Goal: Task Accomplishment & Management: Manage account settings

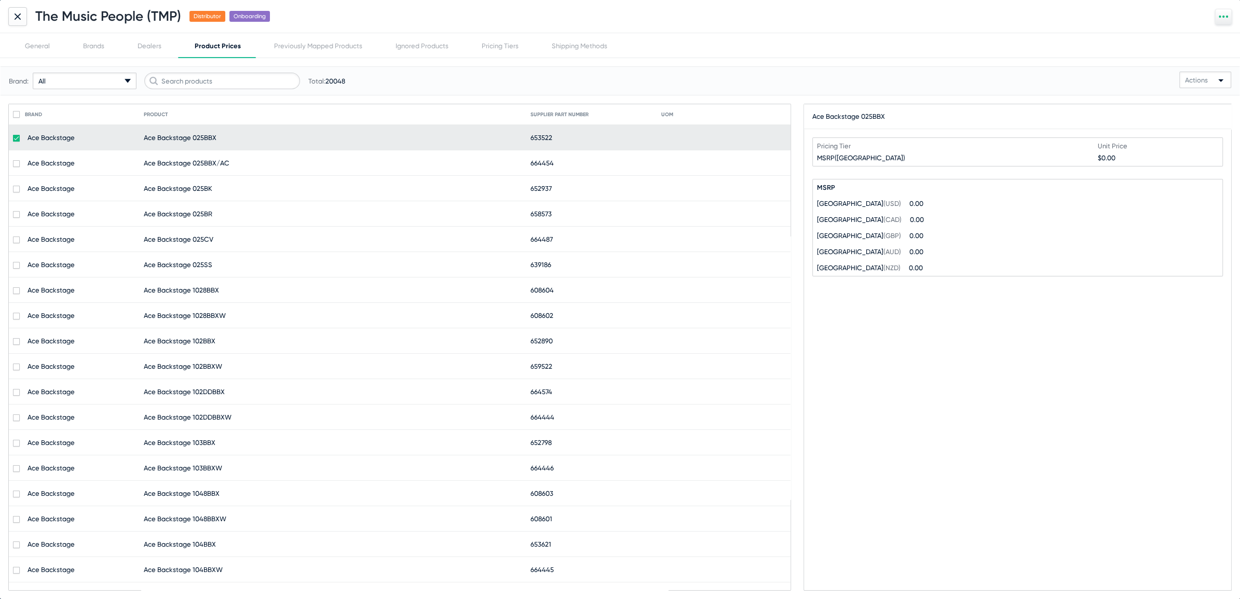
click at [15, 15] on icon at bounding box center [18, 16] width 6 height 6
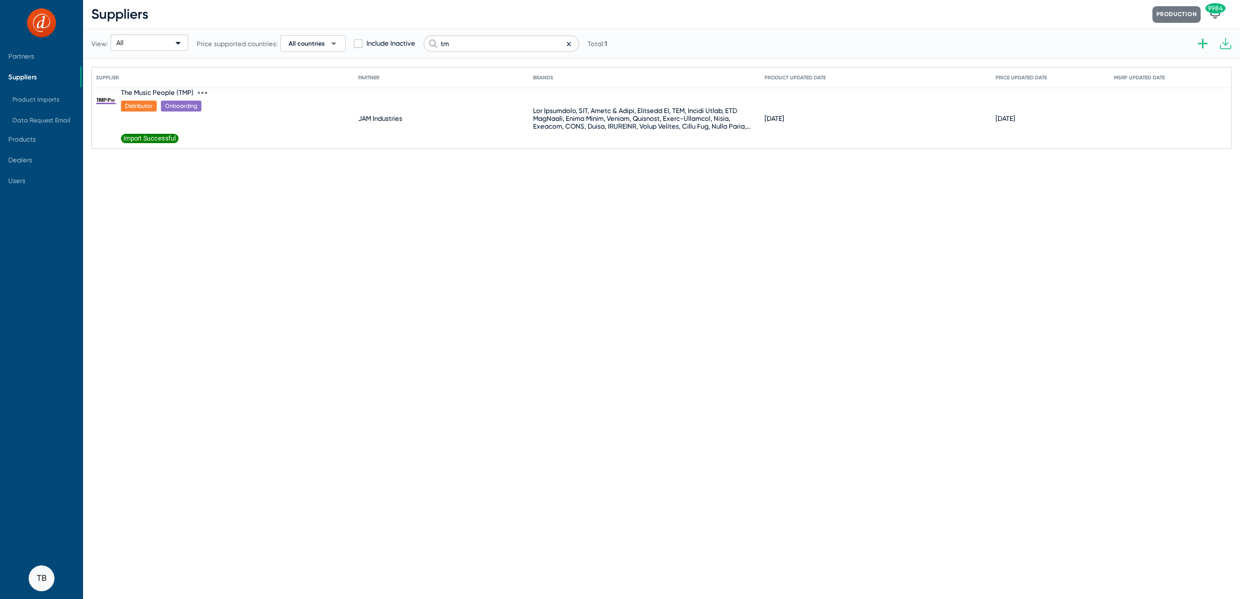
click at [205, 94] on icon at bounding box center [202, 92] width 9 height 9
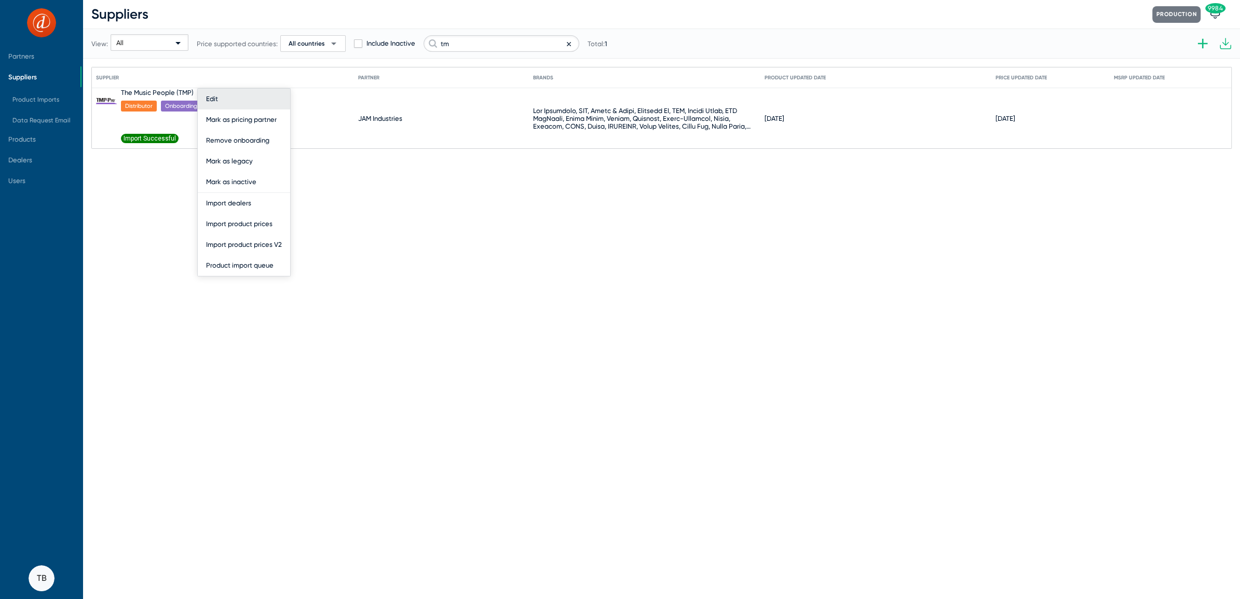
click at [215, 93] on button "Edit" at bounding box center [244, 99] width 92 height 21
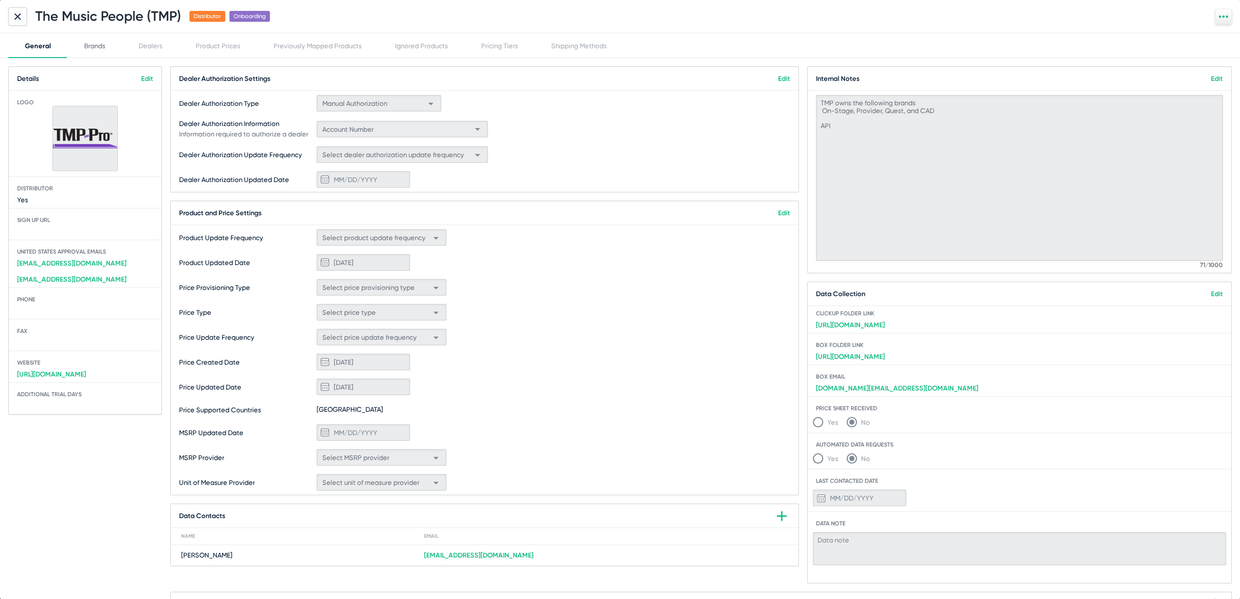
click at [98, 48] on div "Brands" at bounding box center [94, 46] width 21 height 8
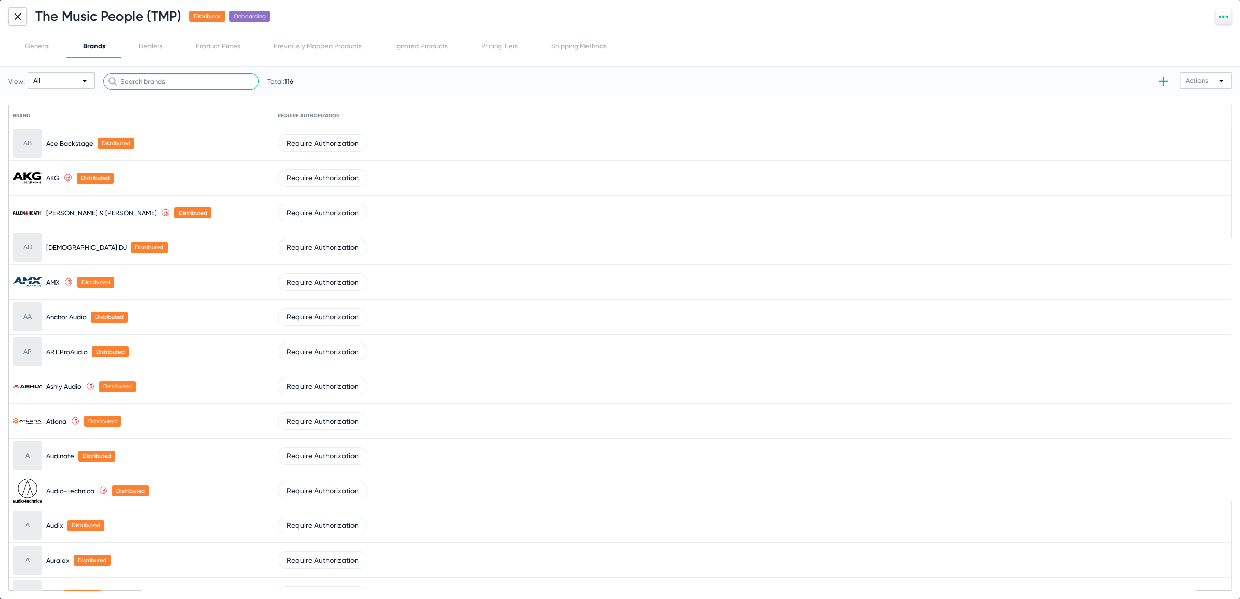
click at [148, 80] on input "text" at bounding box center [181, 81] width 156 height 17
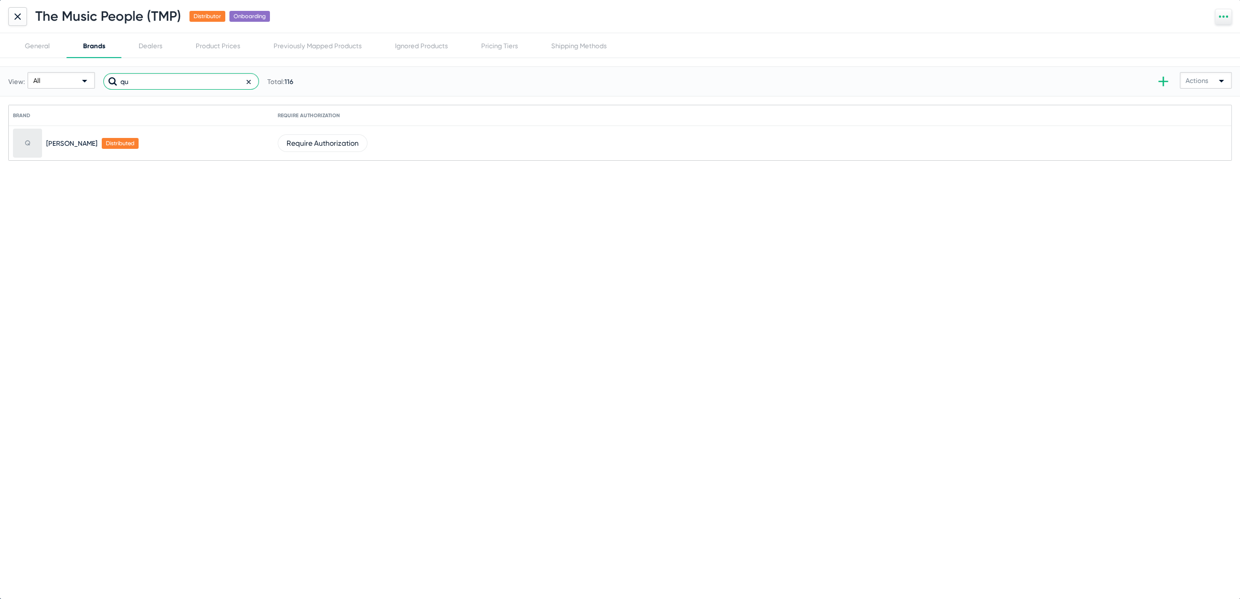
type input "q"
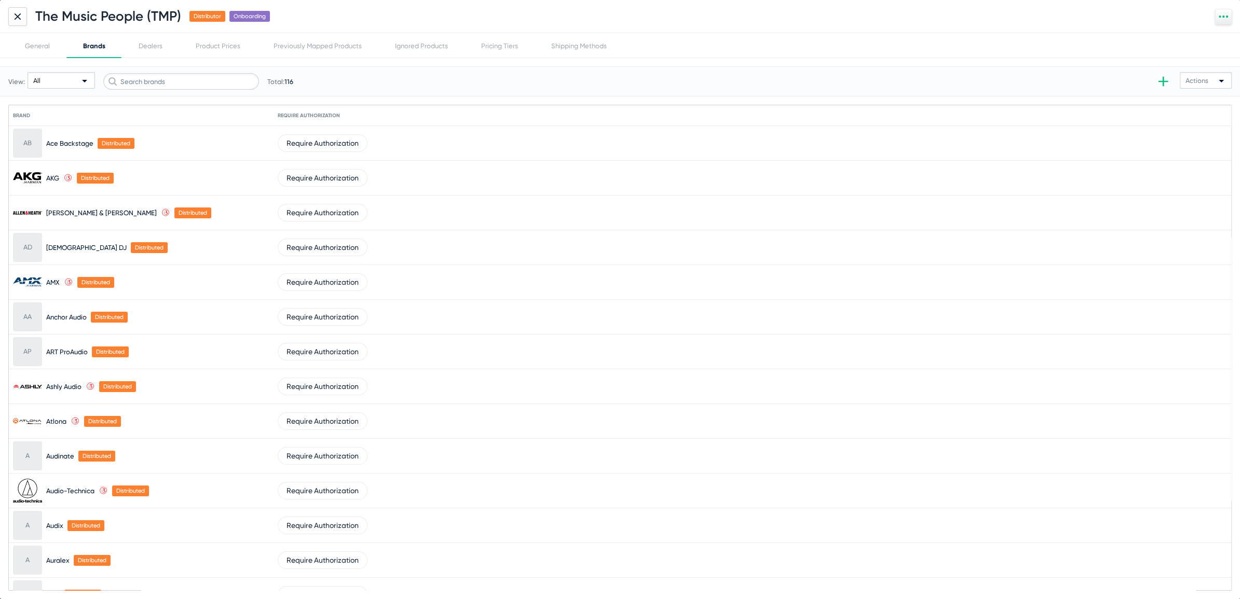
click at [9, 13] on div at bounding box center [17, 16] width 19 height 19
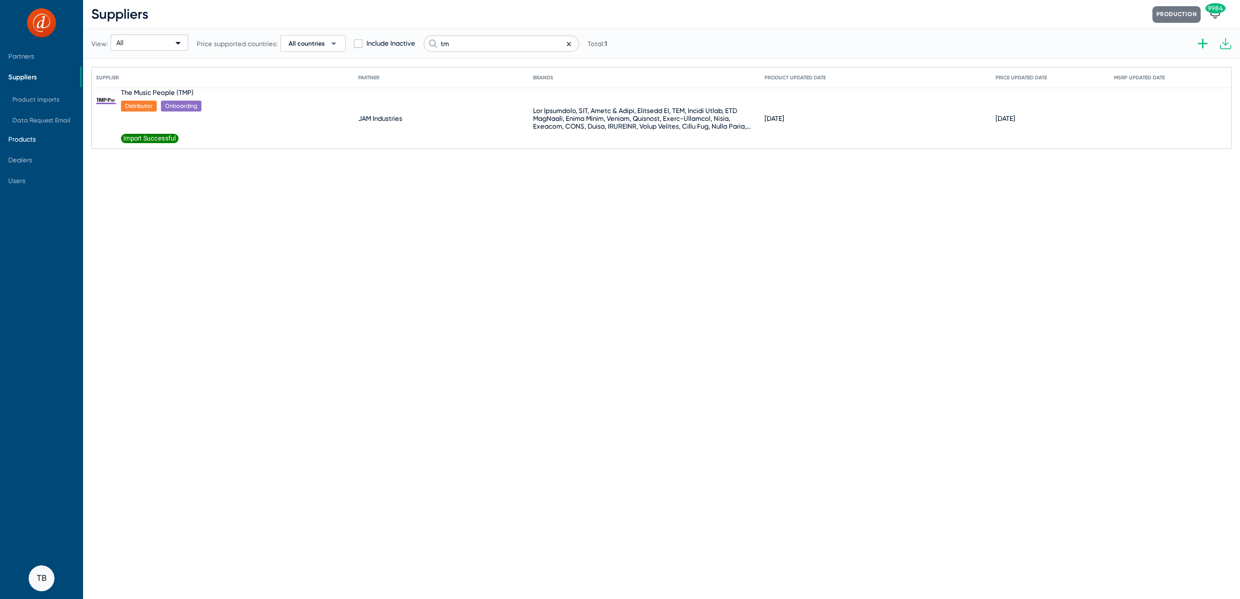
click at [27, 140] on span "Products" at bounding box center [21, 139] width 27 height 8
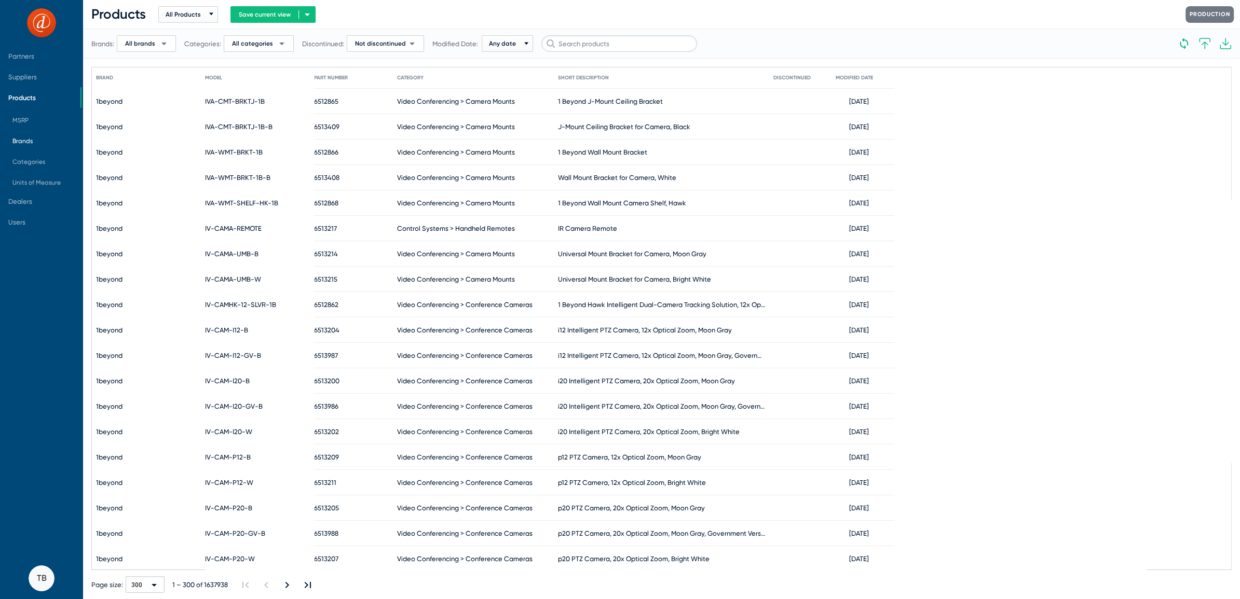
click at [27, 140] on span "Brands" at bounding box center [22, 140] width 20 height 7
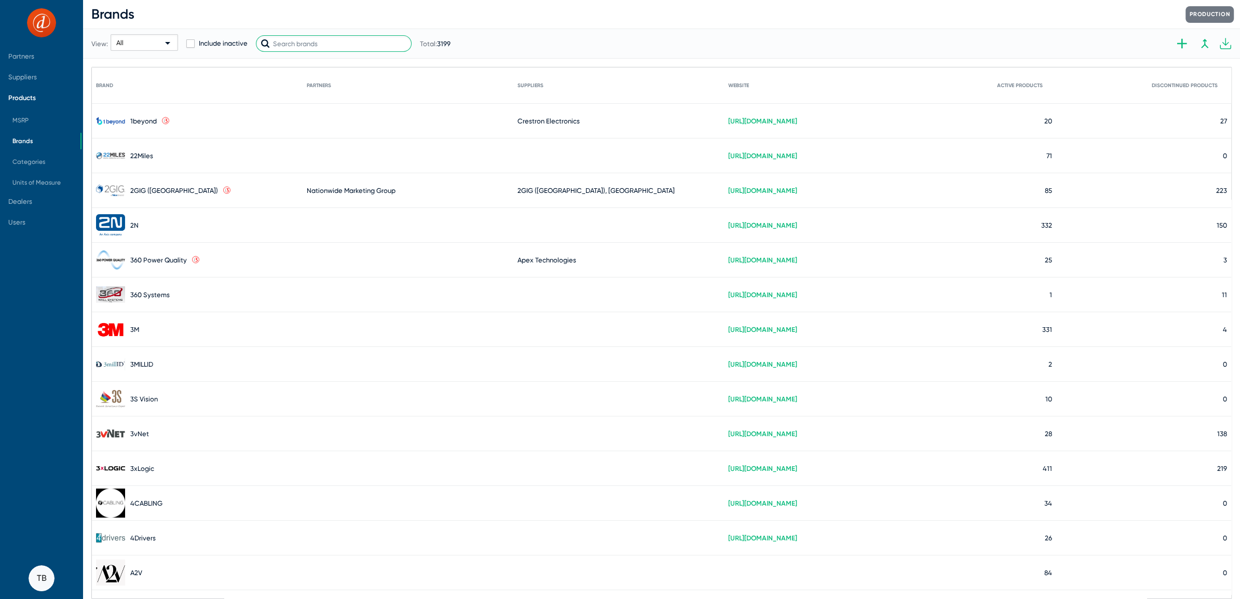
click at [363, 45] on input "text" at bounding box center [334, 43] width 156 height 17
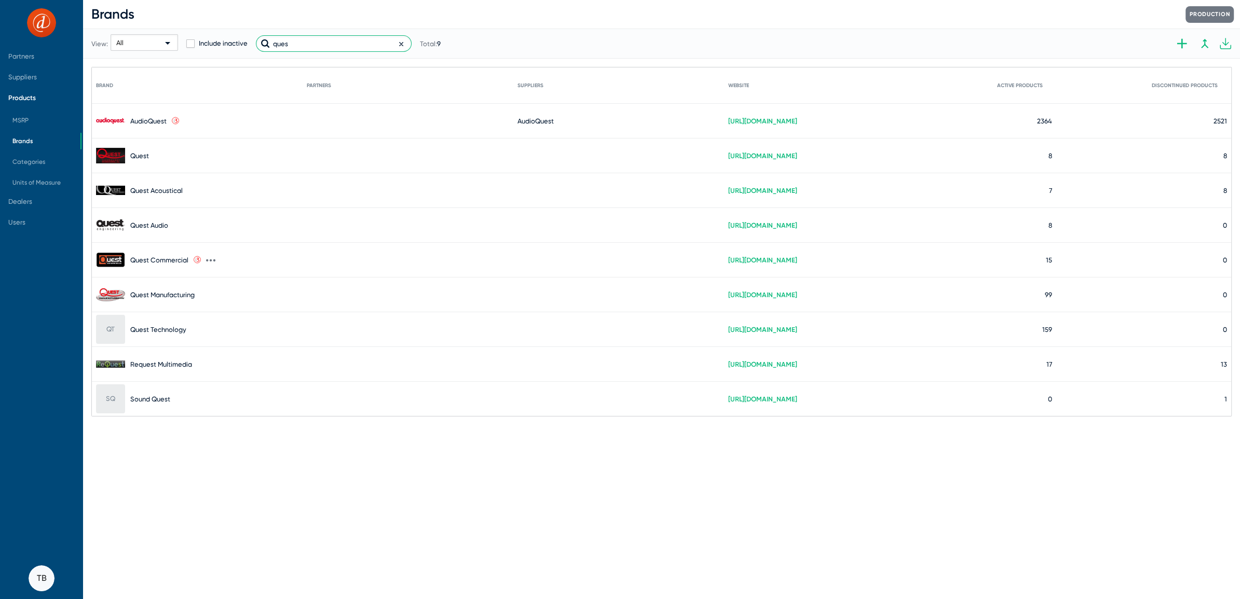
type input "ques"
click at [206, 258] on icon at bounding box center [210, 260] width 9 height 9
click at [216, 258] on button "Edit" at bounding box center [263, 265] width 114 height 21
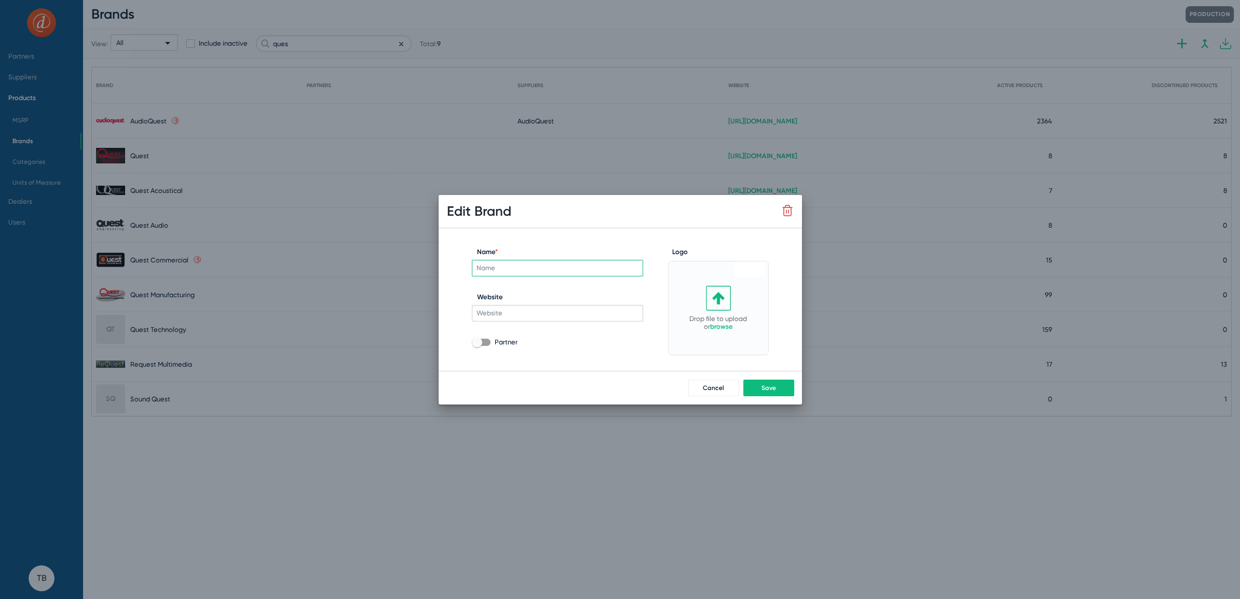
type input "Quest Commercial"
type input "https://www.eriksoncommercial.com/products/quest/quest_speakers.html"
checkbox input "true"
click at [710, 388] on span "Cancel" at bounding box center [713, 387] width 21 height 7
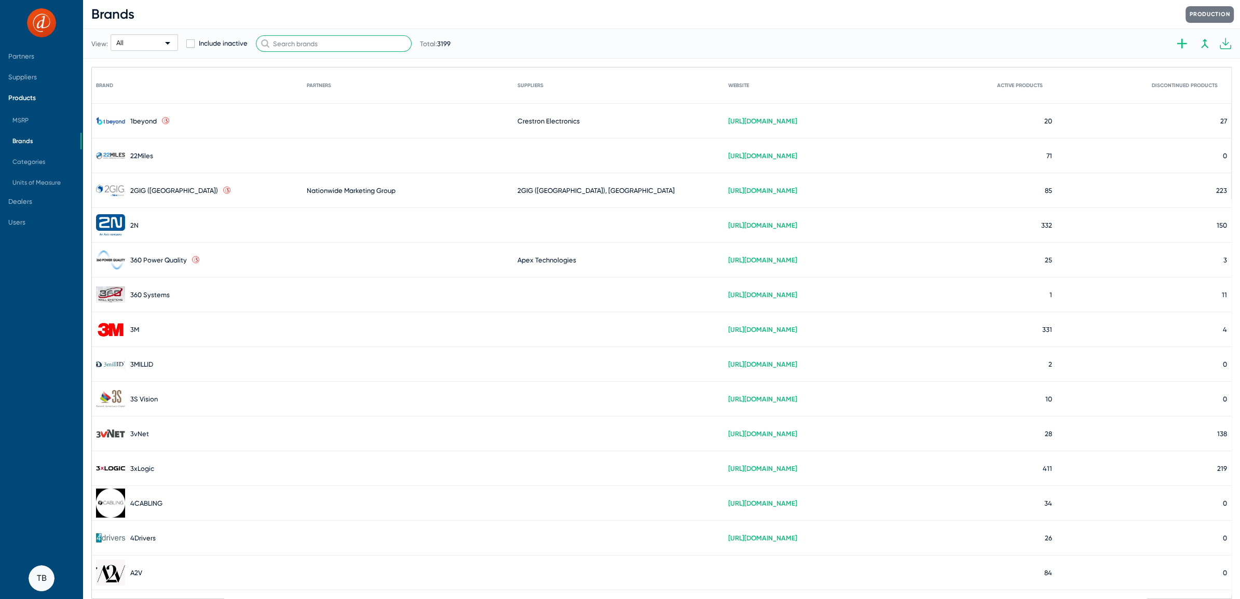
click at [310, 43] on input "text" at bounding box center [334, 43] width 156 height 17
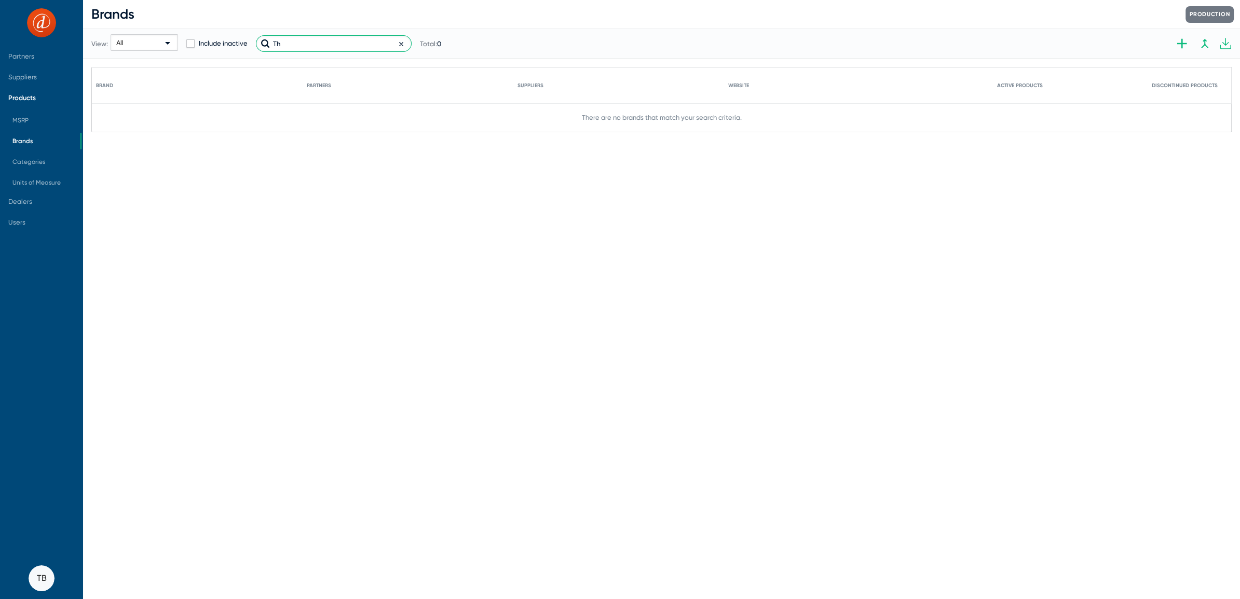
type input "T"
type input "tmp"
click at [30, 85] on span "Suppliers" at bounding box center [40, 76] width 80 height 21
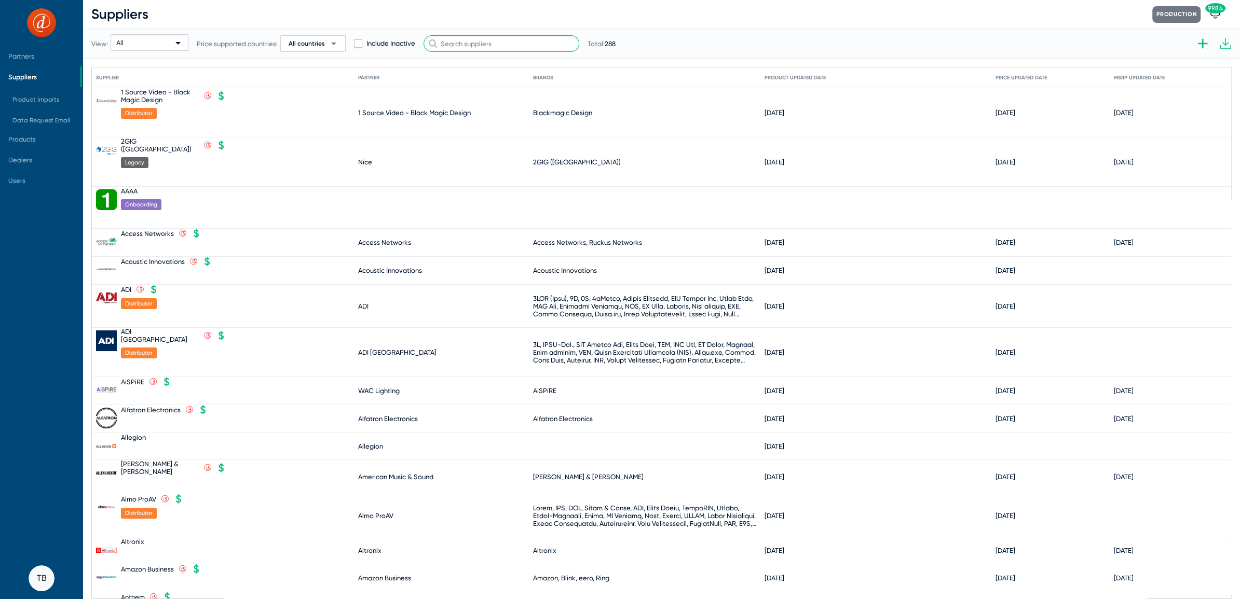
click at [475, 38] on input "text" at bounding box center [501, 43] width 156 height 17
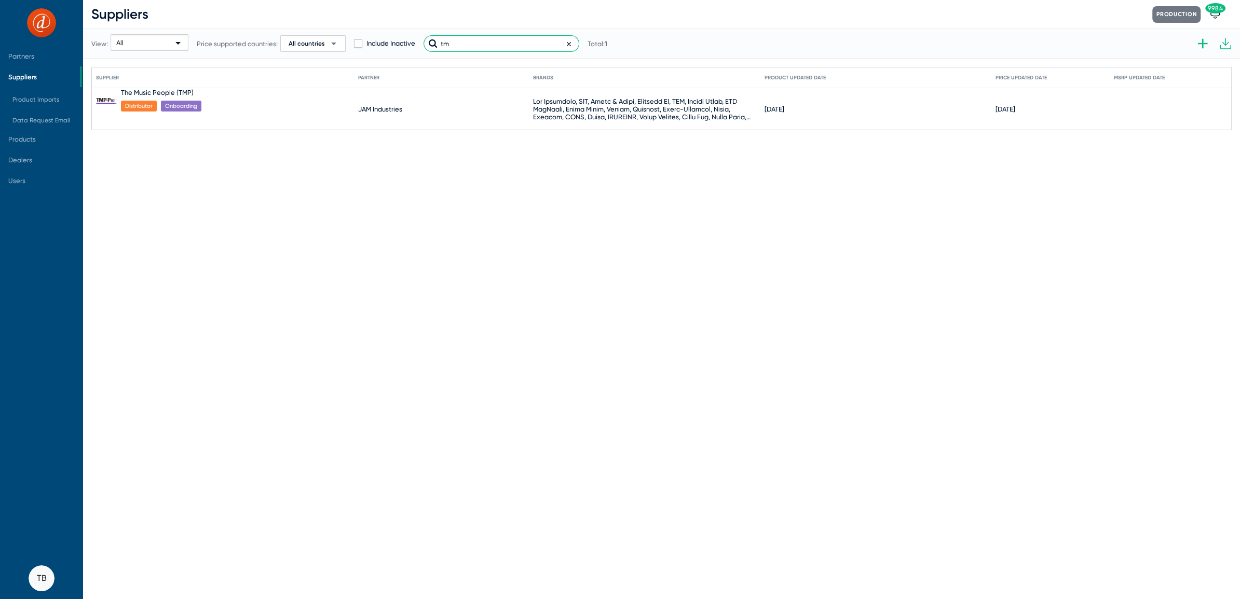
type input "tmp"
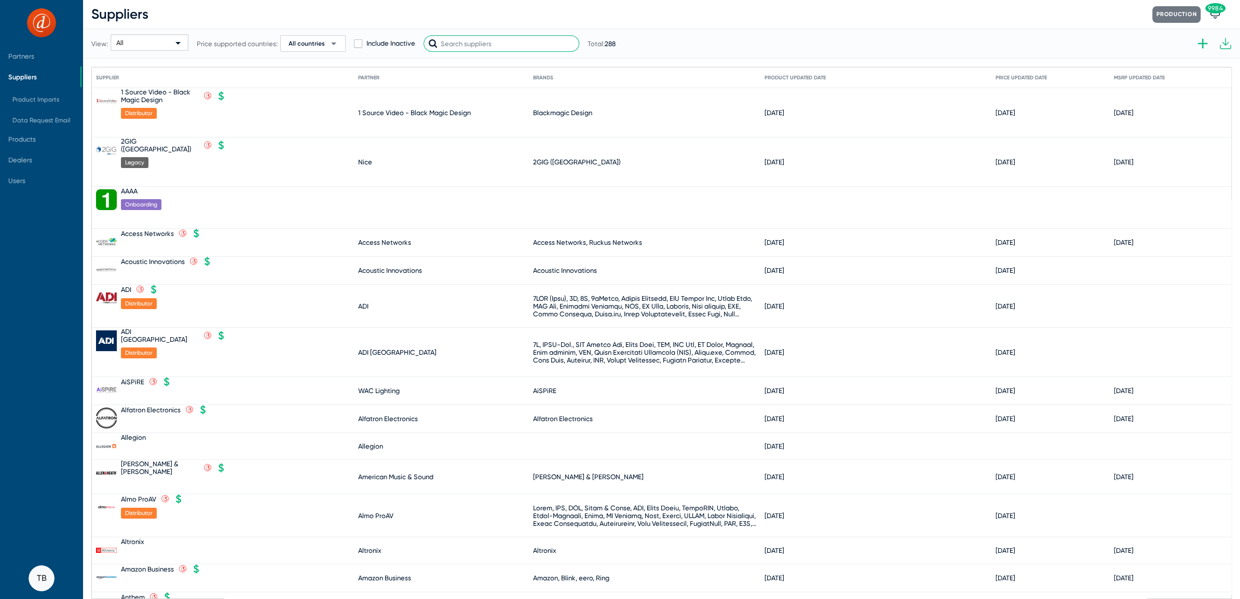
click at [470, 47] on input "text" at bounding box center [501, 43] width 156 height 17
type input "Y"
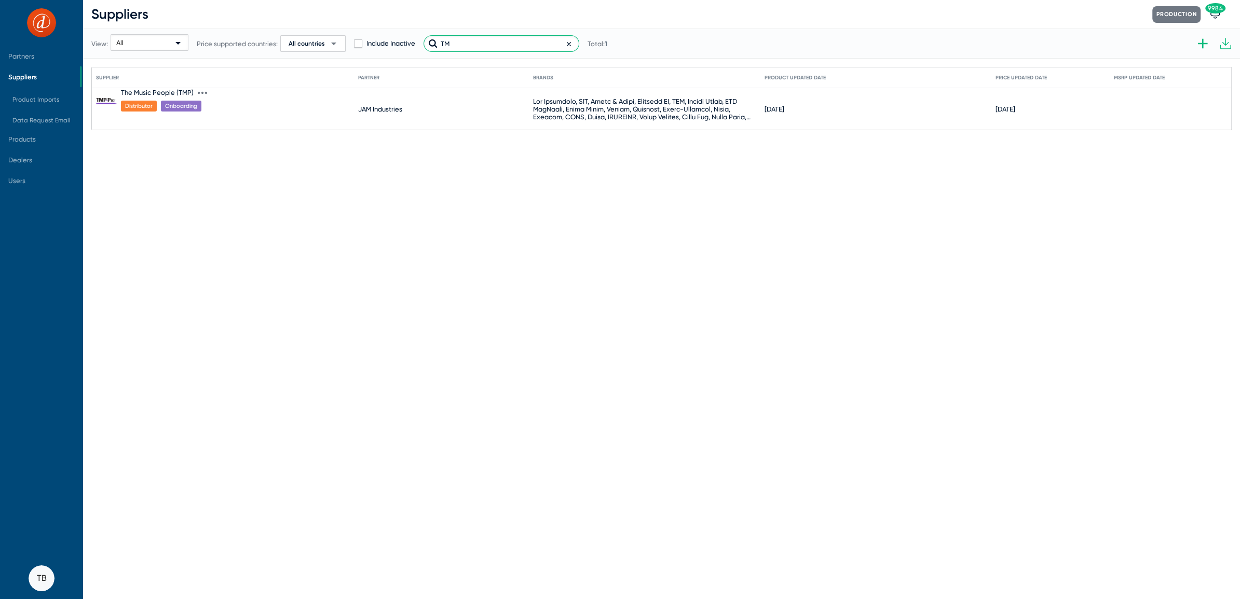
type input "TM"
click at [198, 92] on icon at bounding box center [199, 93] width 2 height 3
click at [209, 95] on button "Edit" at bounding box center [244, 99] width 92 height 21
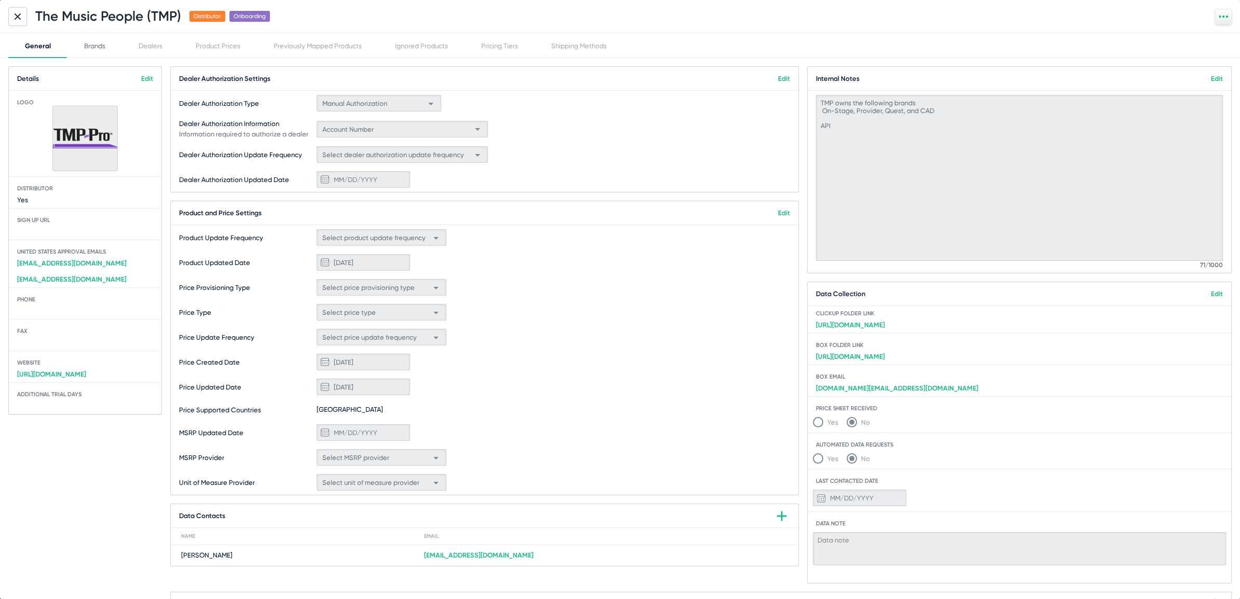
click at [95, 52] on div "Brands" at bounding box center [94, 45] width 54 height 25
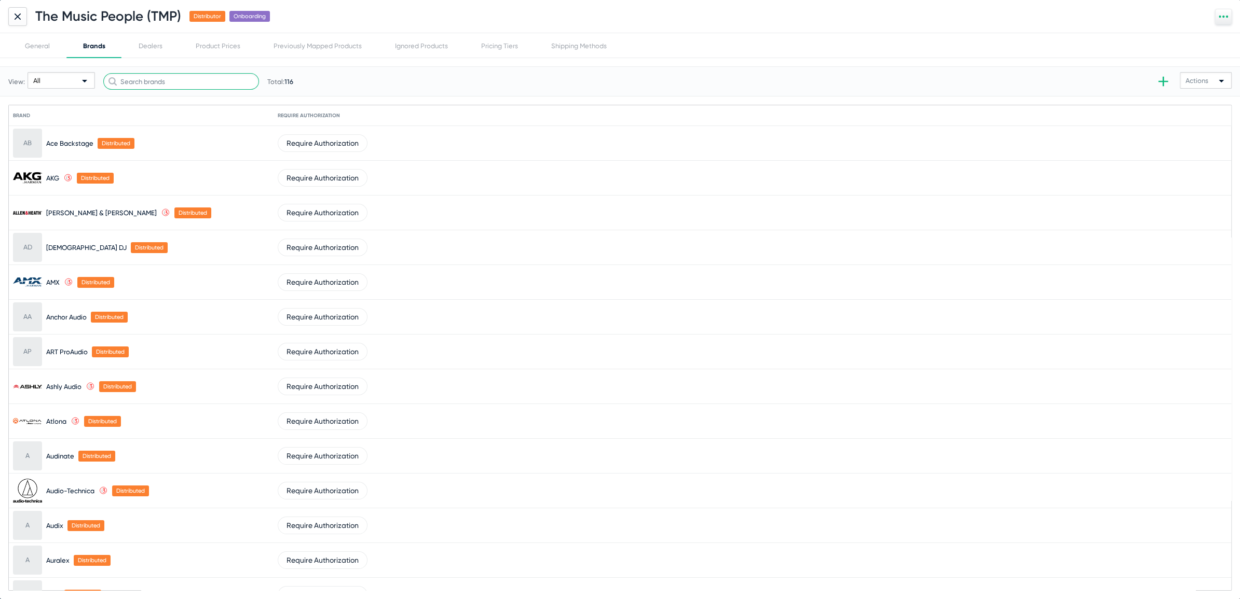
click at [141, 80] on input "text" at bounding box center [181, 81] width 156 height 17
type input "q"
click at [15, 18] on icon at bounding box center [17, 15] width 5 height 5
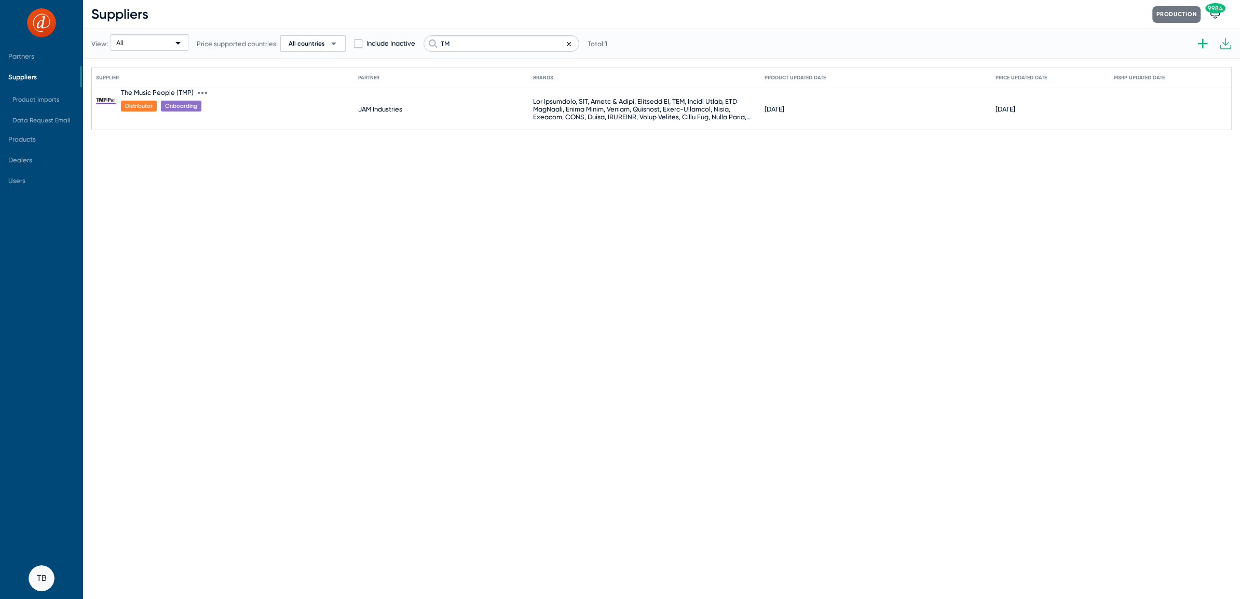
click at [201, 92] on icon at bounding box center [202, 93] width 2 height 3
click at [232, 240] on button "Import product prices V2" at bounding box center [244, 245] width 92 height 21
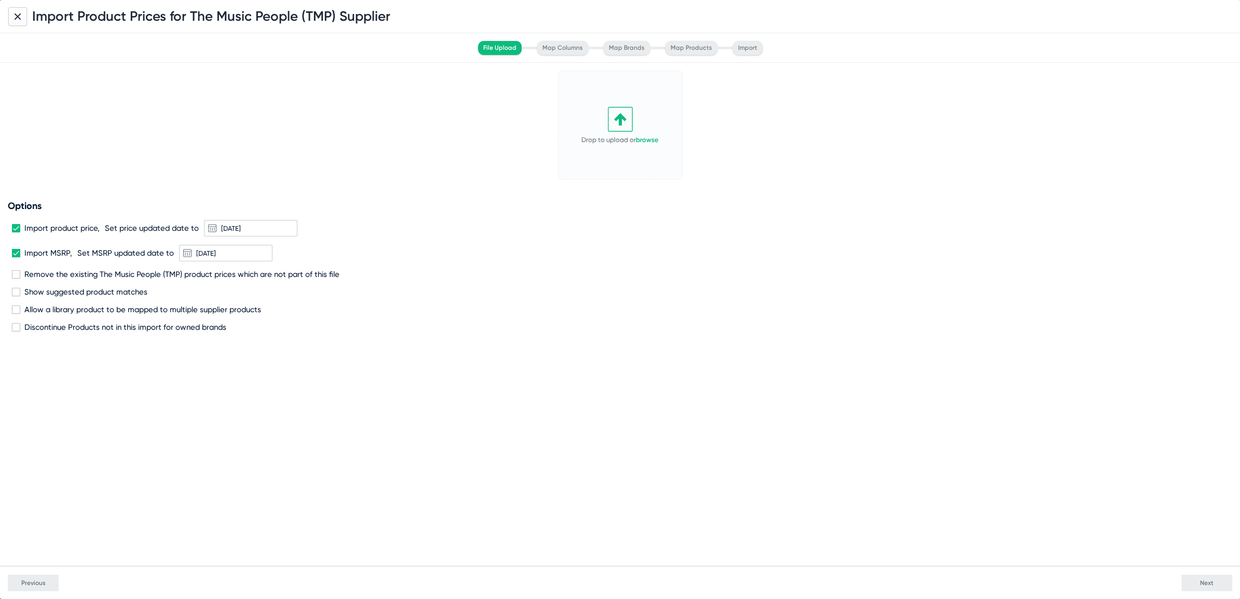
click at [12, 273] on span at bounding box center [16, 274] width 8 height 8
click at [16, 279] on input "Remove the existing The Music People (TMP) product prices which are not part of…" at bounding box center [16, 279] width 1 height 1
checkbox input "true"
click at [651, 136] on link "browse" at bounding box center [647, 140] width 23 height 8
click at [1217, 580] on button "Next" at bounding box center [1206, 583] width 51 height 17
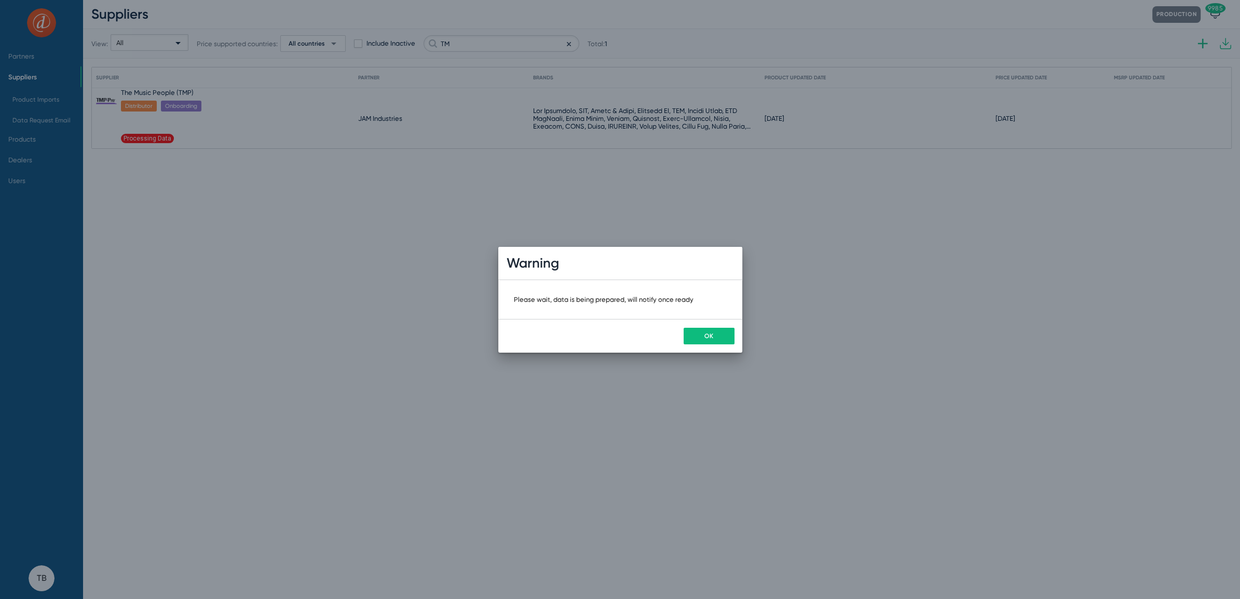
click at [712, 333] on span "OK" at bounding box center [708, 336] width 9 height 7
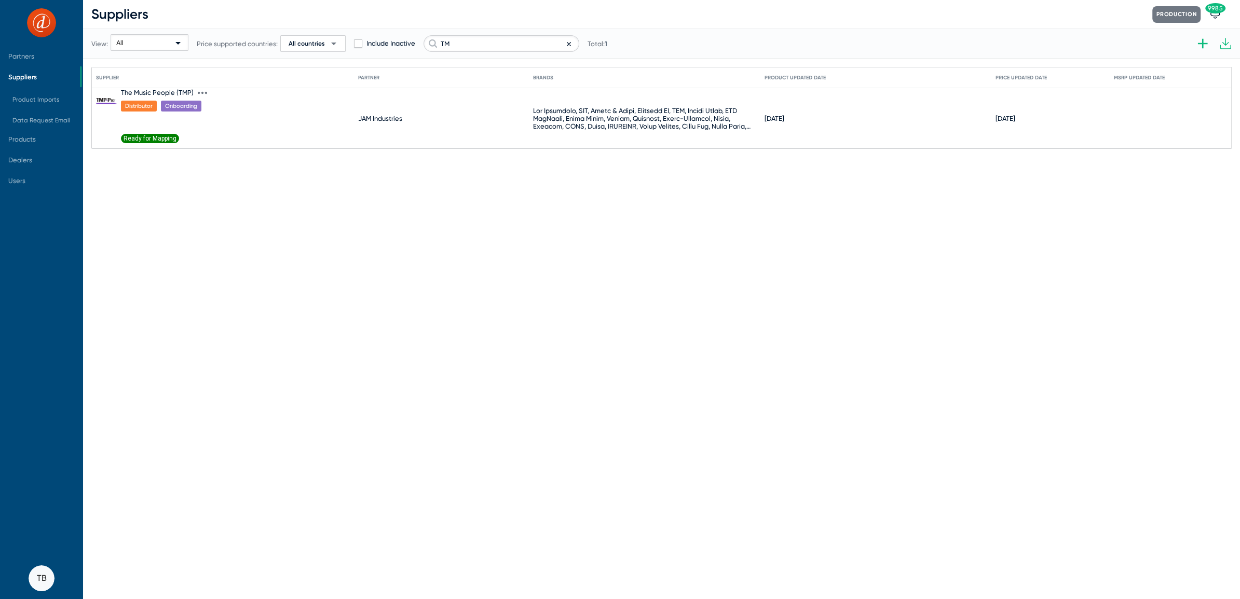
click at [162, 138] on span "Ready for Mapping" at bounding box center [150, 138] width 58 height 9
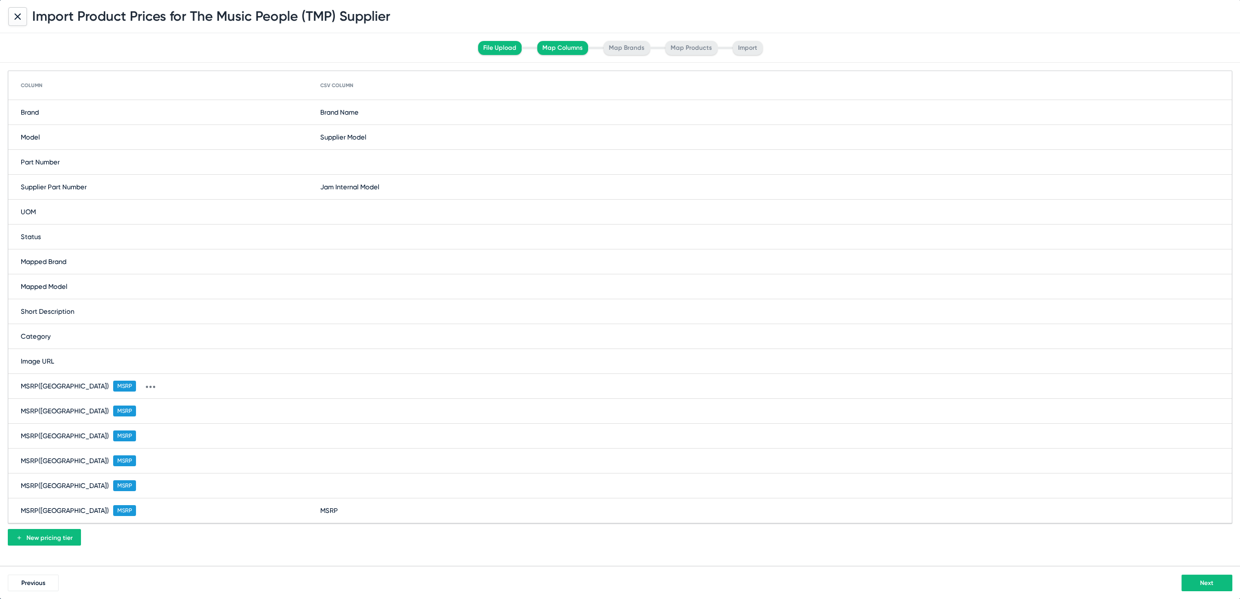
click at [1198, 579] on button "Next" at bounding box center [1206, 583] width 51 height 17
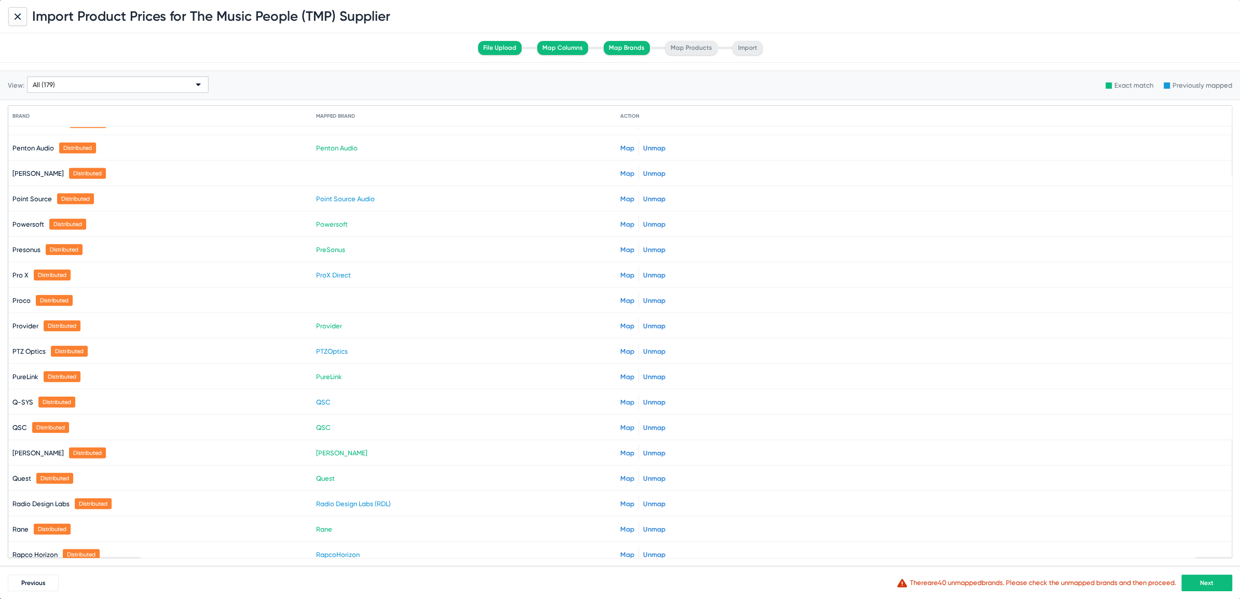
scroll to position [3095, 0]
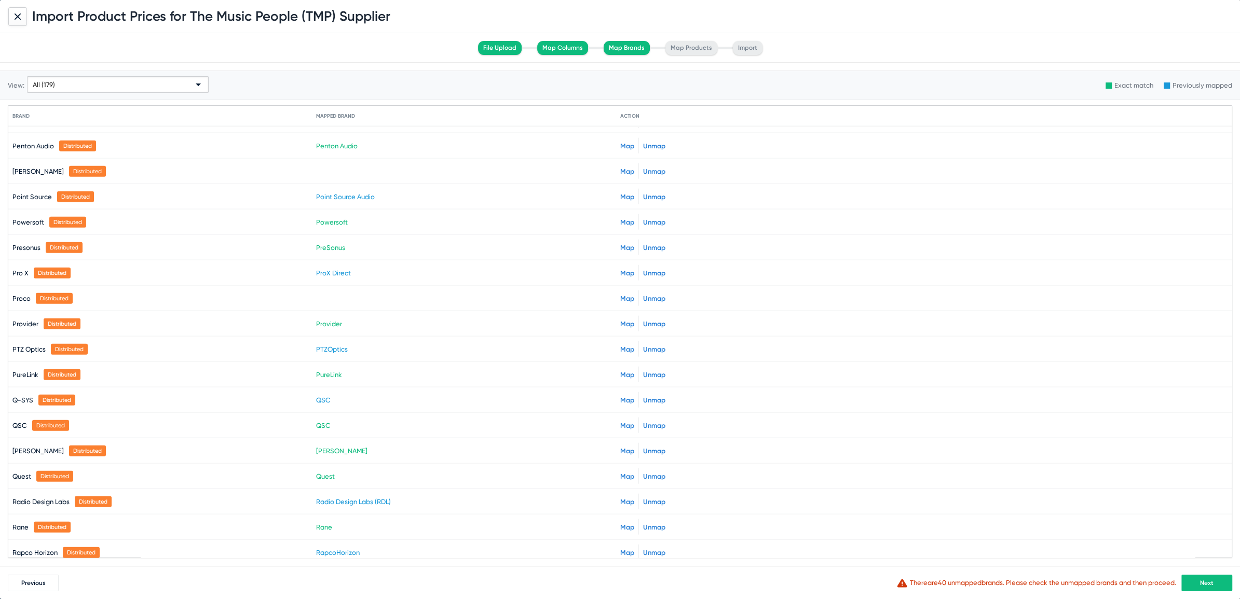
click at [622, 473] on link "Map" at bounding box center [627, 477] width 14 height 8
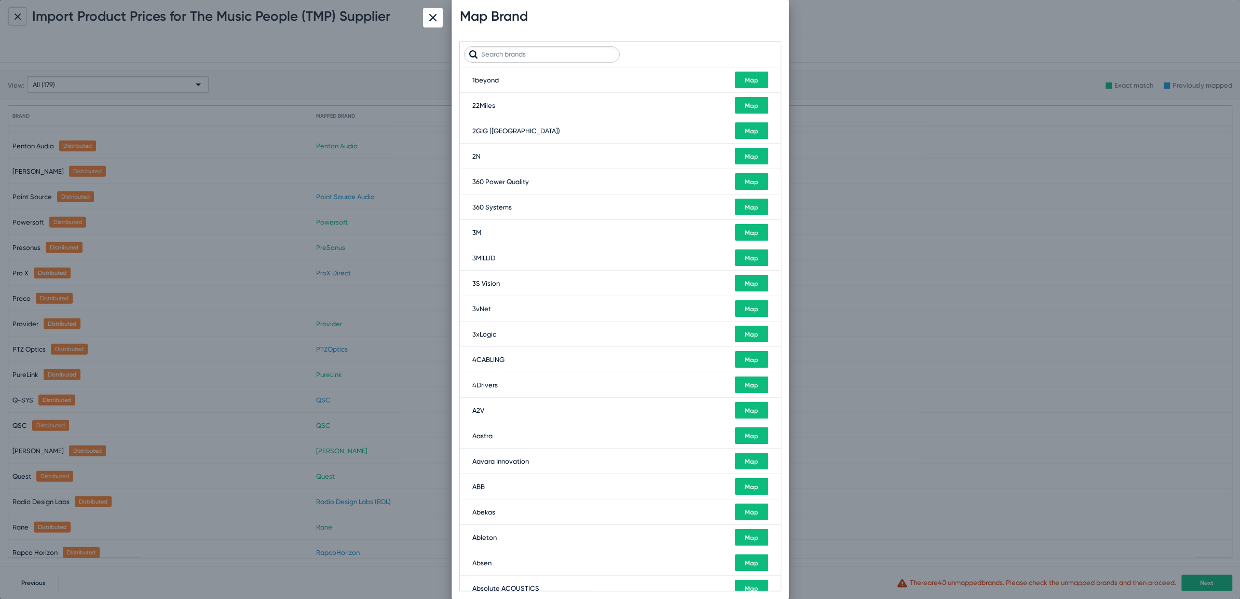
click at [499, 54] on input "text" at bounding box center [542, 54] width 156 height 17
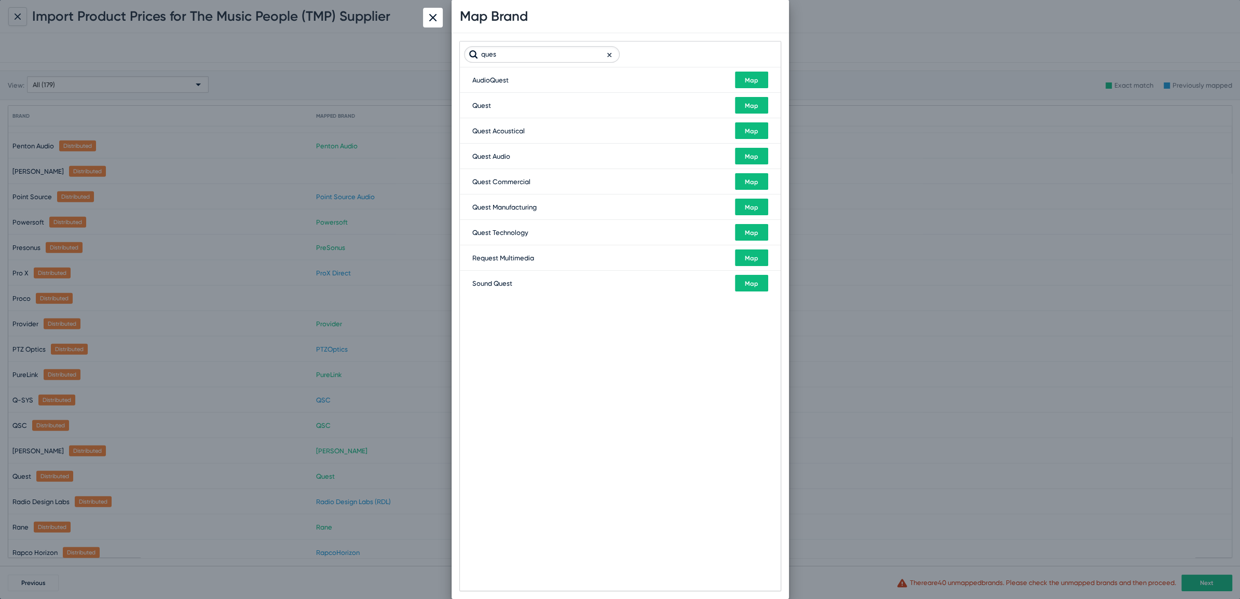
type input "ques"
click at [748, 186] on button "Map" at bounding box center [751, 181] width 33 height 17
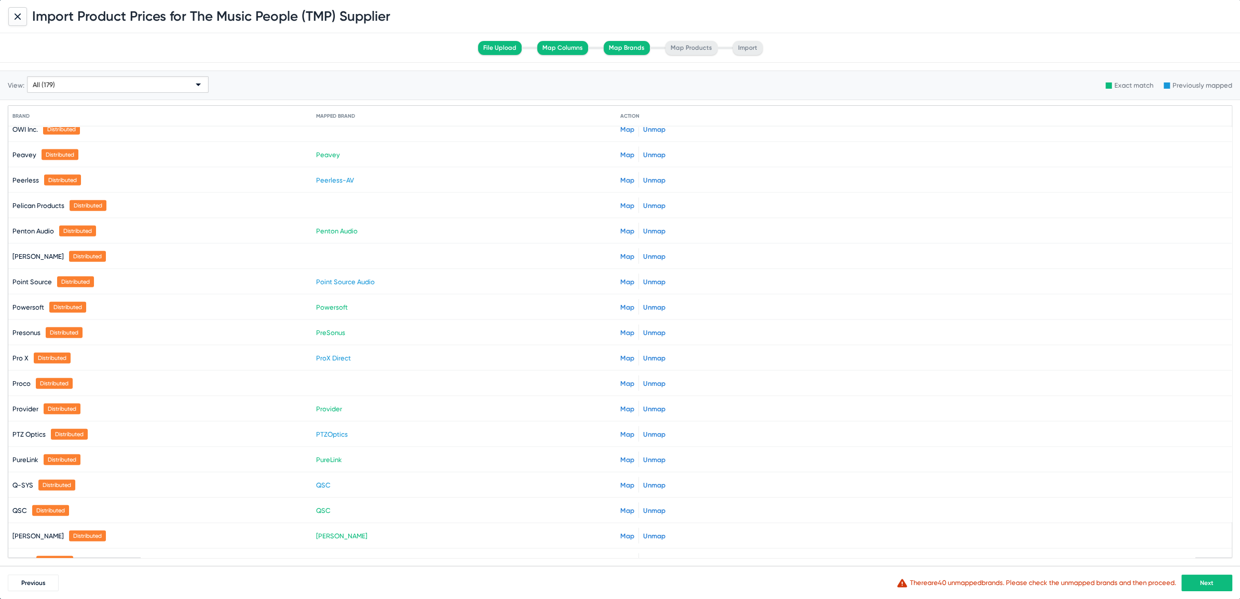
scroll to position [3020, 0]
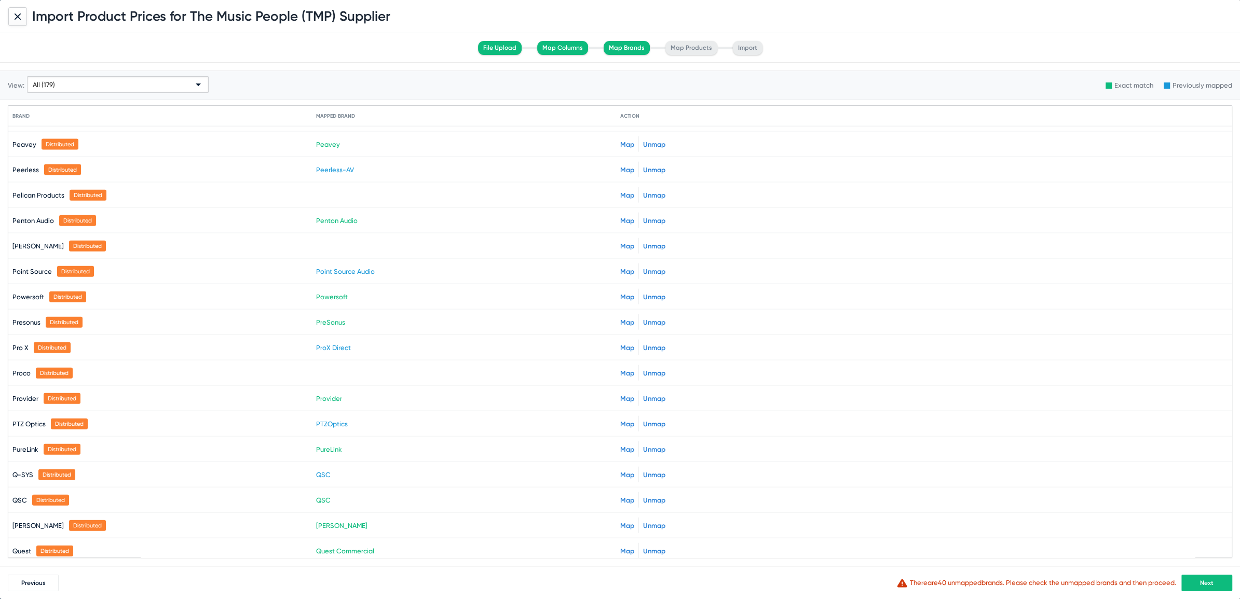
click at [620, 391] on div "Map Unmap" at bounding box center [642, 399] width 45 height 16
click at [622, 395] on link "Map" at bounding box center [627, 399] width 14 height 8
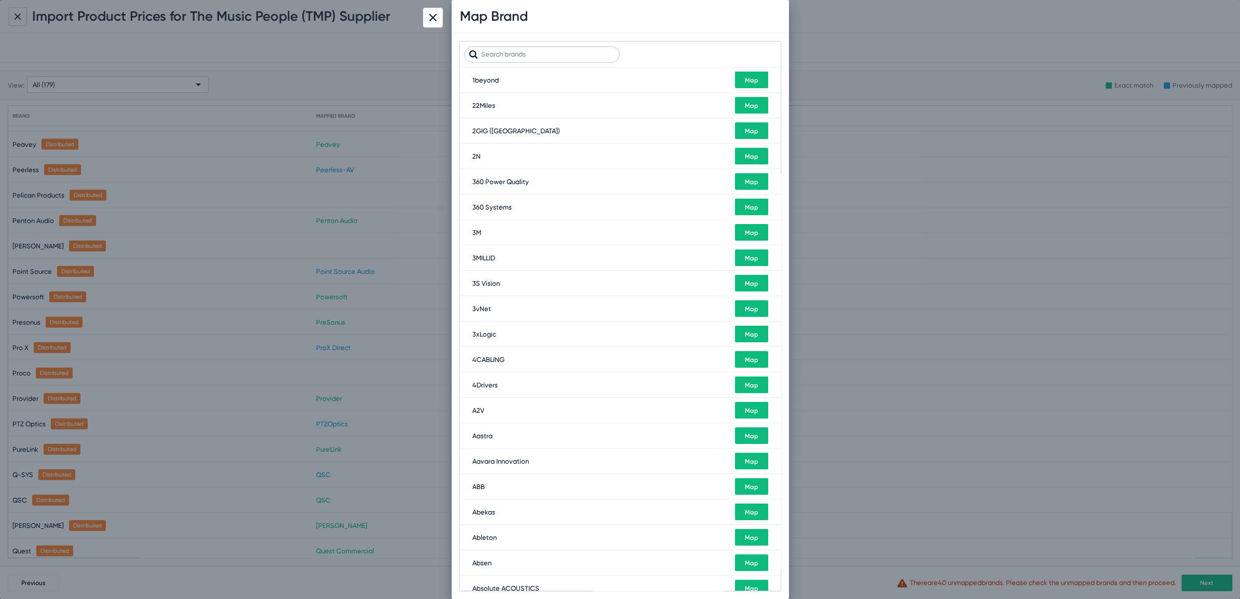
click at [538, 49] on input "text" at bounding box center [542, 54] width 156 height 17
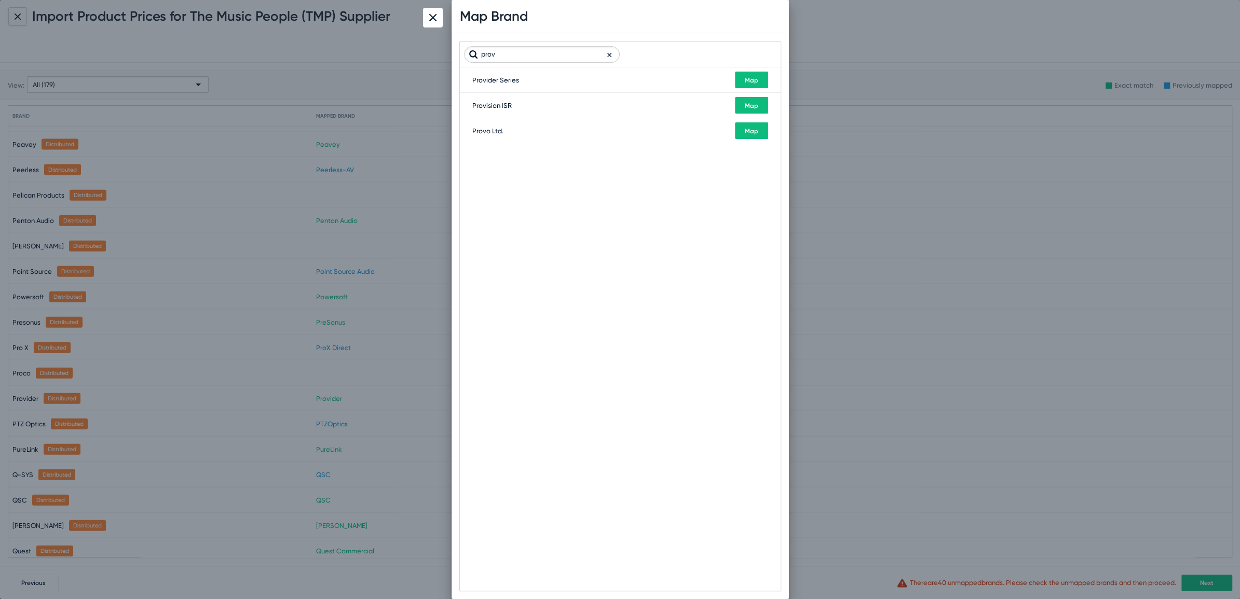
type input "prov"
click at [746, 78] on span "Map" at bounding box center [751, 80] width 13 height 7
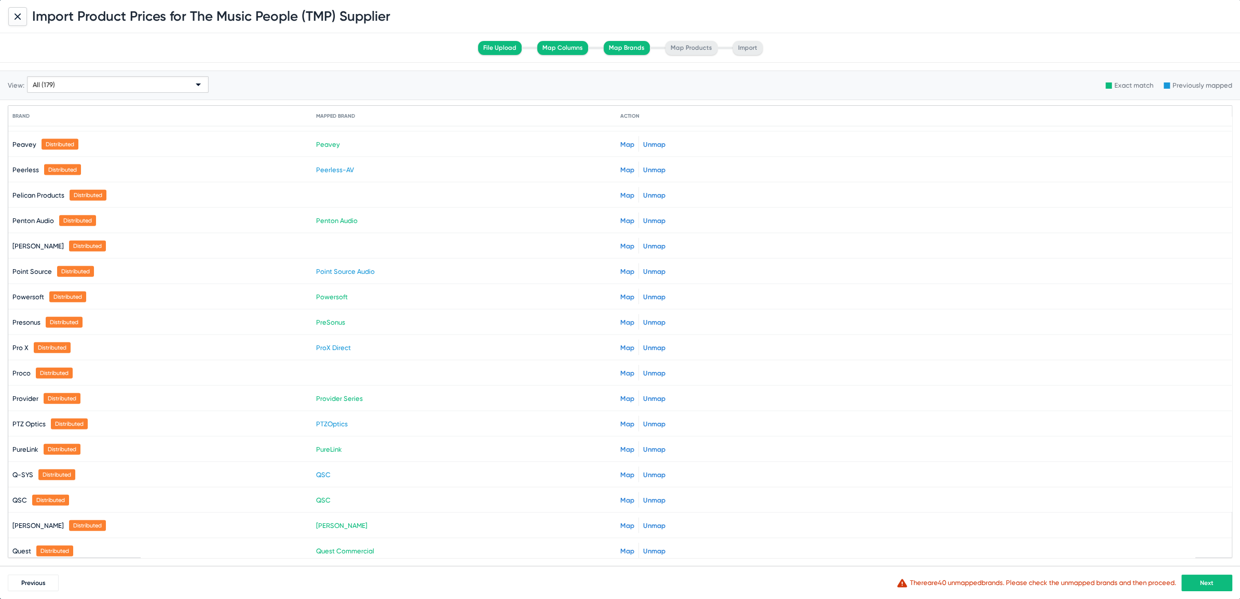
click at [1217, 582] on button "Next" at bounding box center [1206, 583] width 51 height 17
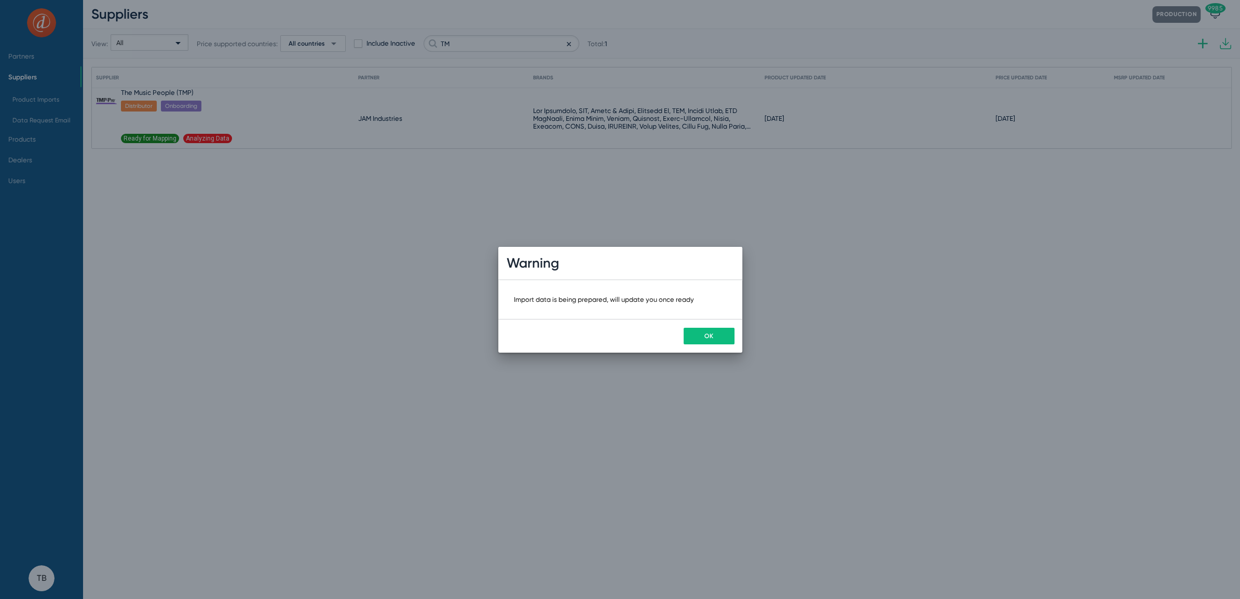
click at [699, 334] on button "OK" at bounding box center [708, 336] width 51 height 17
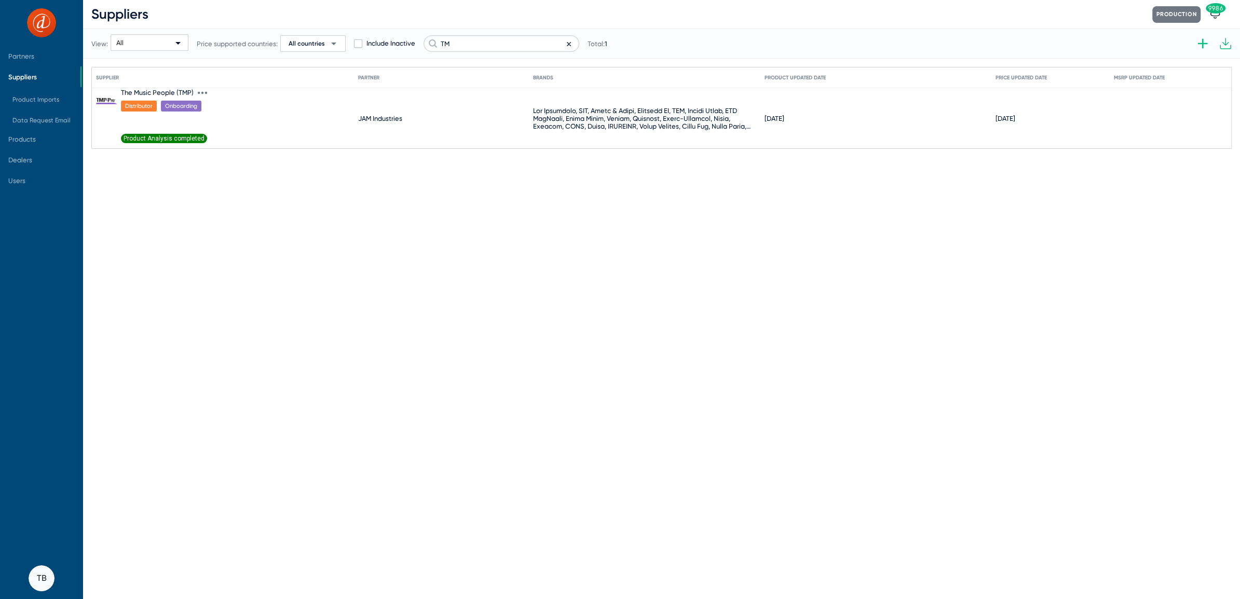
click at [145, 139] on span "Product Analysis completed" at bounding box center [164, 138] width 86 height 9
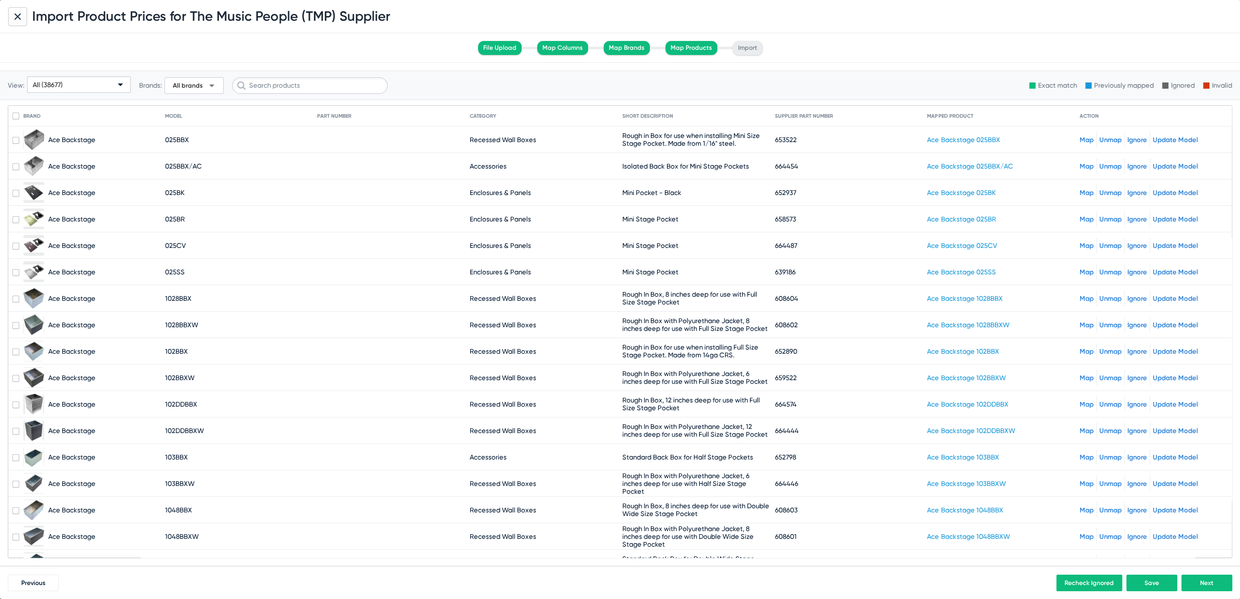
click at [65, 78] on div "All (38677)" at bounding box center [74, 85] width 83 height 17
click at [163, 9] on div at bounding box center [620, 299] width 1240 height 599
click at [192, 82] on span "All brands" at bounding box center [188, 85] width 30 height 8
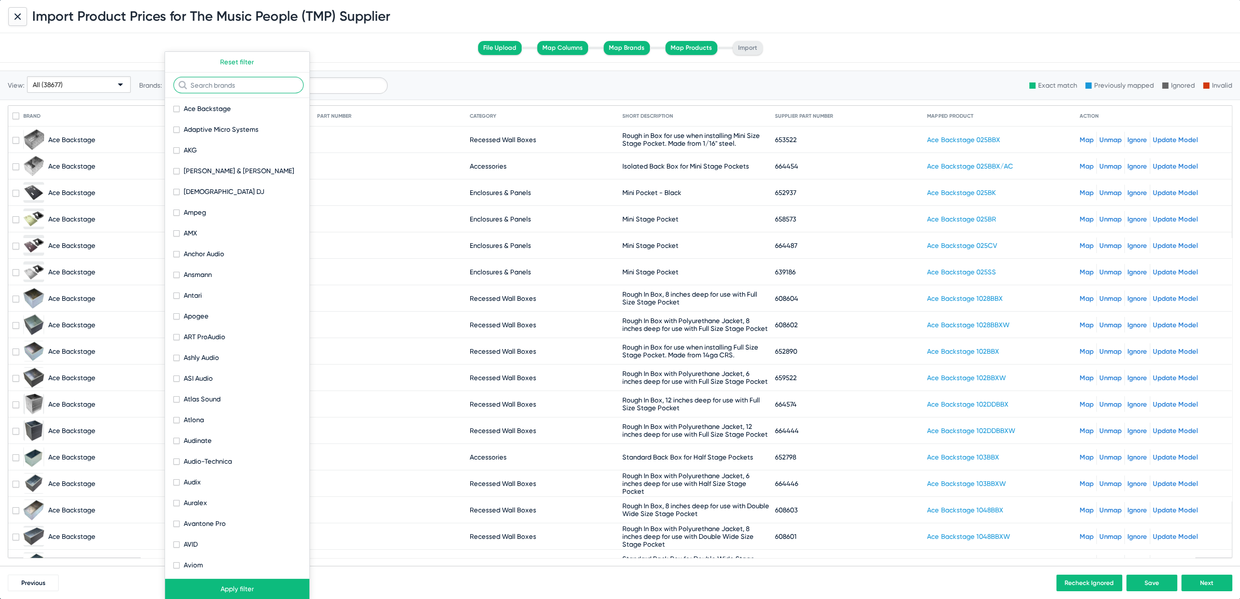
click at [201, 90] on input "text" at bounding box center [238, 85] width 130 height 17
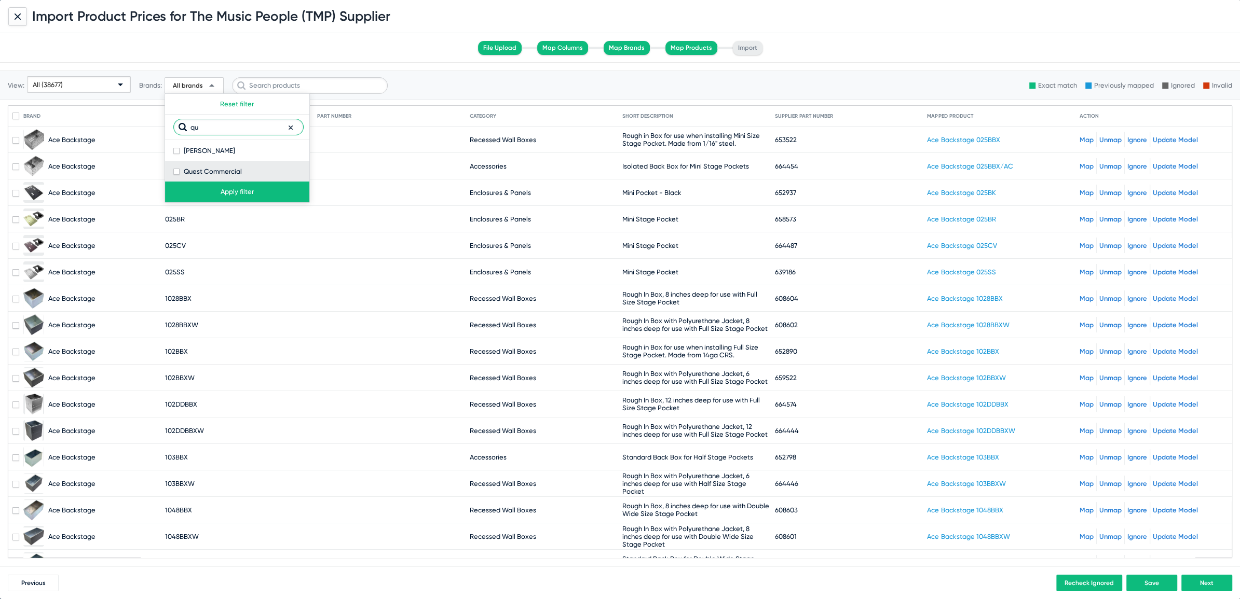
type input "qu"
click at [174, 171] on span at bounding box center [176, 172] width 6 height 6
click at [176, 175] on input "Quest Commercial" at bounding box center [176, 175] width 1 height 1
checkbox input "true"
click at [198, 190] on button "Apply filter" at bounding box center [237, 192] width 144 height 21
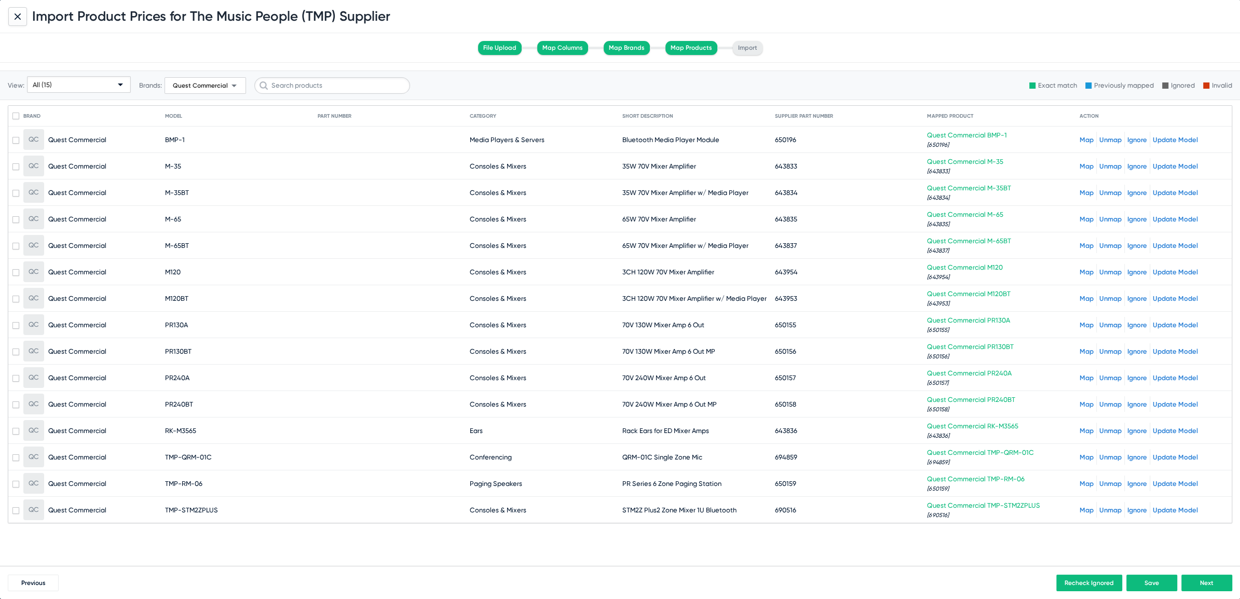
click at [463, 71] on div "View: All (15) Brands: Quest Commercial arrow_drop_down Exact match Previously …" at bounding box center [620, 86] width 1240 height 30
click at [181, 86] on span "Quest Commercial" at bounding box center [200, 85] width 55 height 7
click at [176, 172] on span at bounding box center [176, 172] width 6 height 6
click at [176, 175] on input "Quest Commercial" at bounding box center [176, 175] width 1 height 1
checkbox input "false"
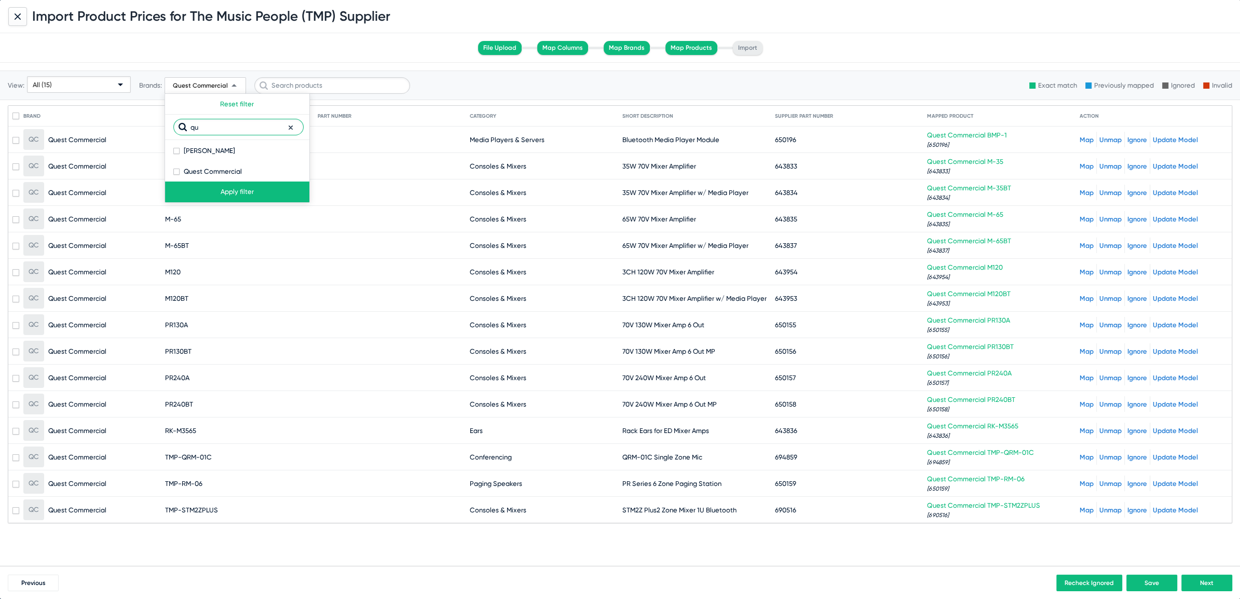
drag, startPoint x: 214, startPoint y: 129, endPoint x: 112, endPoint y: 109, distance: 104.0
click at [112, 109] on div "Import Product Prices for The Music People (TMP) Supplier File Upload Map Colum…" at bounding box center [620, 299] width 1240 height 599
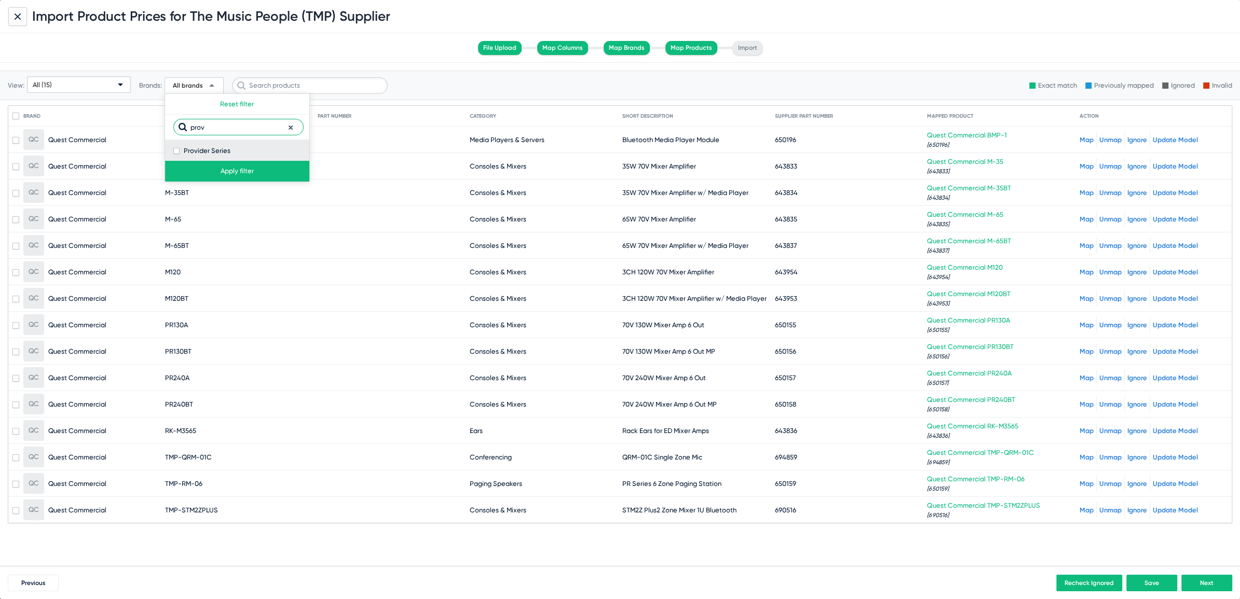
type input "prov"
click at [174, 150] on span at bounding box center [176, 151] width 6 height 6
click at [176, 154] on input "Provider Series" at bounding box center [176, 154] width 1 height 1
checkbox input "true"
click at [197, 177] on button "Apply filter" at bounding box center [237, 171] width 144 height 21
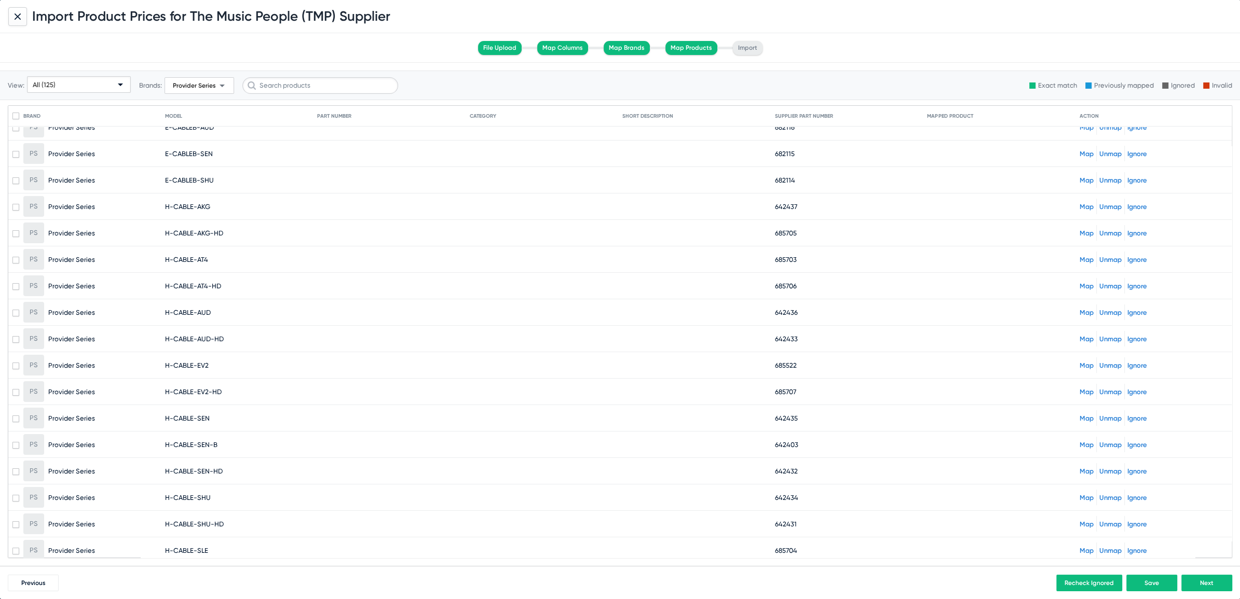
scroll to position [0, 0]
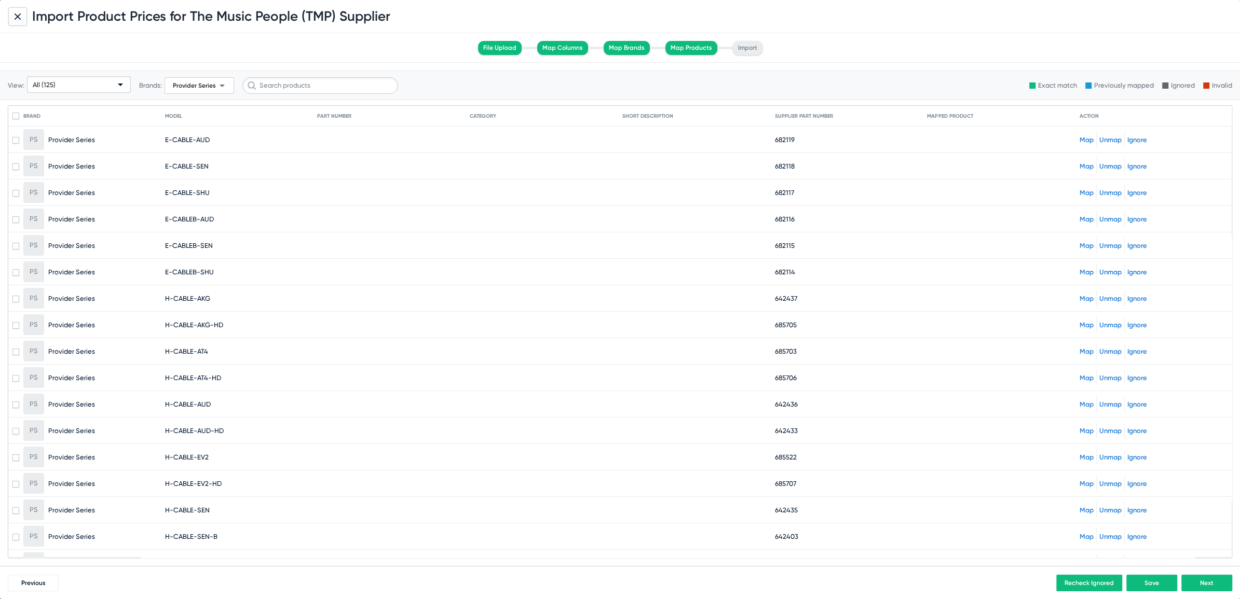
click at [1080, 142] on link "Map" at bounding box center [1086, 140] width 14 height 8
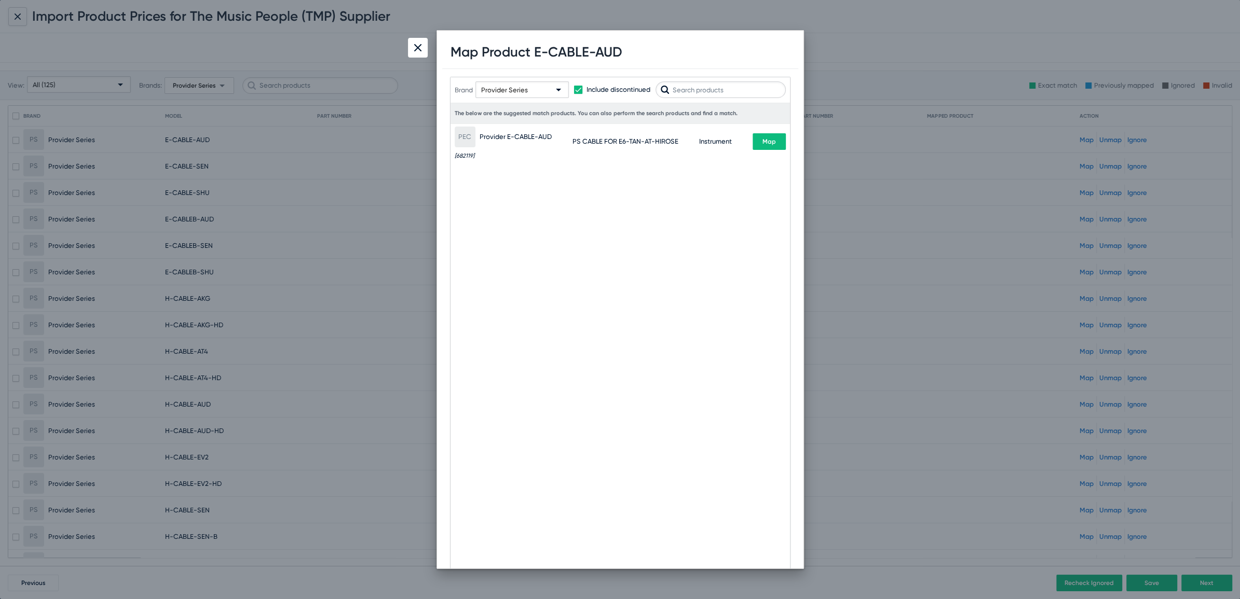
click at [770, 141] on span "Map" at bounding box center [768, 141] width 13 height 7
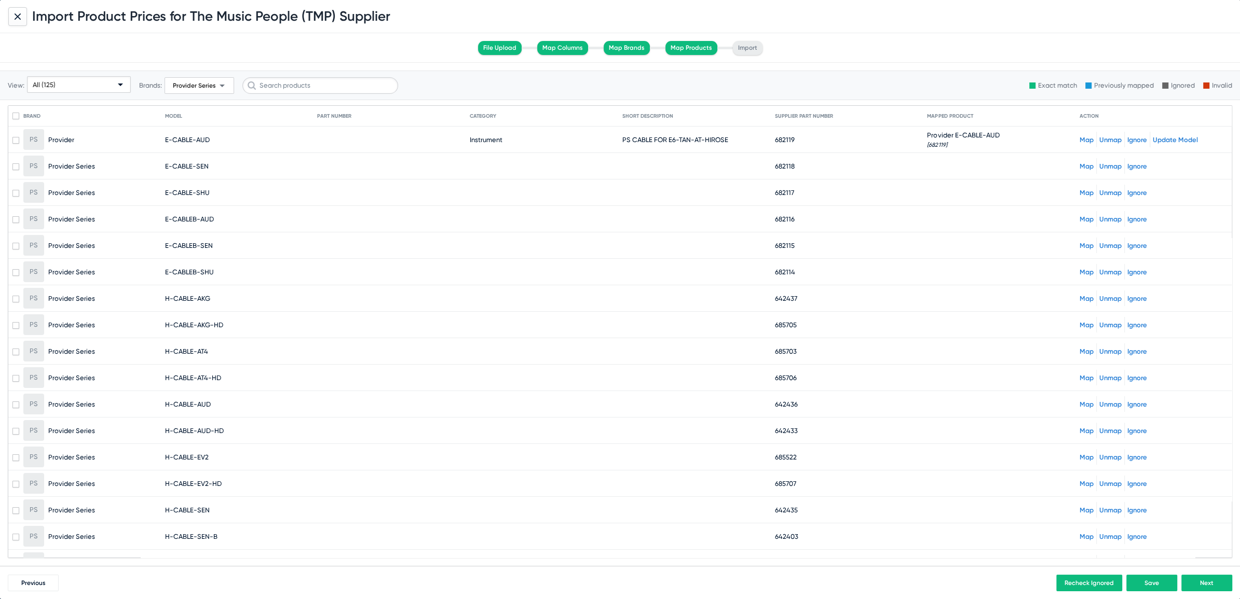
click at [1079, 167] on link "Map" at bounding box center [1086, 166] width 14 height 8
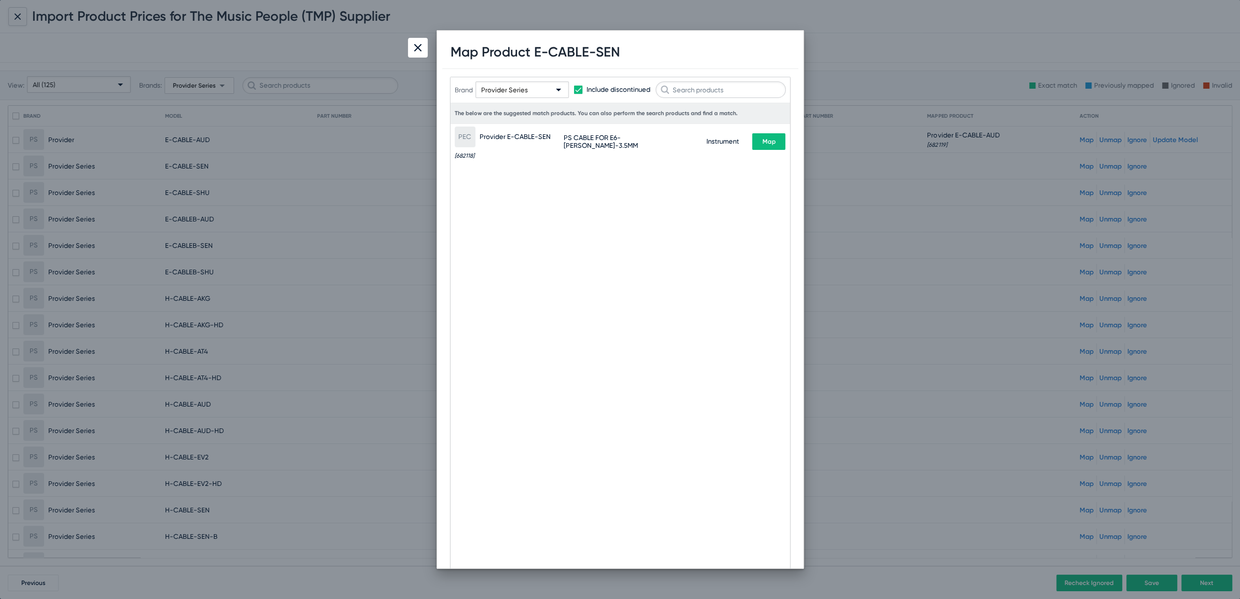
click at [788, 135] on mat-row "PEC Provider E-CABLE-SEN [682118] PS CABLE FOR E6-TAN-SENN-3.5MM Instrument Map" at bounding box center [619, 141] width 339 height 35
click at [761, 142] on button "Map" at bounding box center [768, 141] width 33 height 17
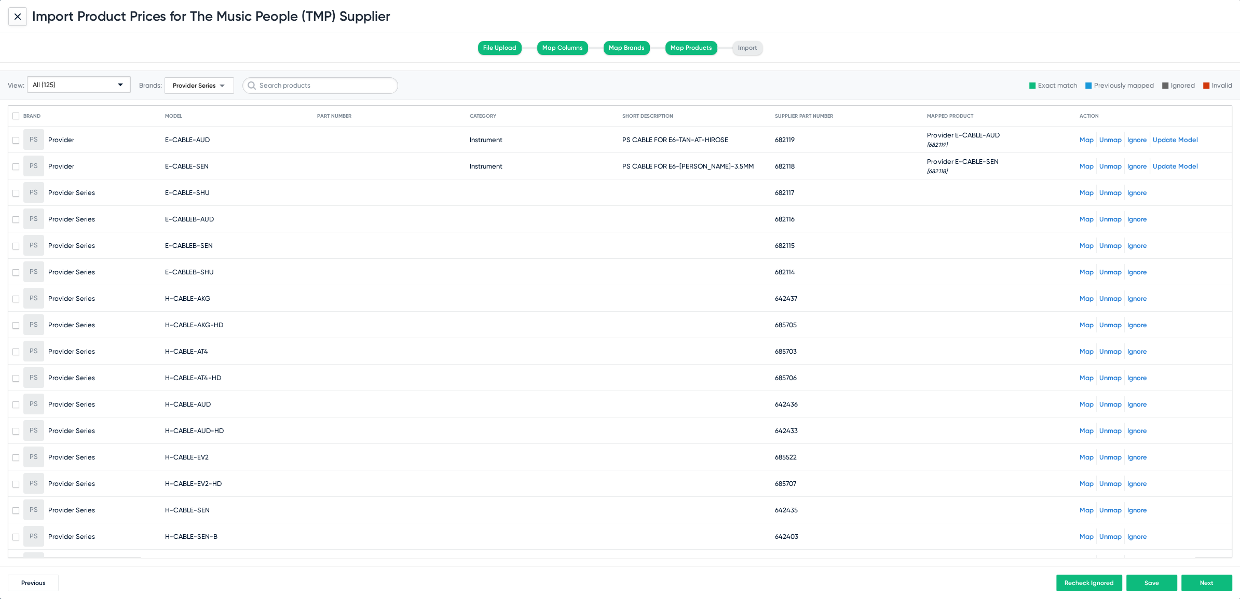
click at [1079, 187] on div "Map Unmap Ignore" at bounding box center [1153, 193] width 148 height 16
click at [1079, 190] on link "Map" at bounding box center [1086, 193] width 14 height 8
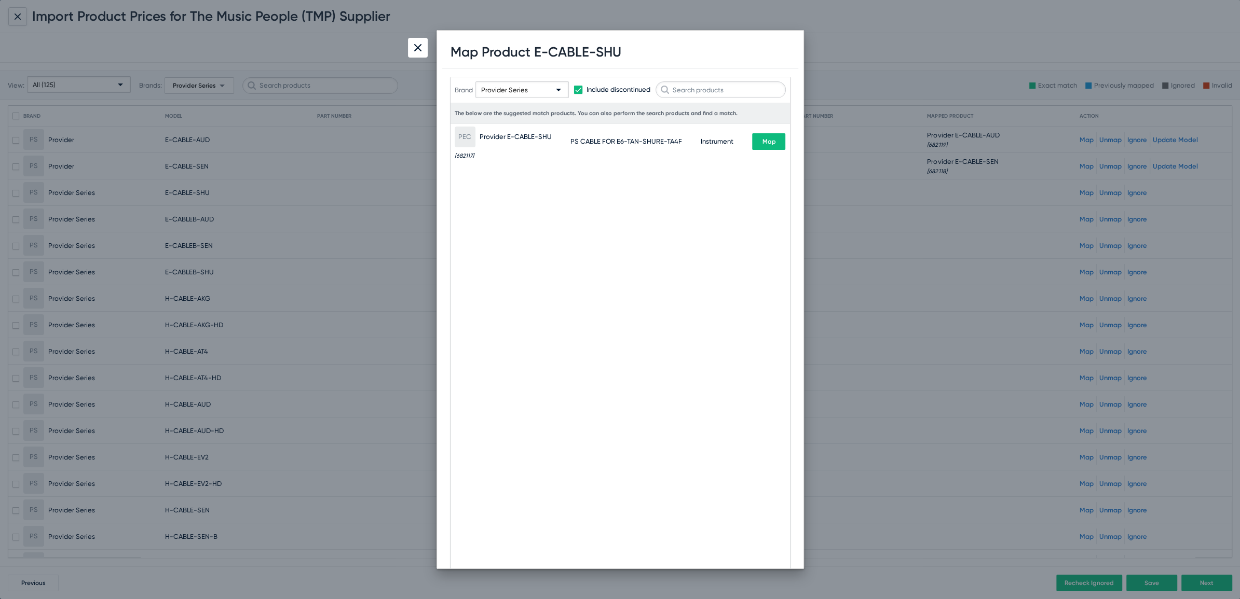
click at [769, 144] on span "Map" at bounding box center [768, 141] width 13 height 7
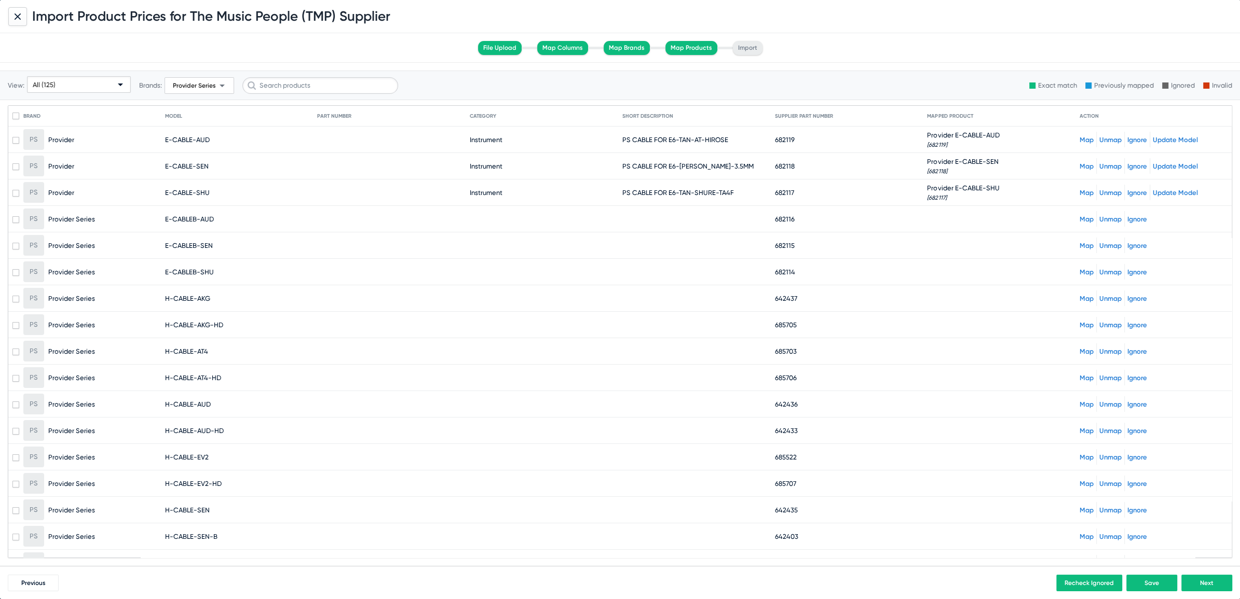
click at [1079, 221] on link "Map" at bounding box center [1086, 219] width 14 height 8
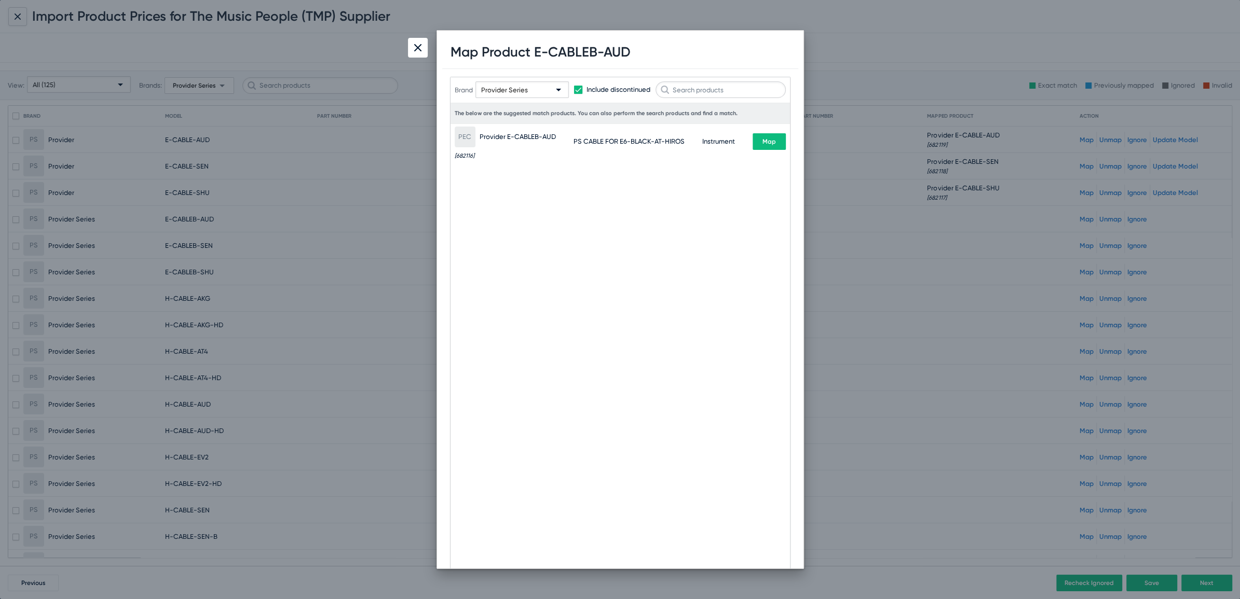
click at [768, 141] on span "Map" at bounding box center [768, 141] width 13 height 7
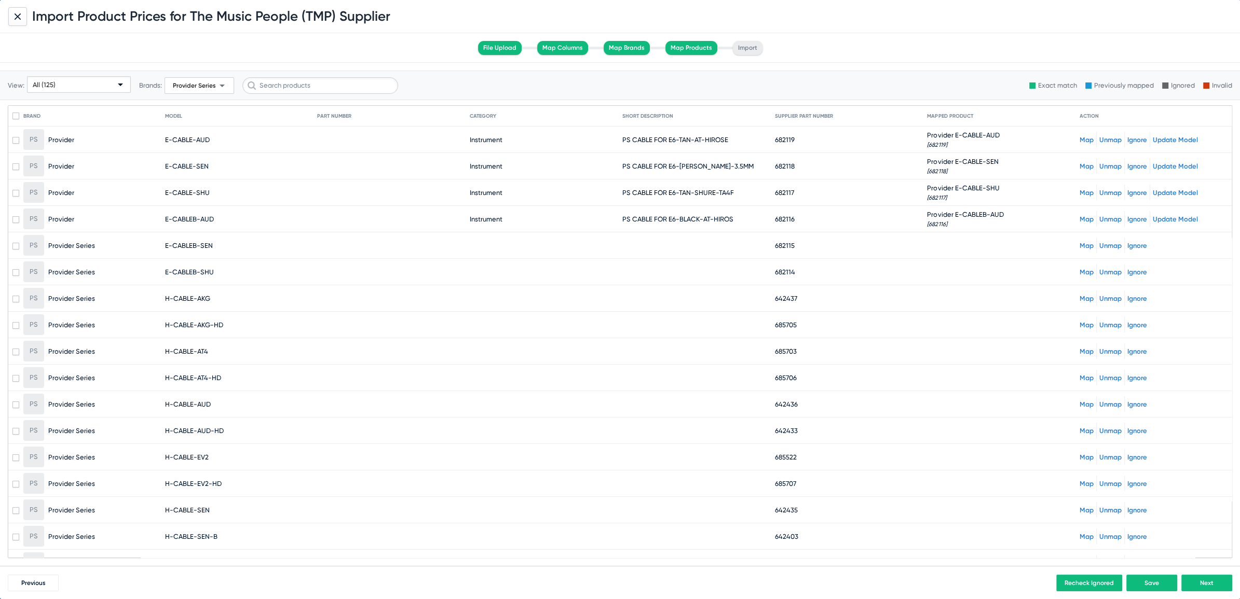
click at [1080, 243] on link "Map" at bounding box center [1086, 246] width 14 height 8
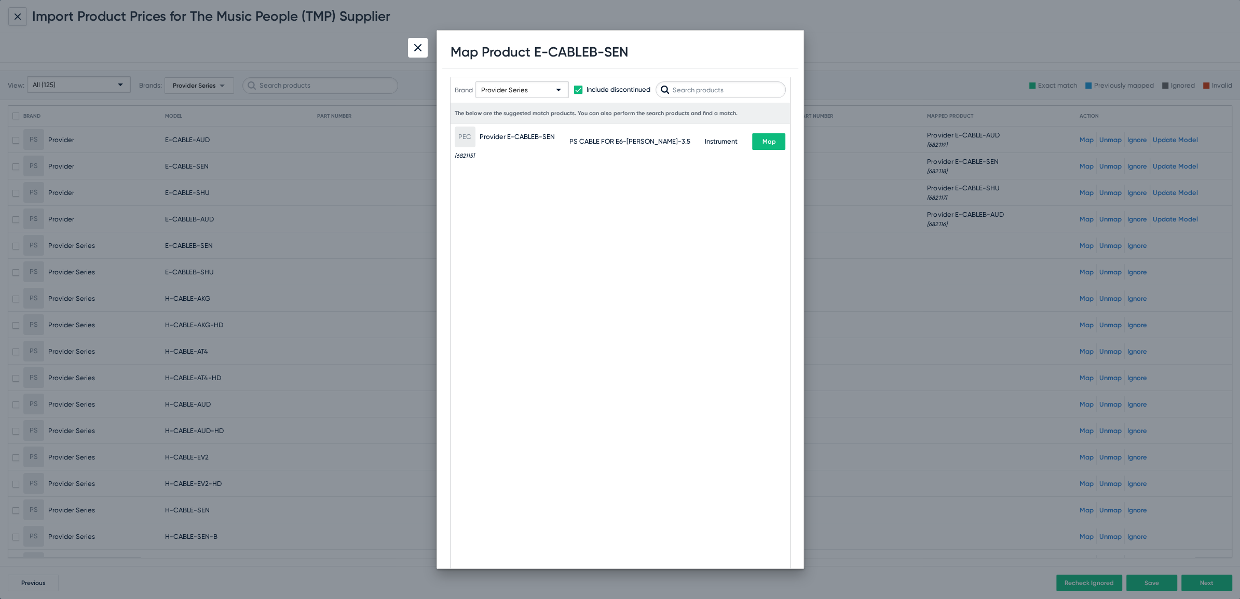
click at [774, 143] on span "Map" at bounding box center [768, 141] width 13 height 7
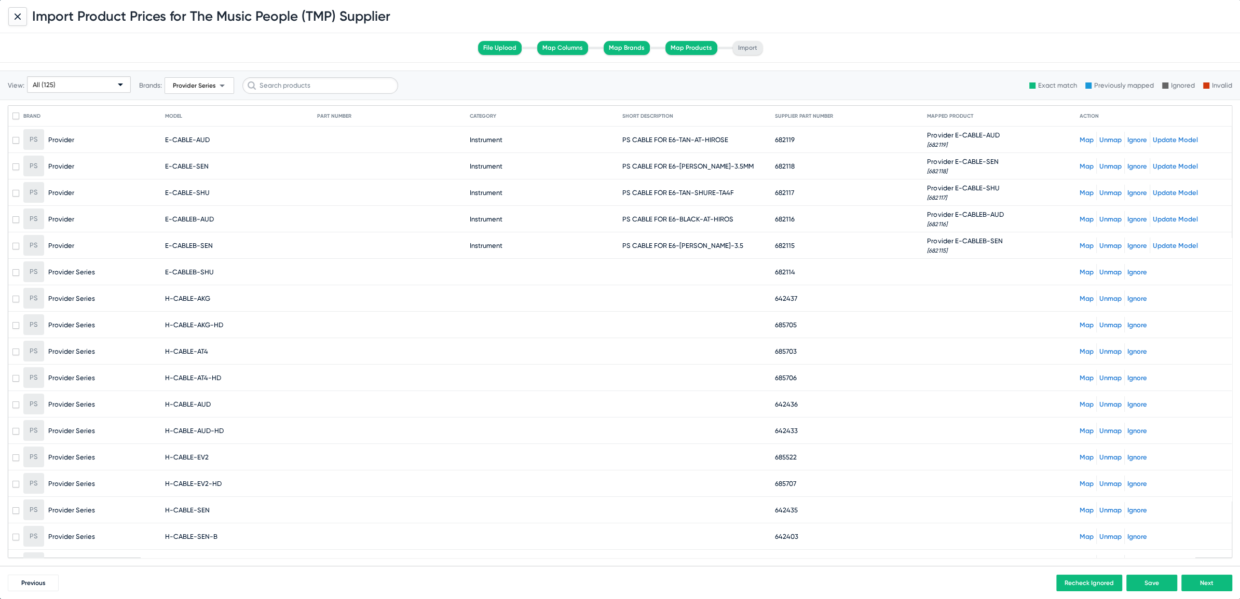
click at [1081, 270] on link "Map" at bounding box center [1086, 272] width 14 height 8
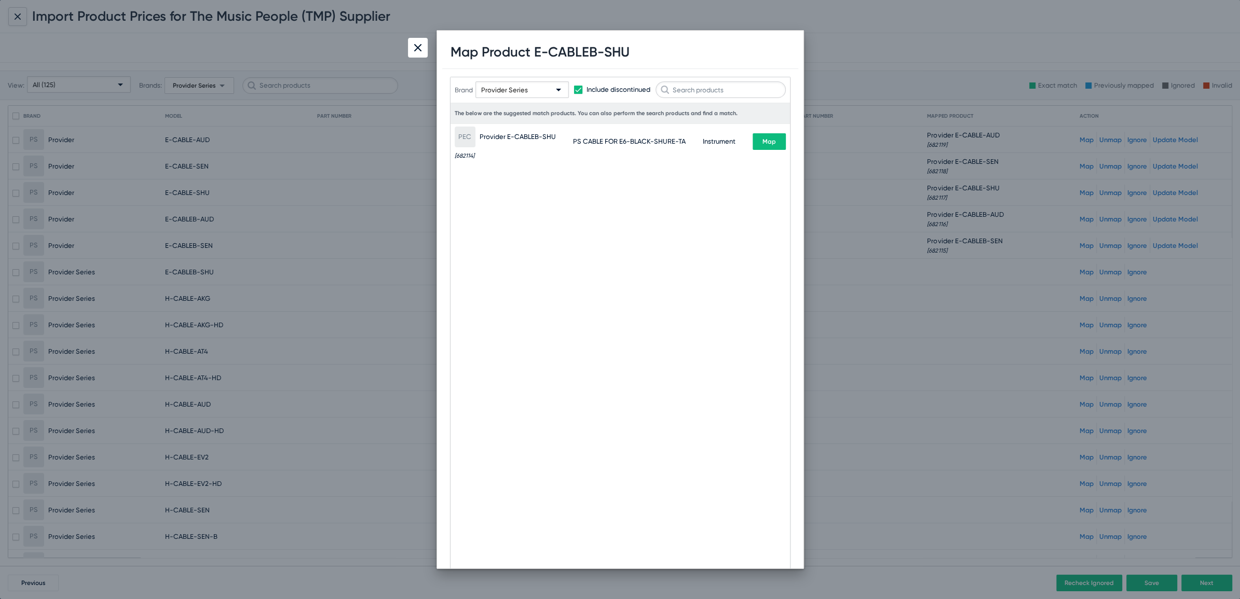
click at [765, 140] on span "Map" at bounding box center [768, 141] width 13 height 7
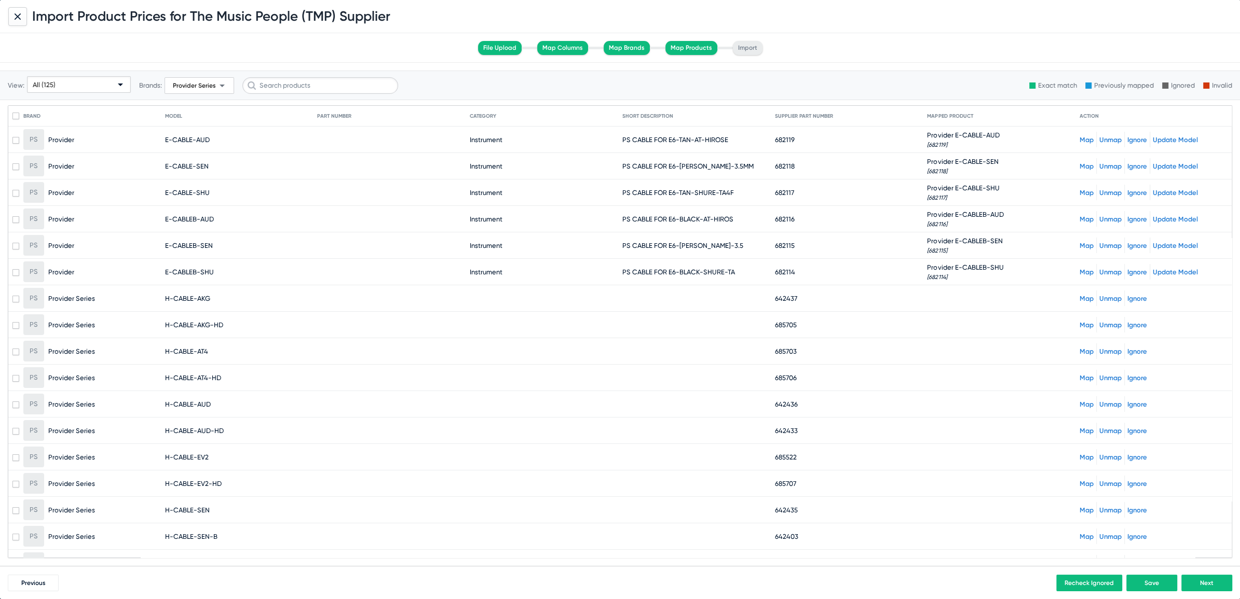
click at [1079, 295] on link "Map" at bounding box center [1086, 299] width 14 height 8
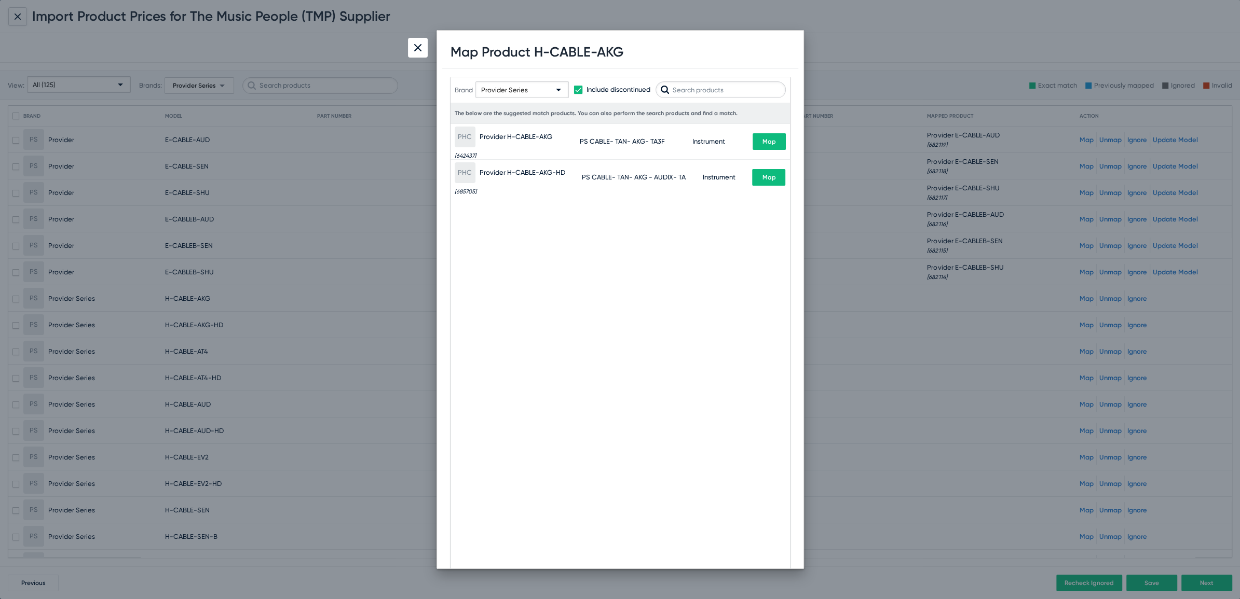
click at [752, 143] on button "Map" at bounding box center [768, 141] width 33 height 17
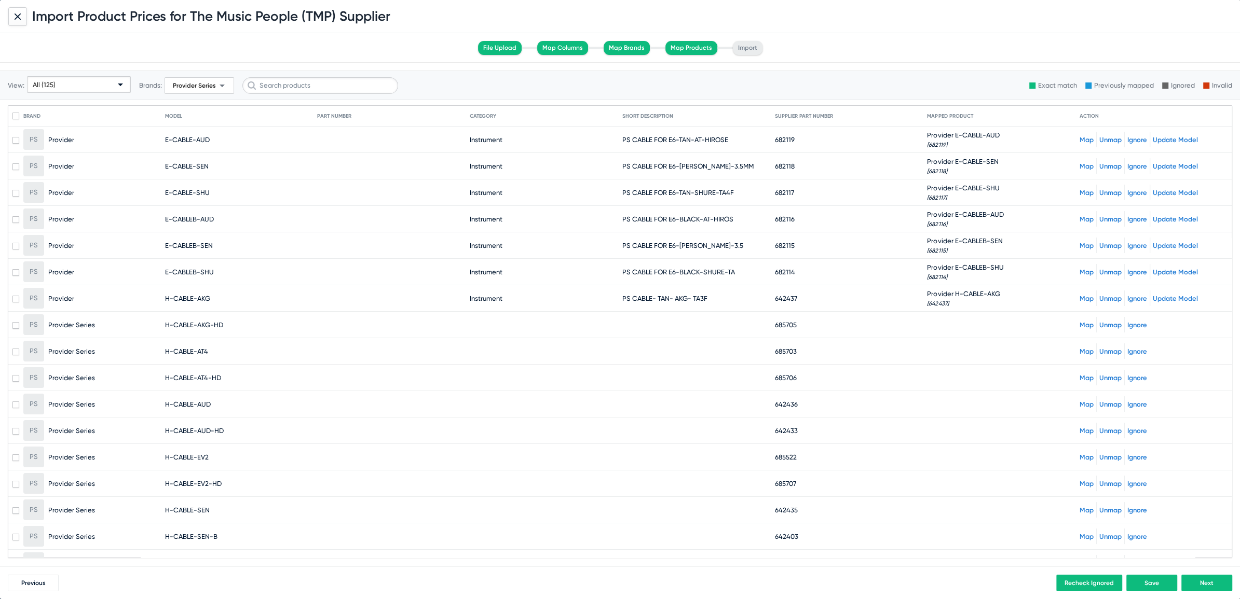
click at [1079, 323] on link "Map" at bounding box center [1086, 325] width 14 height 8
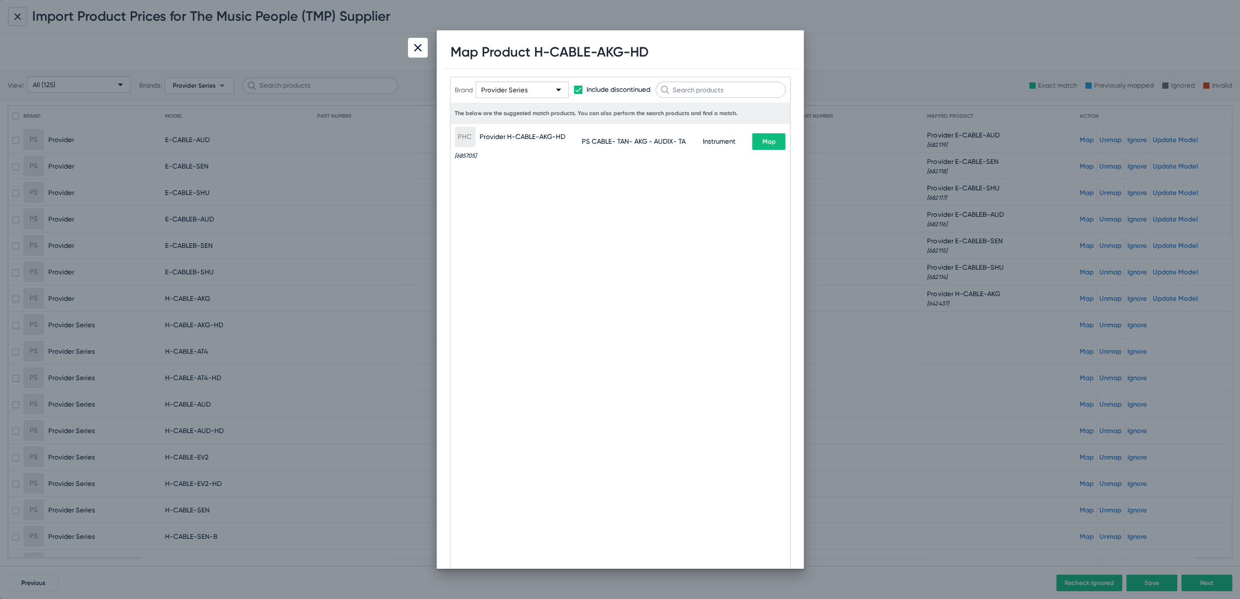
click at [765, 144] on span "Map" at bounding box center [768, 141] width 13 height 7
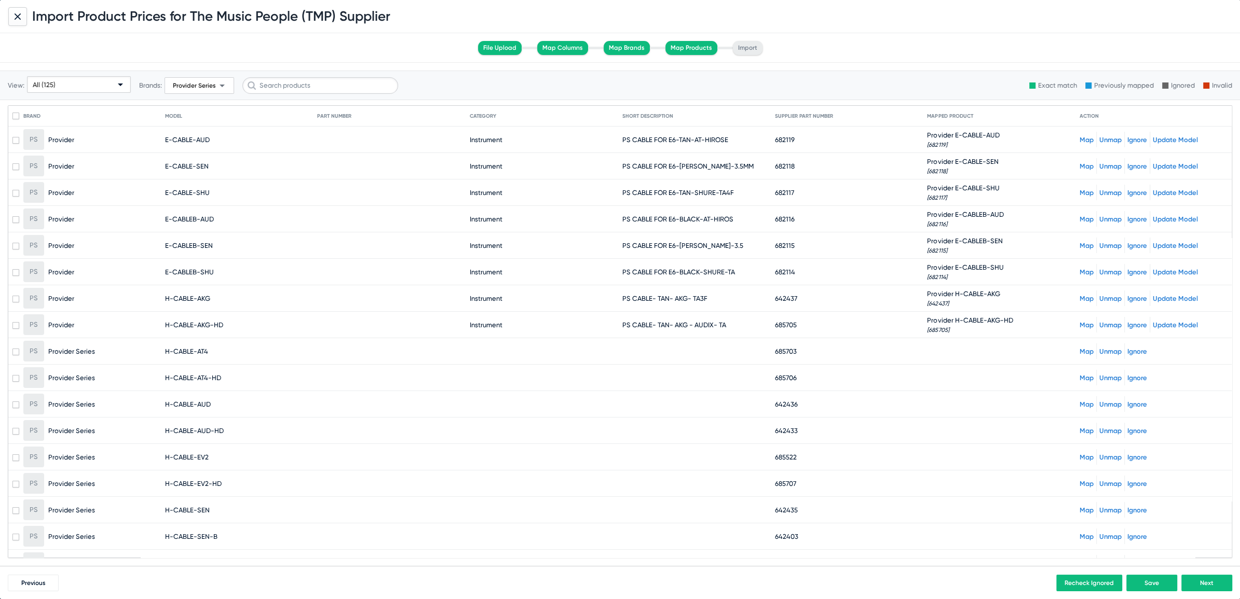
click at [1079, 348] on link "Map" at bounding box center [1086, 352] width 14 height 8
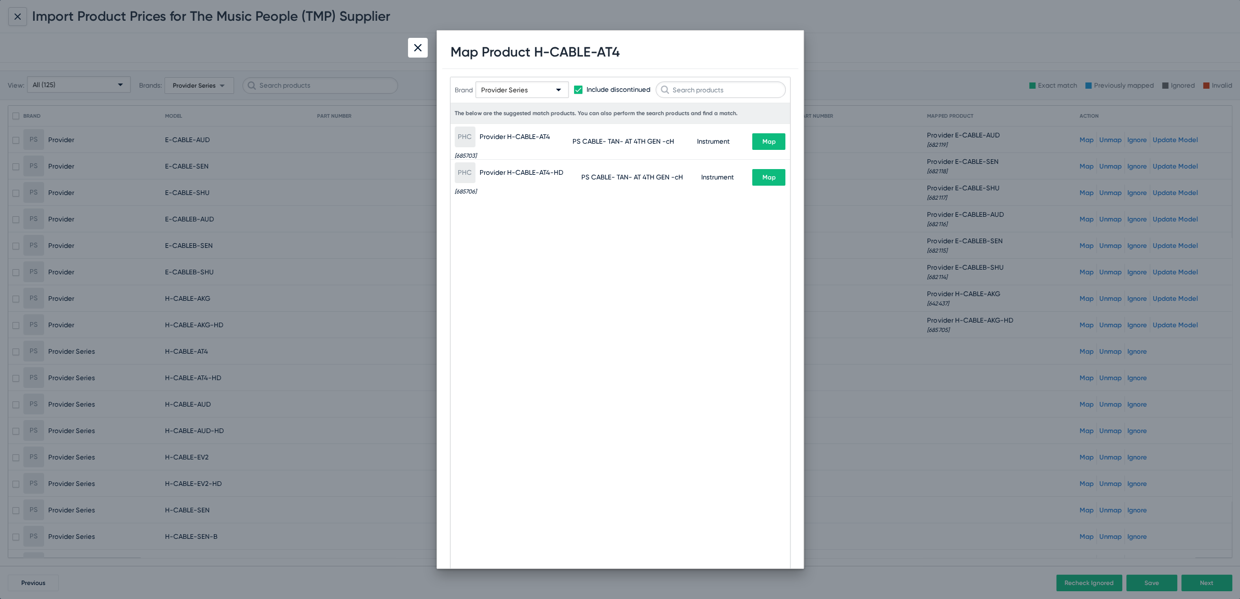
click at [776, 143] on button "Map" at bounding box center [768, 141] width 33 height 17
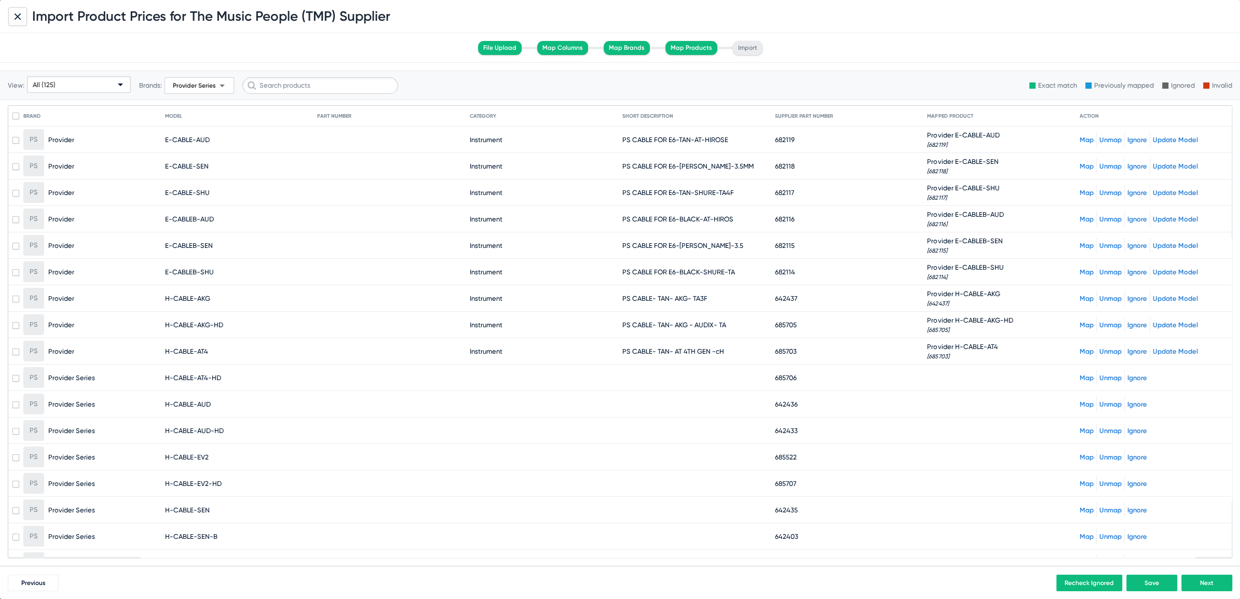
click at [1079, 377] on link "Map" at bounding box center [1086, 378] width 14 height 8
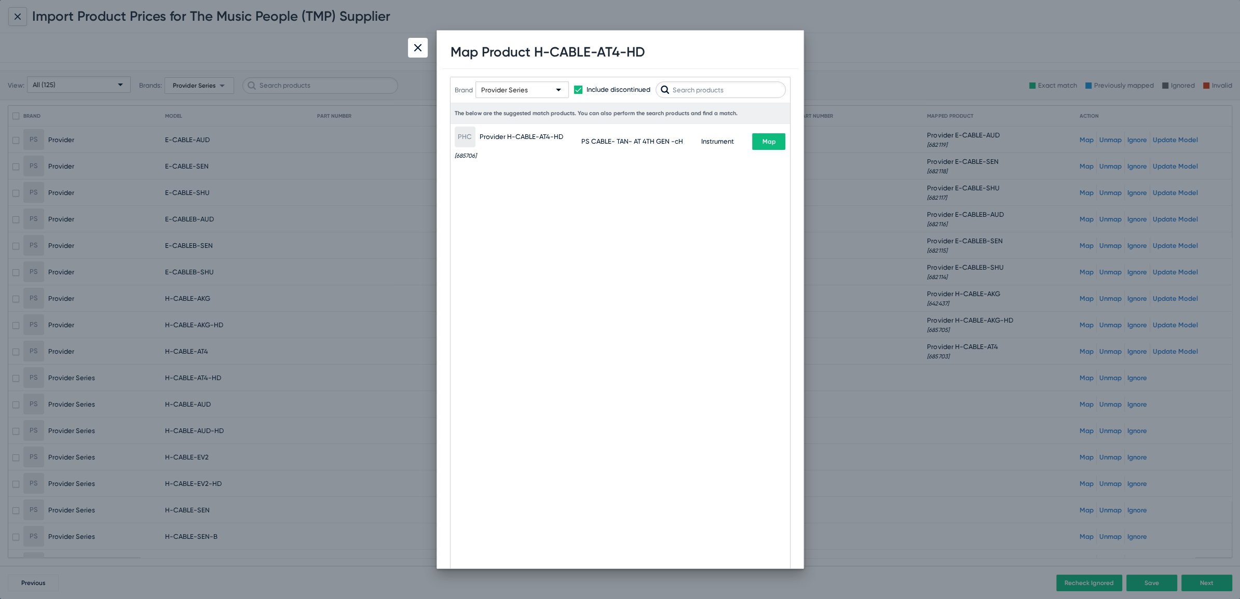
click at [760, 147] on button "Map" at bounding box center [768, 141] width 33 height 17
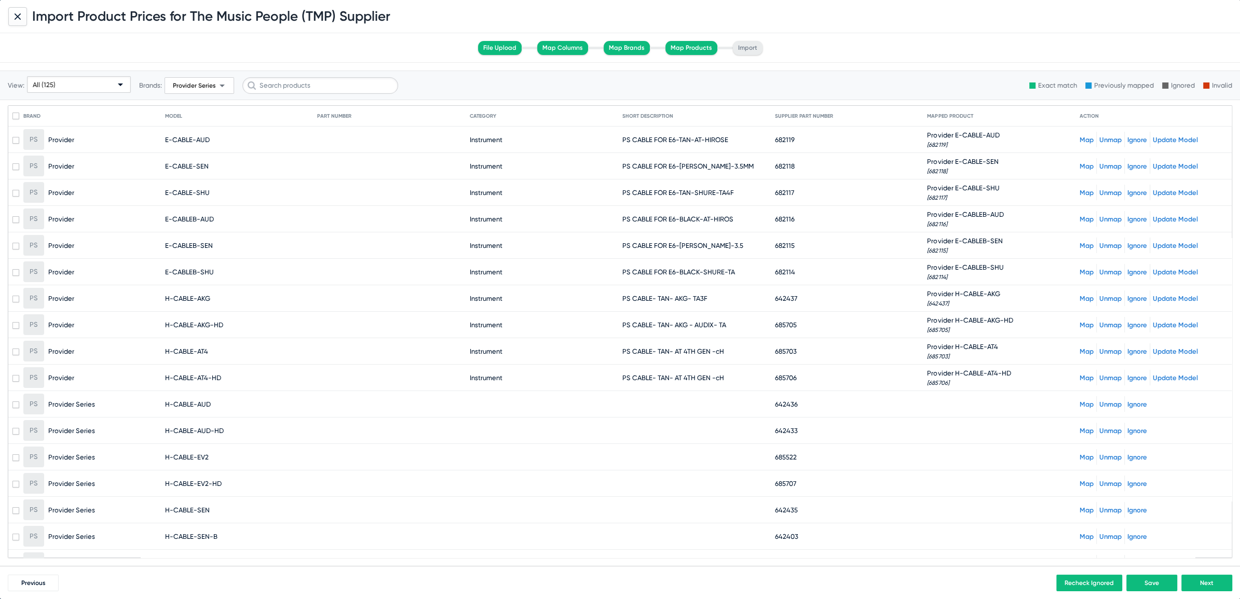
click at [1079, 409] on mat-cell "Map Unmap Ignore" at bounding box center [1153, 404] width 148 height 25
click at [1079, 401] on link "Map" at bounding box center [1086, 405] width 14 height 8
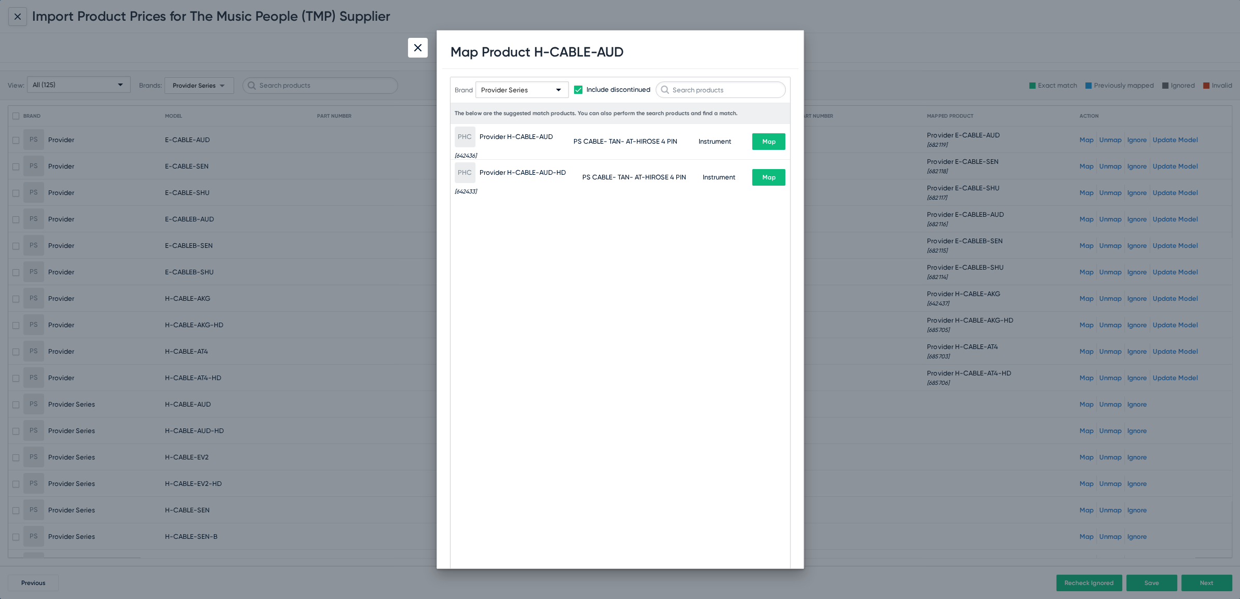
click at [771, 146] on button "Map" at bounding box center [768, 141] width 33 height 17
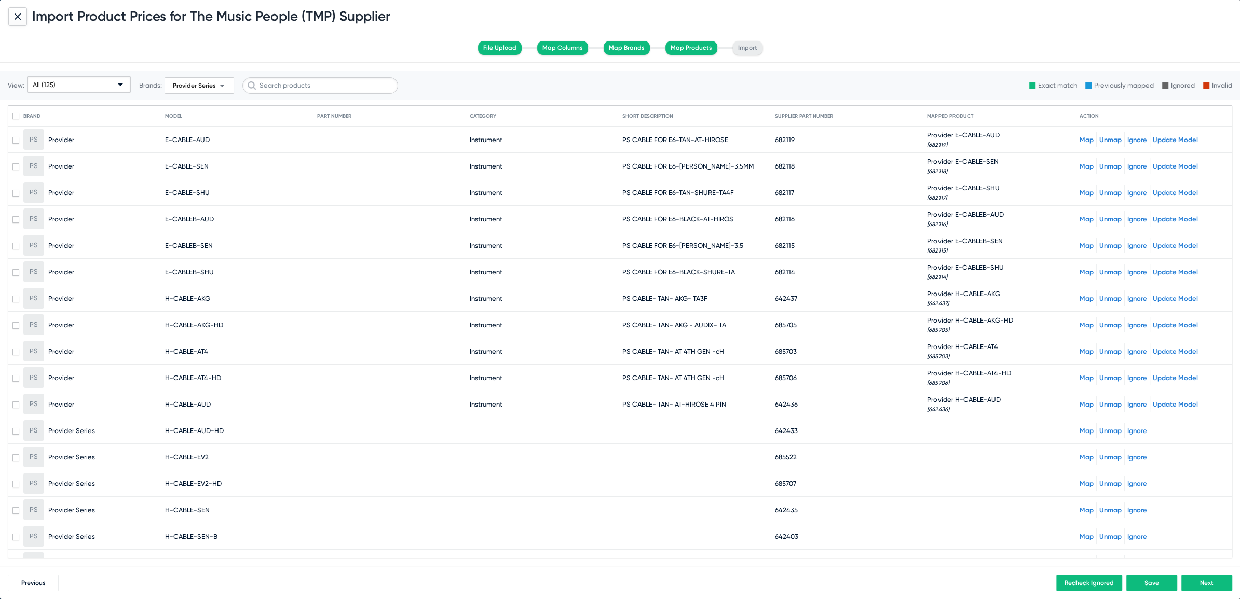
click at [1079, 427] on link "Map" at bounding box center [1086, 431] width 14 height 8
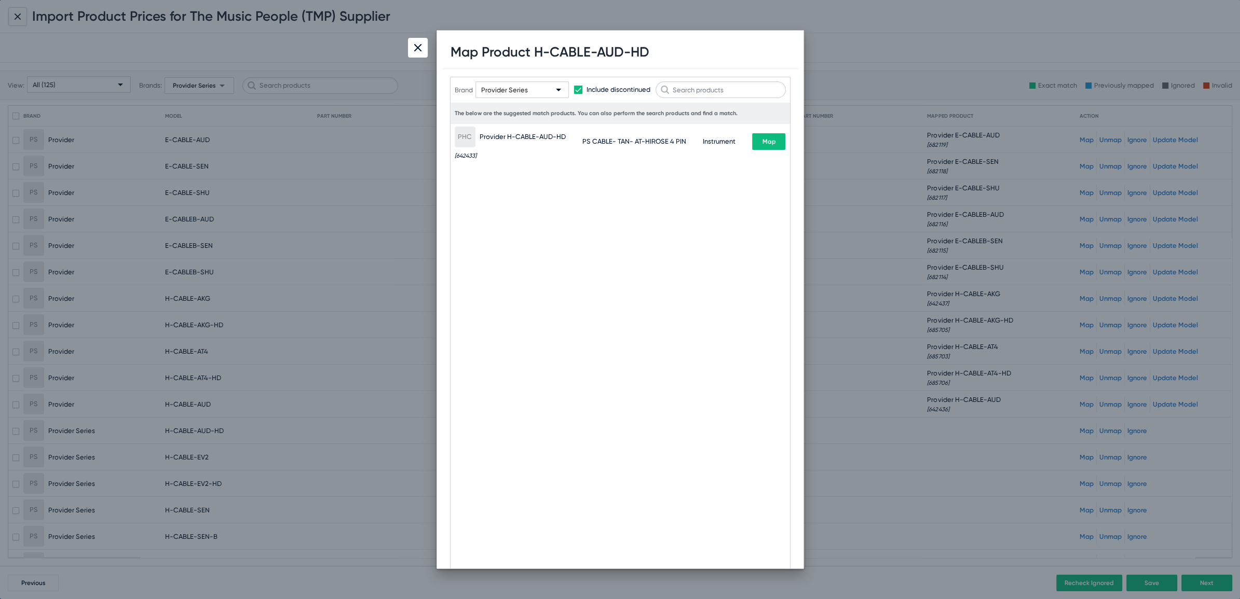
click at [761, 143] on button "Map" at bounding box center [768, 141] width 33 height 17
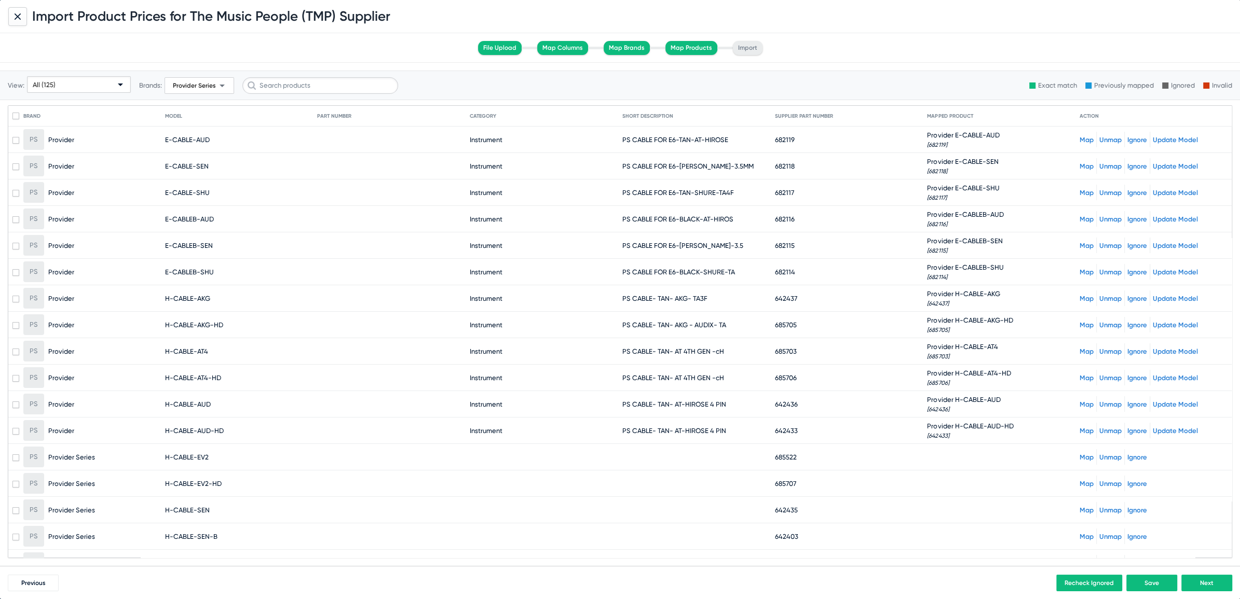
click at [1079, 453] on link "Map" at bounding box center [1086, 457] width 14 height 8
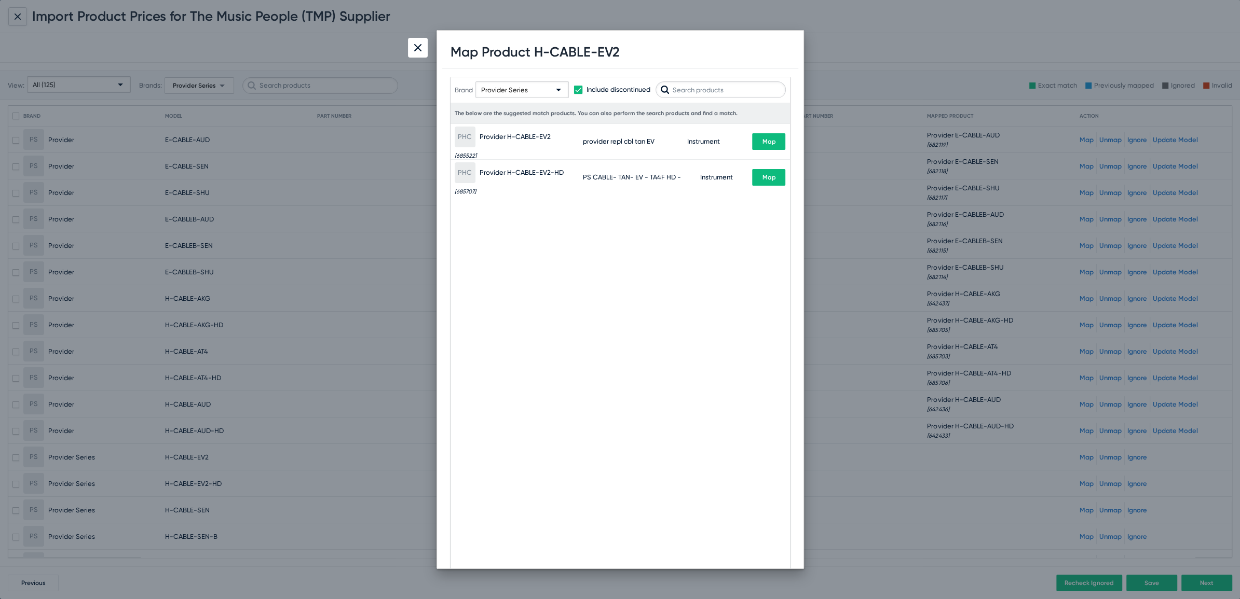
click at [766, 145] on button "Map" at bounding box center [768, 141] width 33 height 17
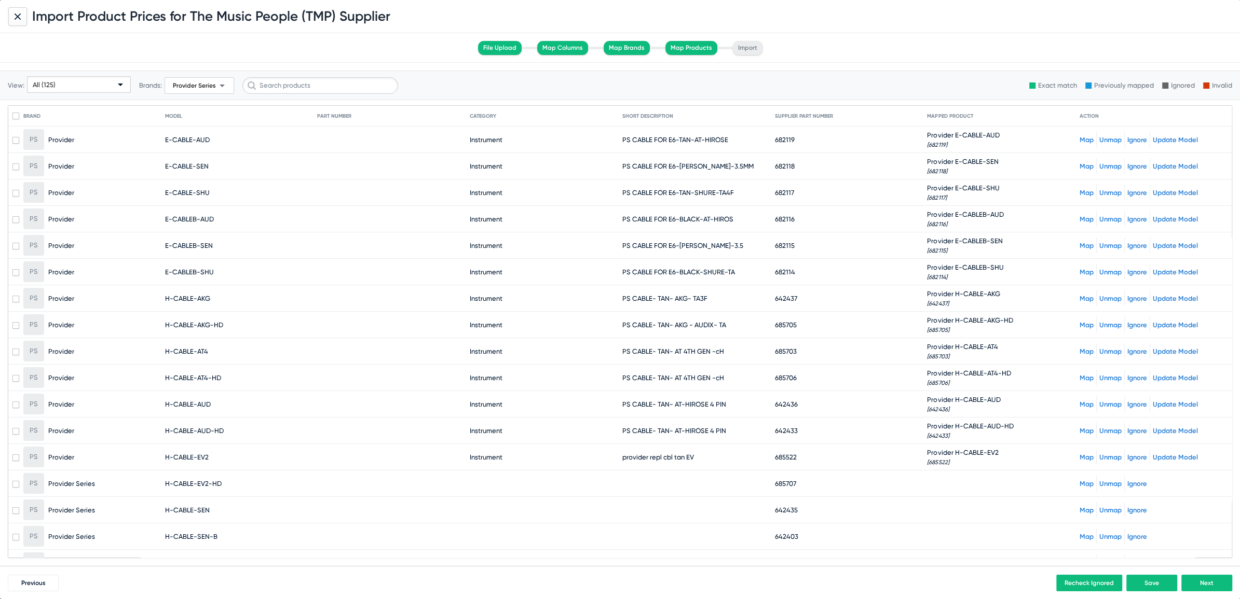
click at [1079, 480] on link "Map" at bounding box center [1086, 484] width 14 height 8
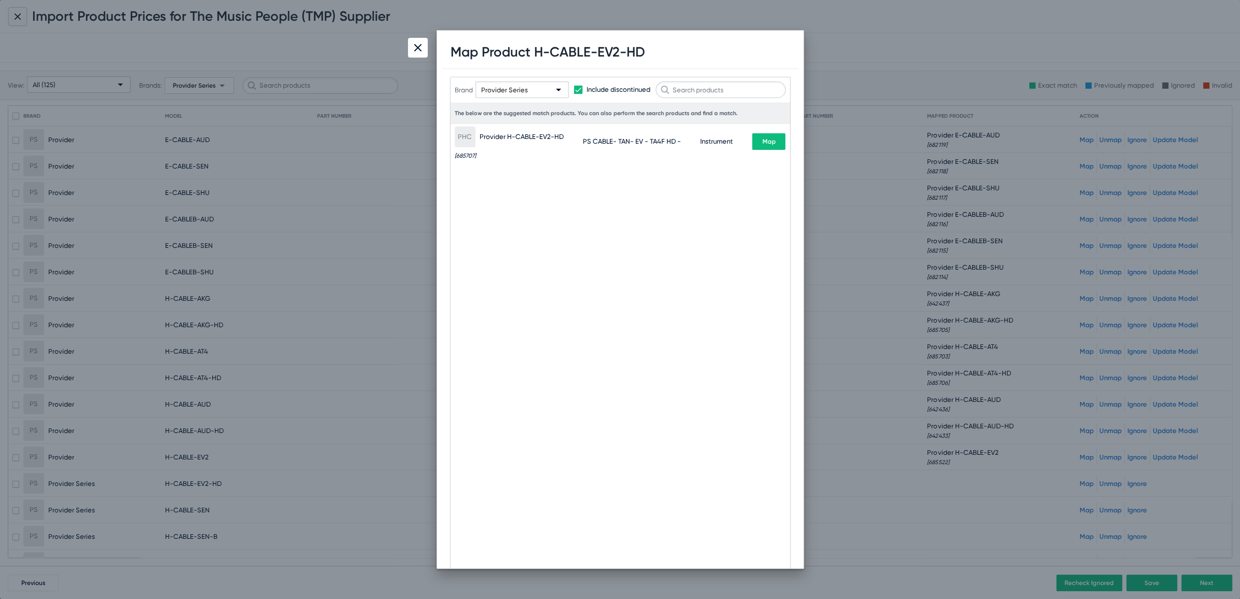
click at [773, 142] on span "Map" at bounding box center [768, 141] width 13 height 7
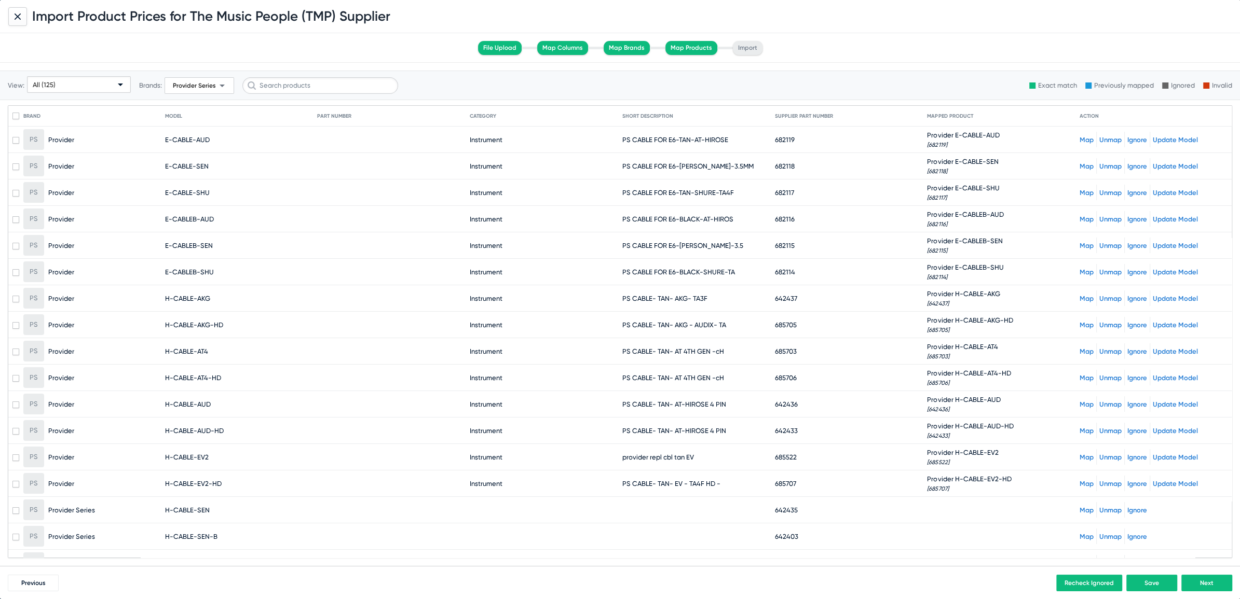
click at [1079, 506] on link "Map" at bounding box center [1086, 510] width 14 height 8
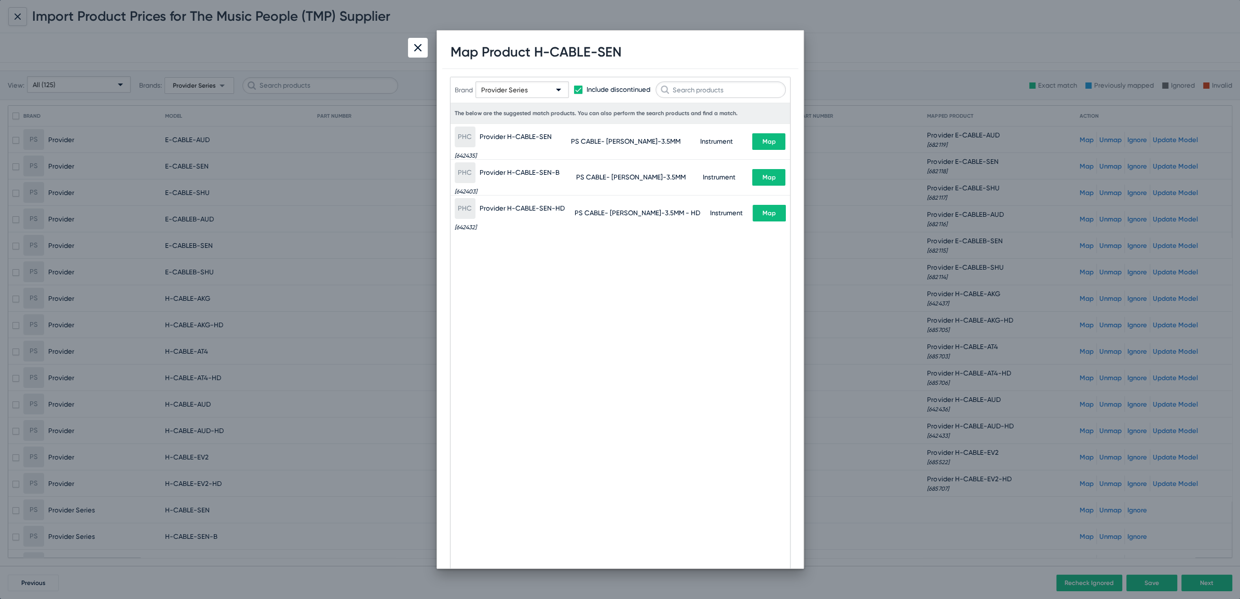
click at [770, 139] on span "Map" at bounding box center [768, 141] width 13 height 7
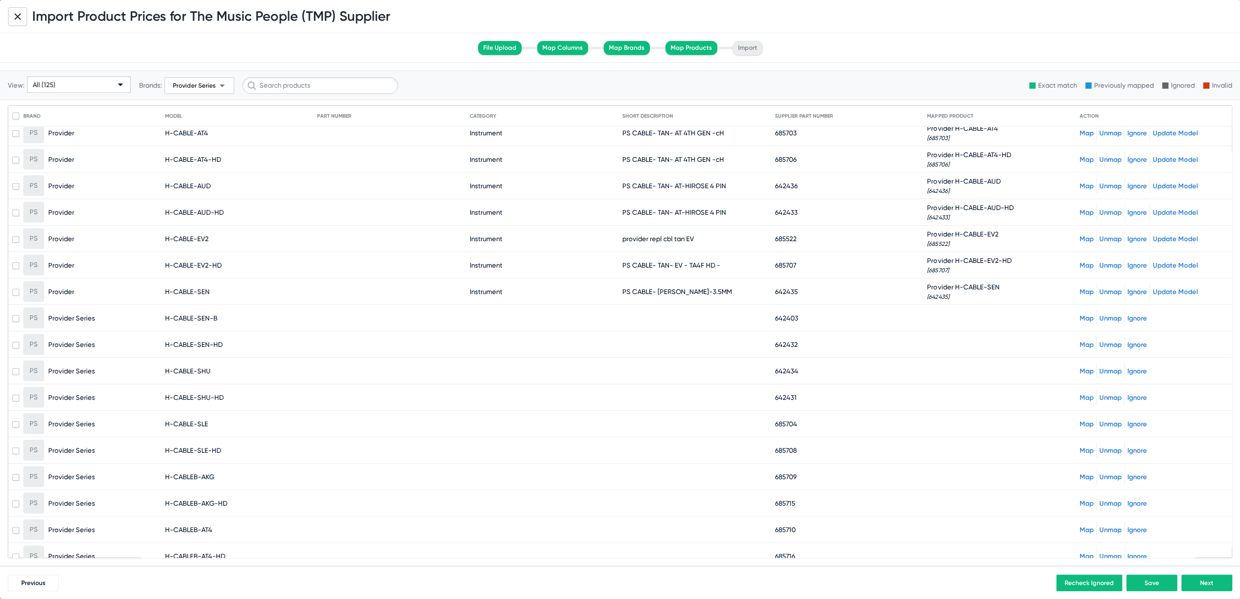
scroll to position [221, 0]
click at [1080, 312] on link "Map" at bounding box center [1086, 316] width 14 height 8
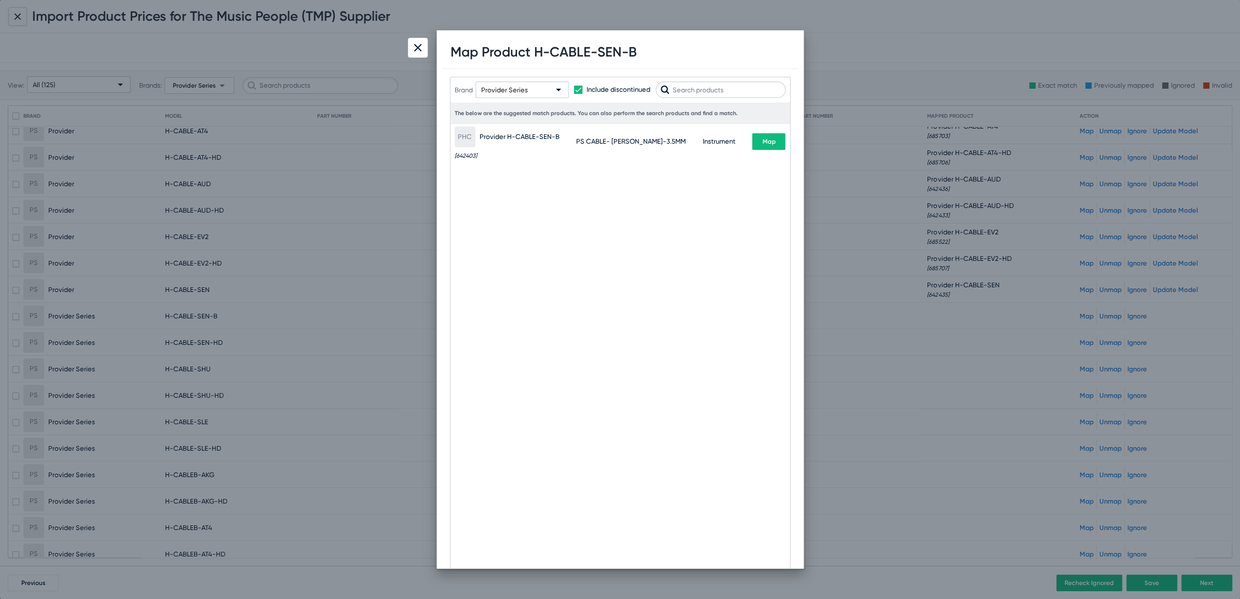
click at [763, 140] on span "Map" at bounding box center [768, 141] width 13 height 7
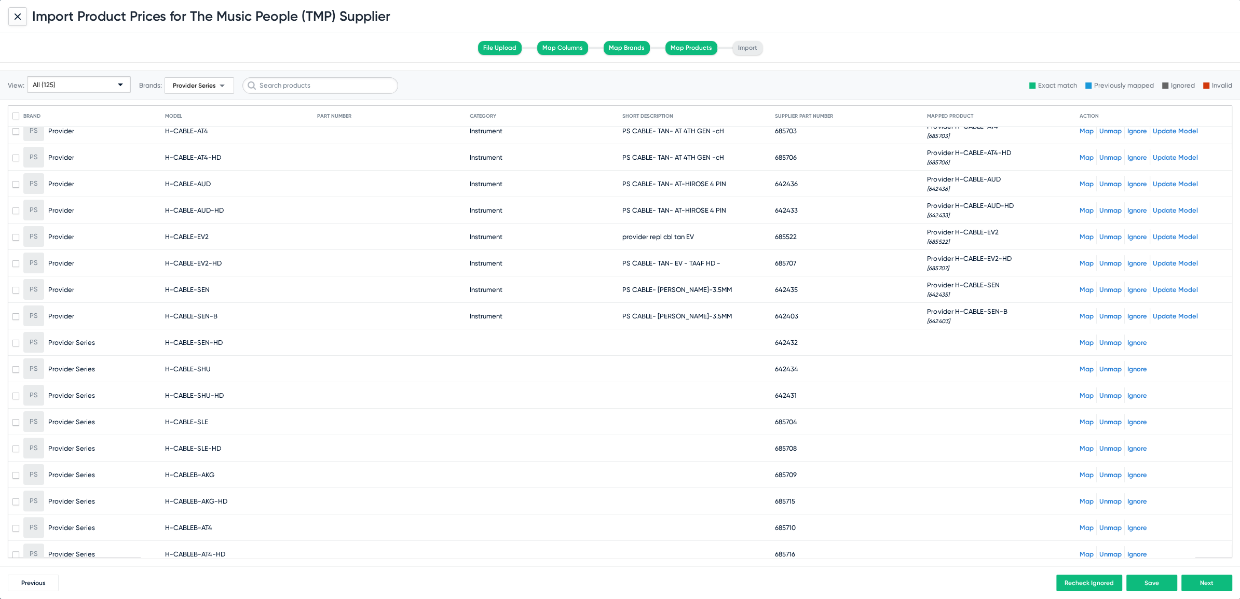
click at [1079, 340] on link "Map" at bounding box center [1086, 343] width 14 height 8
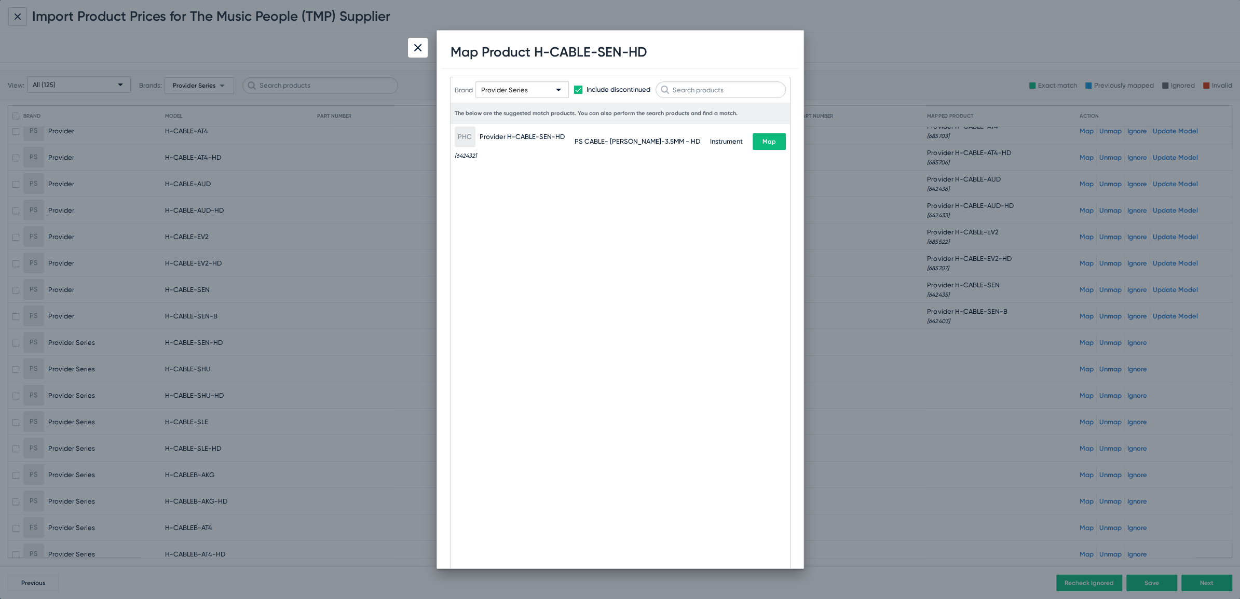
click at [773, 144] on span "Map" at bounding box center [768, 141] width 13 height 7
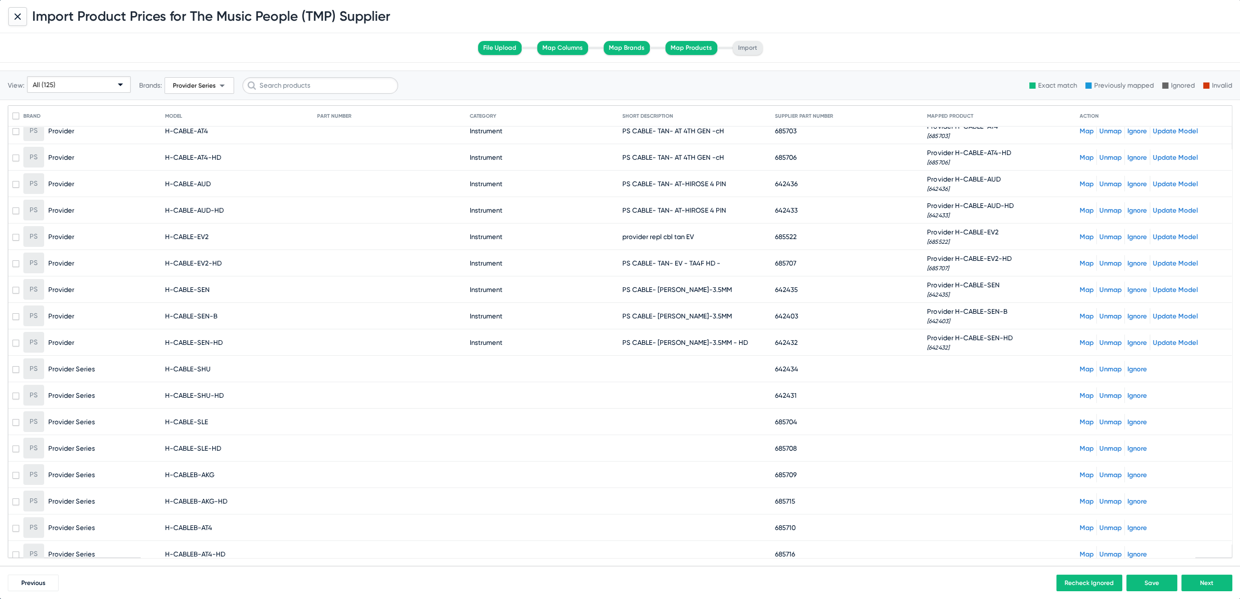
click at [1084, 361] on div "Map Unmap Ignore" at bounding box center [1153, 369] width 148 height 16
click at [1080, 365] on link "Map" at bounding box center [1086, 369] width 14 height 8
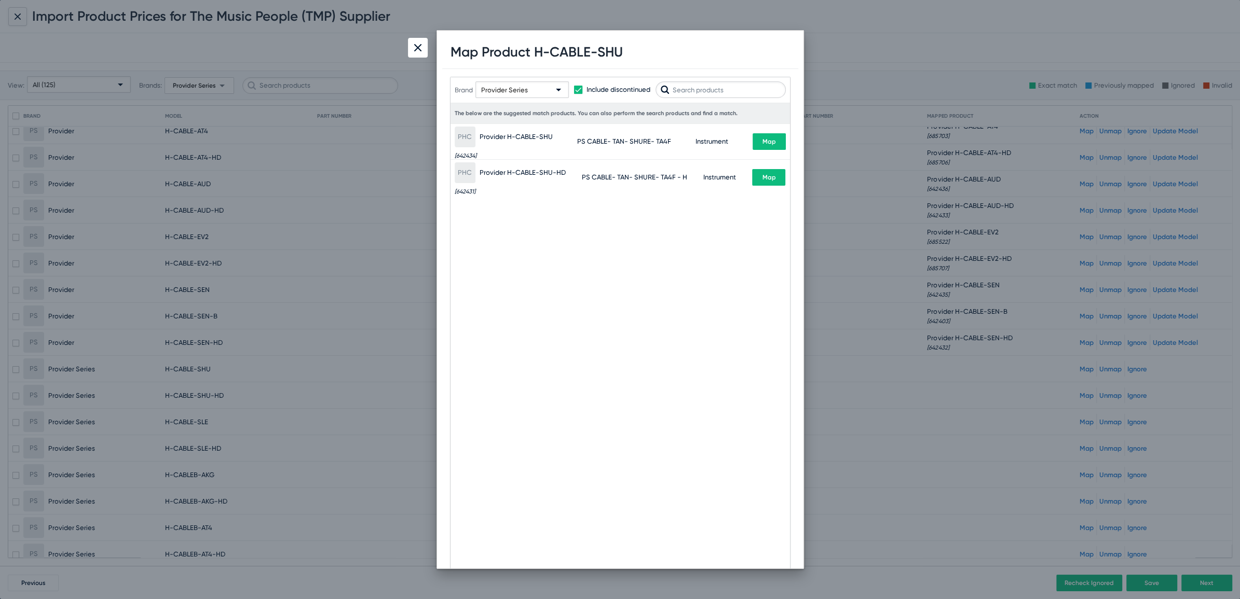
click at [762, 152] on div "PHC Provider H-CABLE-SHU [642434] PS CABLE- TAN- SHURE- TA4F Instrument Map" at bounding box center [620, 141] width 331 height 35
click at [763, 140] on span "Map" at bounding box center [768, 141] width 13 height 7
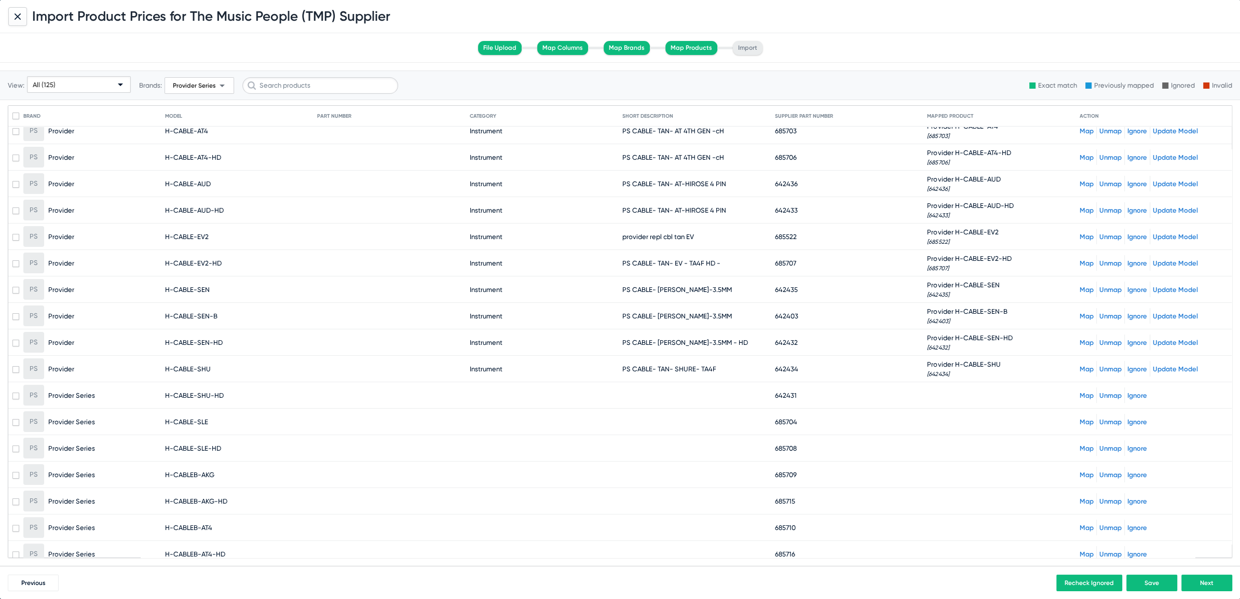
click at [1080, 392] on link "Map" at bounding box center [1086, 396] width 14 height 8
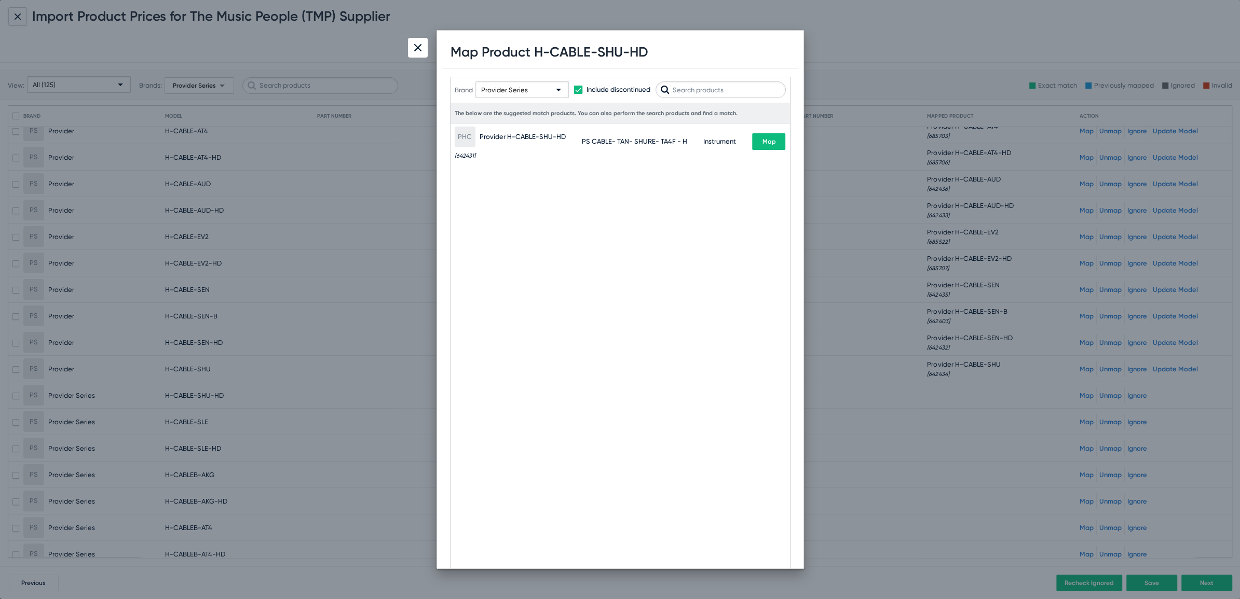
click at [771, 148] on div "PHC Provider H-CABLE-SHU-HD [642431] PS CABLE- TAN- SHURE- TA4F - H Instrument …" at bounding box center [620, 141] width 331 height 35
click at [771, 144] on span "Map" at bounding box center [768, 141] width 13 height 7
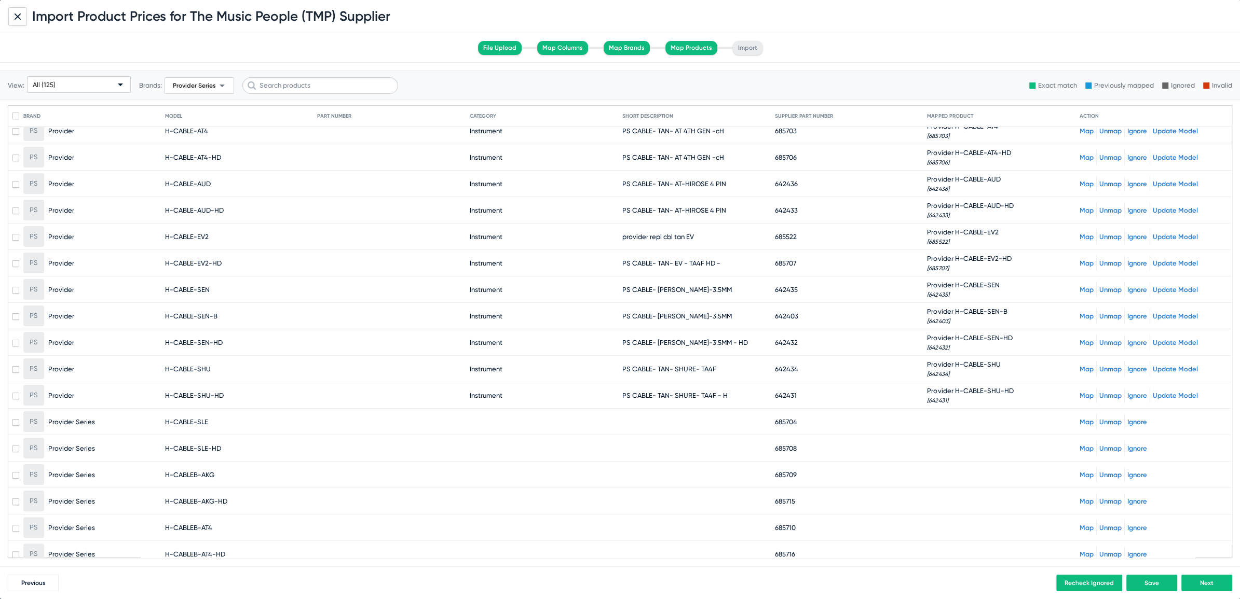
click at [1079, 418] on link "Map" at bounding box center [1086, 422] width 14 height 8
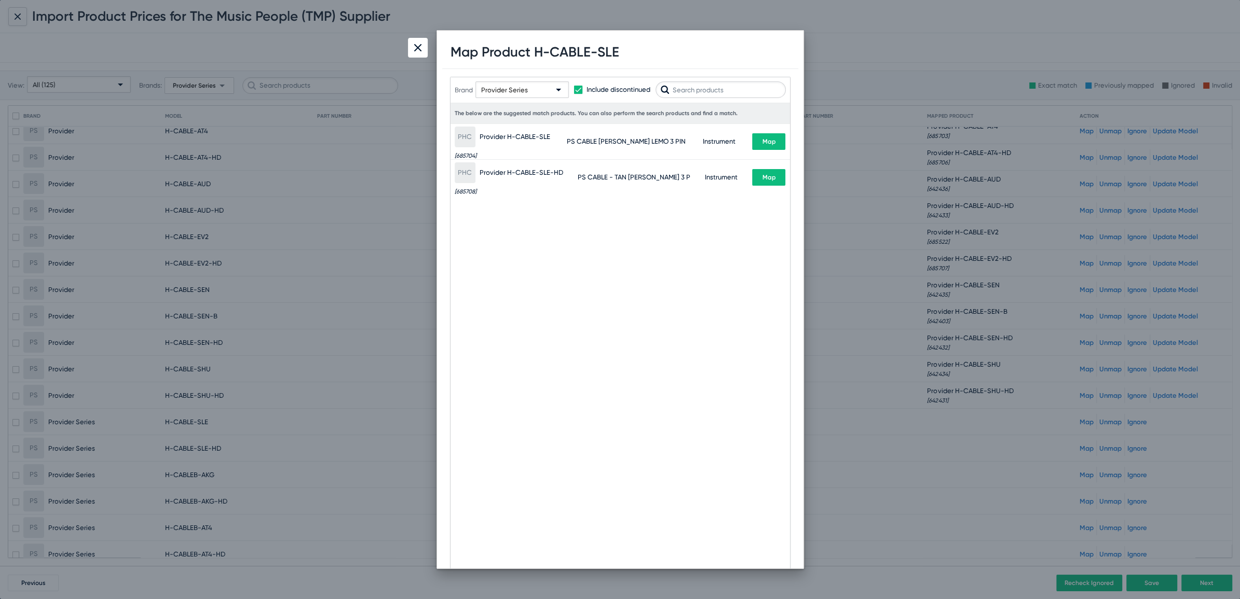
click at [765, 145] on button "Map" at bounding box center [768, 141] width 33 height 17
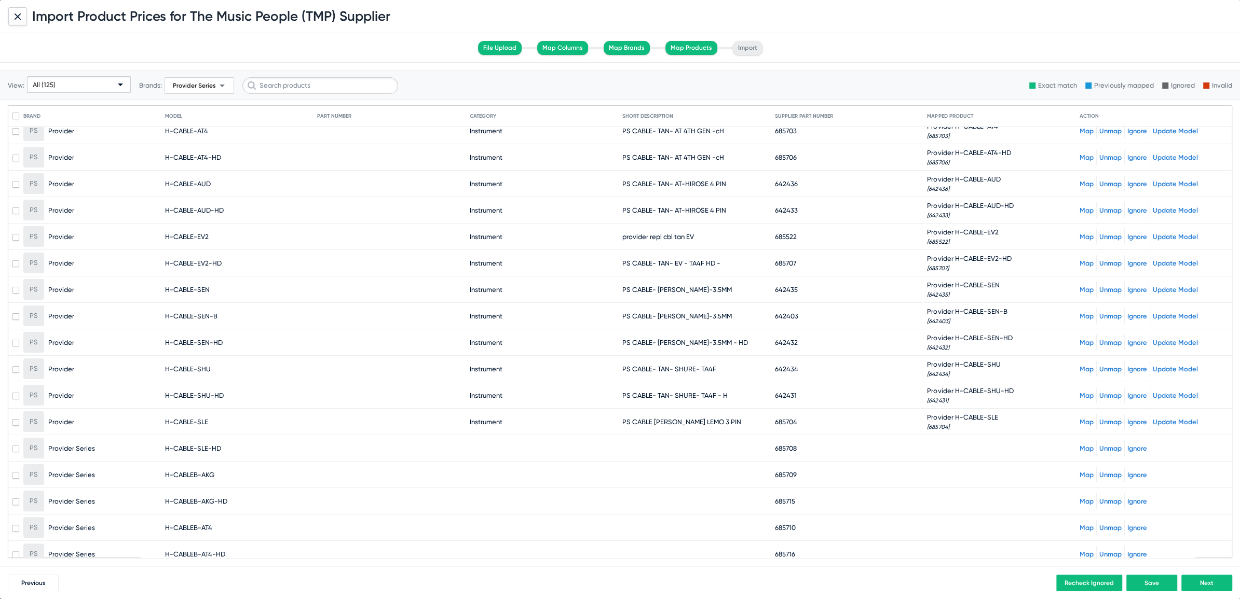
click at [1079, 445] on link "Map" at bounding box center [1086, 449] width 14 height 8
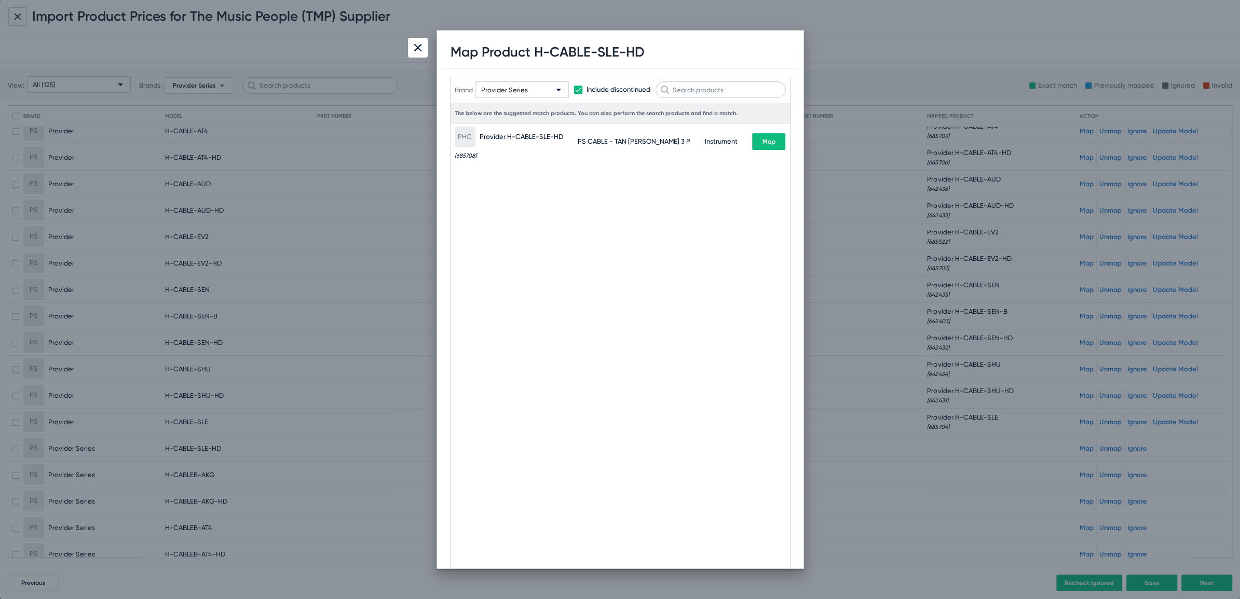
click at [767, 142] on span "Map" at bounding box center [768, 141] width 13 height 7
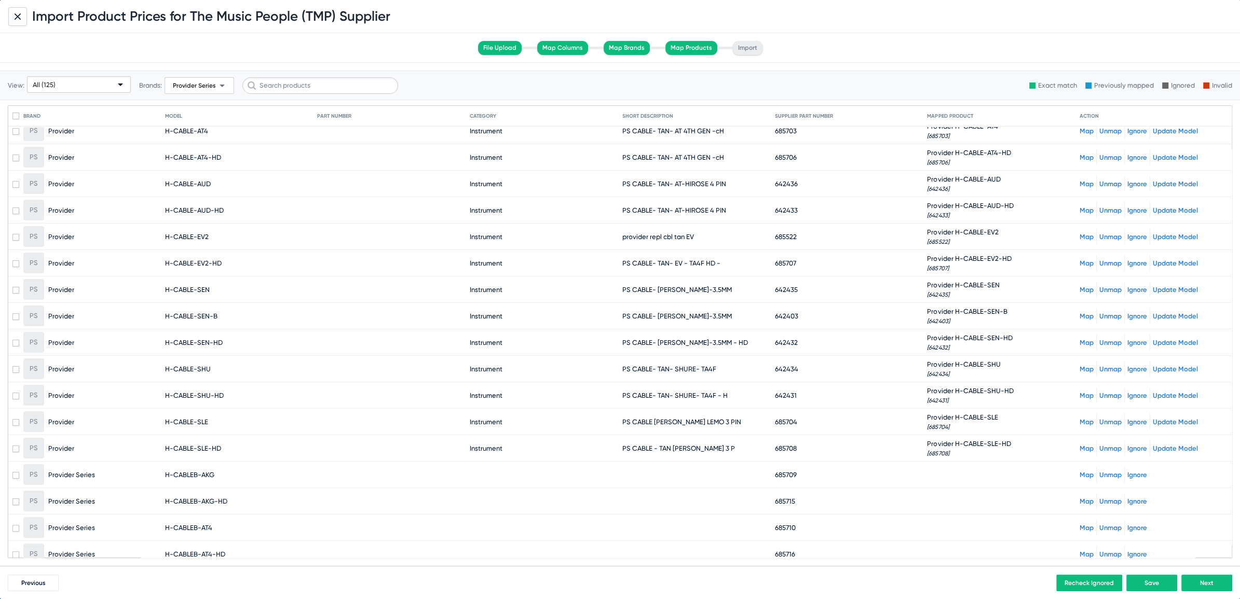
click at [1079, 471] on link "Map" at bounding box center [1086, 475] width 14 height 8
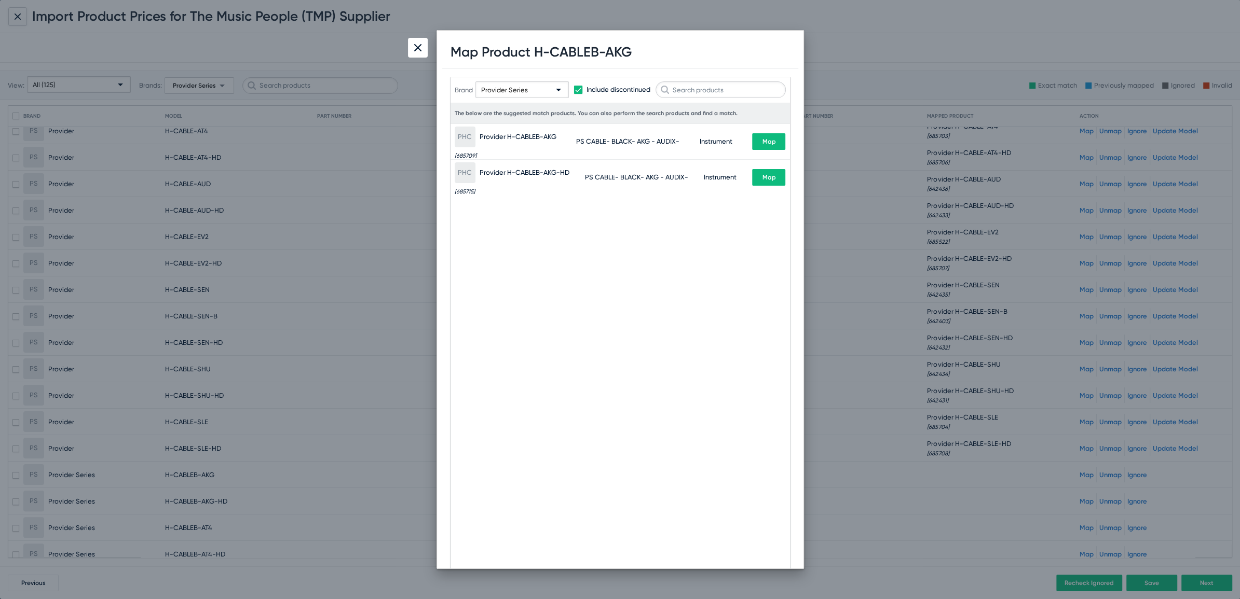
click at [763, 141] on span "Map" at bounding box center [768, 141] width 13 height 7
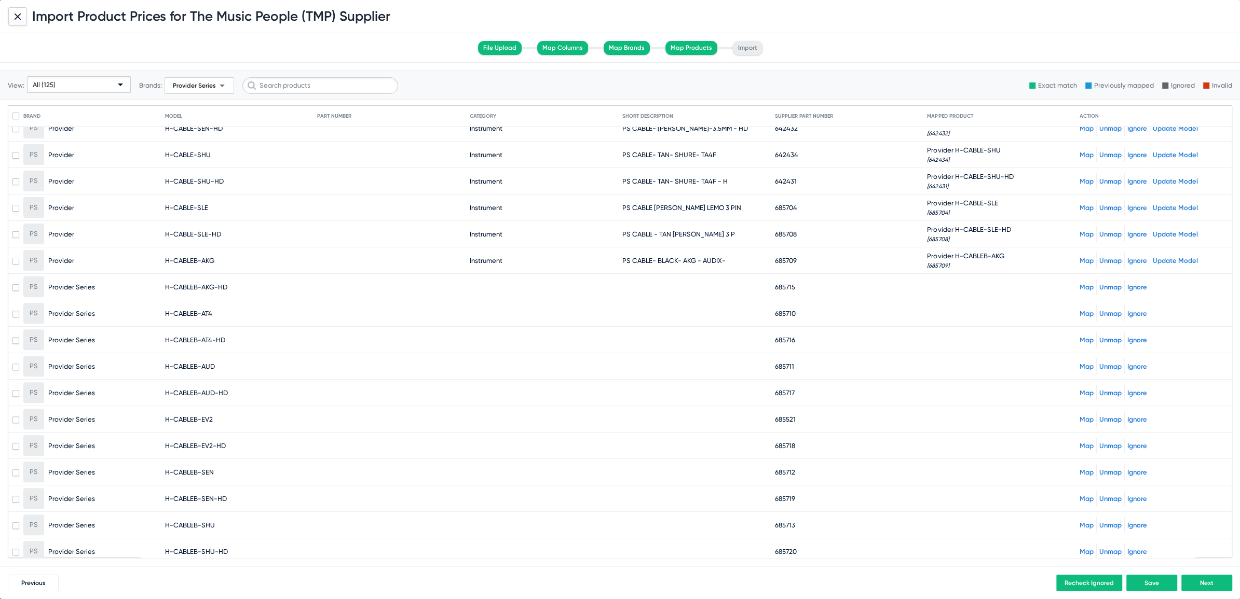
scroll to position [445, 0]
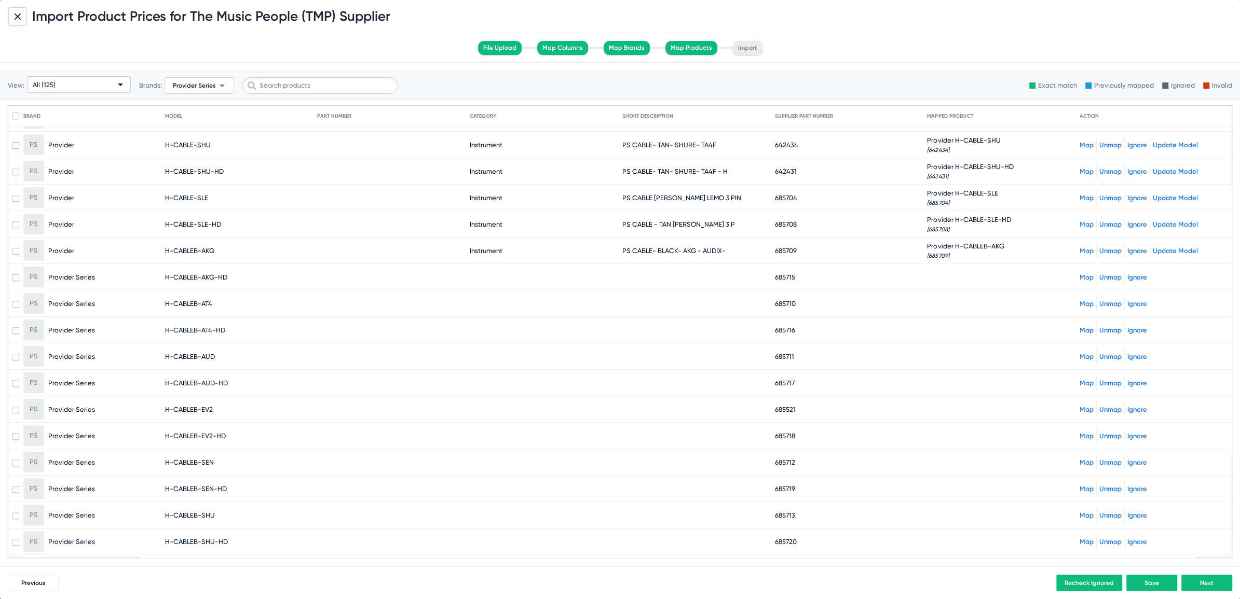
click at [1079, 273] on link "Map" at bounding box center [1086, 277] width 14 height 8
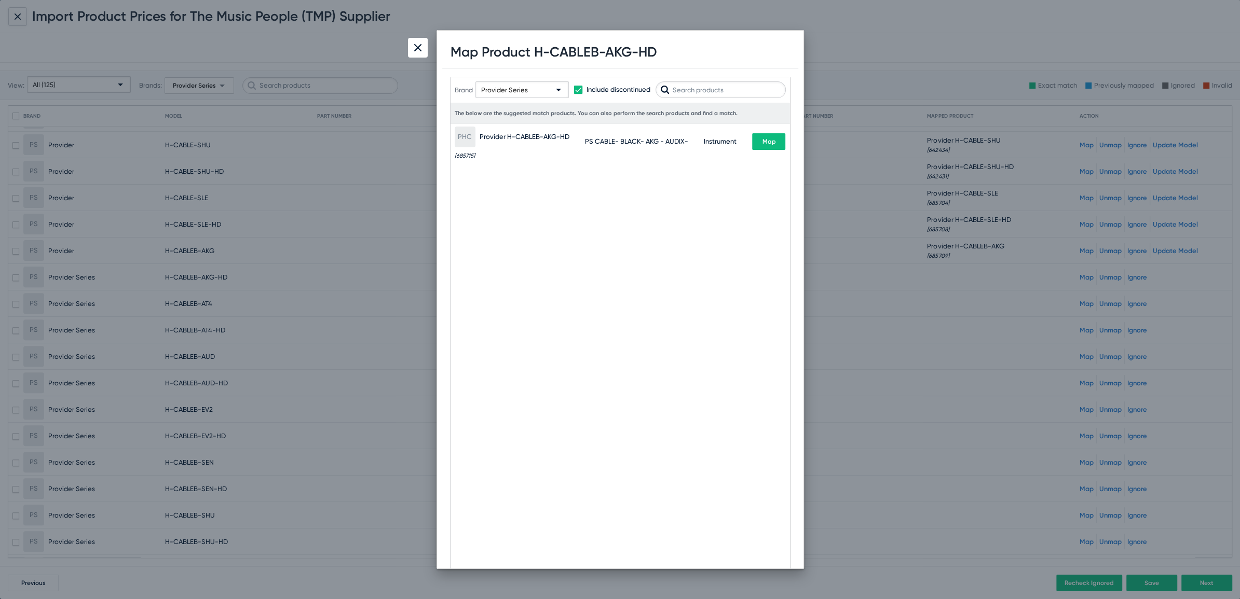
click at [763, 142] on span "Map" at bounding box center [768, 141] width 13 height 7
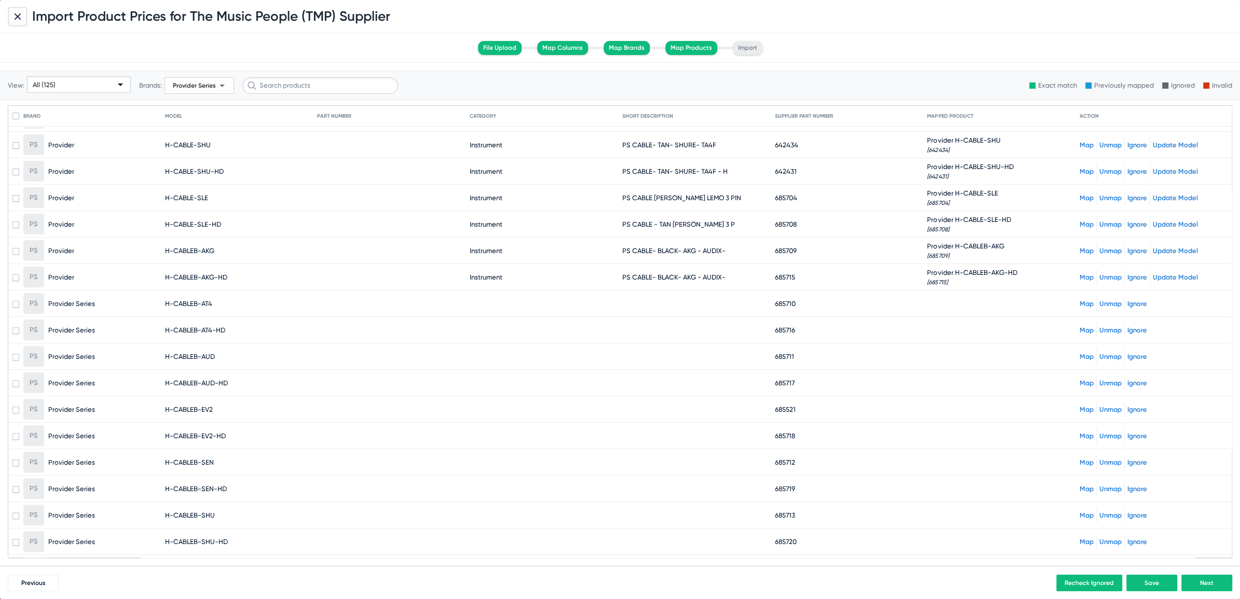
click at [1079, 300] on link "Map" at bounding box center [1086, 304] width 14 height 8
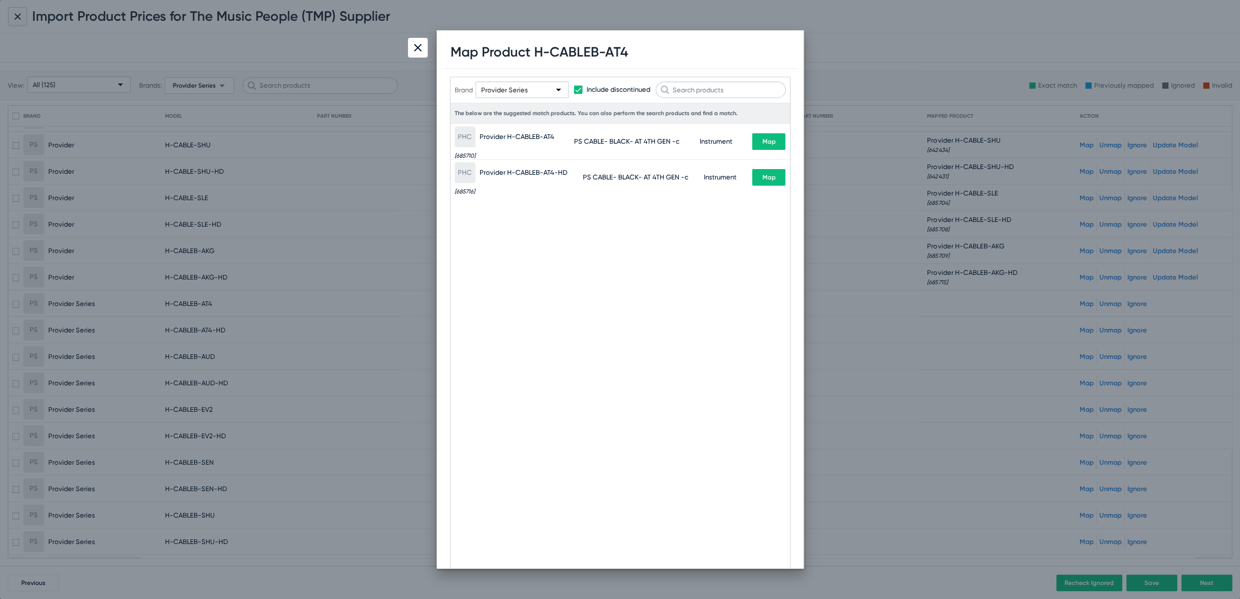
click at [762, 145] on button "Map" at bounding box center [768, 141] width 33 height 17
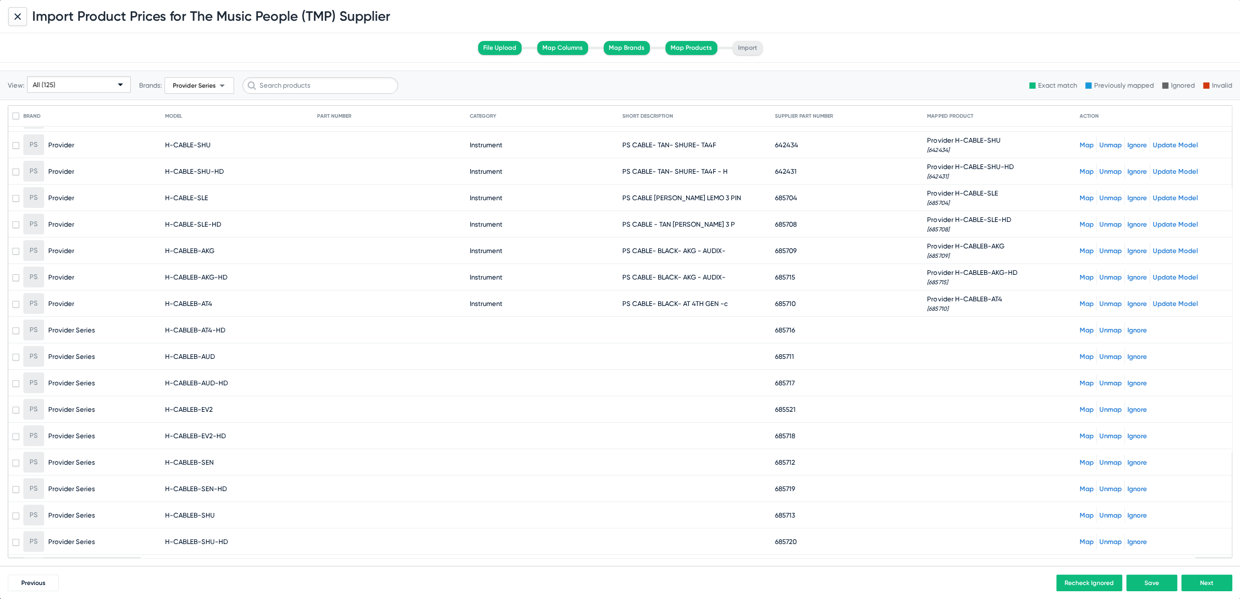
click at [1079, 326] on link "Map" at bounding box center [1086, 330] width 14 height 8
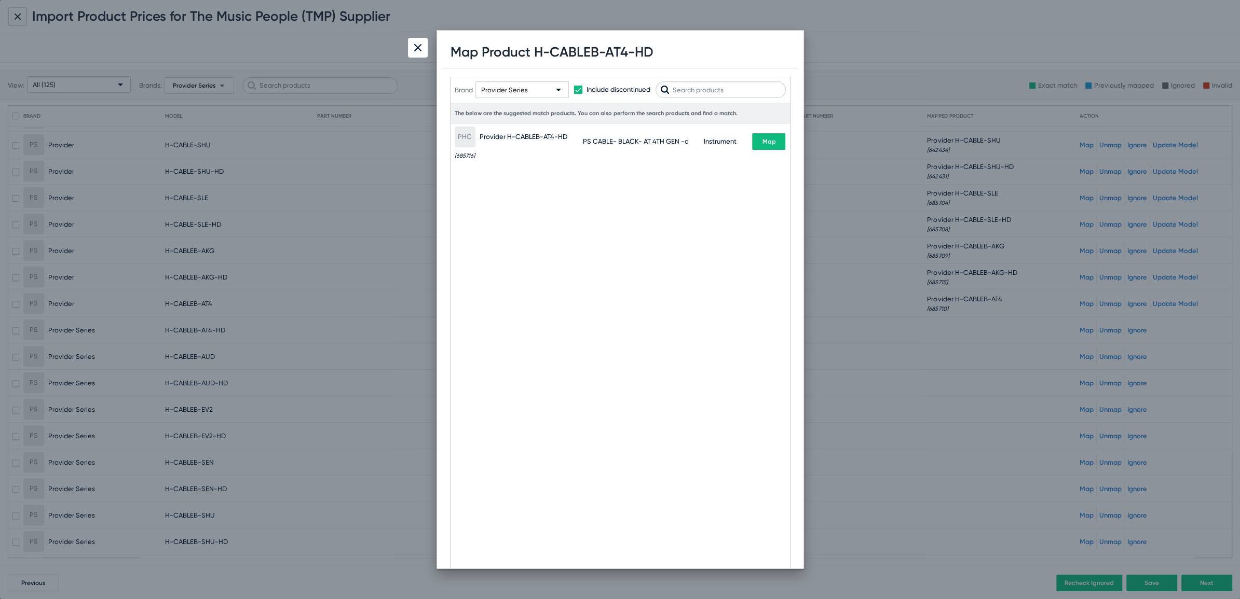
click at [762, 143] on span "Map" at bounding box center [768, 141] width 13 height 7
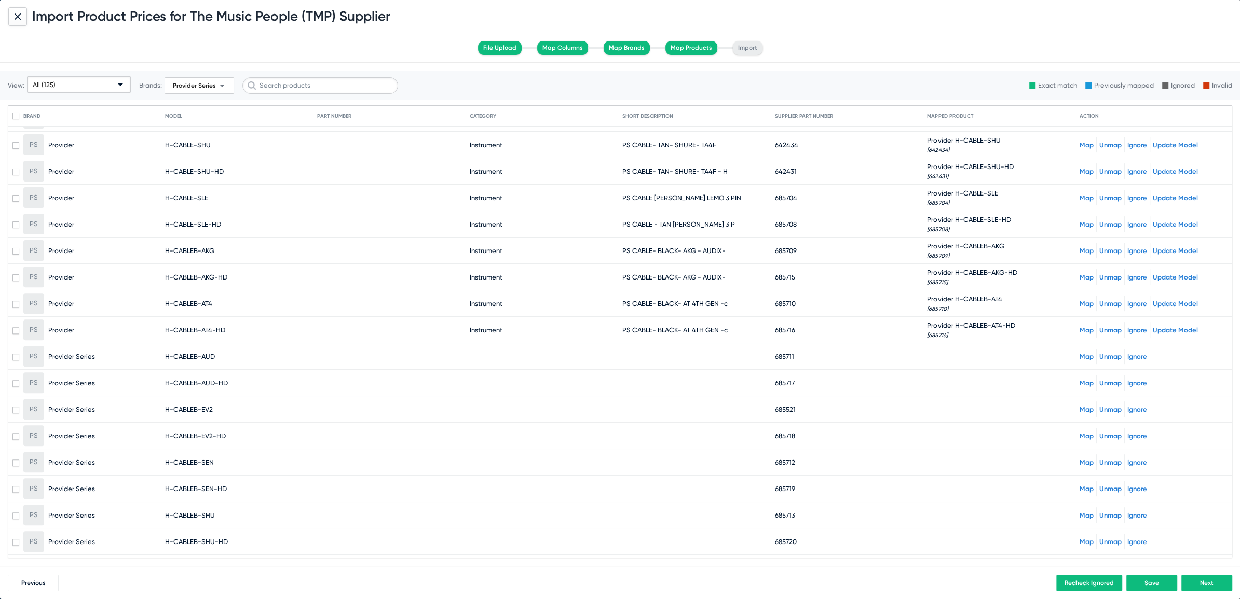
click at [1080, 354] on link "Map" at bounding box center [1086, 357] width 14 height 8
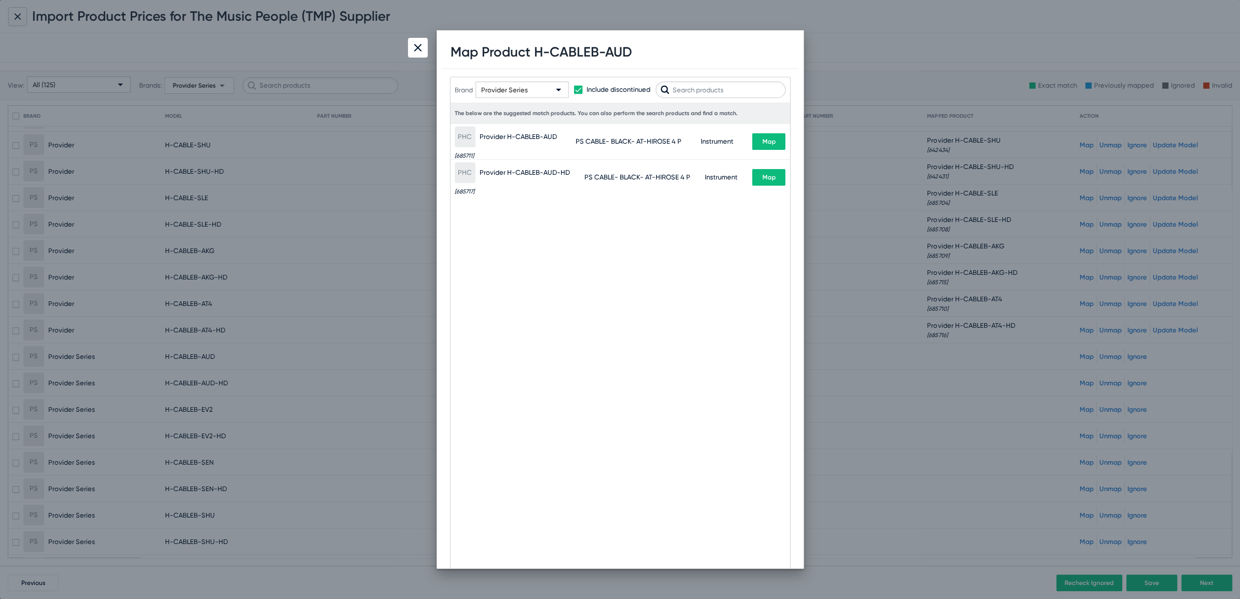
click at [763, 142] on span "Map" at bounding box center [768, 141] width 13 height 7
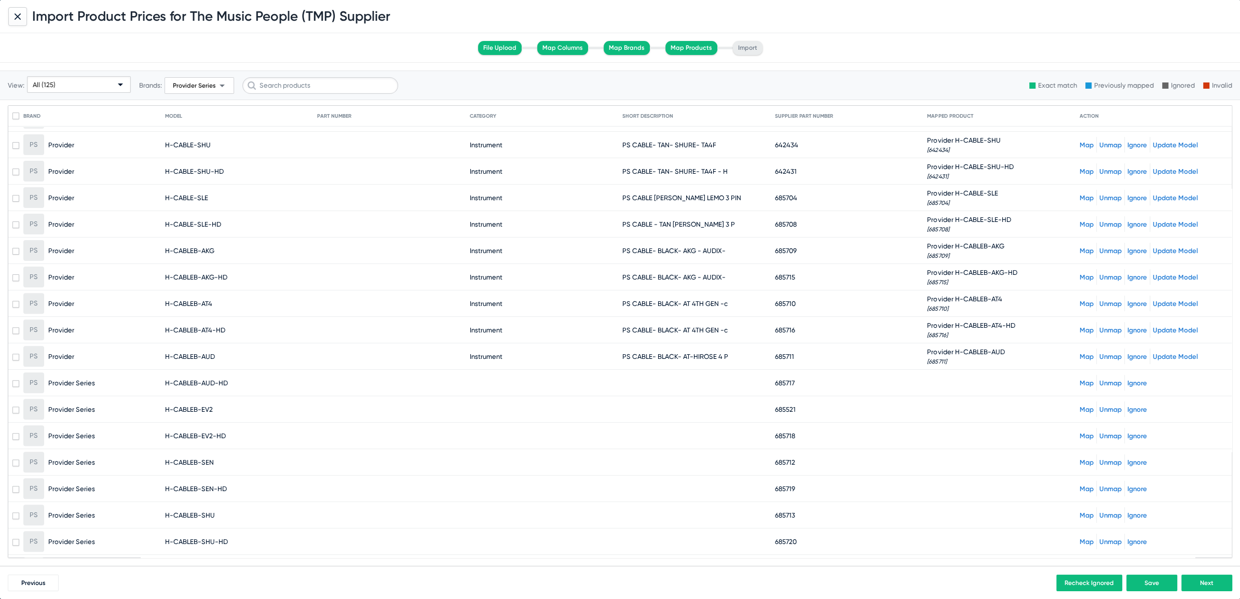
click at [1079, 379] on link "Map" at bounding box center [1086, 383] width 14 height 8
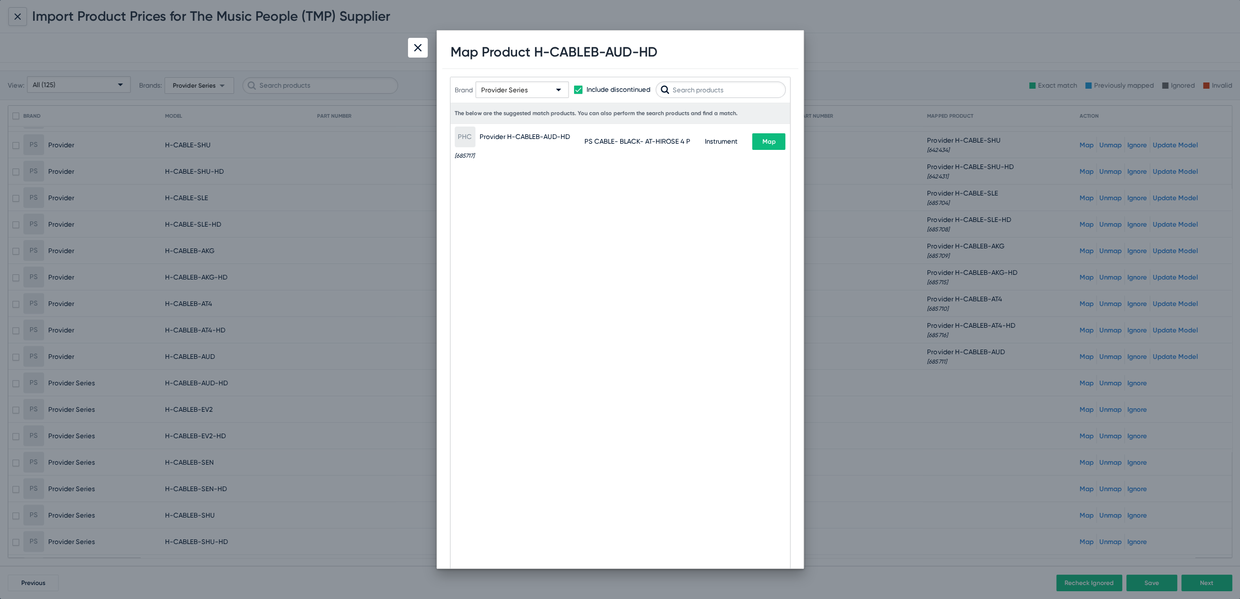
click at [762, 140] on span "Map" at bounding box center [768, 141] width 13 height 7
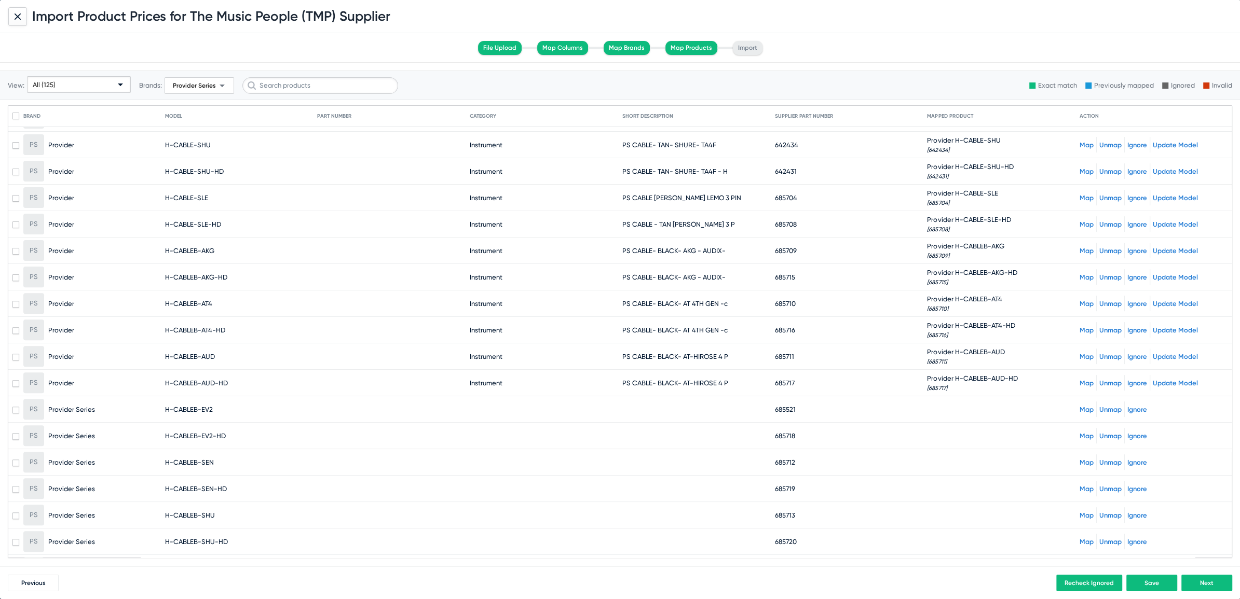
click at [1080, 406] on link "Map" at bounding box center [1086, 410] width 14 height 8
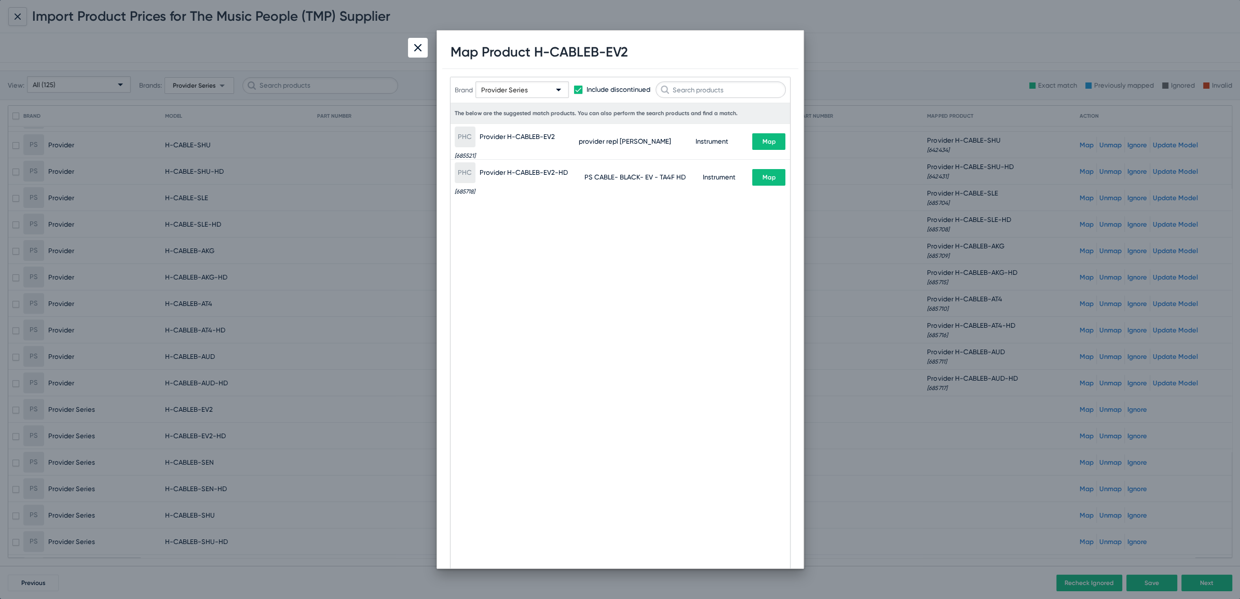
click at [761, 140] on button "Map" at bounding box center [768, 141] width 33 height 17
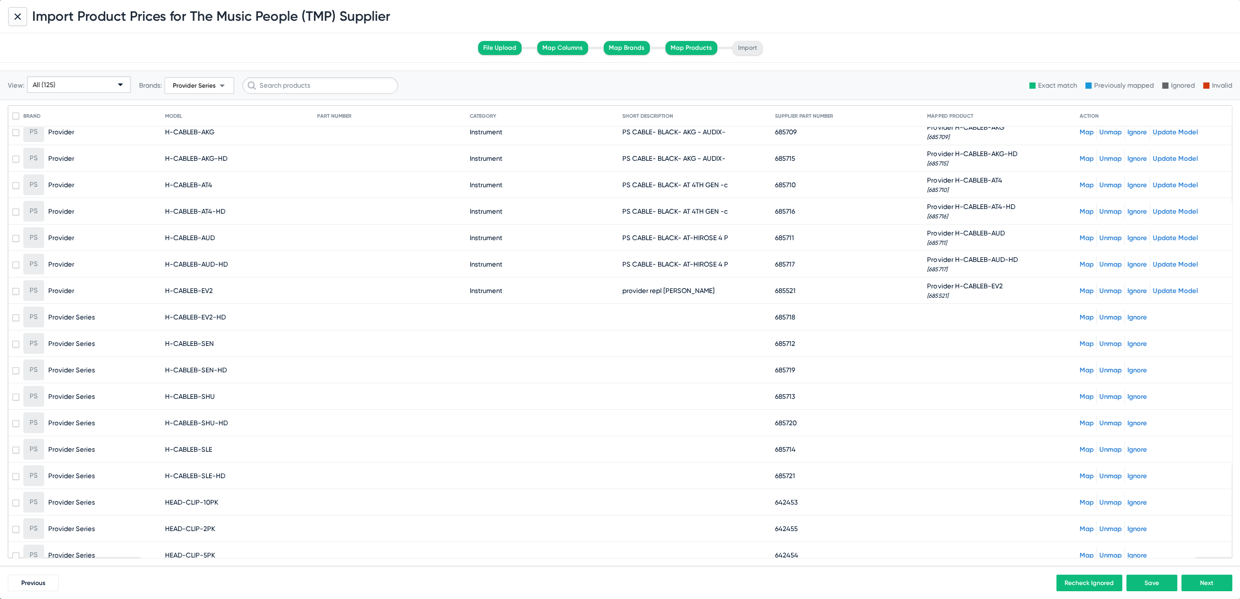
scroll to position [571, 0]
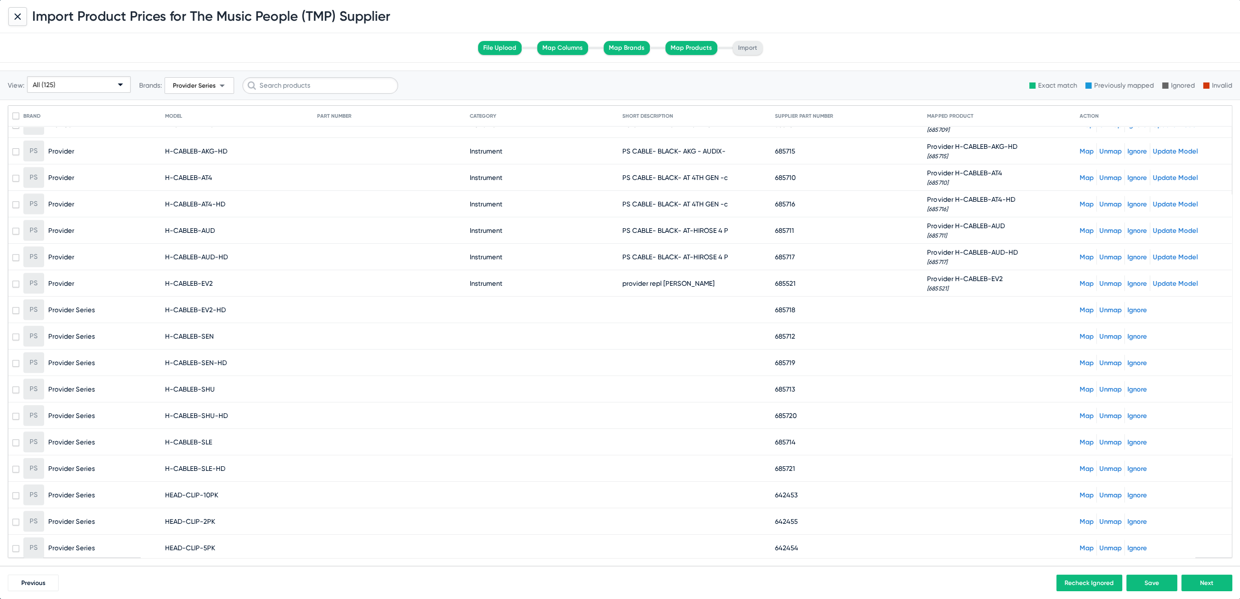
click at [1079, 306] on link "Map" at bounding box center [1086, 310] width 14 height 8
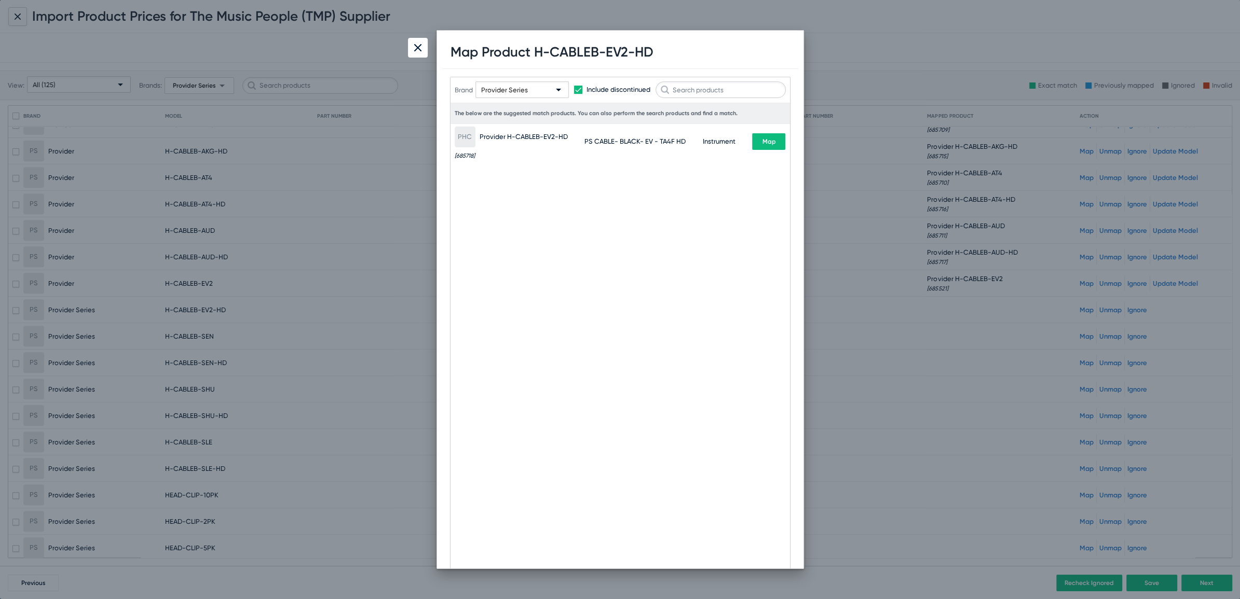
click at [765, 143] on span "Map" at bounding box center [768, 141] width 13 height 7
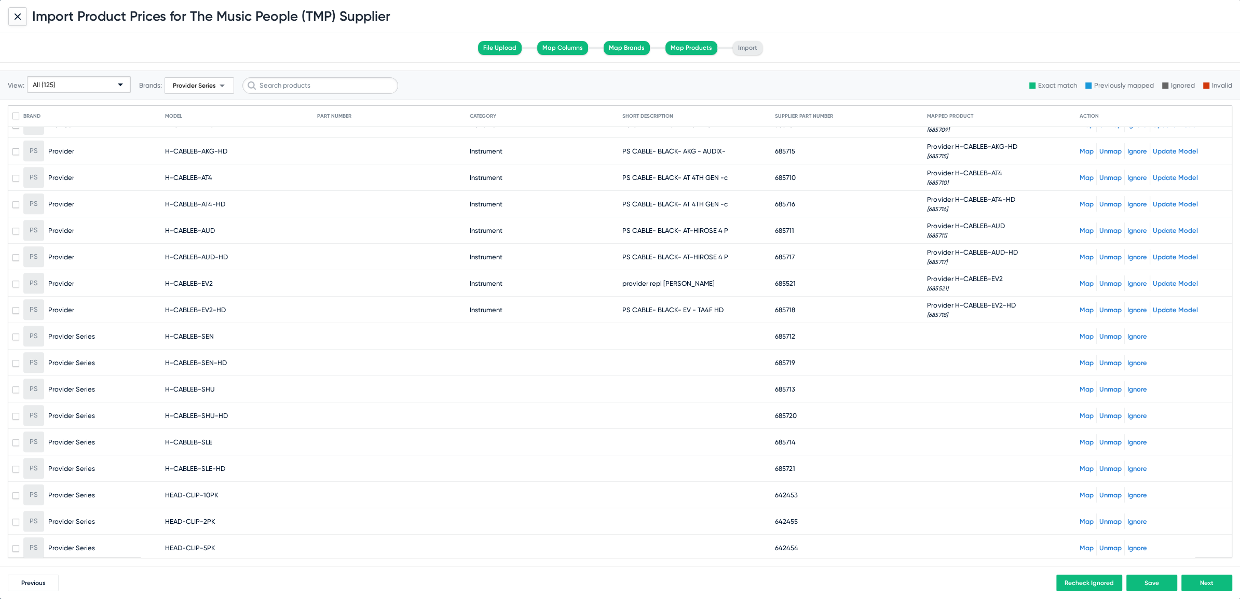
click at [1079, 334] on link "Map" at bounding box center [1086, 337] width 14 height 8
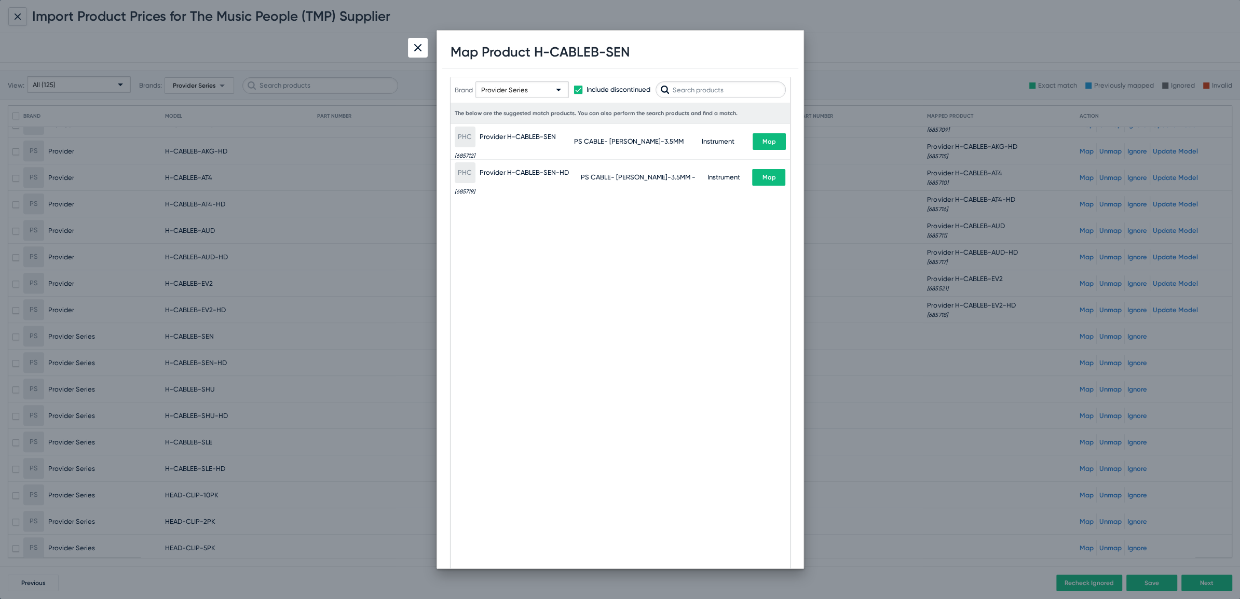
click at [769, 142] on span "Map" at bounding box center [768, 141] width 13 height 7
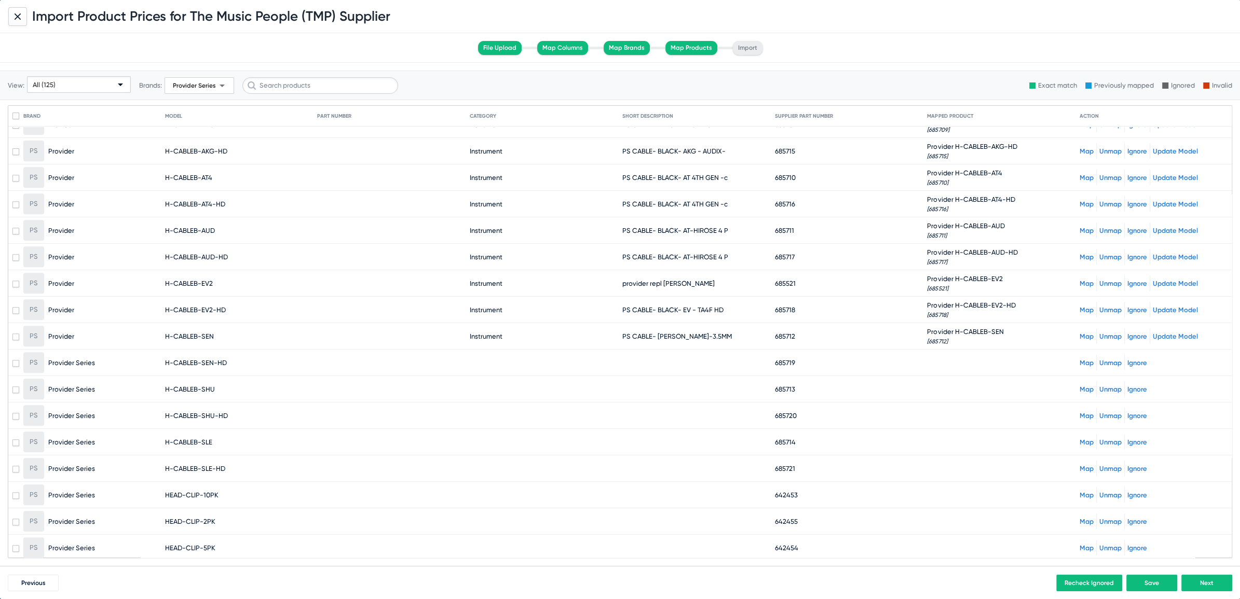
click at [1081, 359] on link "Map" at bounding box center [1086, 363] width 14 height 8
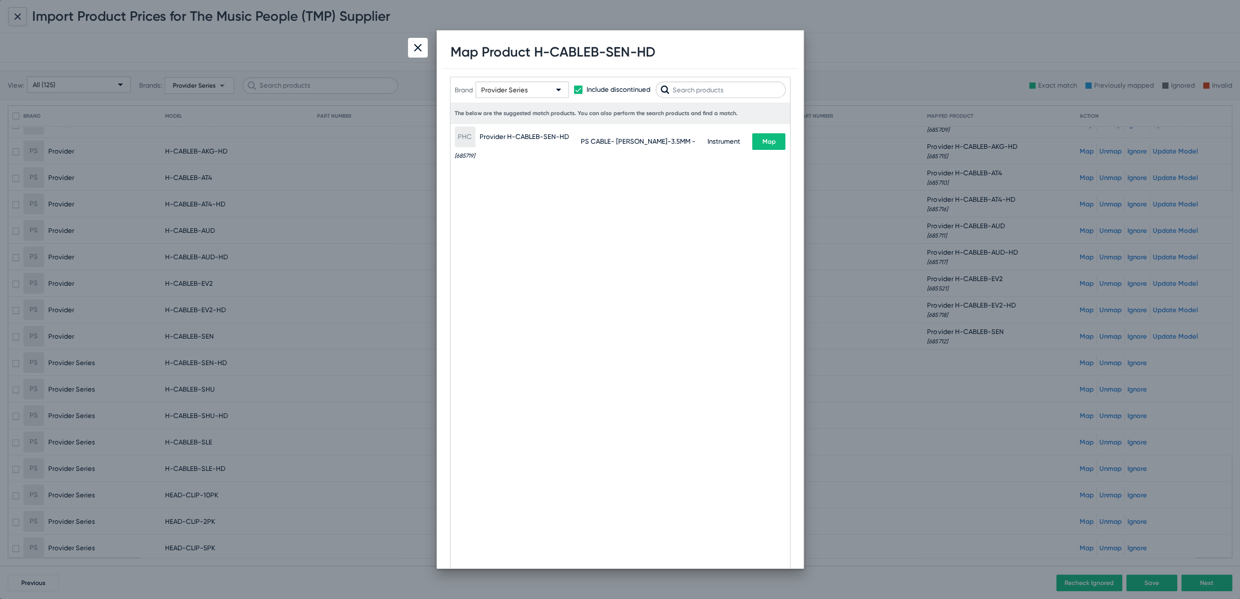
click at [768, 144] on span "Map" at bounding box center [768, 141] width 13 height 7
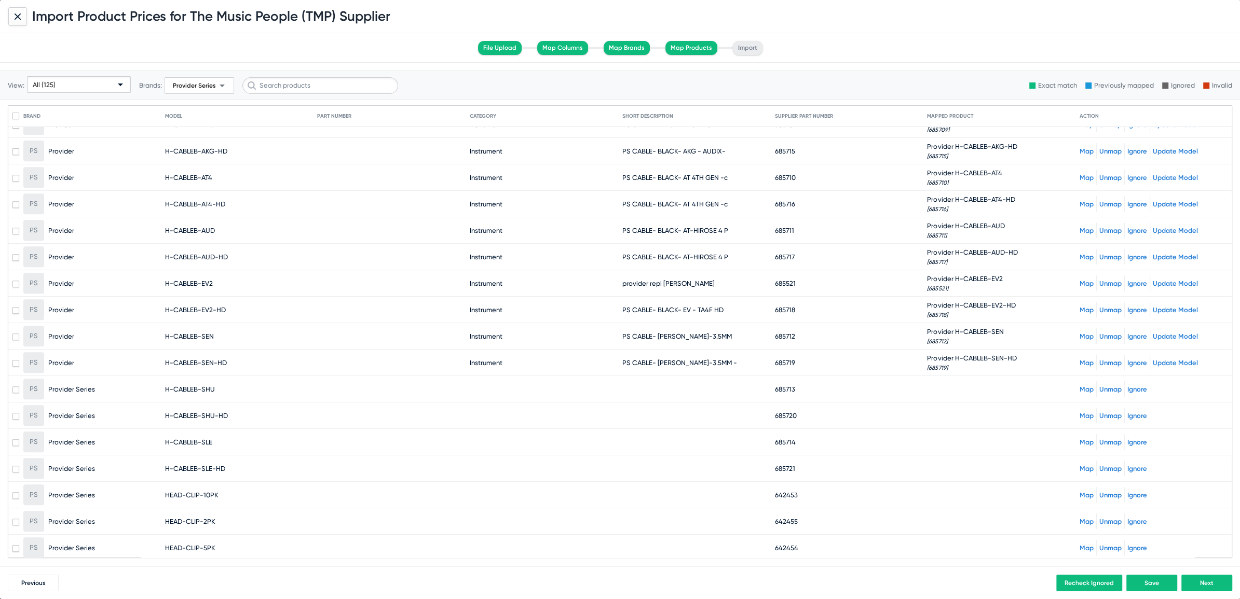
click at [1068, 382] on mat-cell at bounding box center [1003, 389] width 153 height 25
click at [1083, 386] on link "Map" at bounding box center [1086, 390] width 14 height 8
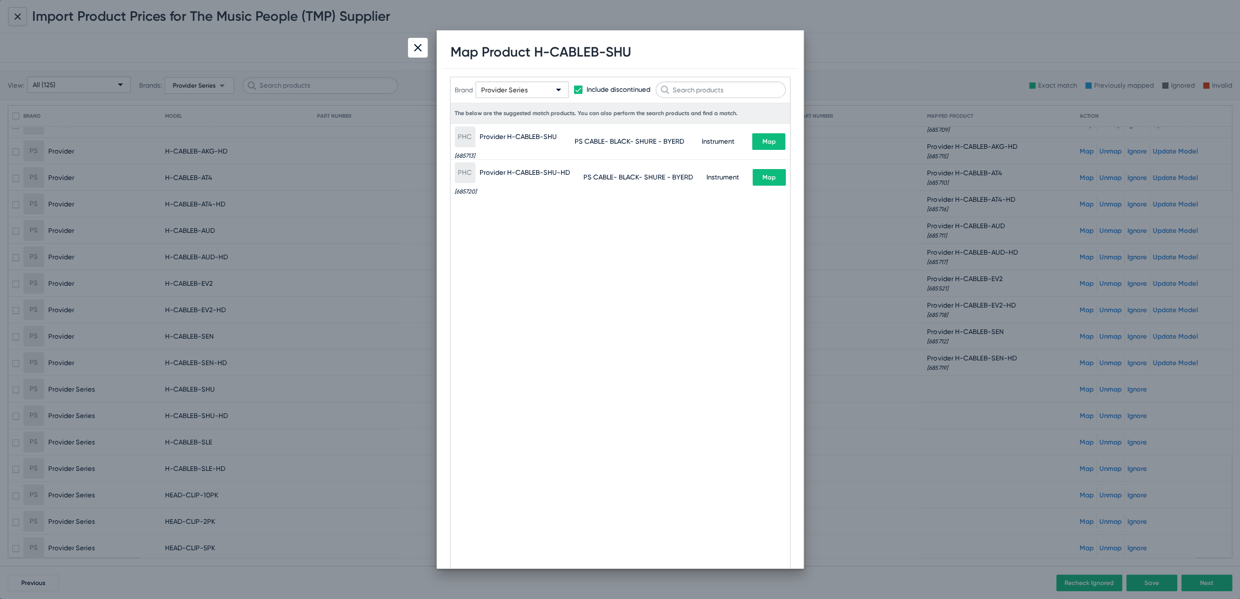
click at [422, 47] on div at bounding box center [418, 48] width 20 height 20
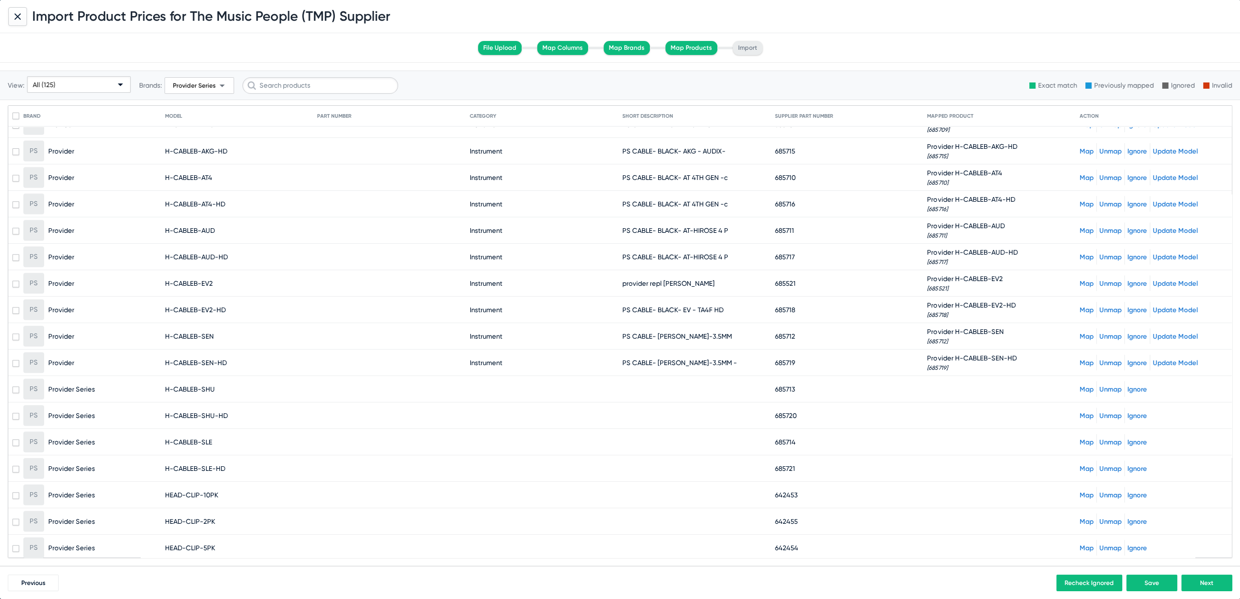
click at [1079, 359] on link "Map" at bounding box center [1086, 363] width 14 height 8
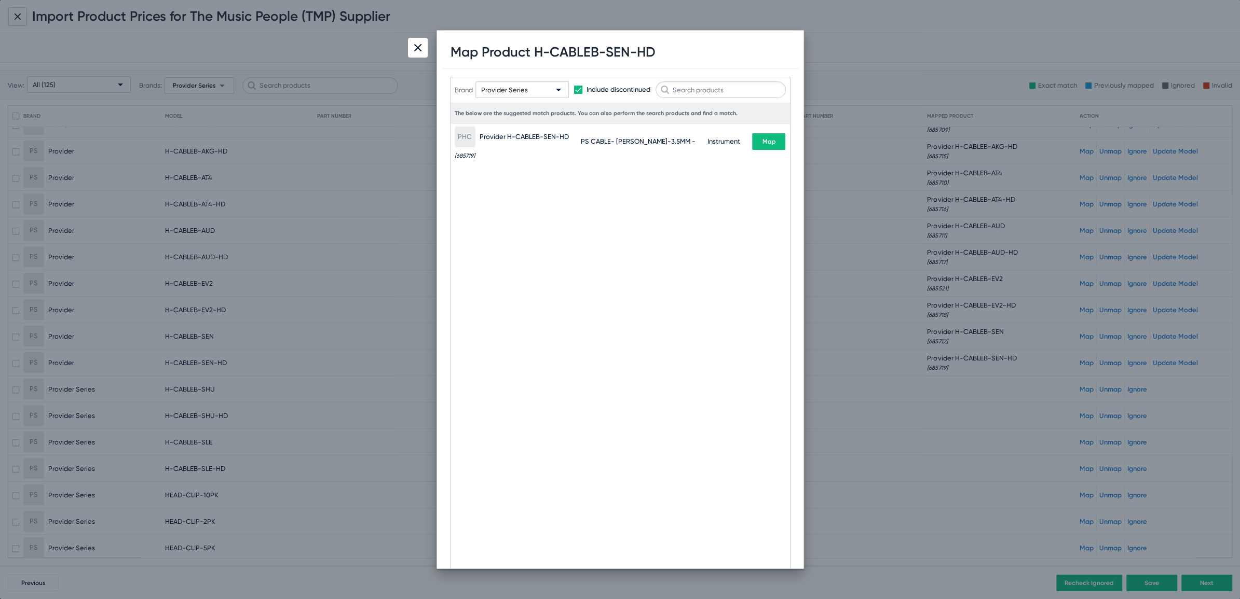
click at [425, 47] on div at bounding box center [418, 48] width 20 height 20
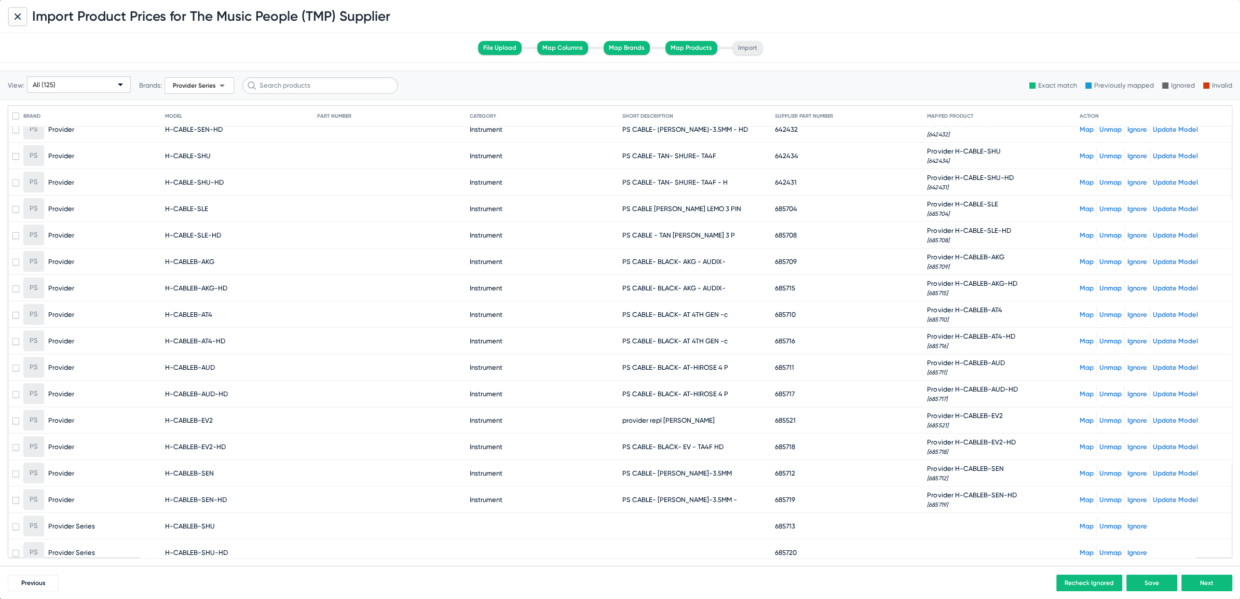
scroll to position [433, 0]
click at [13, 19] on div at bounding box center [17, 16] width 19 height 19
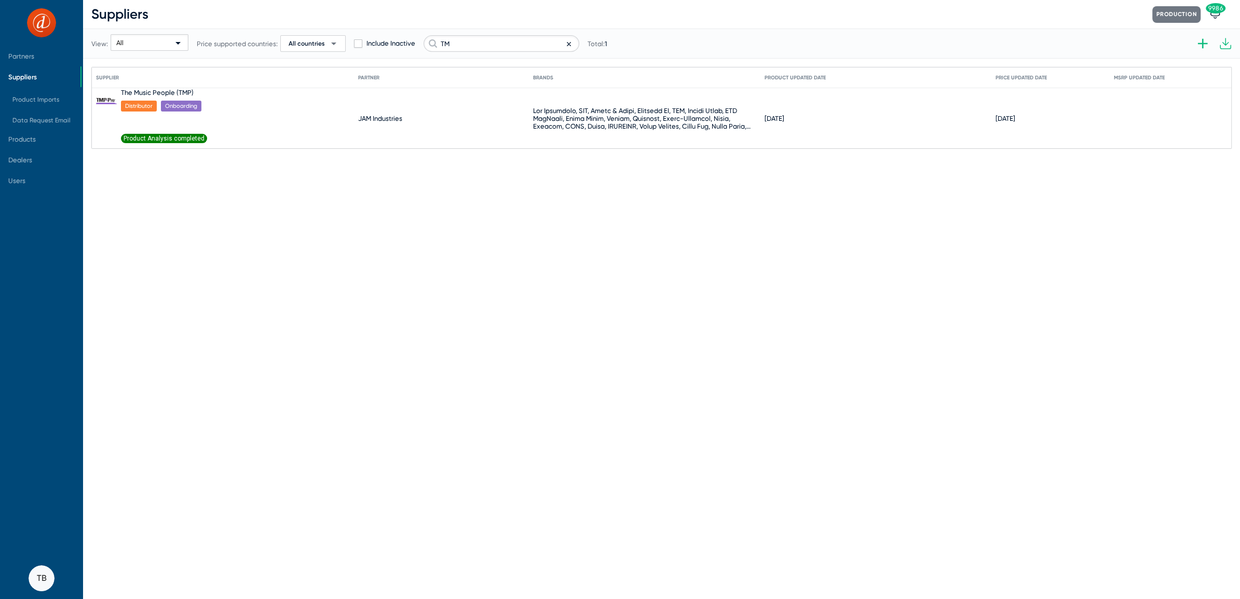
click at [22, 76] on span "Suppliers" at bounding box center [22, 77] width 29 height 8
click at [160, 139] on span "Product Analysis completed" at bounding box center [164, 138] width 86 height 9
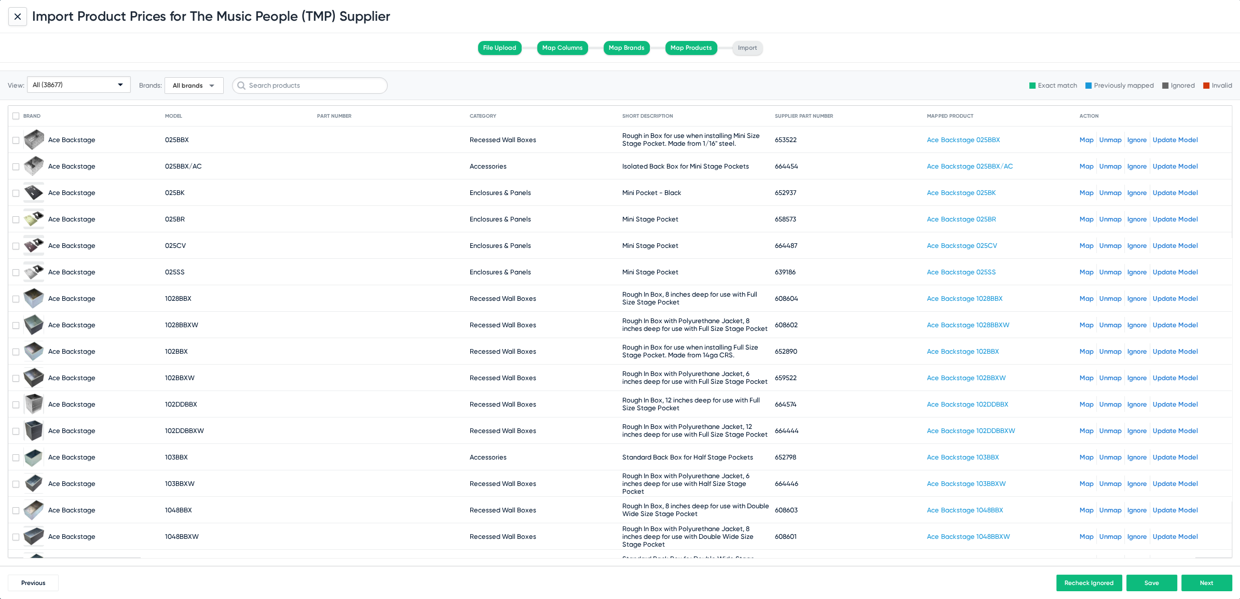
click at [107, 87] on div "All (38677)" at bounding box center [74, 85] width 83 height 17
click at [99, 54] on div at bounding box center [620, 299] width 1240 height 599
click at [37, 582] on span "Previous" at bounding box center [33, 583] width 24 height 7
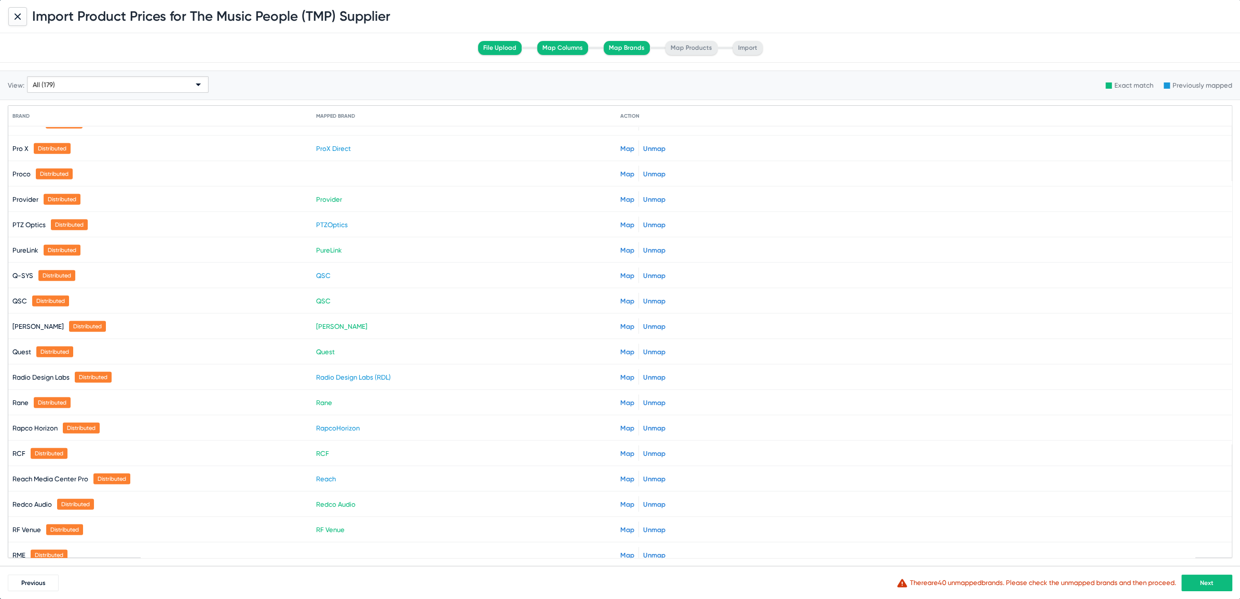
scroll to position [3187, 0]
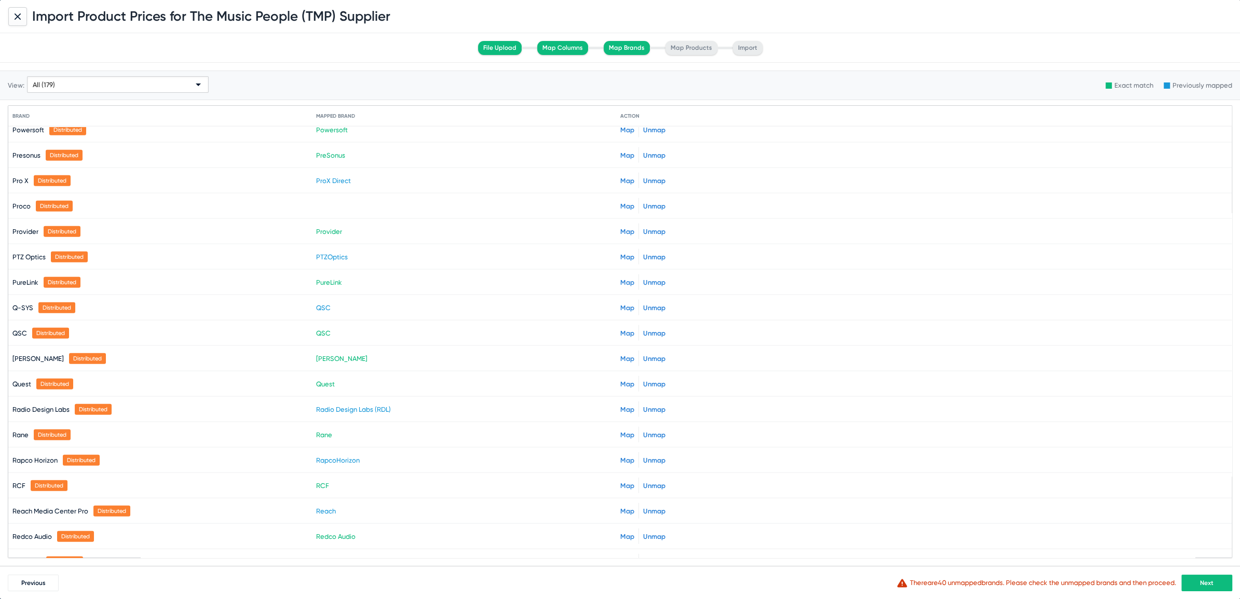
click at [620, 228] on link "Map" at bounding box center [627, 232] width 14 height 8
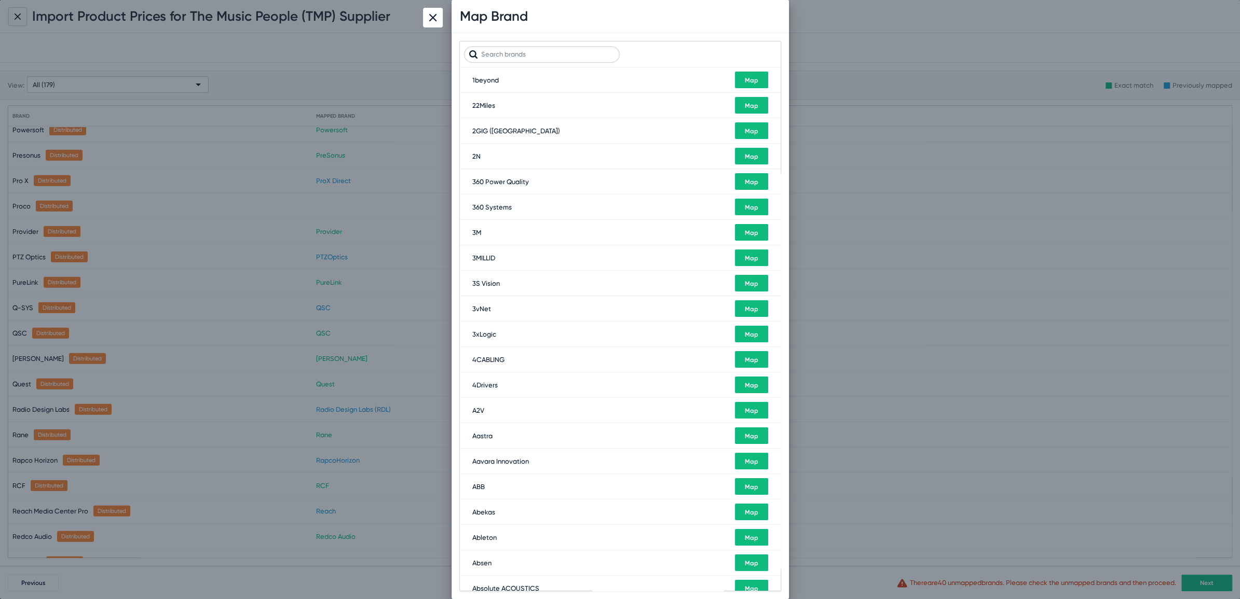
click at [435, 16] on img at bounding box center [432, 17] width 7 height 7
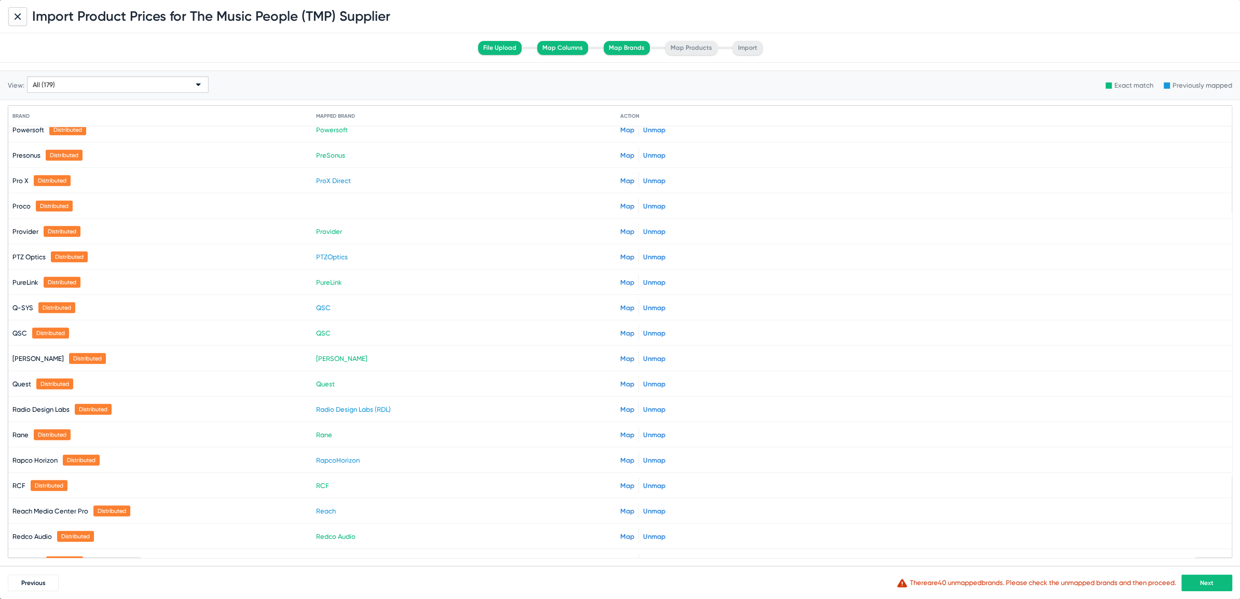
click at [20, 20] on div at bounding box center [17, 16] width 19 height 19
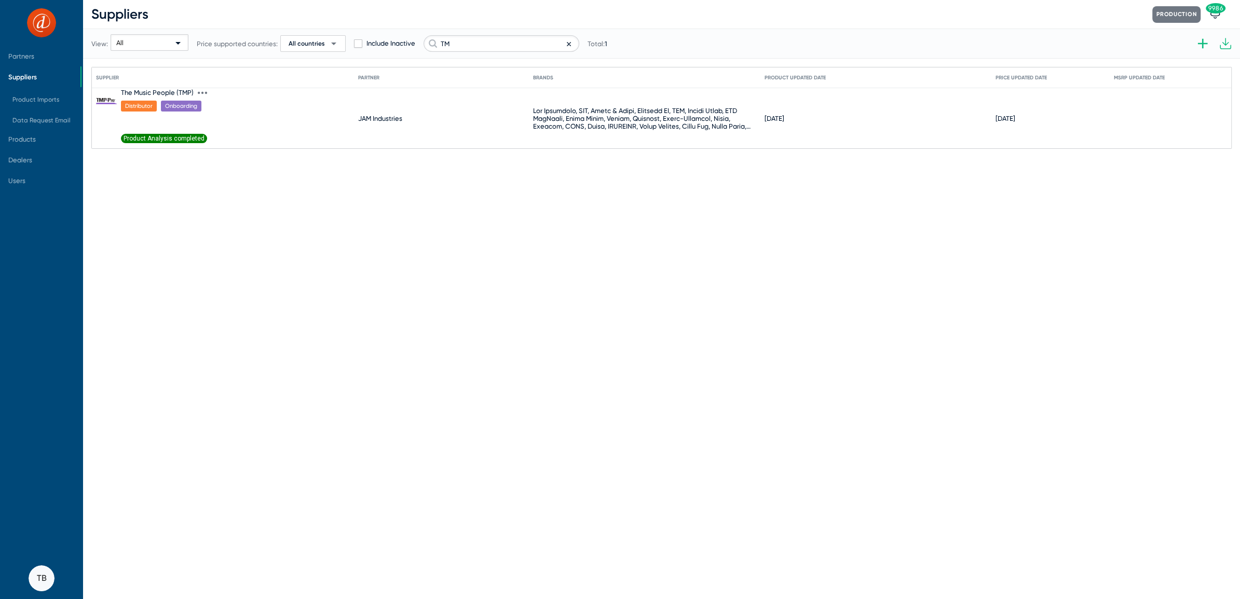
click at [202, 93] on icon at bounding box center [202, 93] width 2 height 3
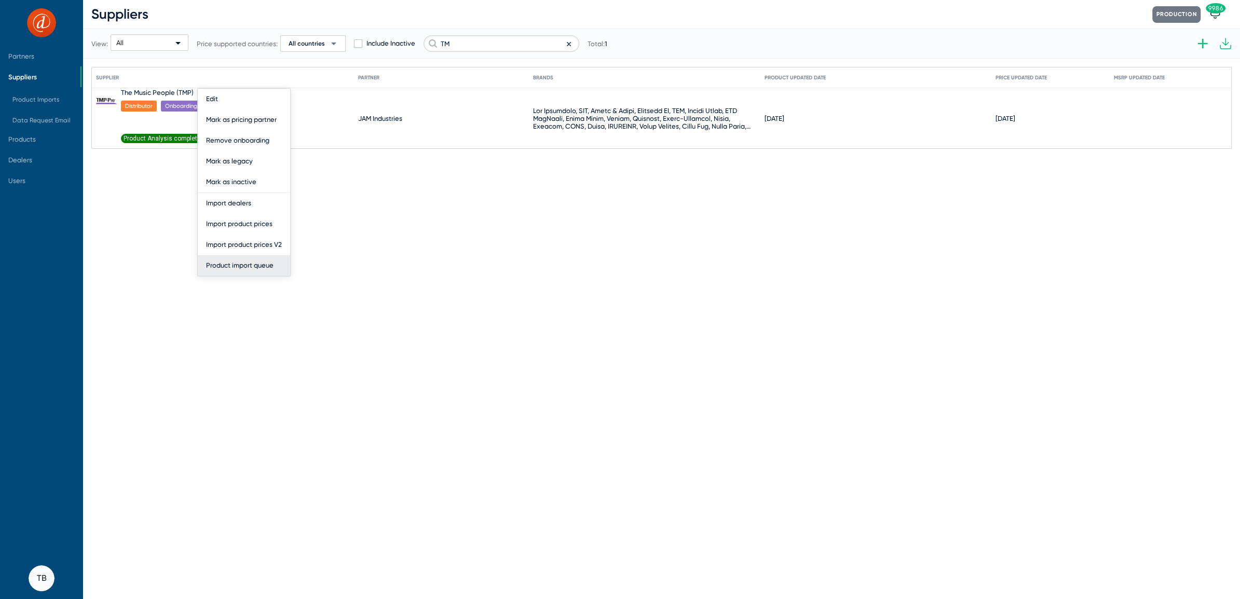
click at [230, 262] on button "Product import queue" at bounding box center [244, 265] width 92 height 21
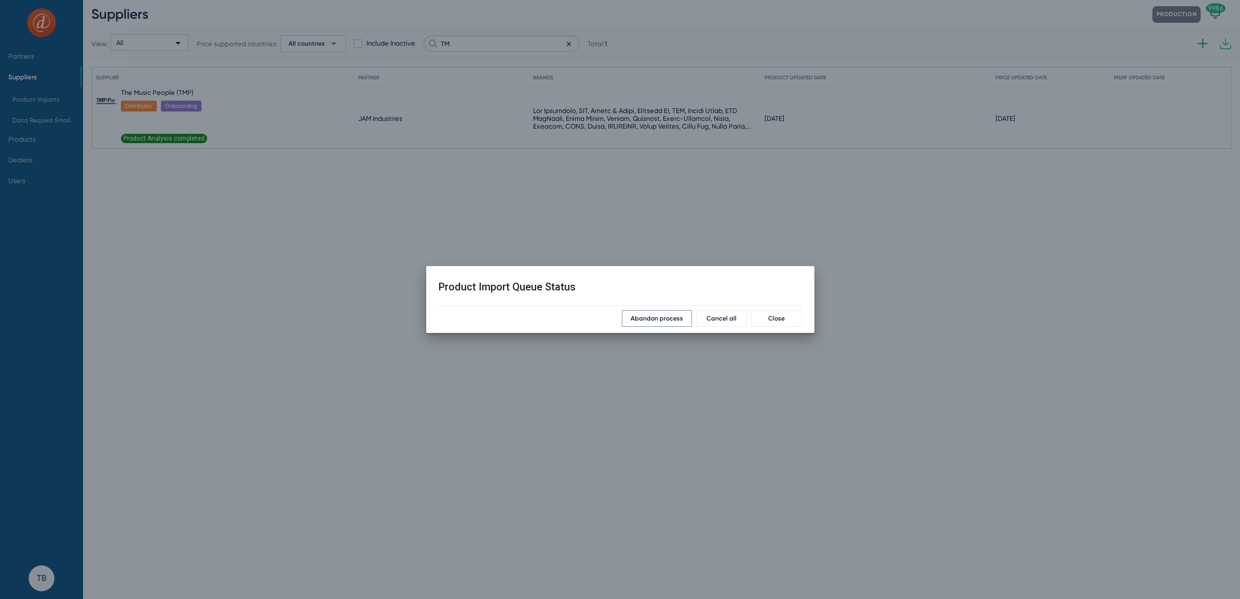
click at [674, 323] on button "Abandon process" at bounding box center [657, 318] width 70 height 17
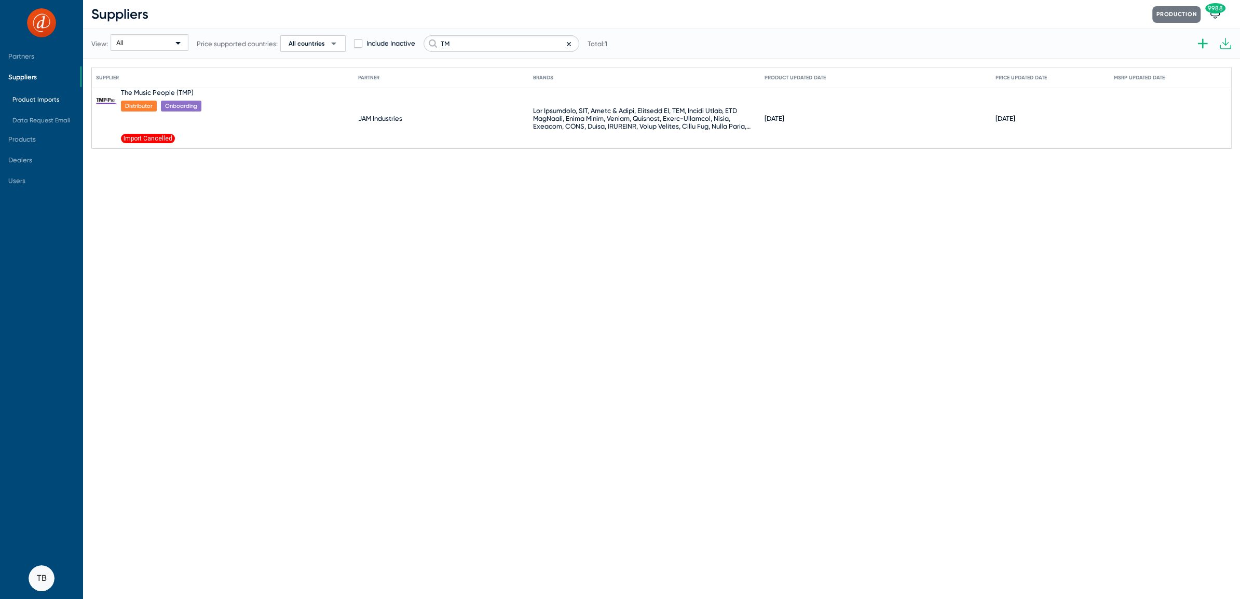
click at [45, 97] on span "Product Imports" at bounding box center [35, 99] width 47 height 7
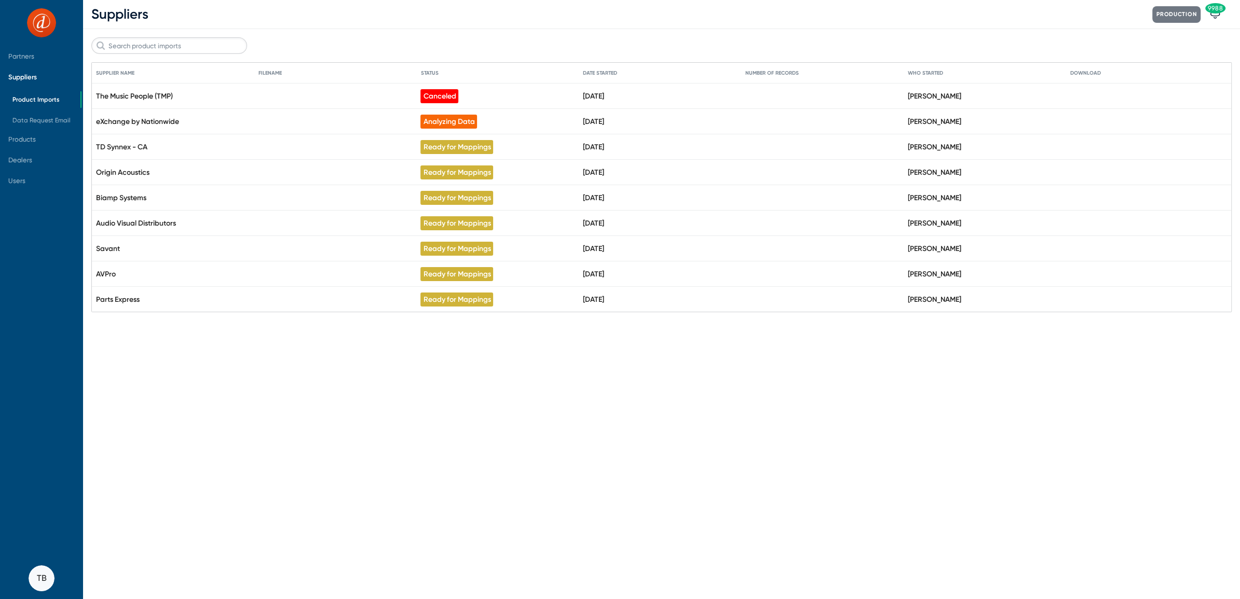
click at [18, 79] on span "Suppliers" at bounding box center [22, 77] width 29 height 8
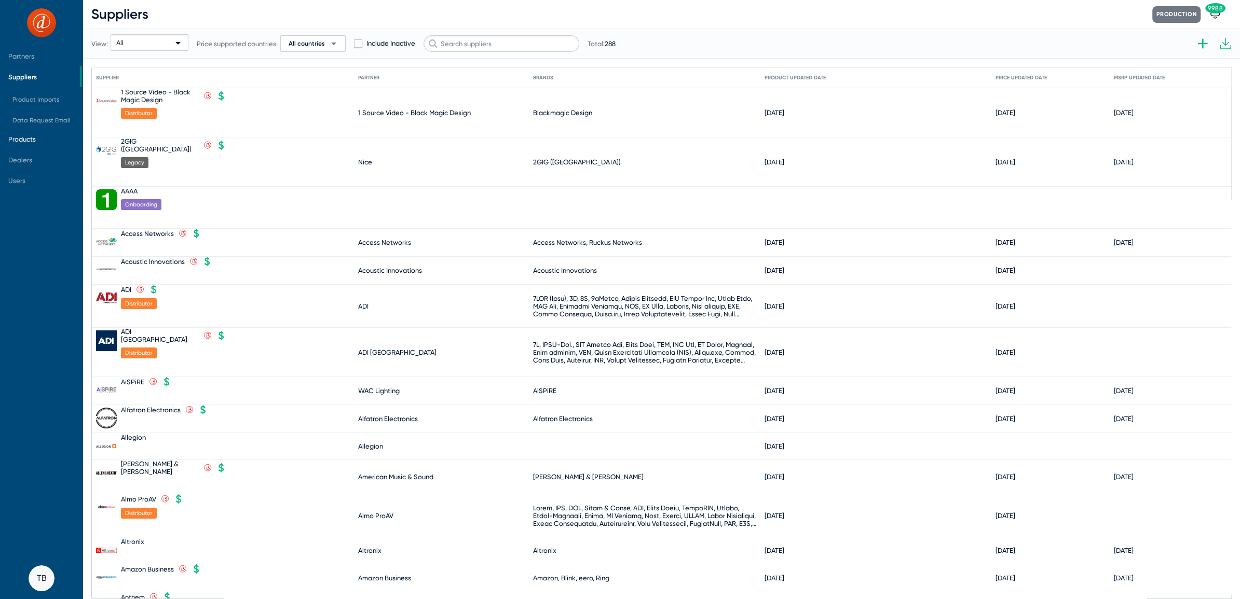
click at [22, 139] on span "Products" at bounding box center [21, 139] width 27 height 8
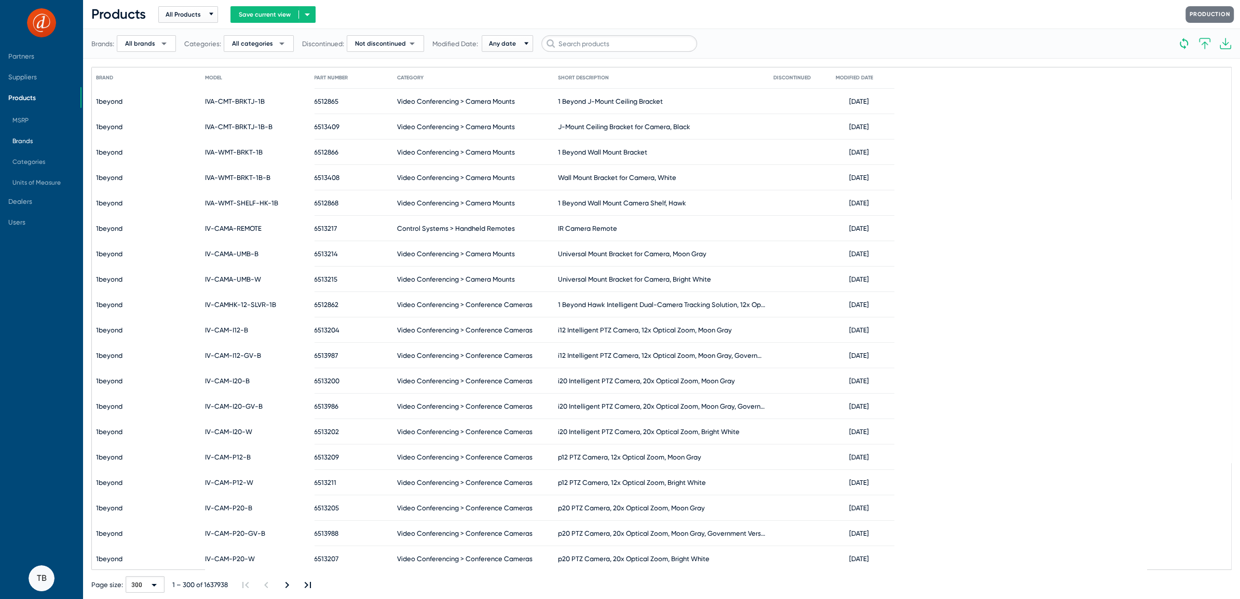
click at [29, 137] on span "Brands" at bounding box center [22, 140] width 20 height 7
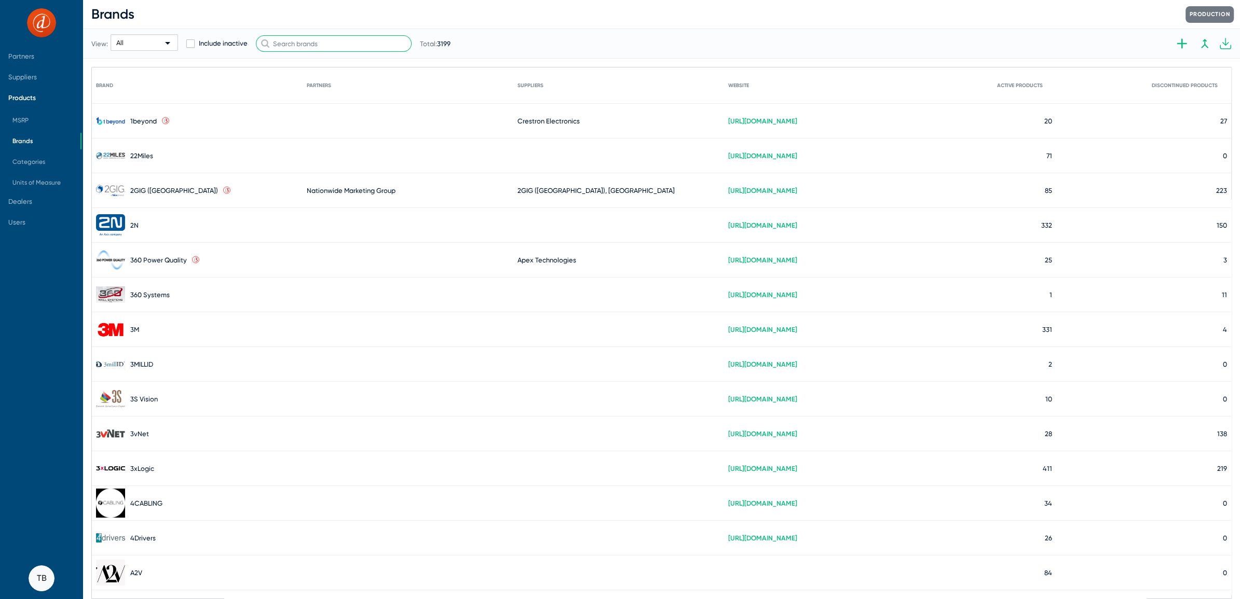
click at [332, 44] on input "text" at bounding box center [334, 43] width 156 height 17
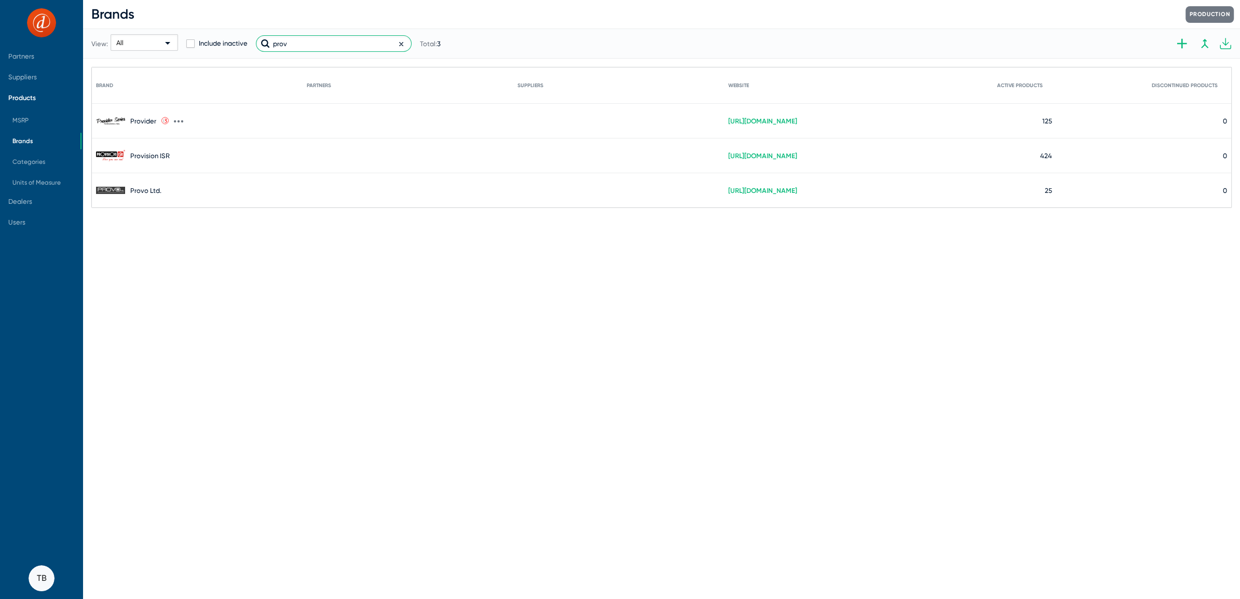
type input "prov"
click at [176, 121] on icon at bounding box center [178, 121] width 9 height 9
click at [198, 126] on button "Edit" at bounding box center [230, 127] width 114 height 21
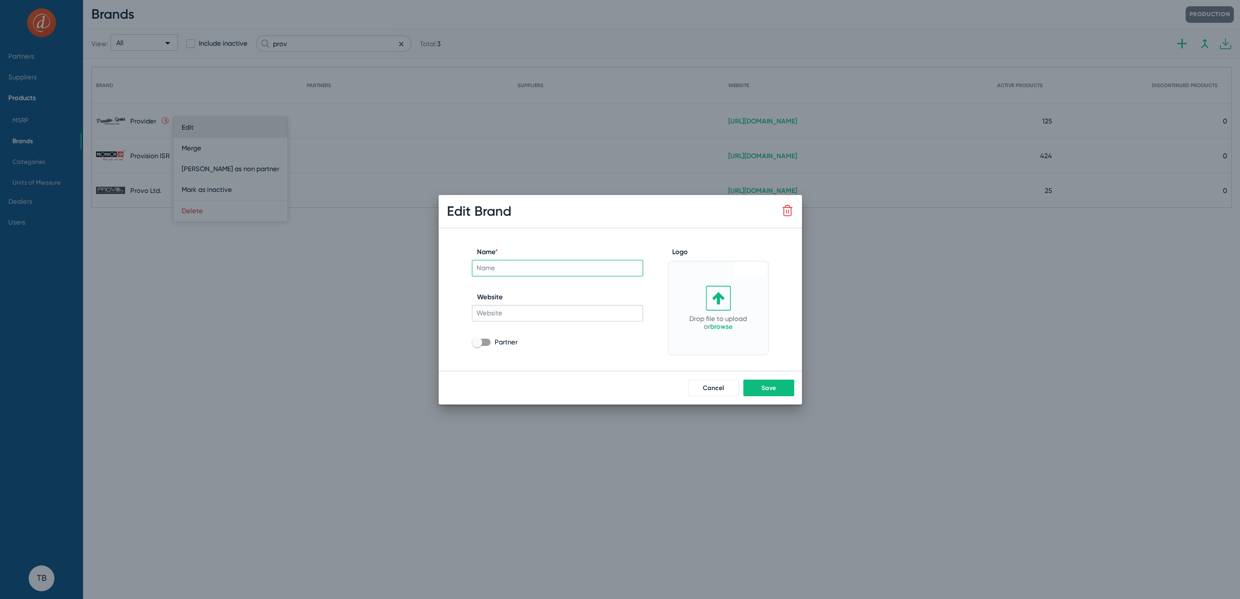
type input "Provider"
type input "https://providerseries.com/products/"
checkbox input "true"
click at [524, 267] on input "Provider" at bounding box center [557, 268] width 171 height 17
type input "Provider Series"
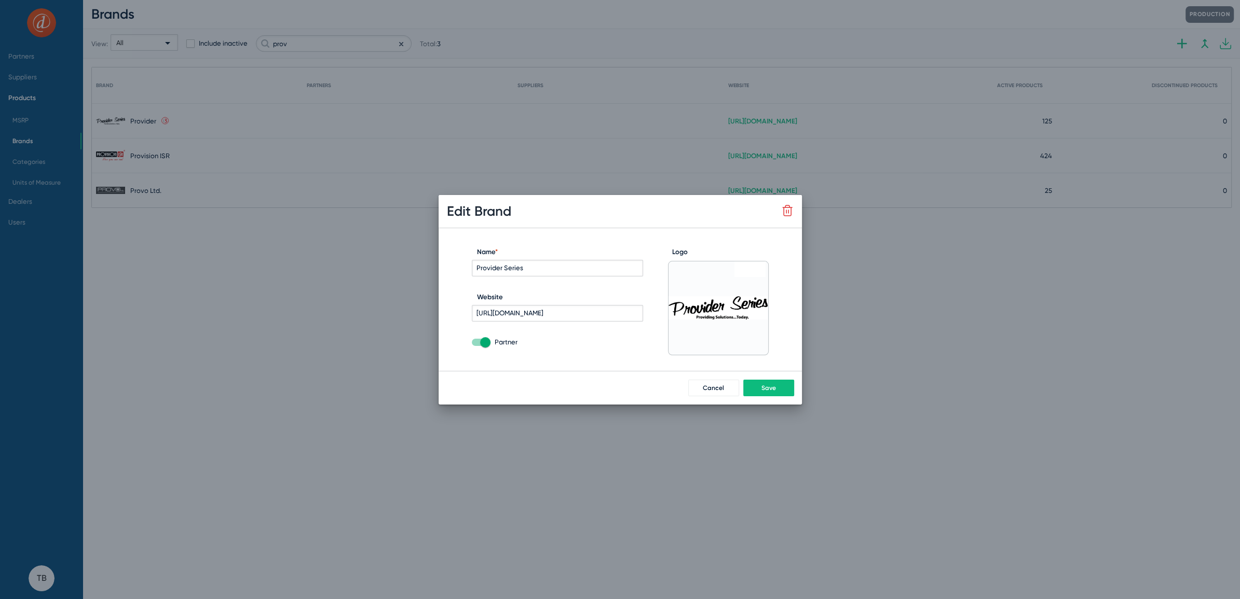
click at [763, 386] on span "Save" at bounding box center [768, 387] width 15 height 7
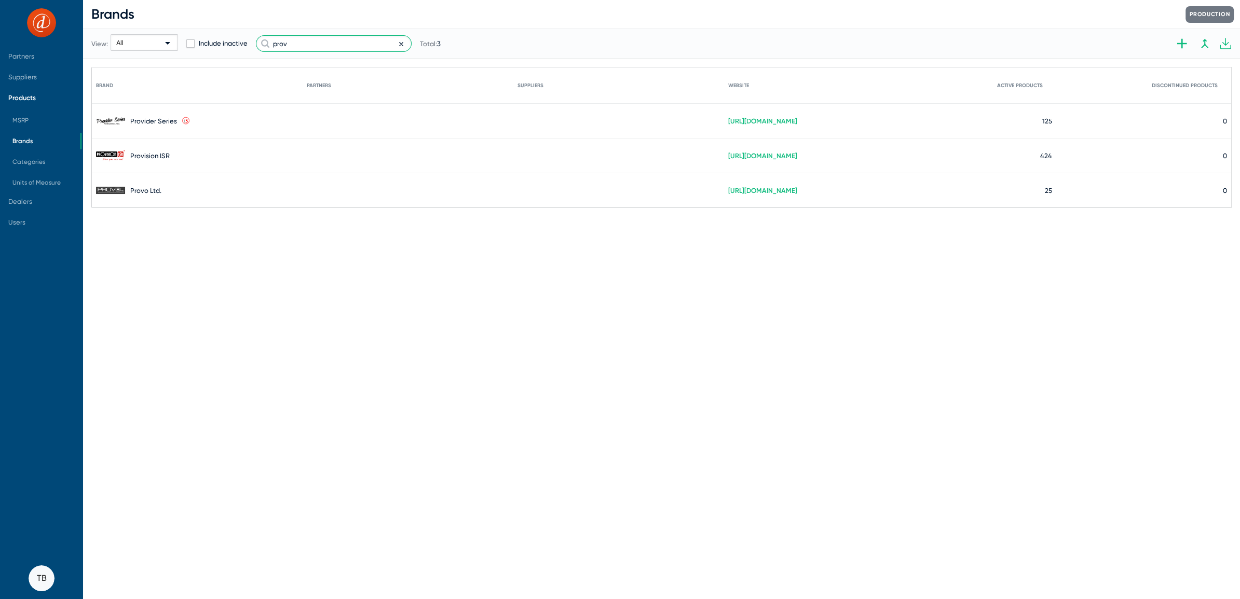
click at [356, 44] on input "prov" at bounding box center [334, 43] width 156 height 17
click at [272, 46] on input "prov" at bounding box center [334, 43] width 156 height 17
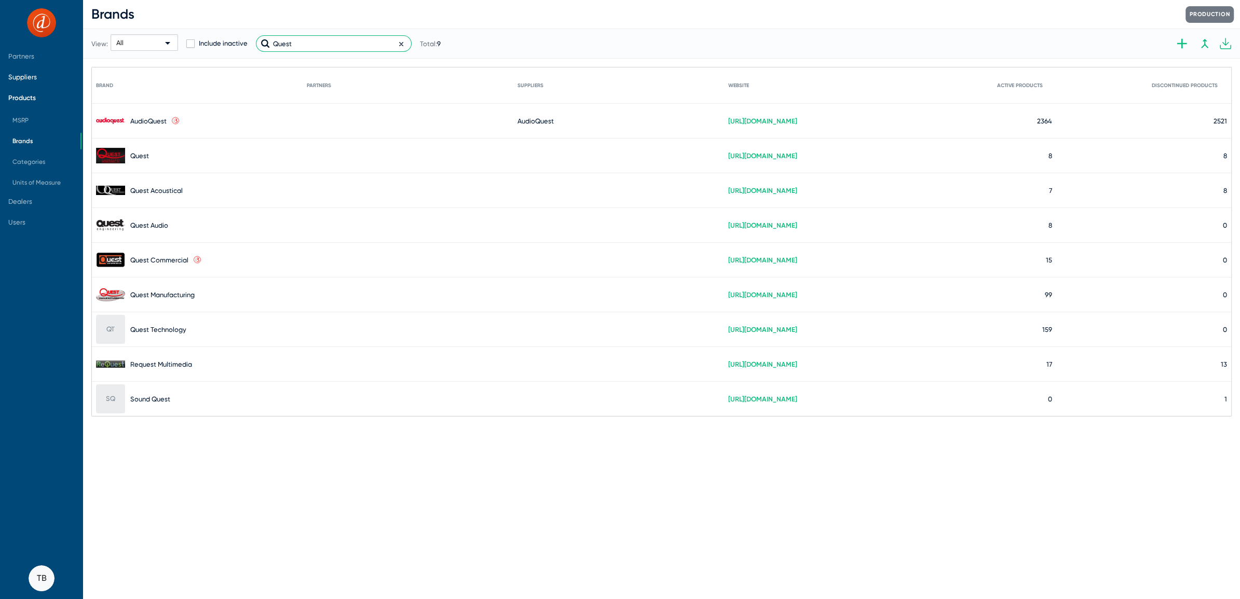
type input "Quest"
click at [23, 72] on span "Suppliers" at bounding box center [40, 76] width 80 height 21
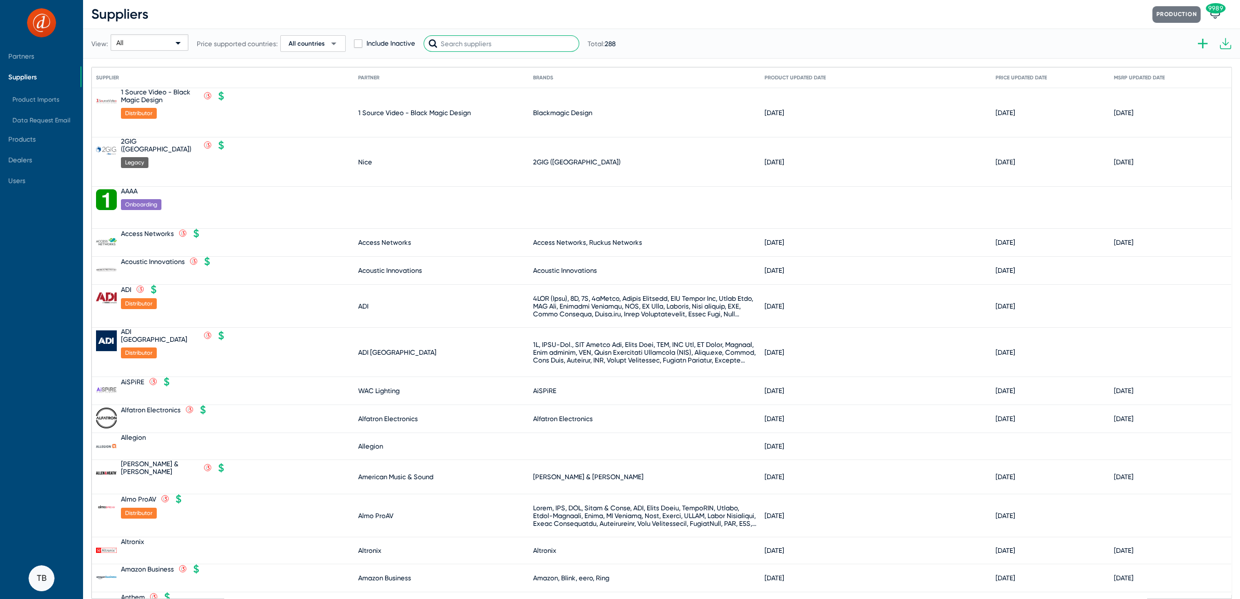
click at [460, 36] on input "text" at bounding box center [501, 43] width 156 height 17
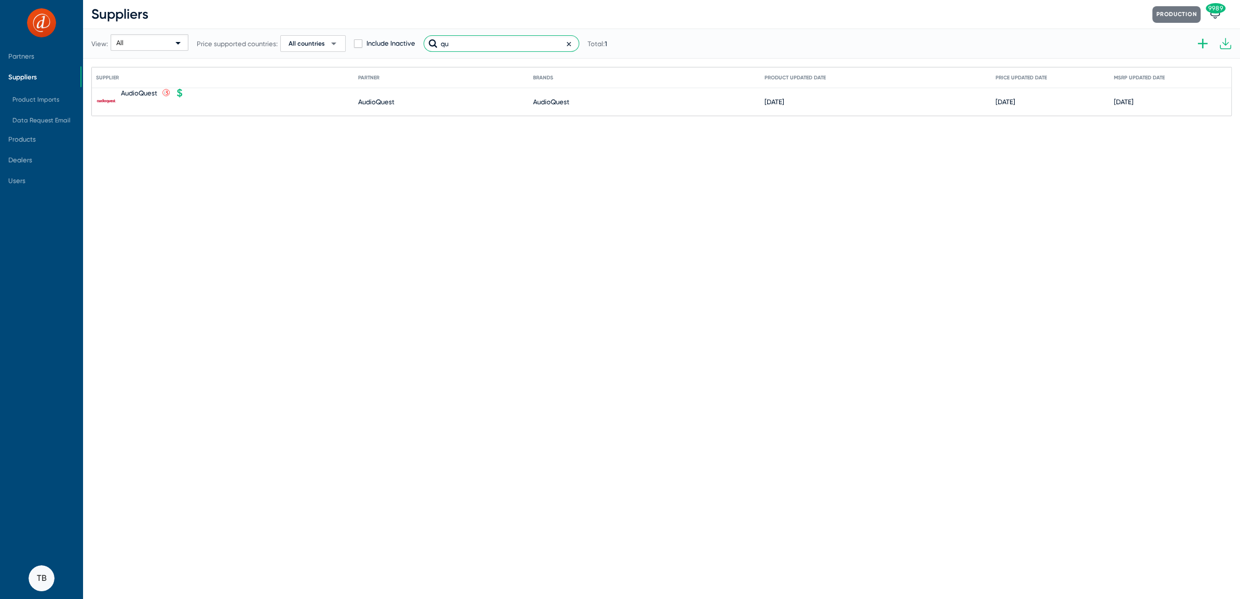
type input "q"
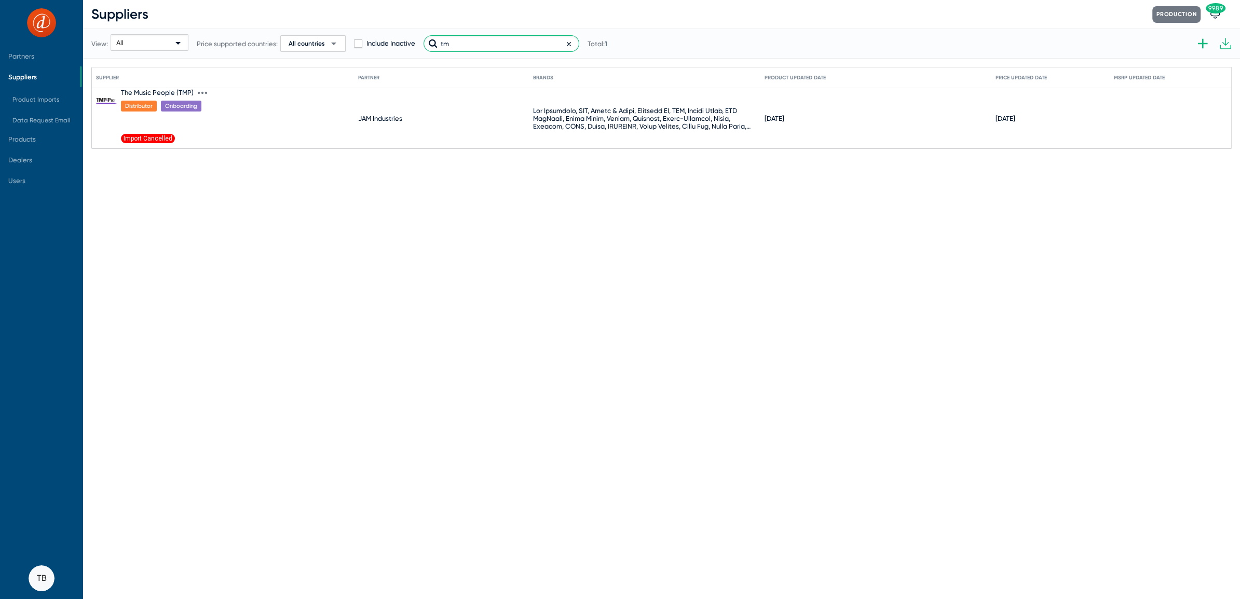
type input "tm"
click at [198, 93] on icon at bounding box center [199, 93] width 2 height 3
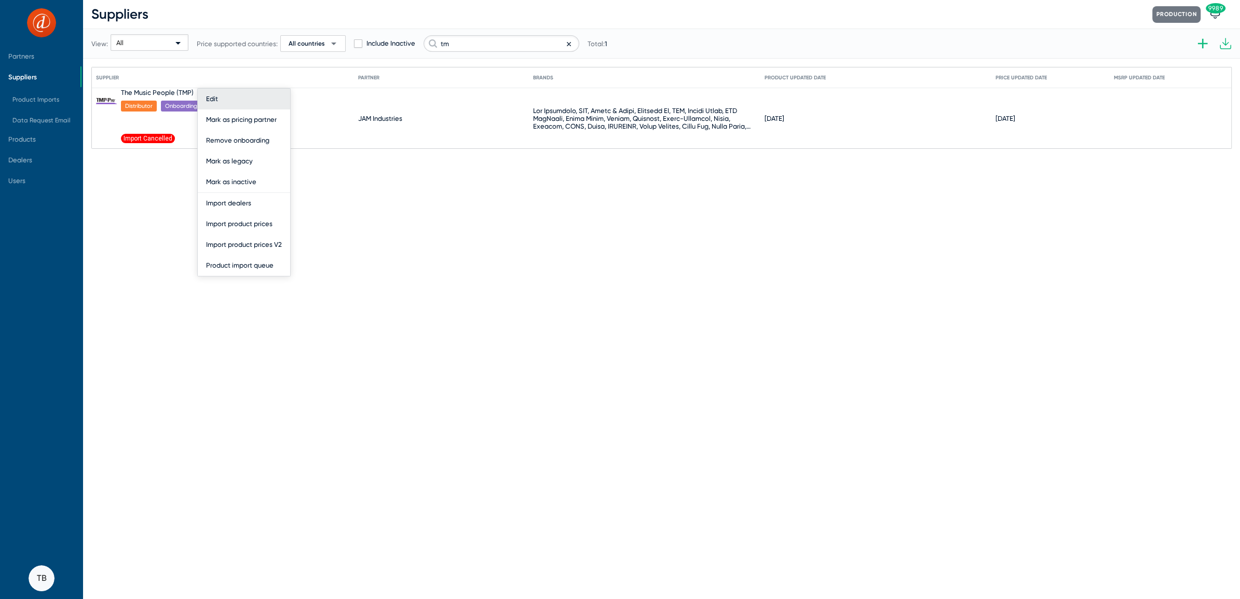
click at [217, 93] on button "Edit" at bounding box center [244, 99] width 92 height 21
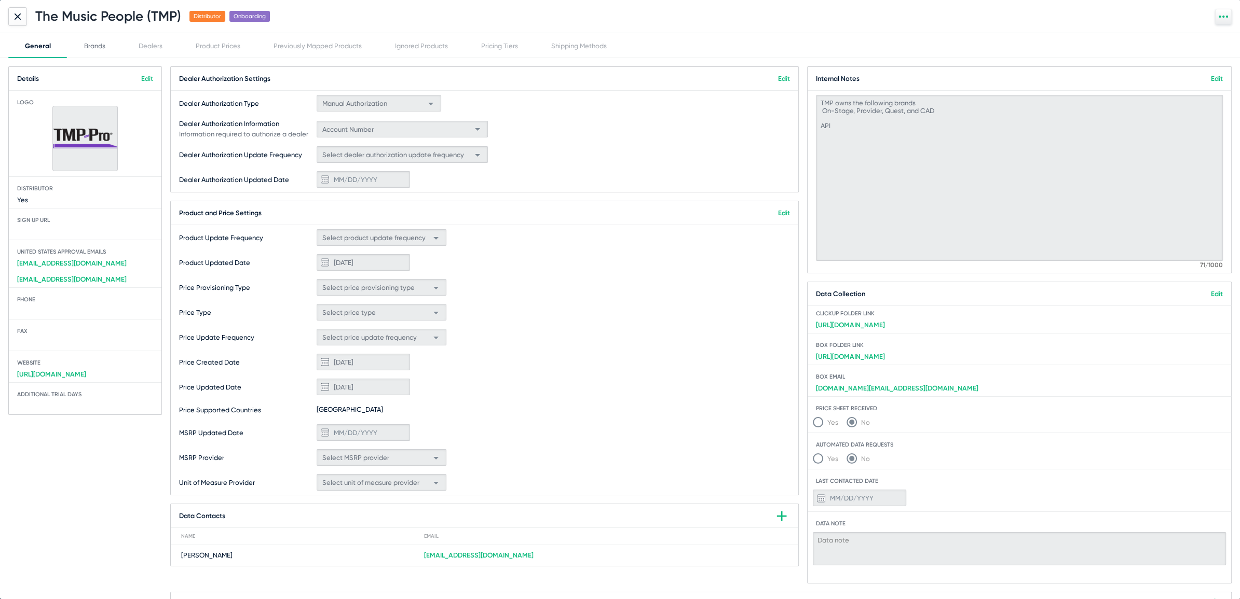
click at [99, 44] on div "Brands" at bounding box center [94, 46] width 21 height 8
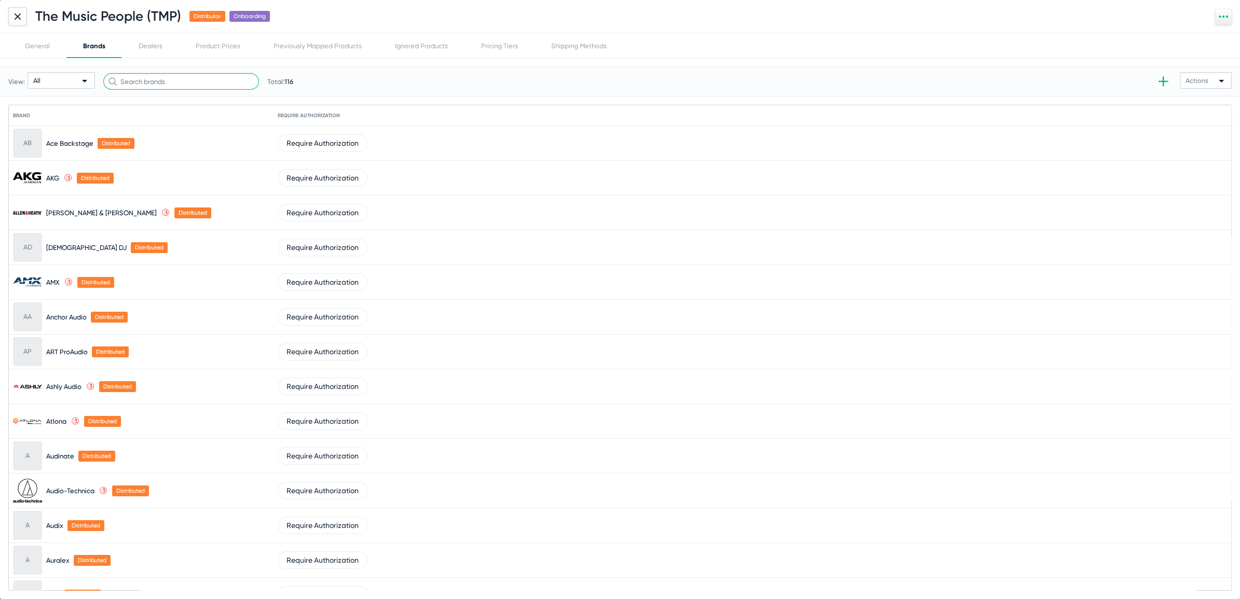
click at [142, 82] on input "text" at bounding box center [181, 81] width 156 height 17
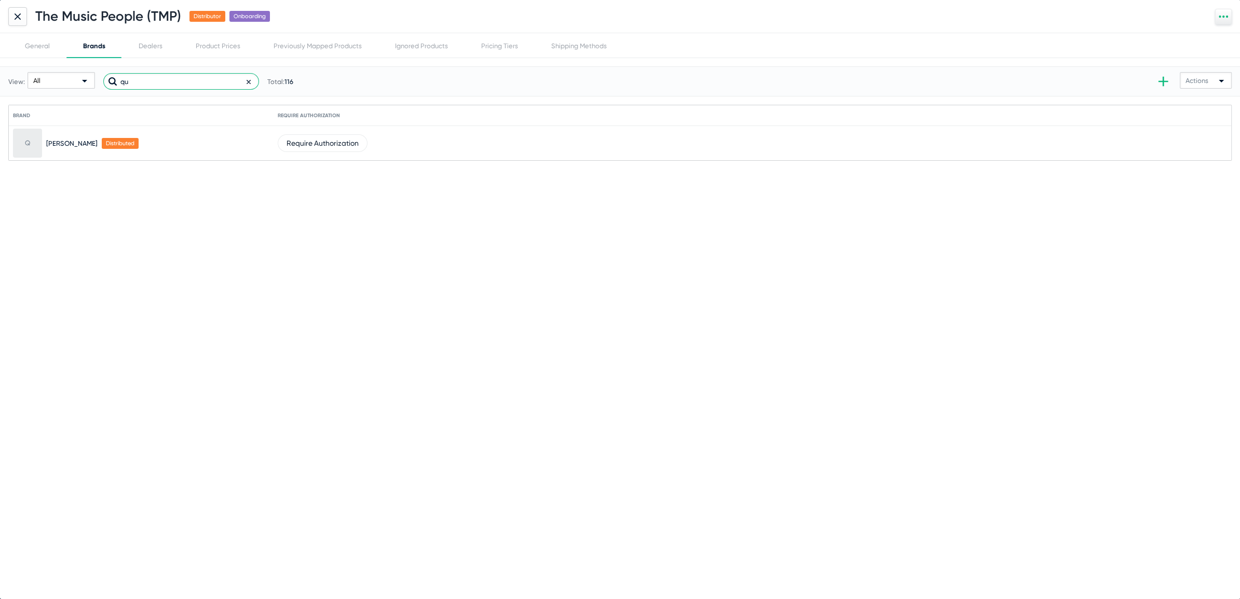
type input "qu"
click at [22, 17] on div at bounding box center [17, 16] width 19 height 19
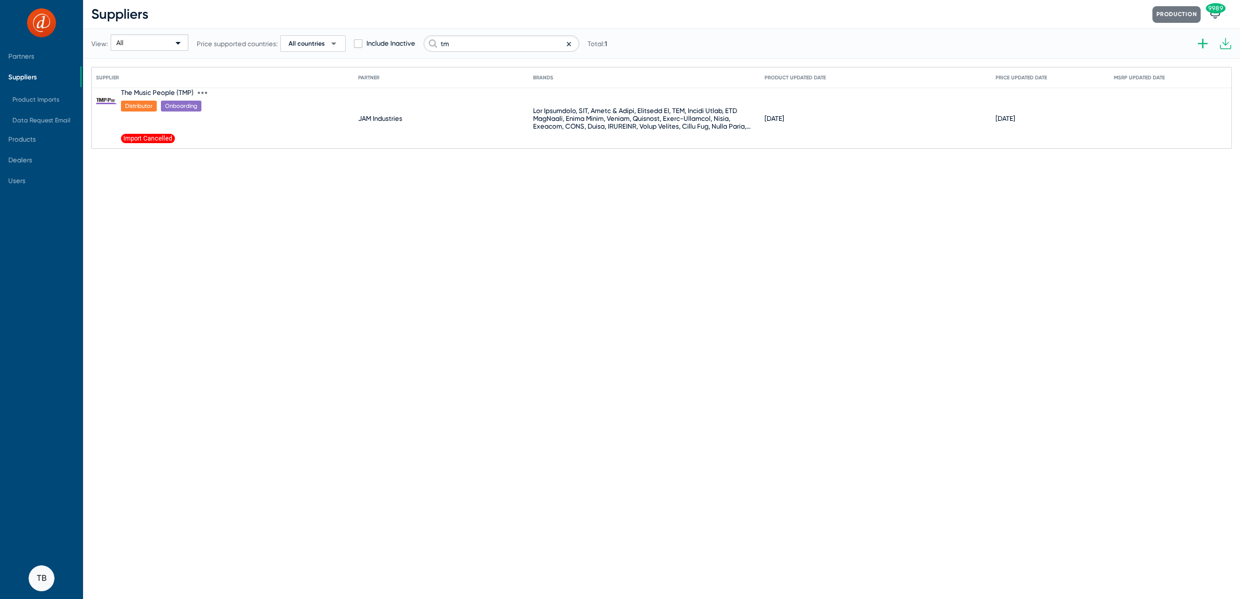
click at [200, 92] on icon at bounding box center [202, 92] width 9 height 9
click at [260, 243] on button "Import product prices V2" at bounding box center [244, 245] width 92 height 21
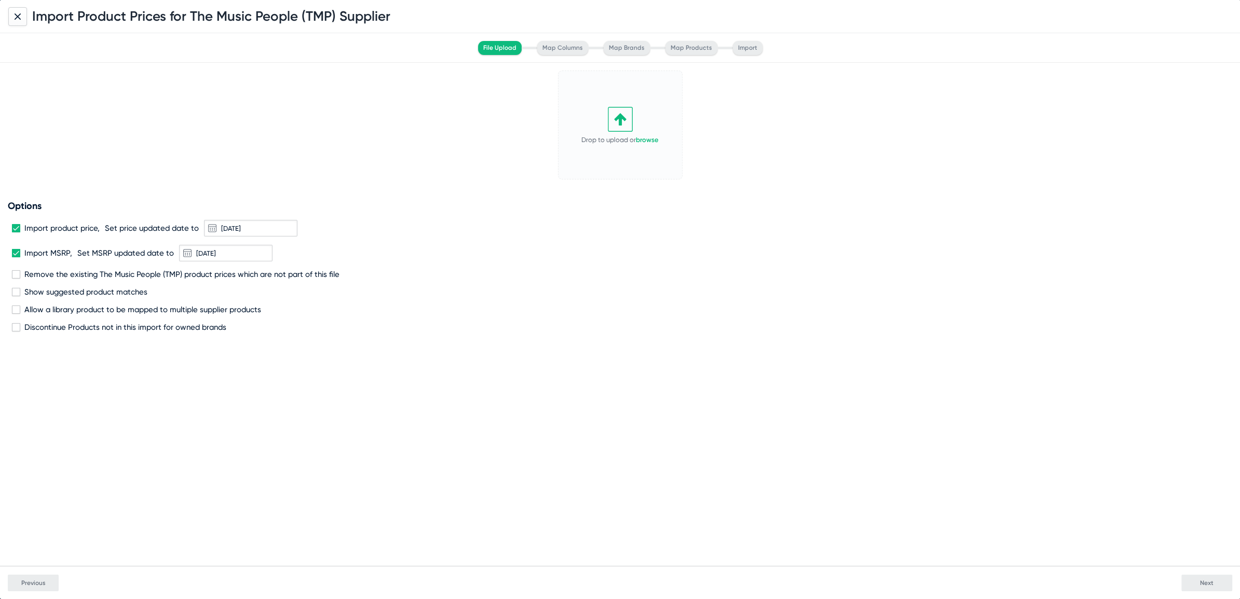
click at [16, 270] on span at bounding box center [16, 274] width 8 height 8
click at [16, 279] on input "Remove the existing The Music People (TMP) product prices which are not part of…" at bounding box center [16, 279] width 1 height 1
checkbox input "true"
click at [654, 138] on link "browse" at bounding box center [647, 140] width 23 height 8
click at [1212, 587] on button "Next" at bounding box center [1206, 583] width 51 height 17
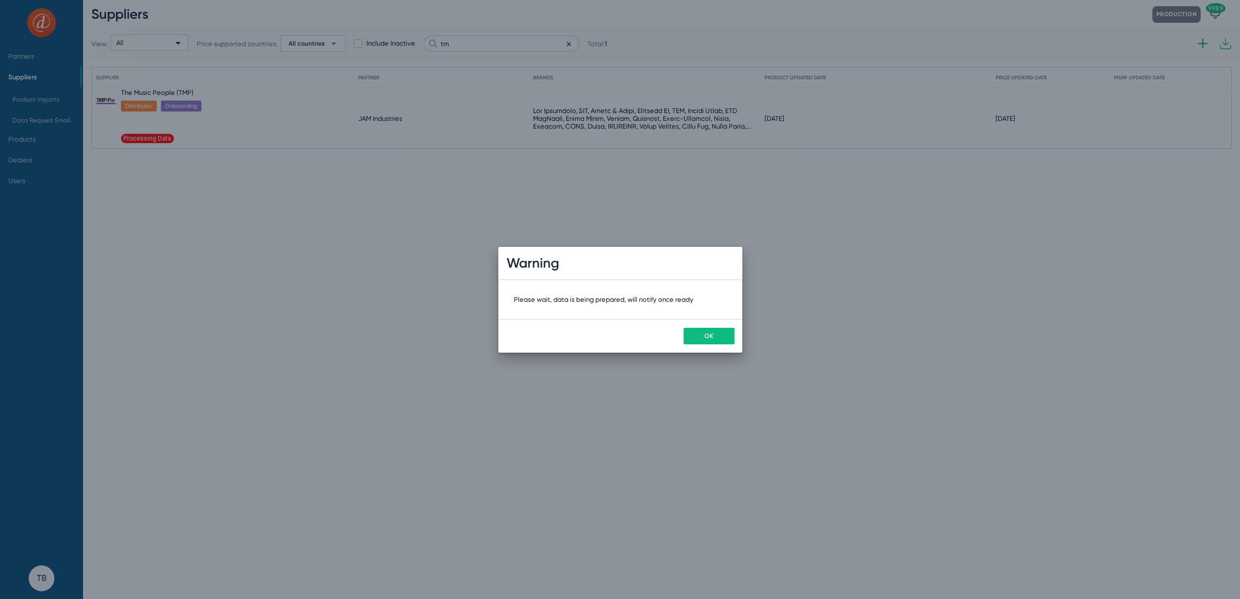
click at [698, 335] on button "OK" at bounding box center [708, 336] width 51 height 17
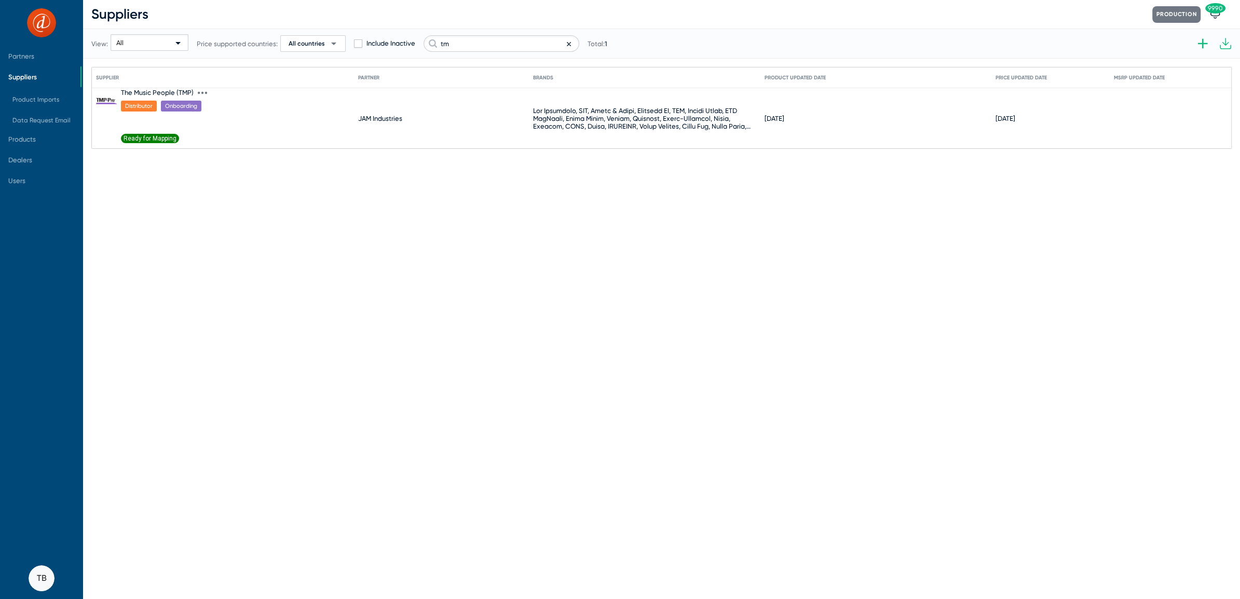
click at [134, 137] on span "Ready for Mapping" at bounding box center [150, 138] width 58 height 9
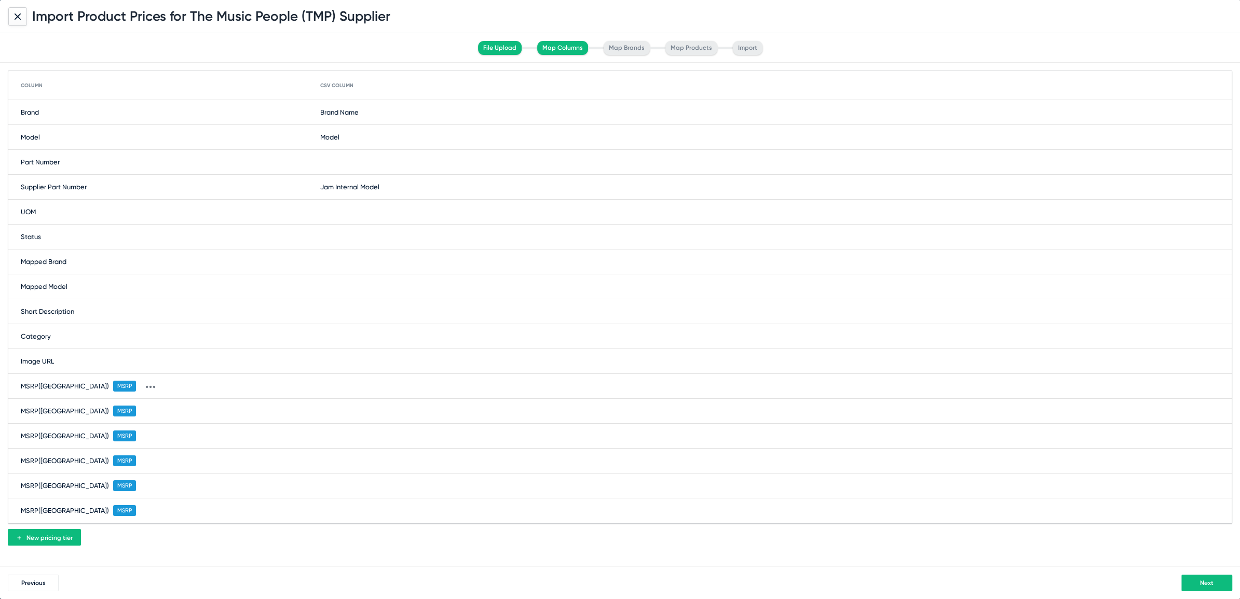
click at [357, 386] on div "MSRP (United States) MSRP" at bounding box center [619, 386] width 1223 height 25
click at [357, 386] on span at bounding box center [393, 386] width 135 height 17
click at [338, 501] on span "List Price" at bounding box center [396, 508] width 151 height 20
click at [1208, 586] on button "Next" at bounding box center [1206, 583] width 51 height 17
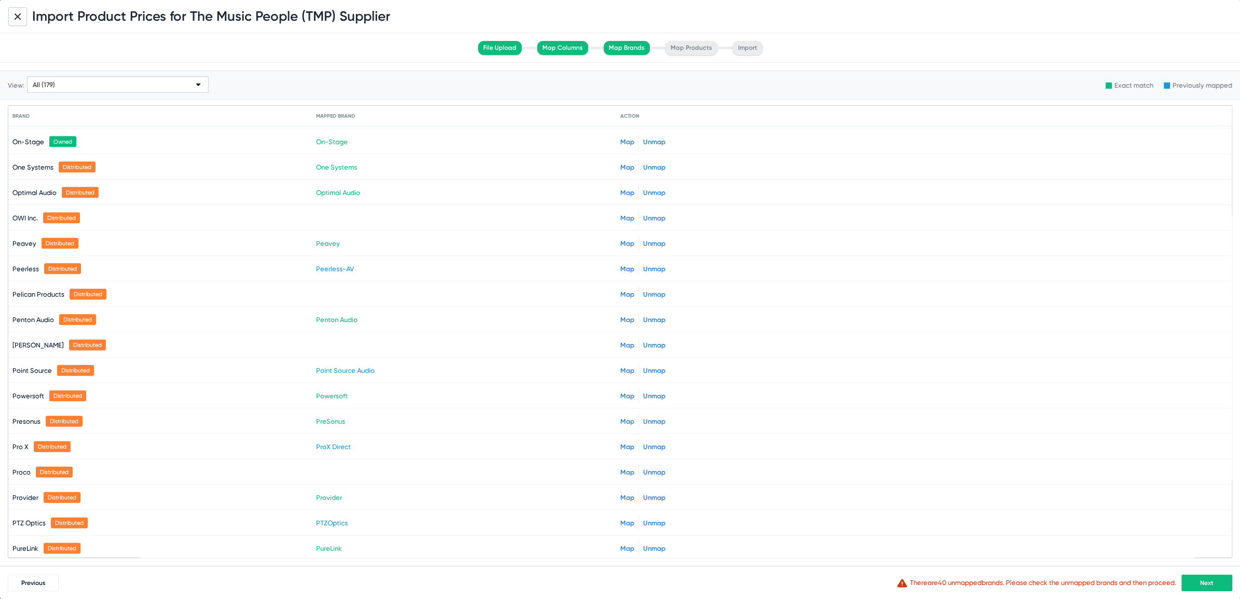
scroll to position [2922, 0]
click at [620, 493] on link "Map" at bounding box center [627, 497] width 14 height 8
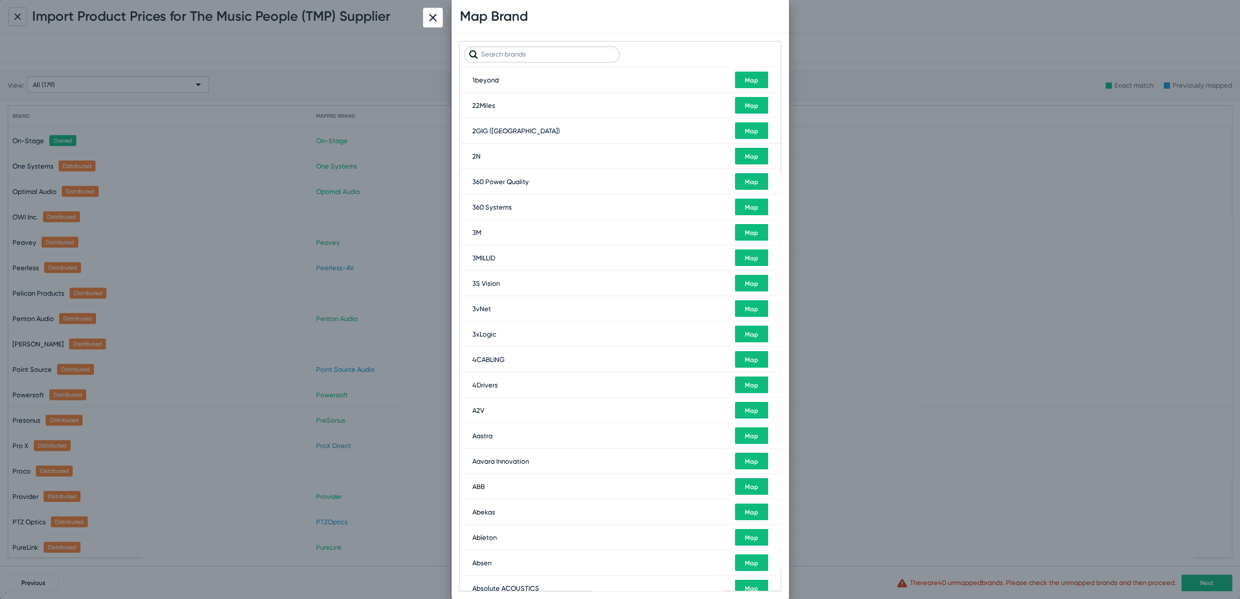
click at [575, 57] on input "text" at bounding box center [542, 54] width 156 height 17
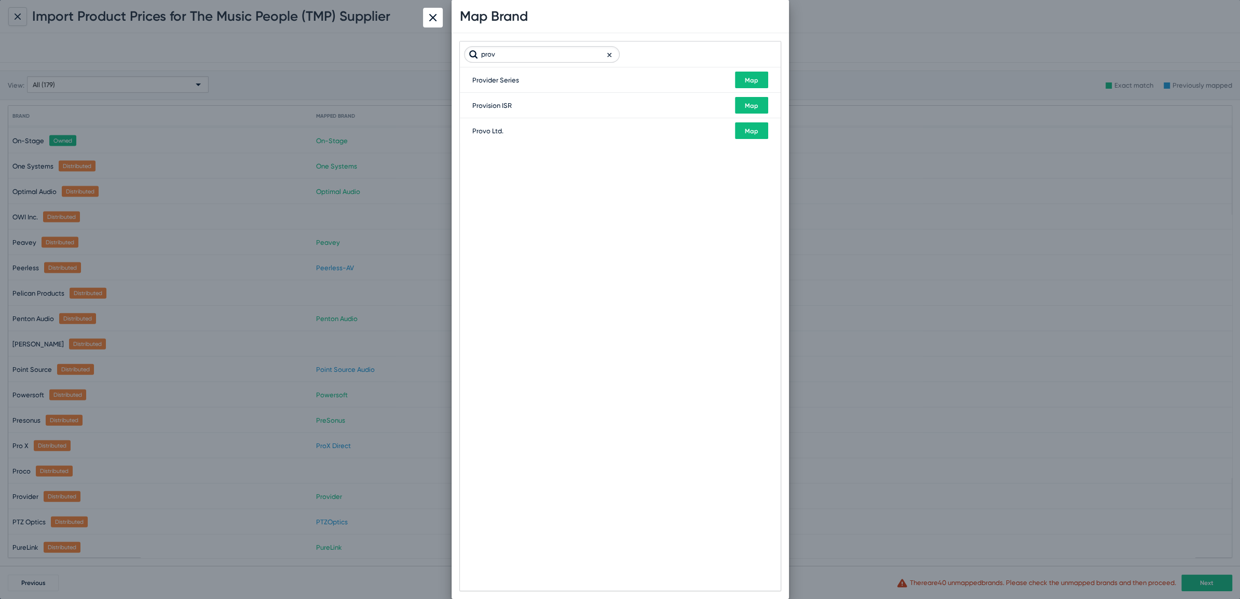
type input "prov"
click at [749, 78] on span "Map" at bounding box center [751, 80] width 13 height 7
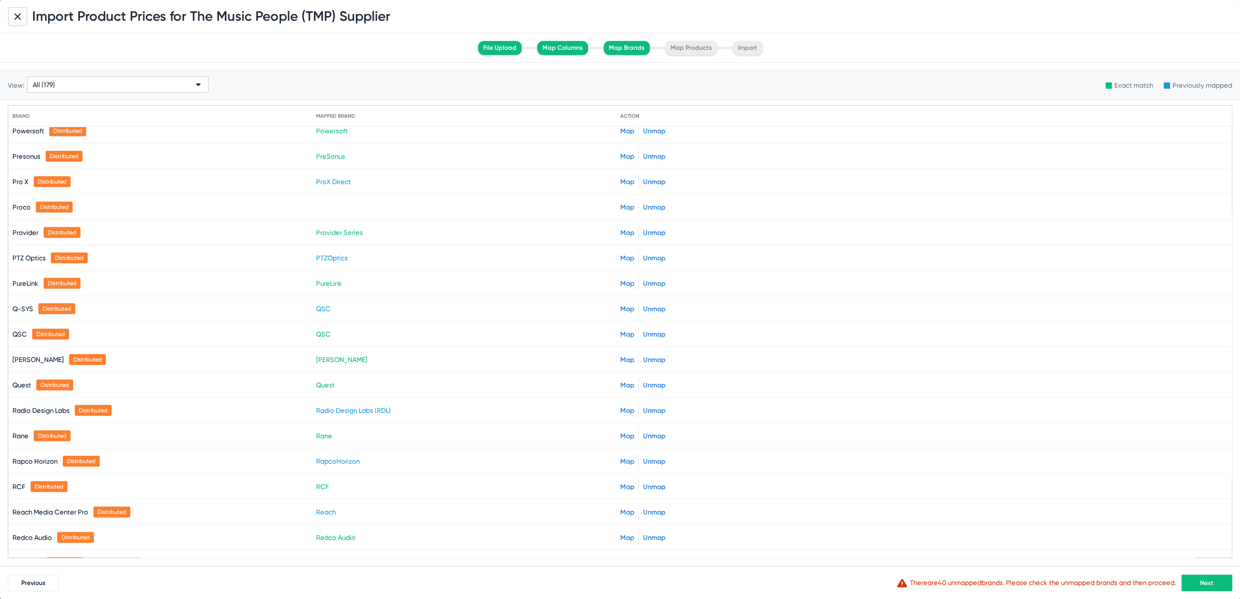
scroll to position [3184, 0]
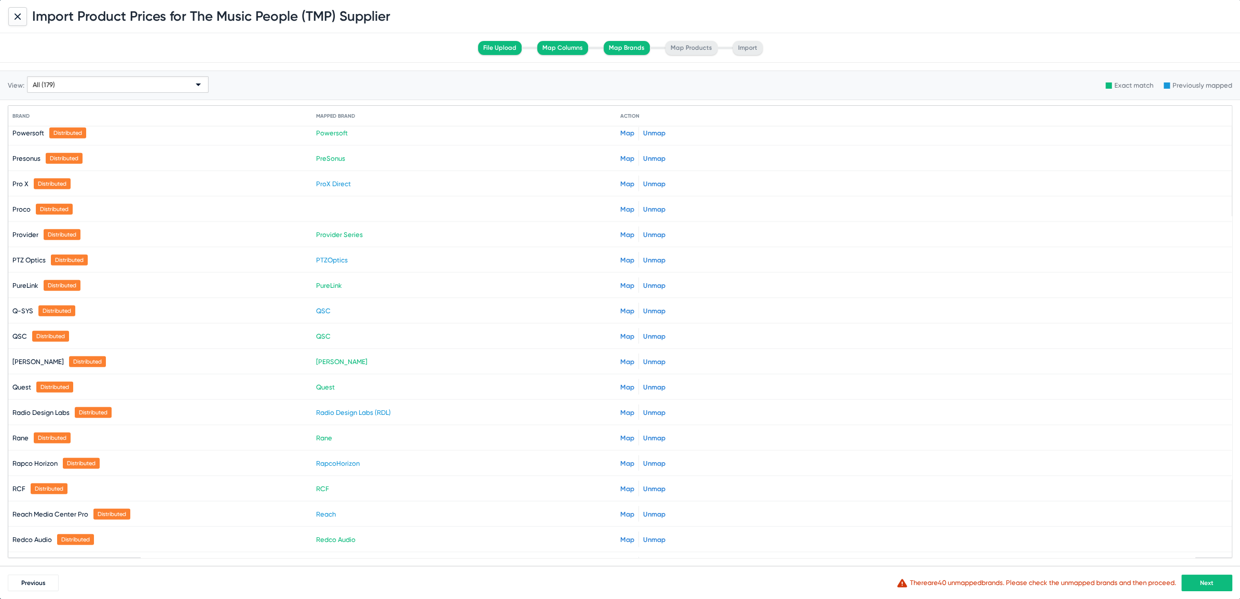
click at [624, 383] on link "Map" at bounding box center [627, 387] width 14 height 8
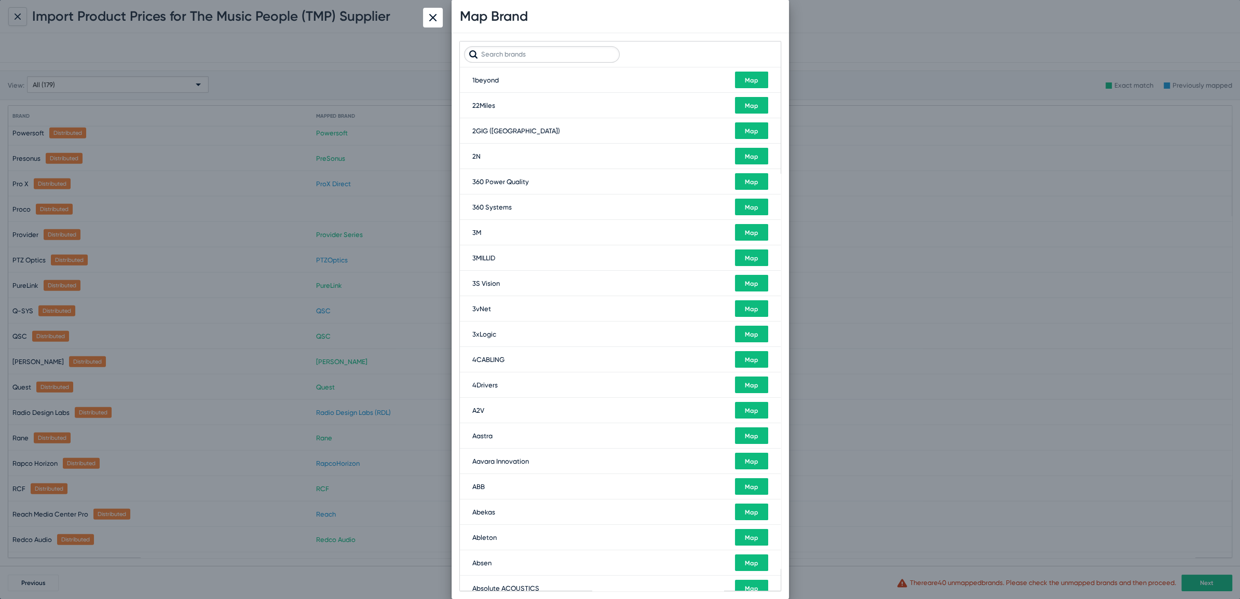
click at [576, 57] on input "text" at bounding box center [542, 54] width 156 height 17
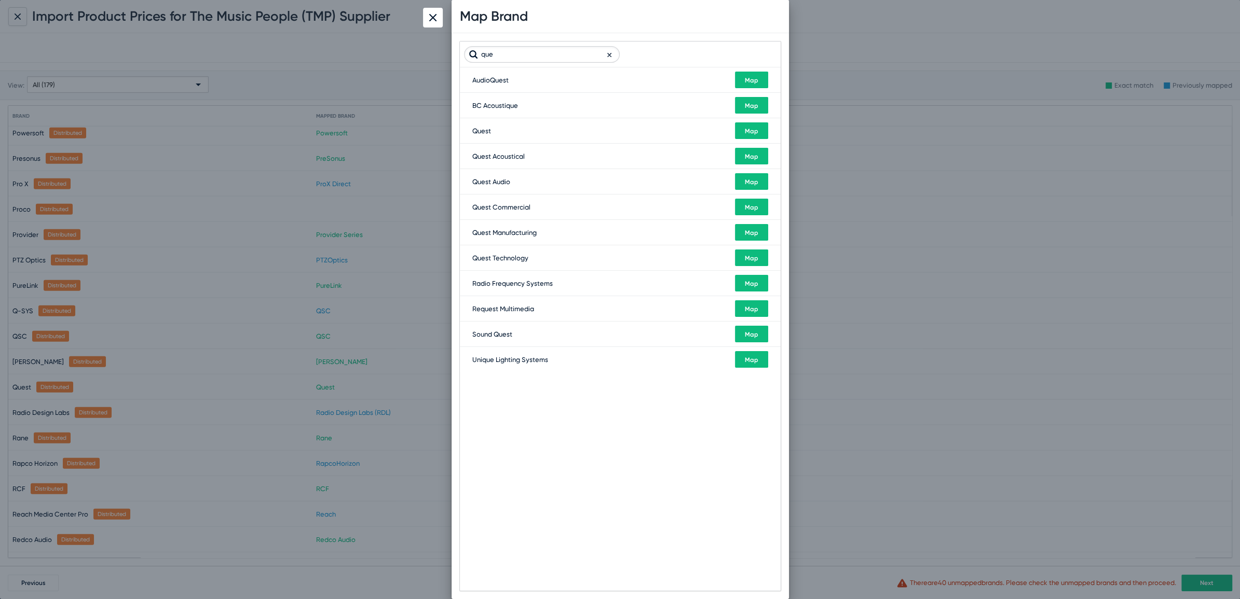
type input "que"
click at [747, 211] on button "Map" at bounding box center [751, 207] width 33 height 17
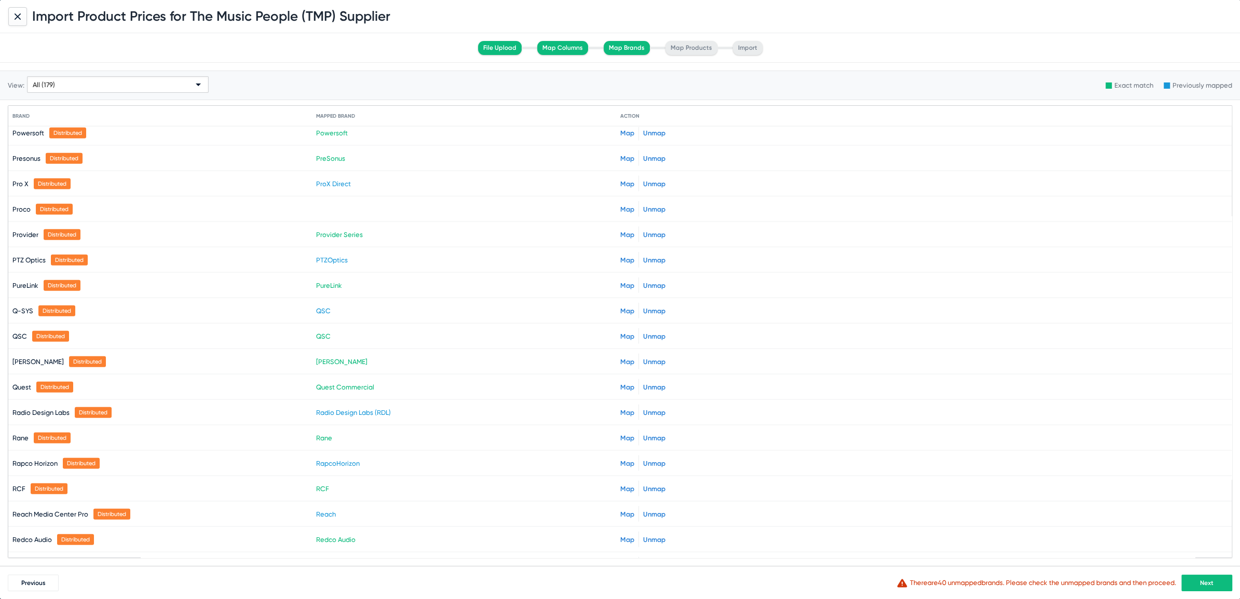
click at [1202, 584] on span "Next" at bounding box center [1206, 583] width 13 height 7
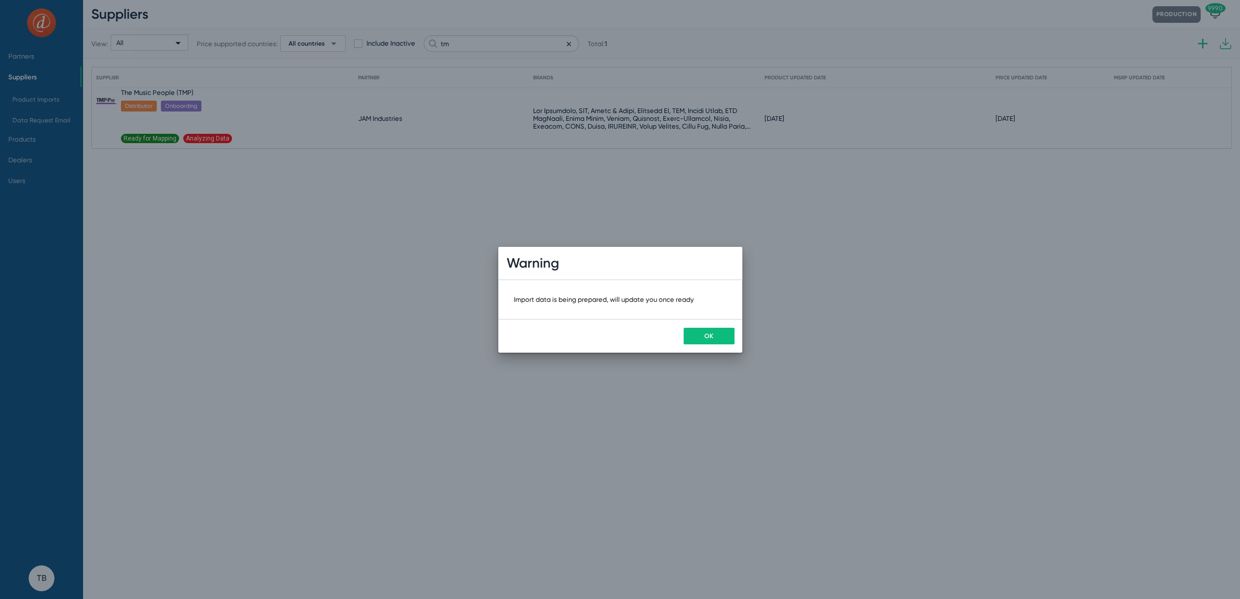
click at [716, 333] on button "OK" at bounding box center [708, 336] width 51 height 17
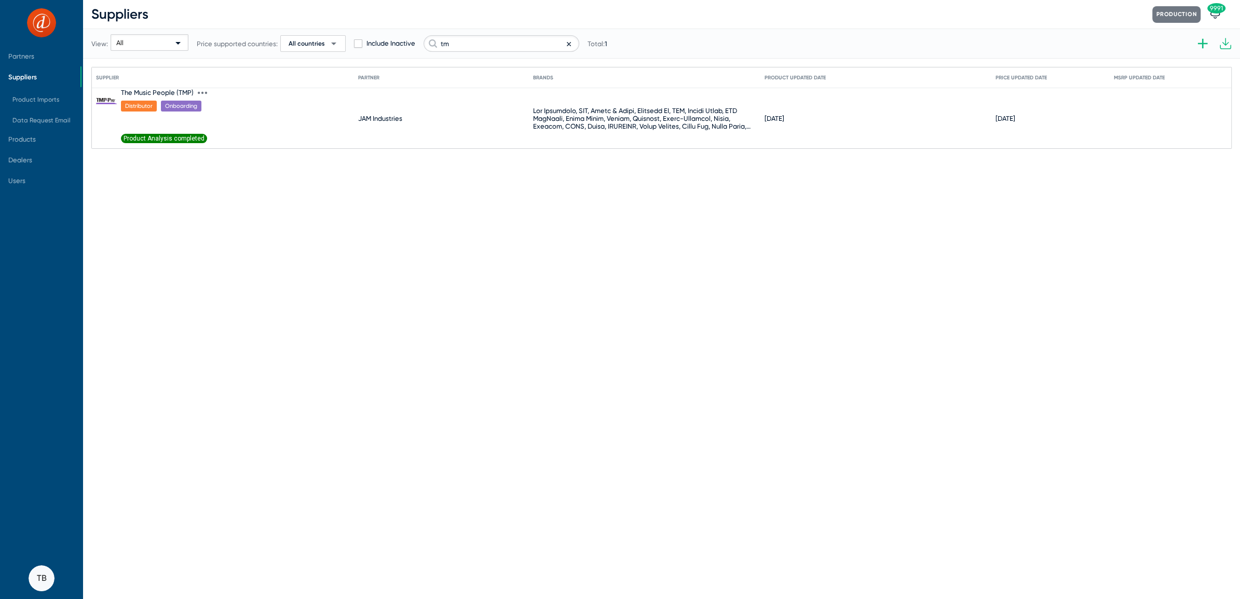
click at [183, 140] on span "Product Analysis completed" at bounding box center [164, 138] width 86 height 9
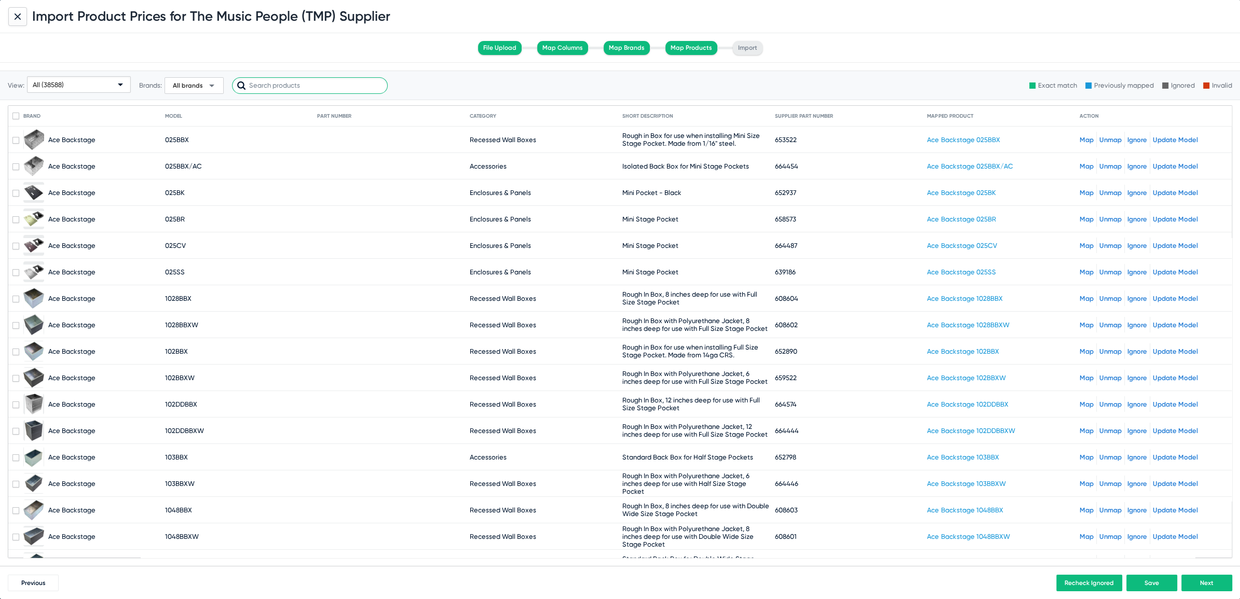
click at [266, 84] on input "text" at bounding box center [310, 85] width 156 height 17
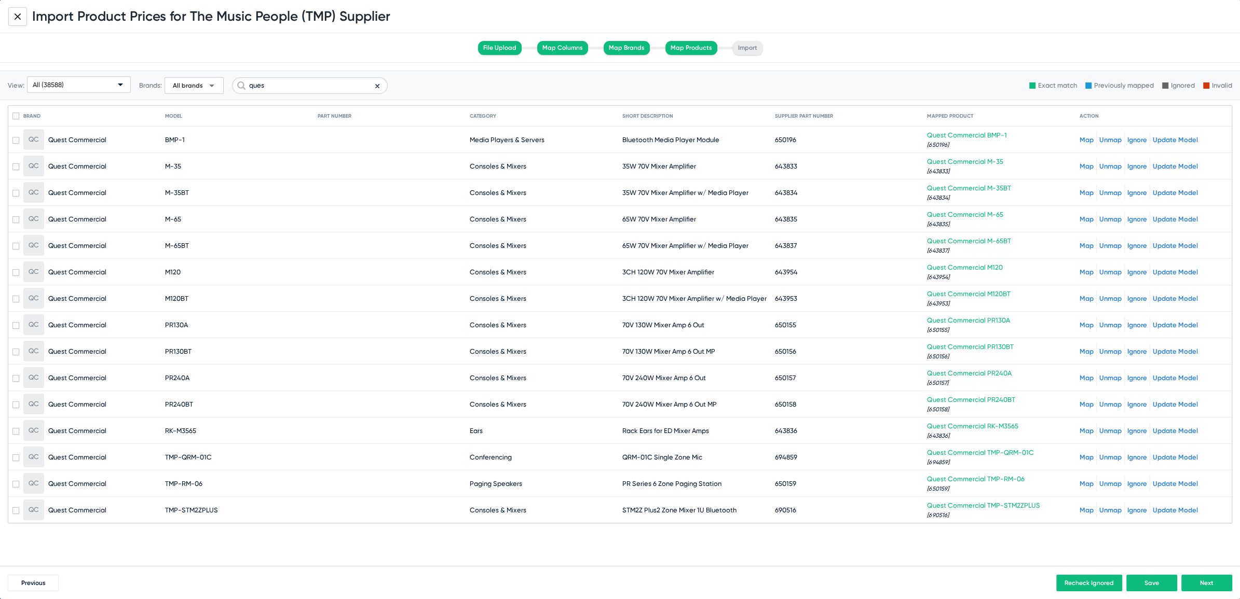
click at [311, 96] on div "View: All (38588) Brands: All brands arrow_drop_down ques" at bounding box center [198, 85] width 380 height 51
drag, startPoint x: 309, startPoint y: 83, endPoint x: 163, endPoint y: 58, distance: 148.4
click at [170, 58] on div "Import Product Prices for The Music People (TMP) Supplier File Upload Map Colum…" at bounding box center [620, 293] width 1240 height 587
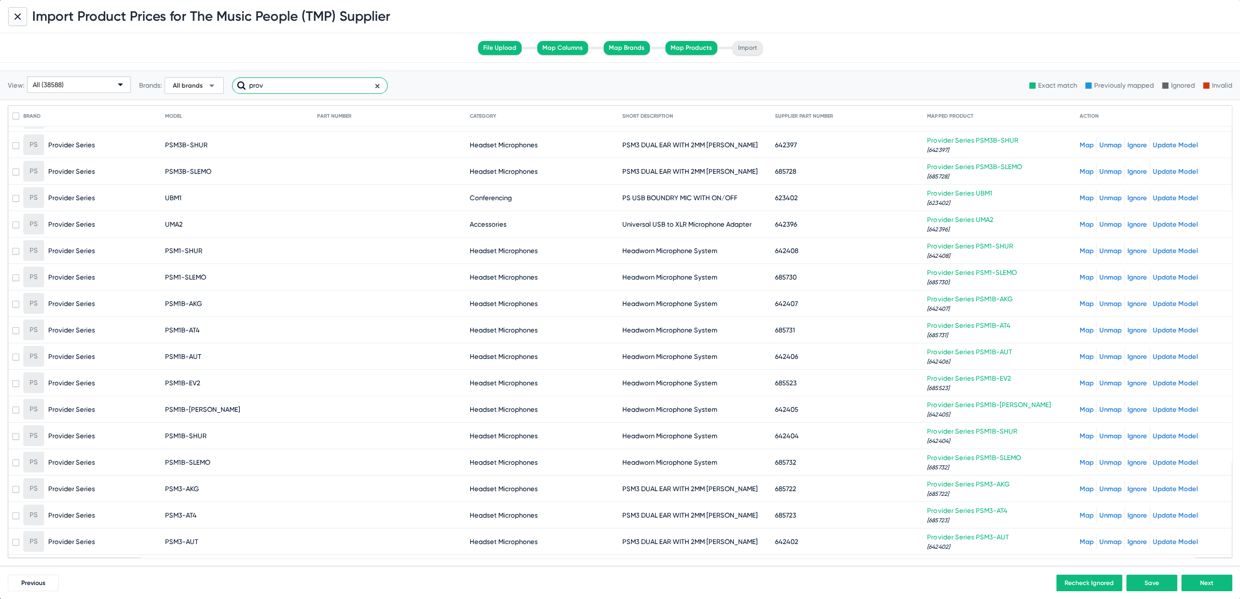
scroll to position [4821, 0]
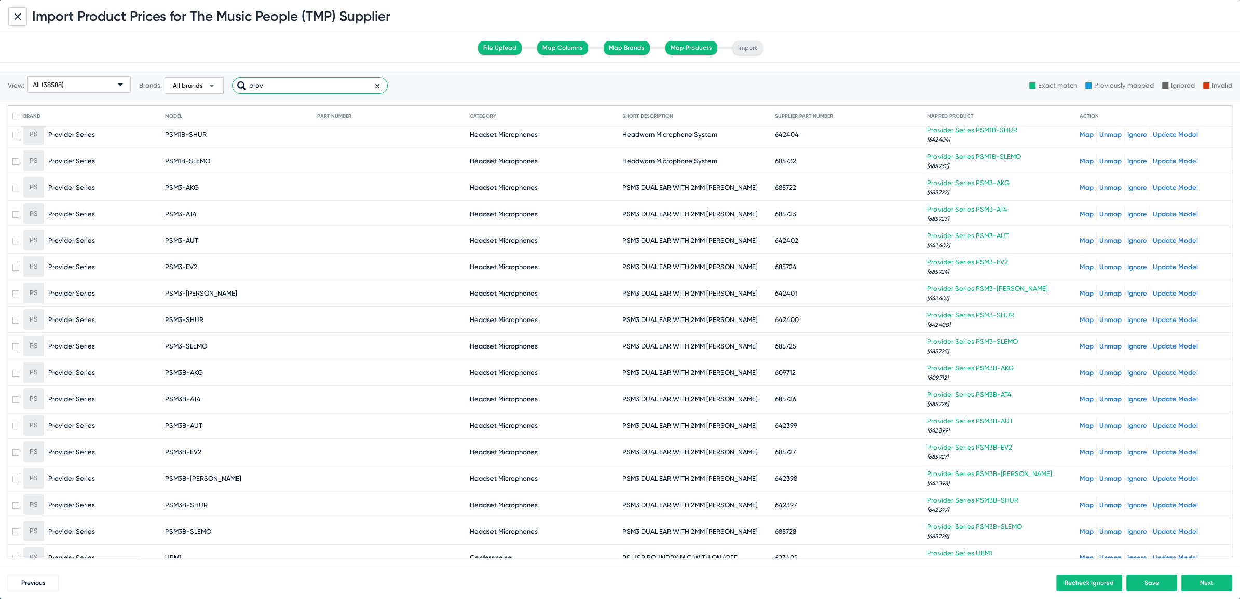
type input "prov"
click at [99, 77] on div "All (38588)" at bounding box center [74, 85] width 83 height 17
click at [57, 163] on span "Unmapped (8603)" at bounding box center [80, 165] width 100 height 20
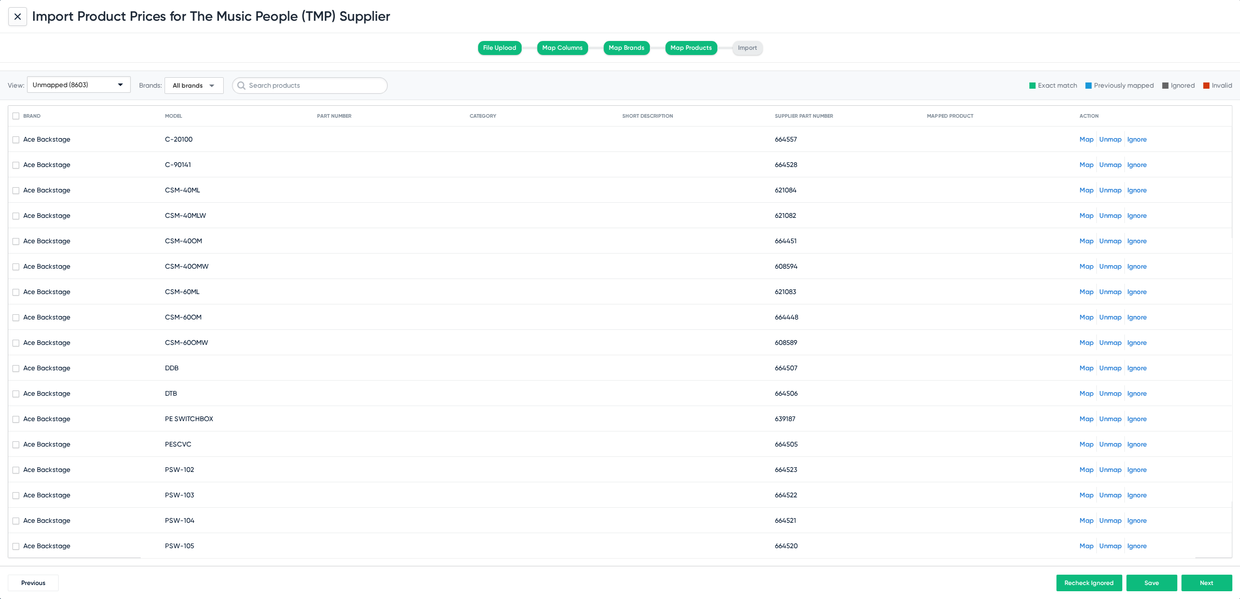
click at [1080, 139] on link "Map" at bounding box center [1086, 139] width 14 height 8
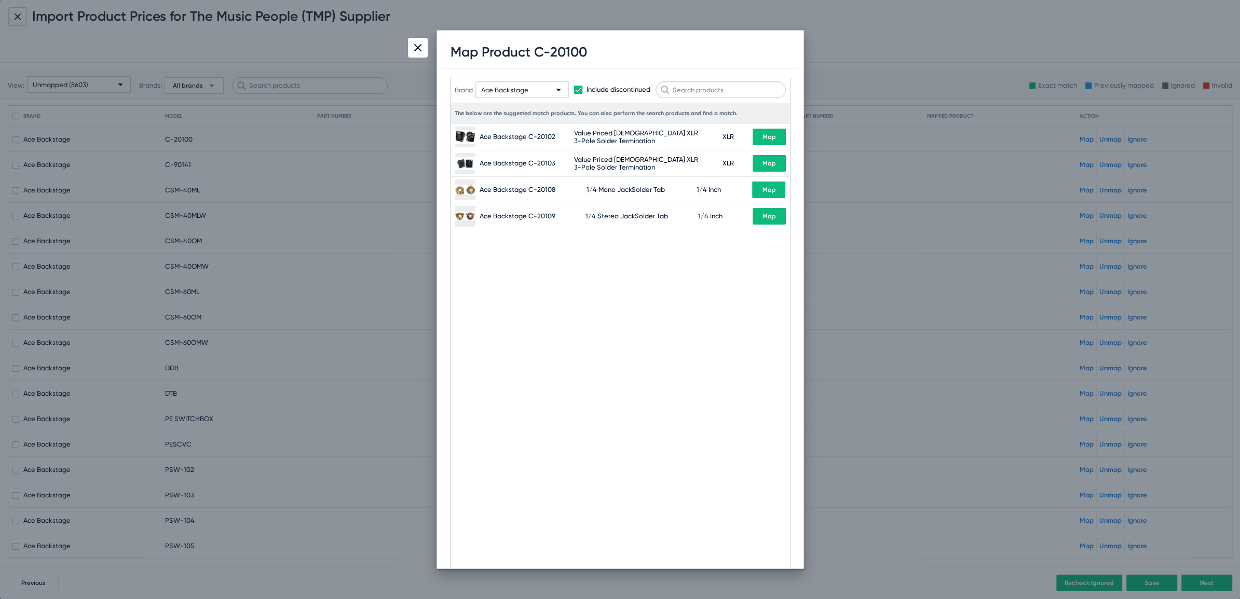
click at [424, 47] on div at bounding box center [418, 48] width 20 height 20
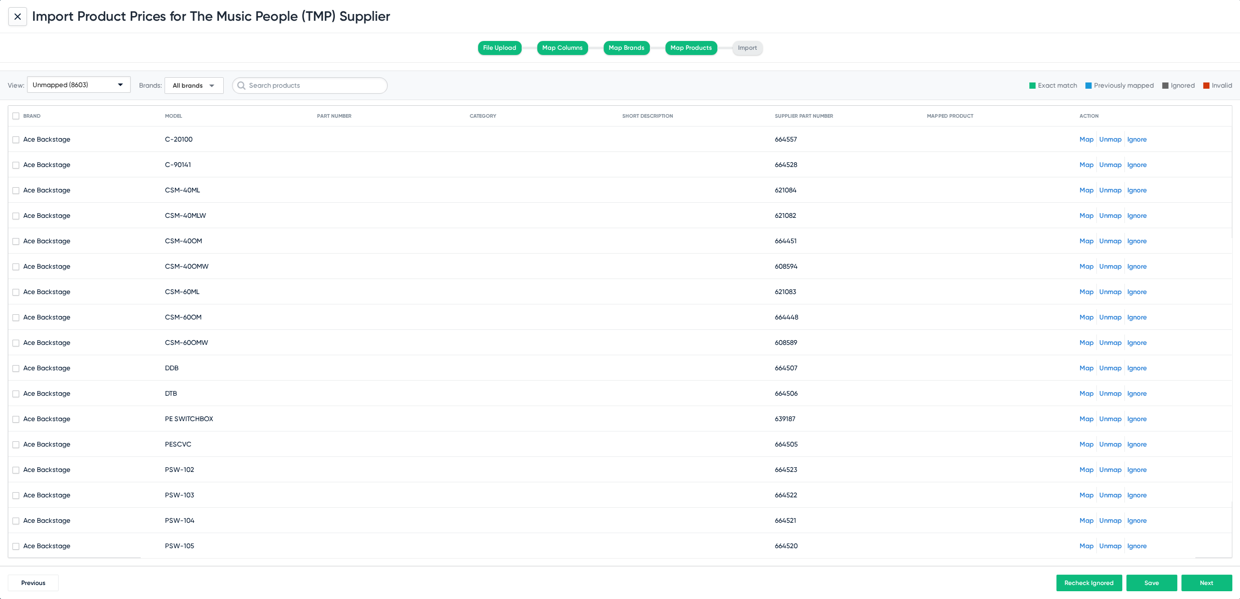
click at [1079, 164] on link "Map" at bounding box center [1086, 165] width 14 height 8
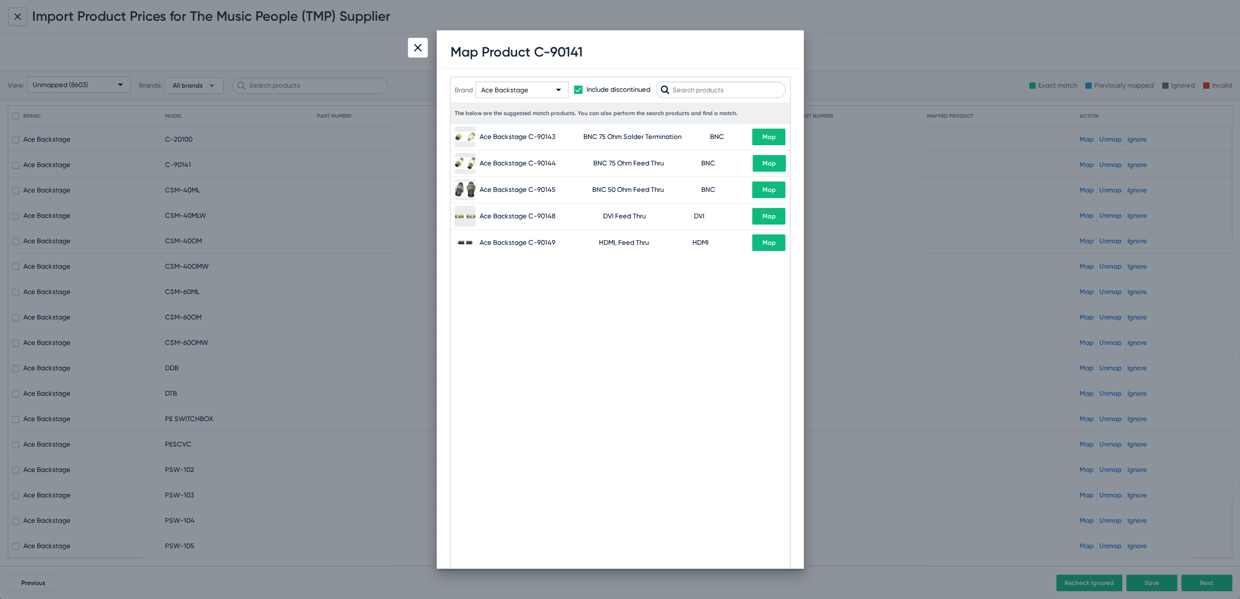
click at [414, 50] on img at bounding box center [417, 47] width 7 height 7
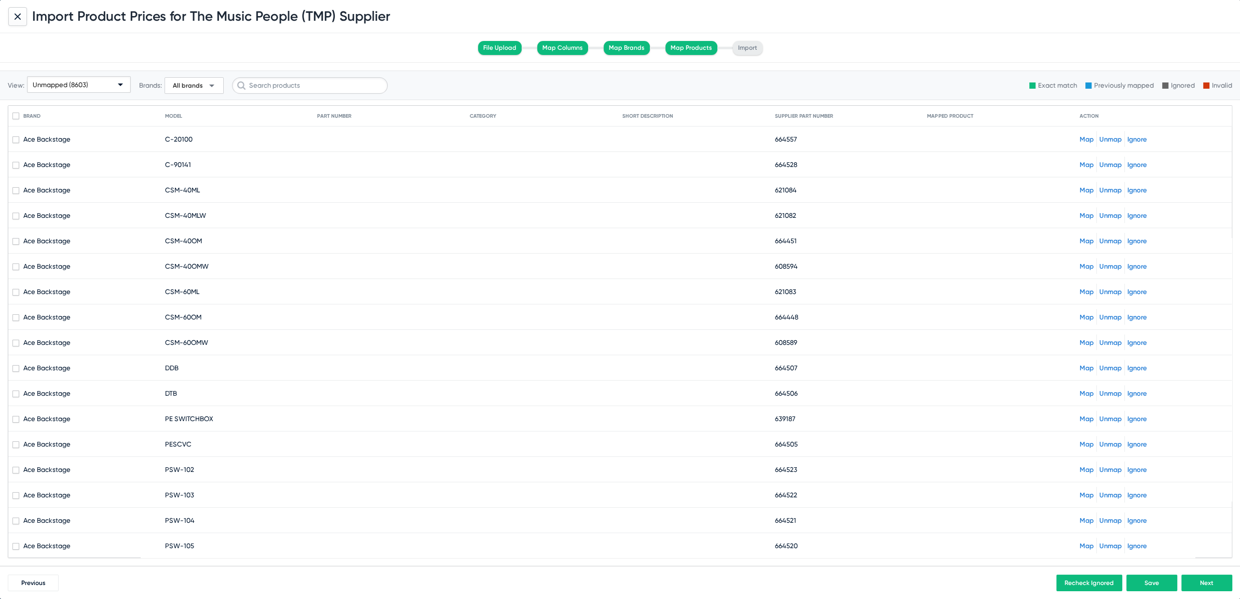
click at [1222, 584] on button "Next" at bounding box center [1206, 583] width 51 height 17
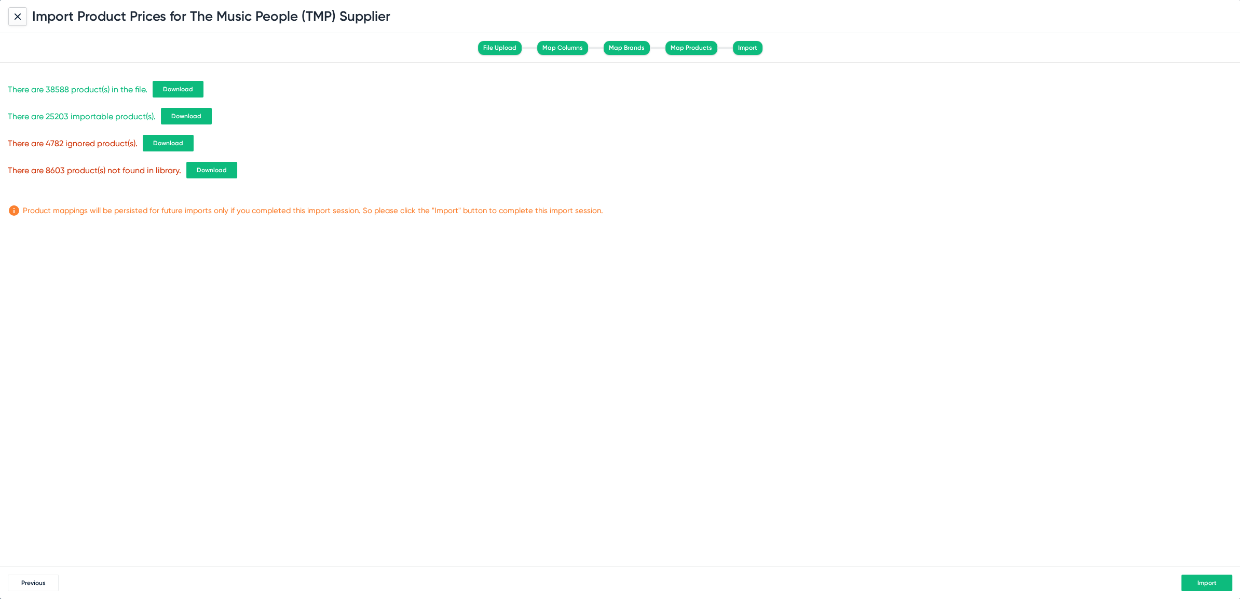
click at [1200, 581] on span "Import" at bounding box center [1206, 583] width 19 height 7
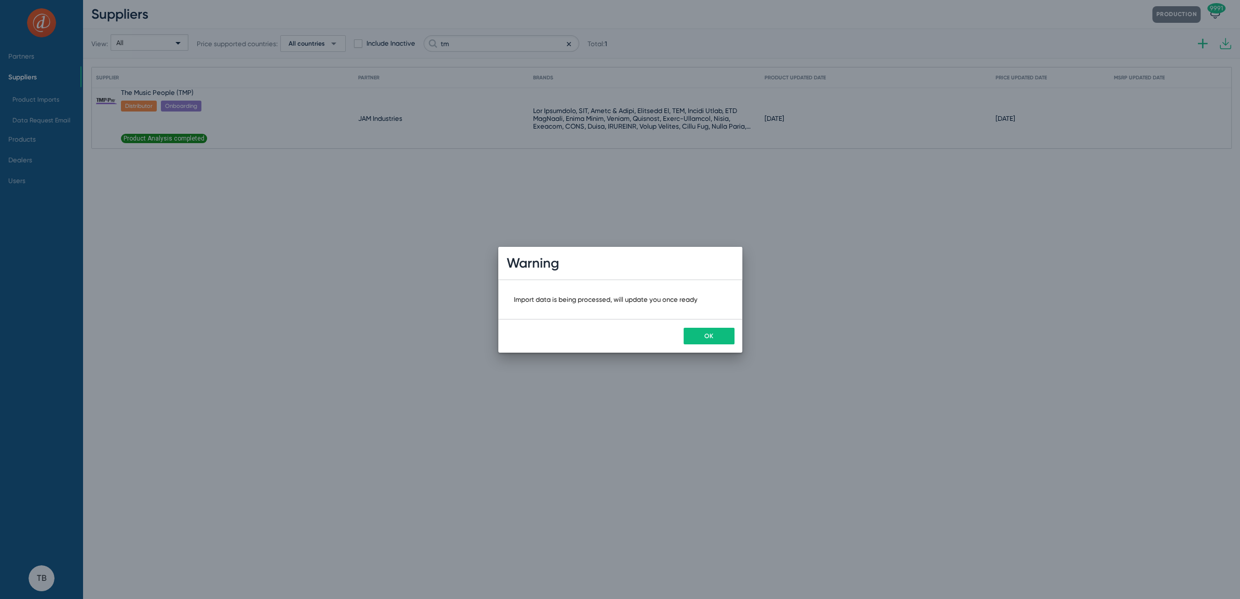
click at [702, 336] on button "OK" at bounding box center [708, 336] width 51 height 17
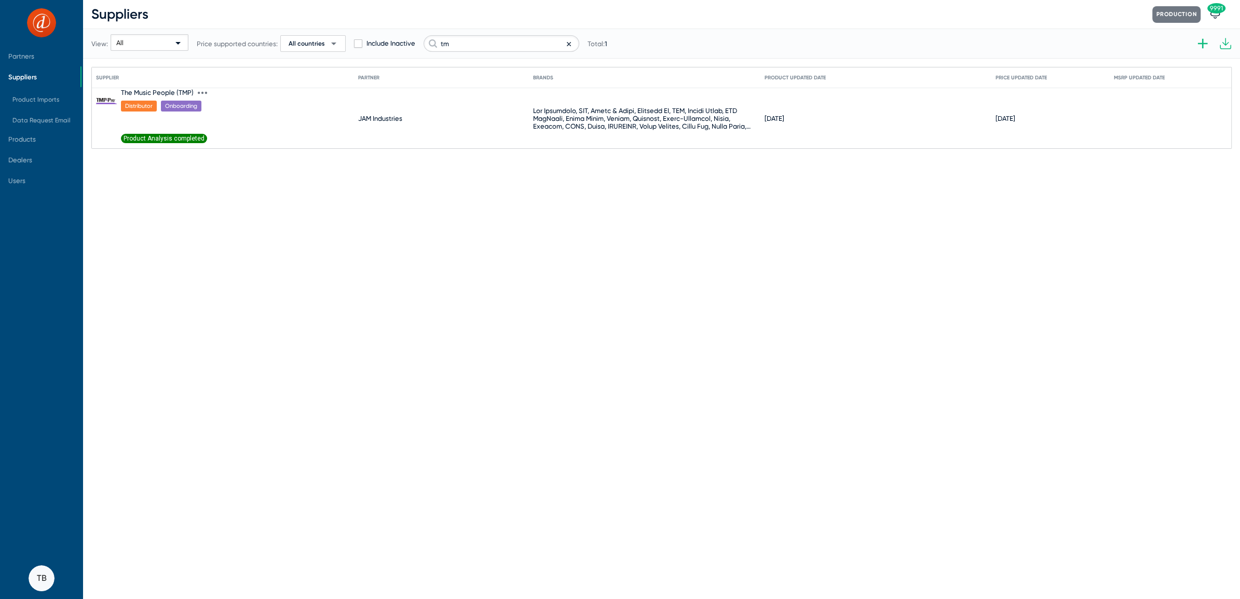
click at [182, 135] on span "Product Analysis completed" at bounding box center [164, 138] width 86 height 9
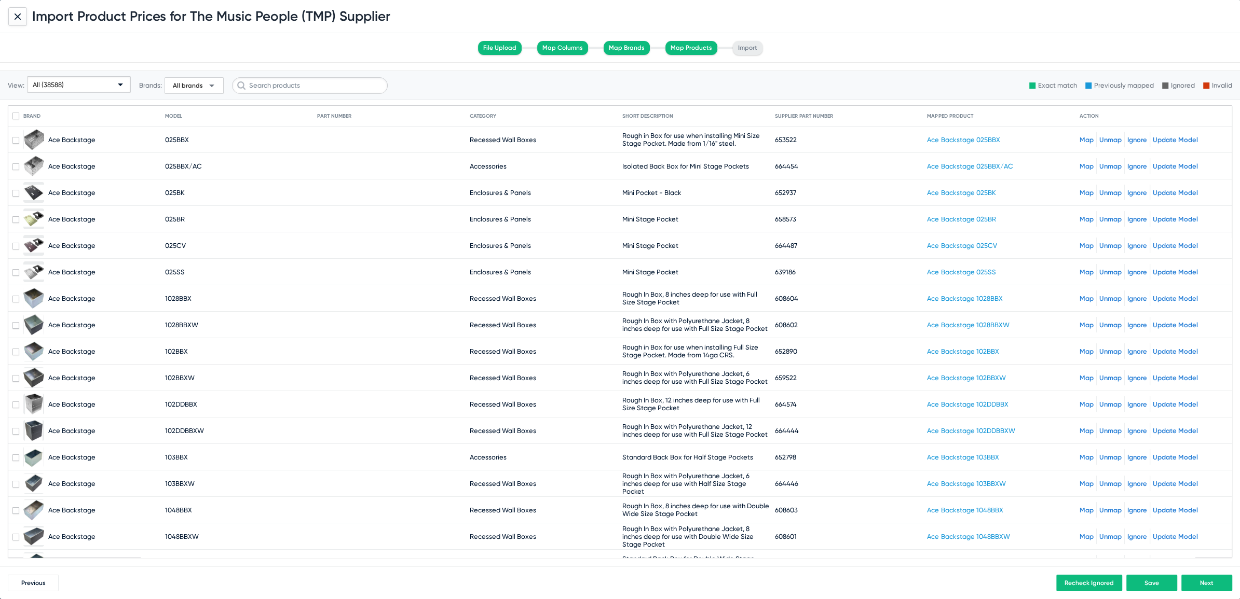
click at [17, 10] on div at bounding box center [17, 16] width 19 height 19
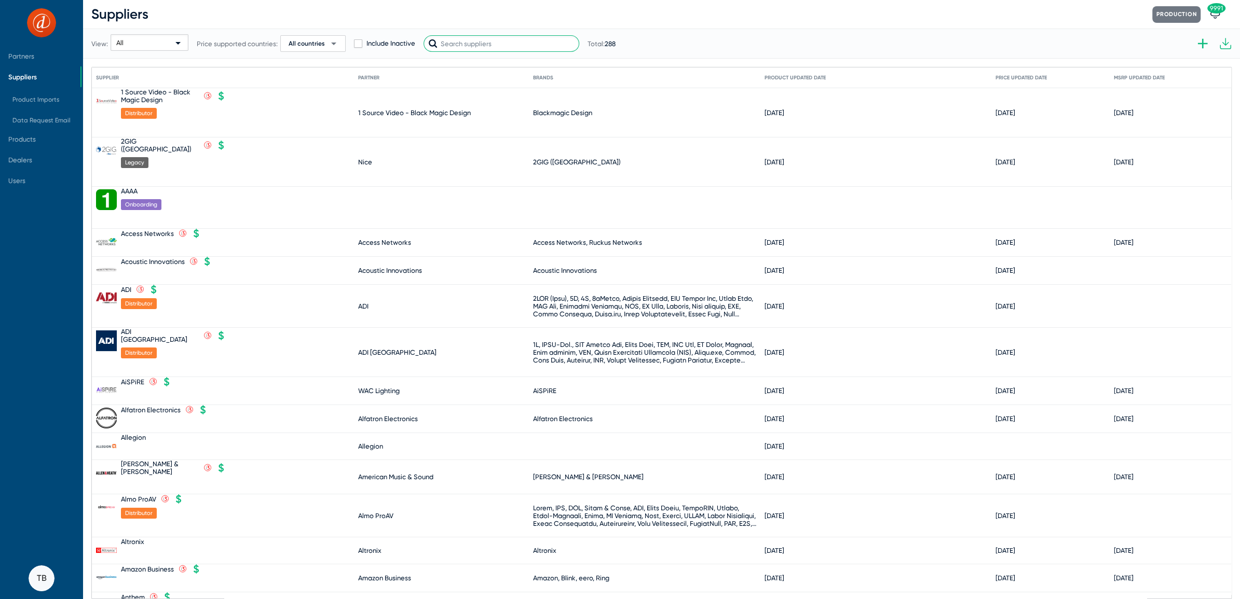
click at [534, 37] on input "text" at bounding box center [501, 43] width 156 height 17
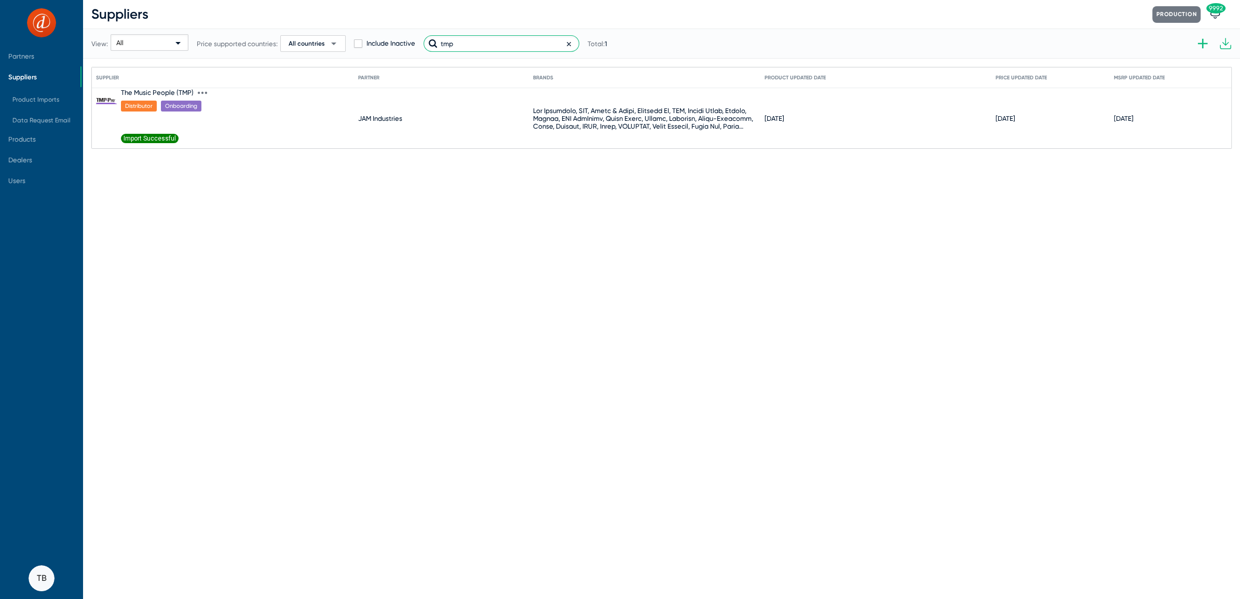
type input "tmp"
click at [200, 91] on icon at bounding box center [202, 92] width 9 height 9
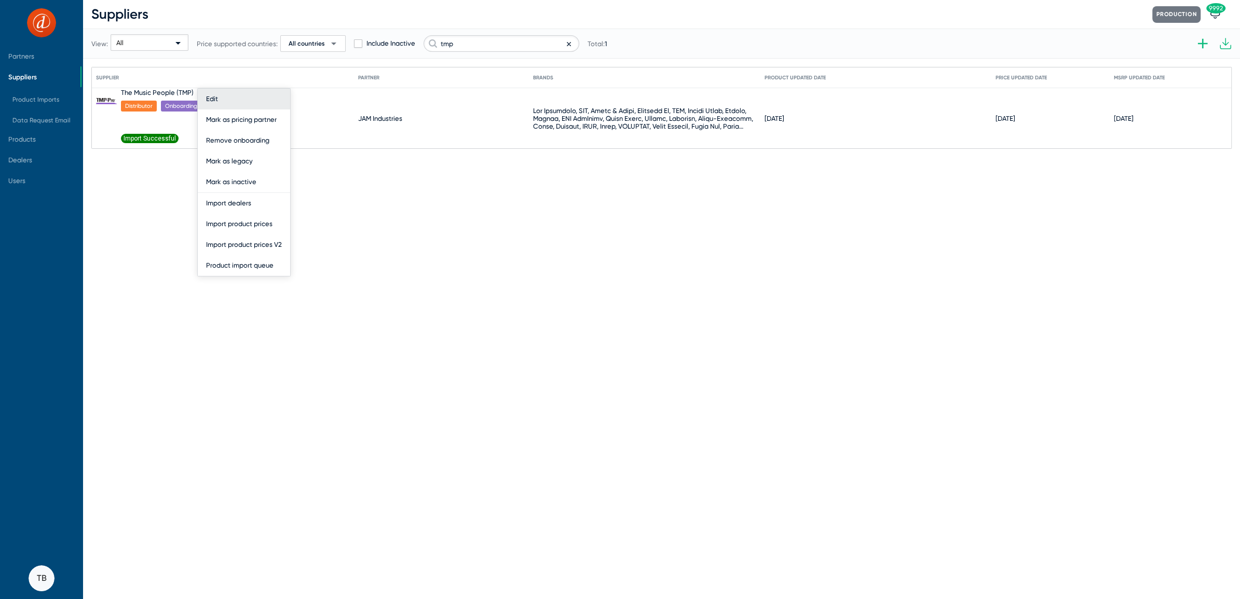
click at [209, 94] on button "Edit" at bounding box center [244, 99] width 92 height 21
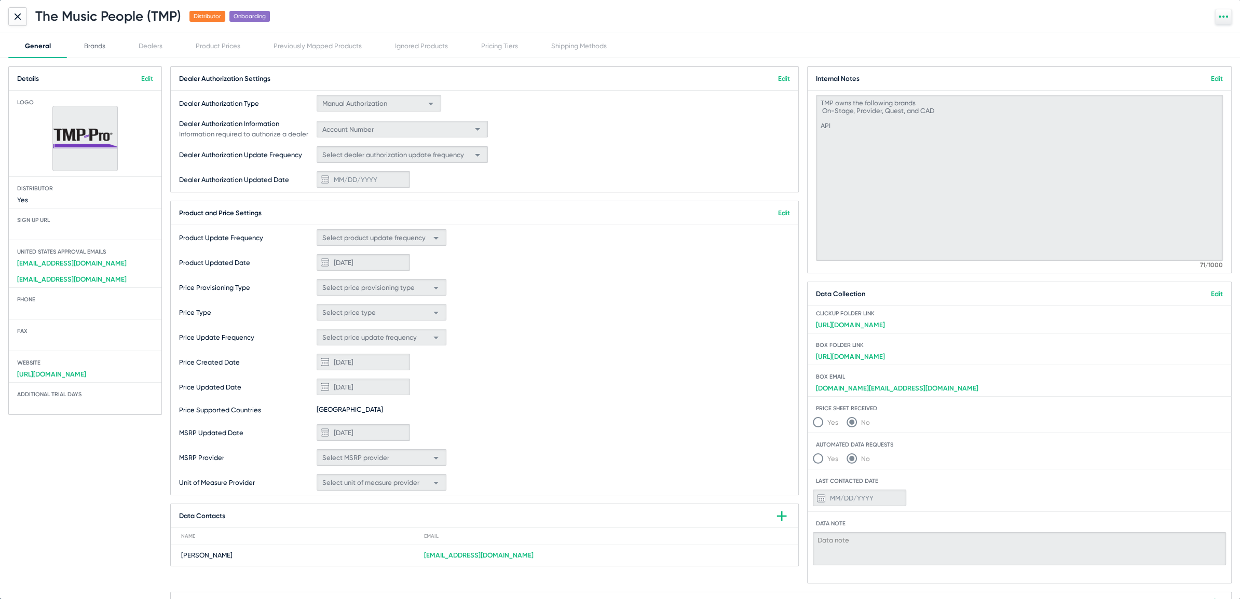
click at [90, 41] on div "Brands" at bounding box center [94, 45] width 54 height 25
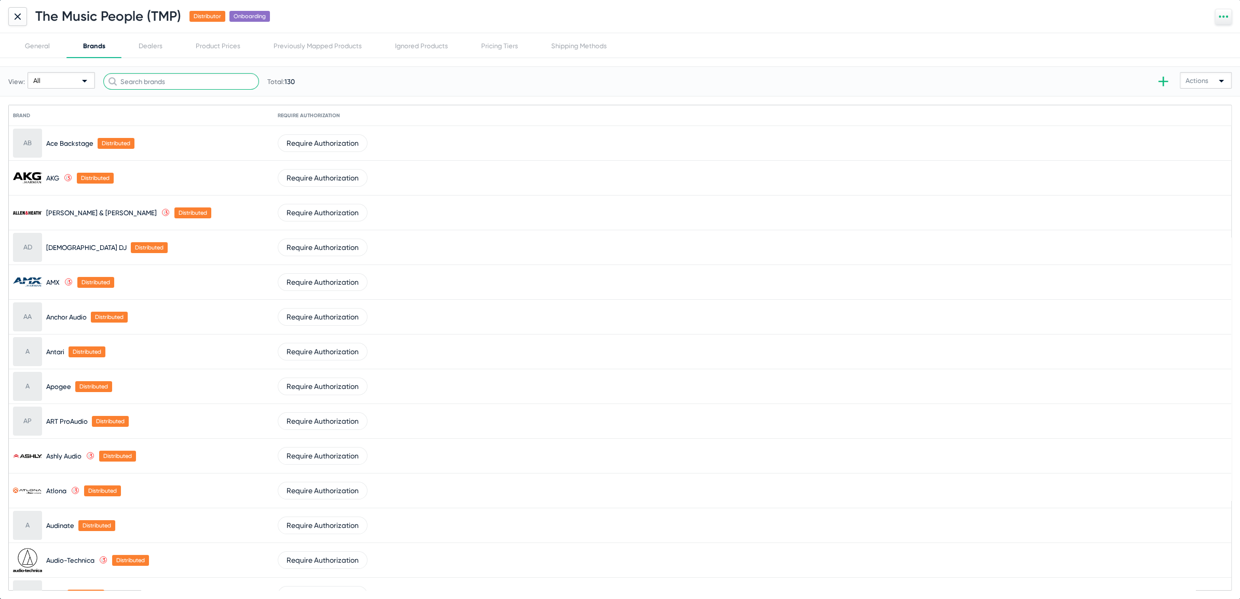
click at [156, 78] on input "text" at bounding box center [181, 81] width 156 height 17
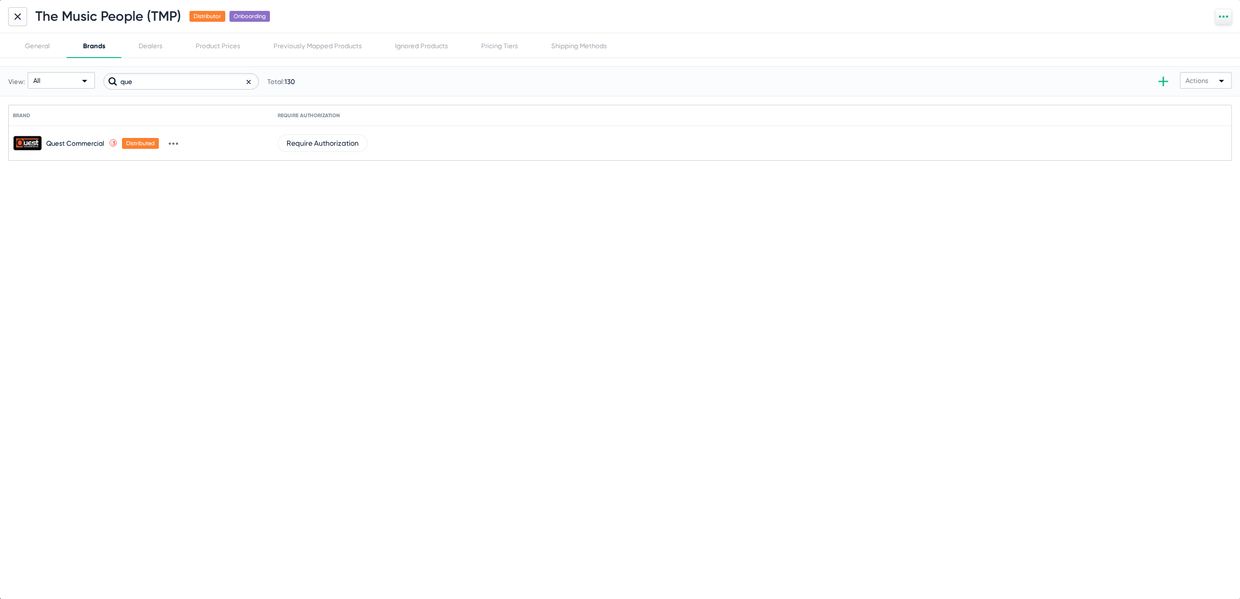
click at [172, 141] on icon at bounding box center [173, 143] width 9 height 9
click at [185, 157] on button "Mark as owned" at bounding box center [194, 164] width 63 height 21
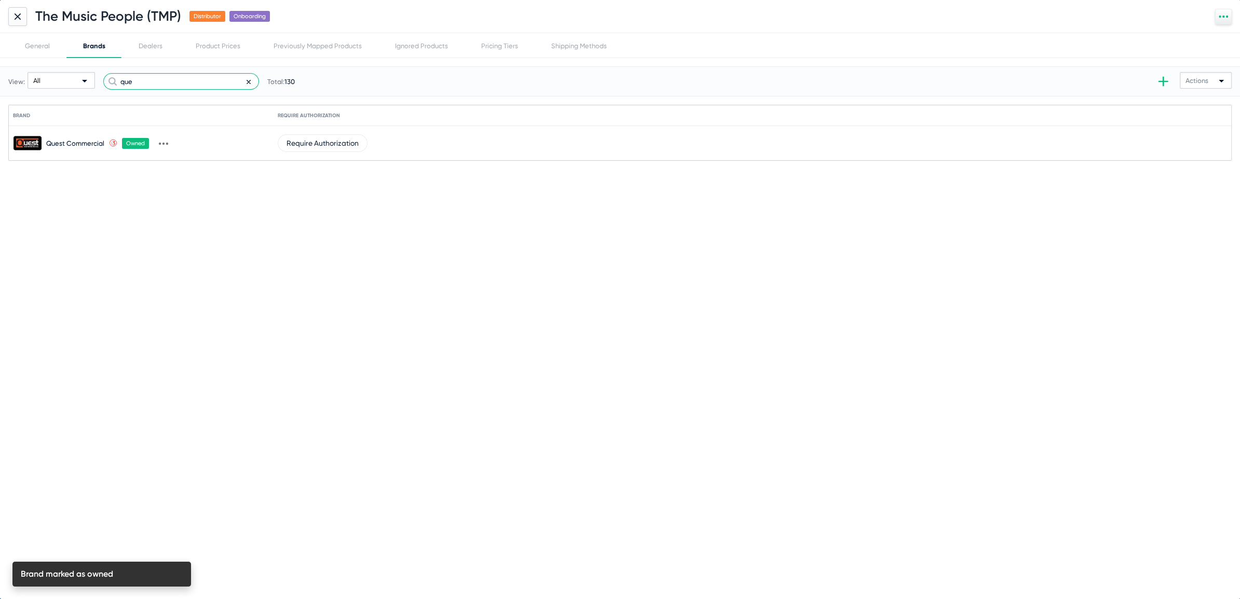
click at [119, 77] on input "que" at bounding box center [181, 81] width 156 height 17
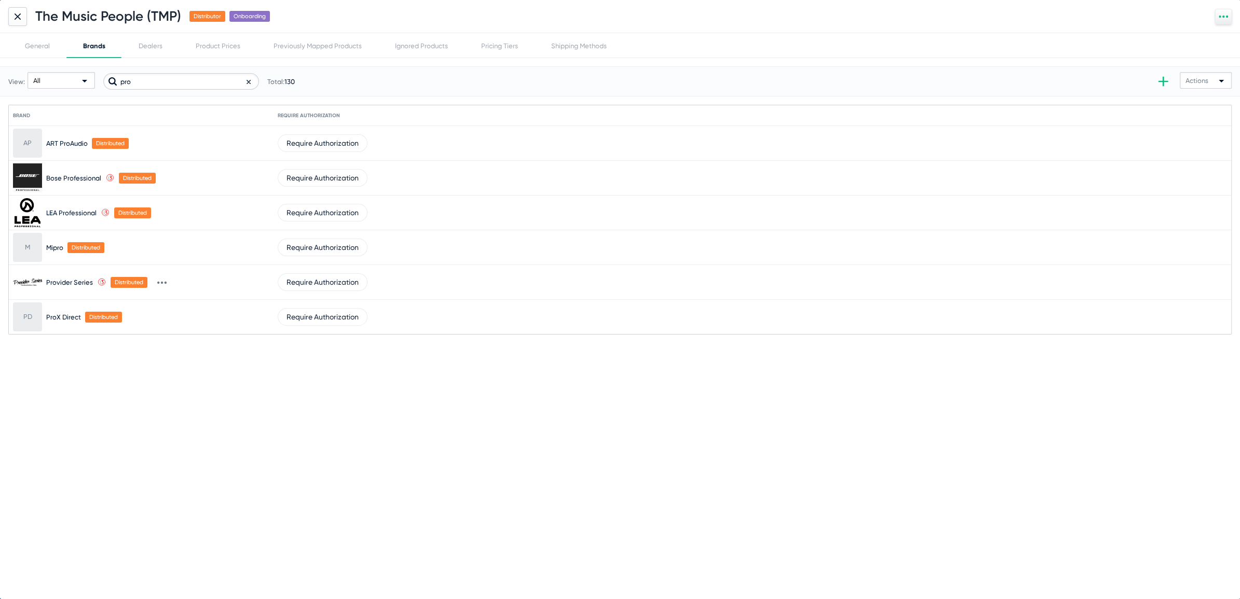
click at [166, 278] on button at bounding box center [162, 282] width 21 height 21
click at [172, 304] on button "Mark as owned" at bounding box center [182, 302] width 63 height 21
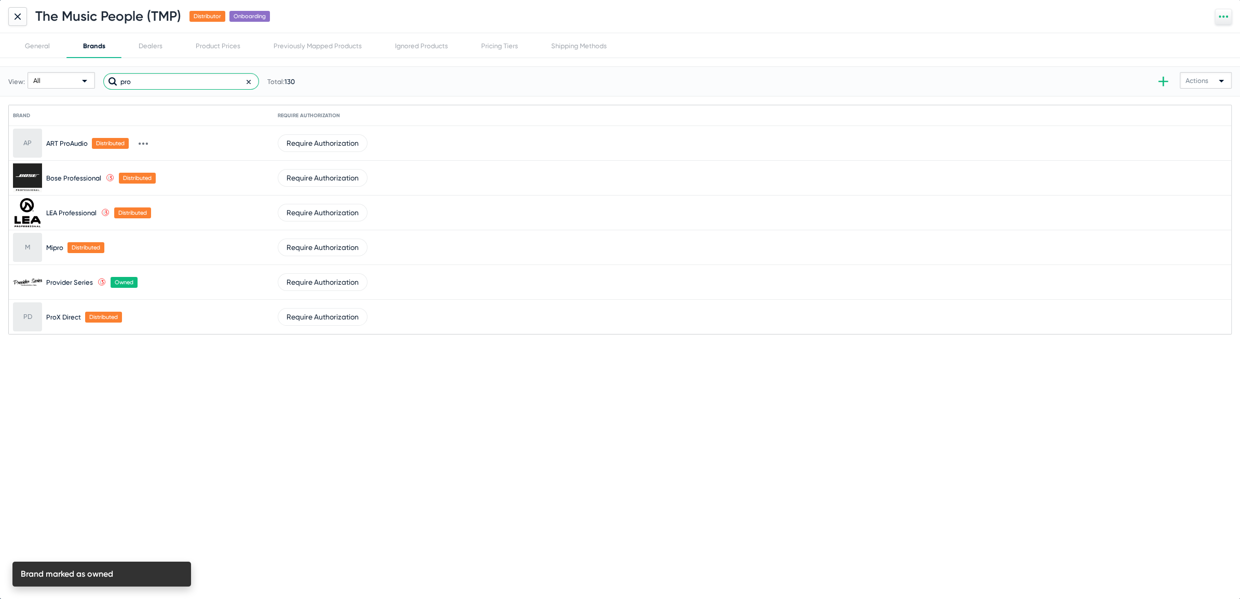
click at [125, 78] on input "pro" at bounding box center [181, 81] width 156 height 17
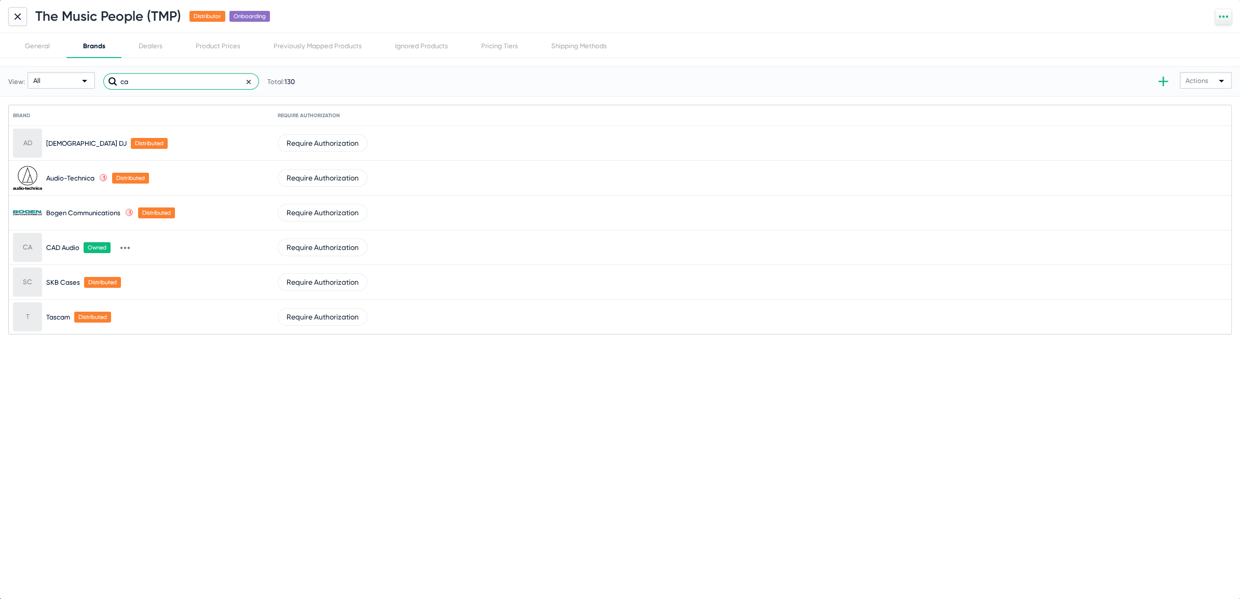
type input "ca"
click at [33, 246] on div "CA" at bounding box center [27, 247] width 29 height 29
click at [128, 246] on icon at bounding box center [124, 247] width 9 height 9
click at [42, 242] on div at bounding box center [620, 299] width 1240 height 599
click at [29, 244] on span "CA" at bounding box center [27, 247] width 9 height 29
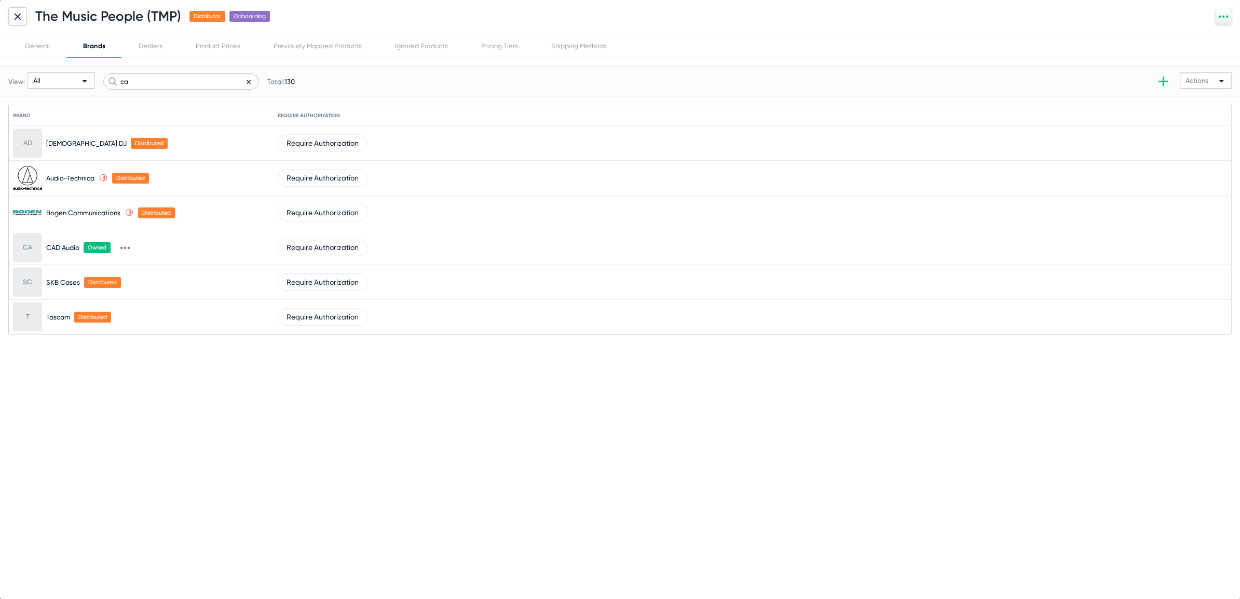
click at [126, 247] on icon at bounding box center [125, 248] width 2 height 3
click at [42, 242] on div at bounding box center [620, 299] width 1240 height 599
click at [21, 13] on div at bounding box center [17, 16] width 19 height 19
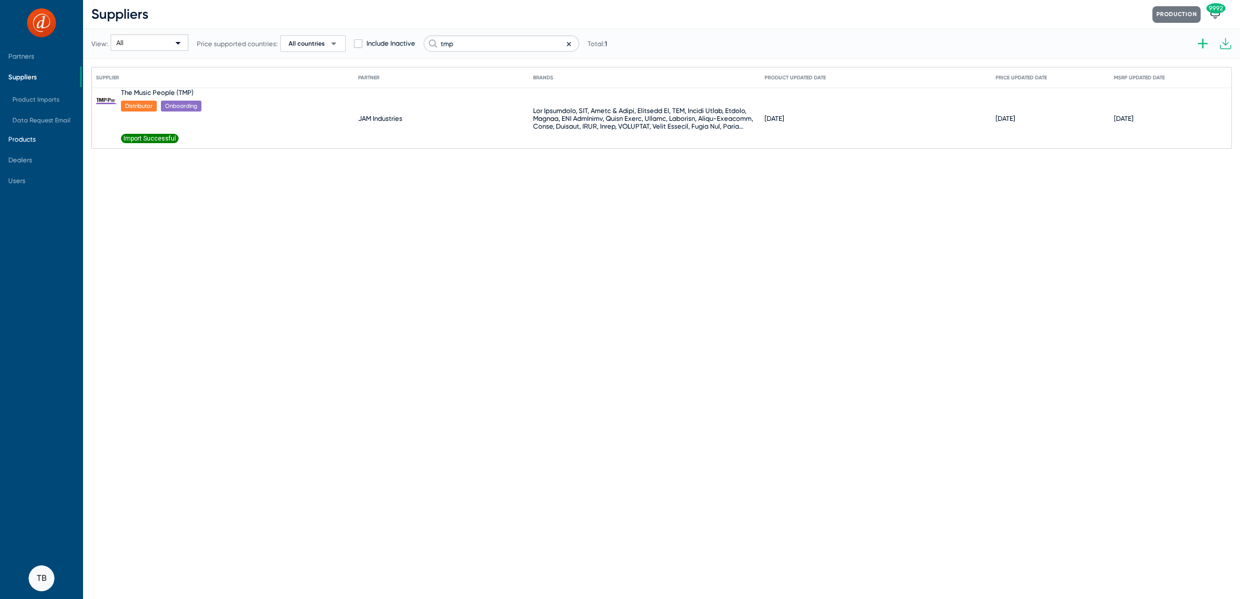
click at [22, 136] on span "Products" at bounding box center [21, 139] width 27 height 8
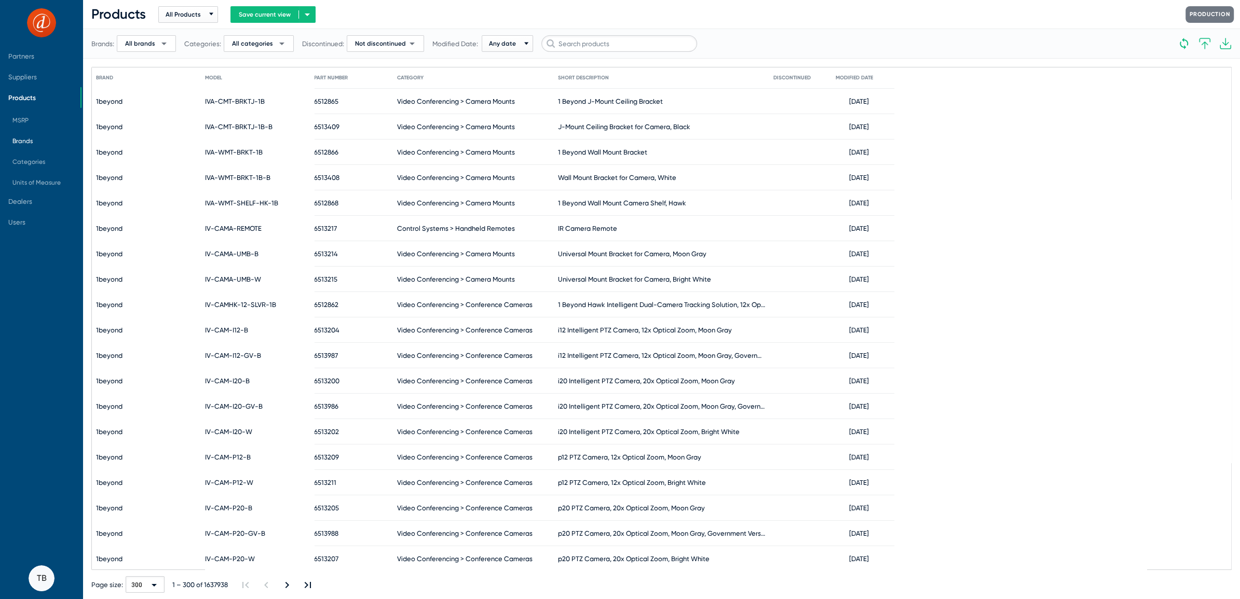
click at [27, 142] on span "Brands" at bounding box center [22, 140] width 20 height 7
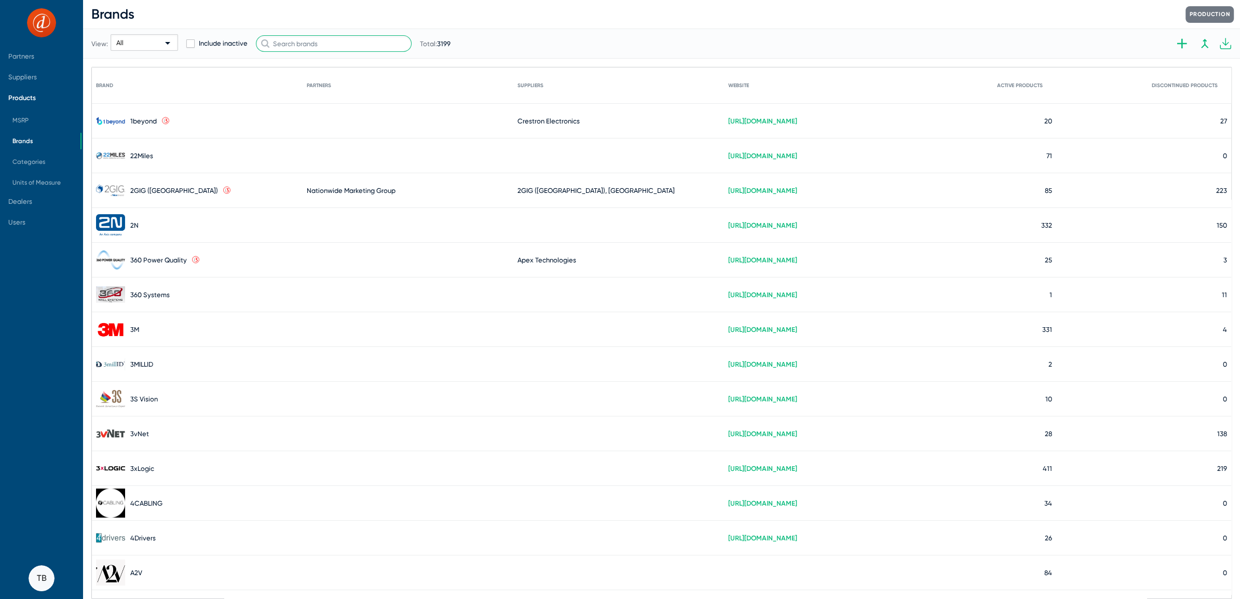
click at [333, 46] on input "text" at bounding box center [334, 43] width 156 height 17
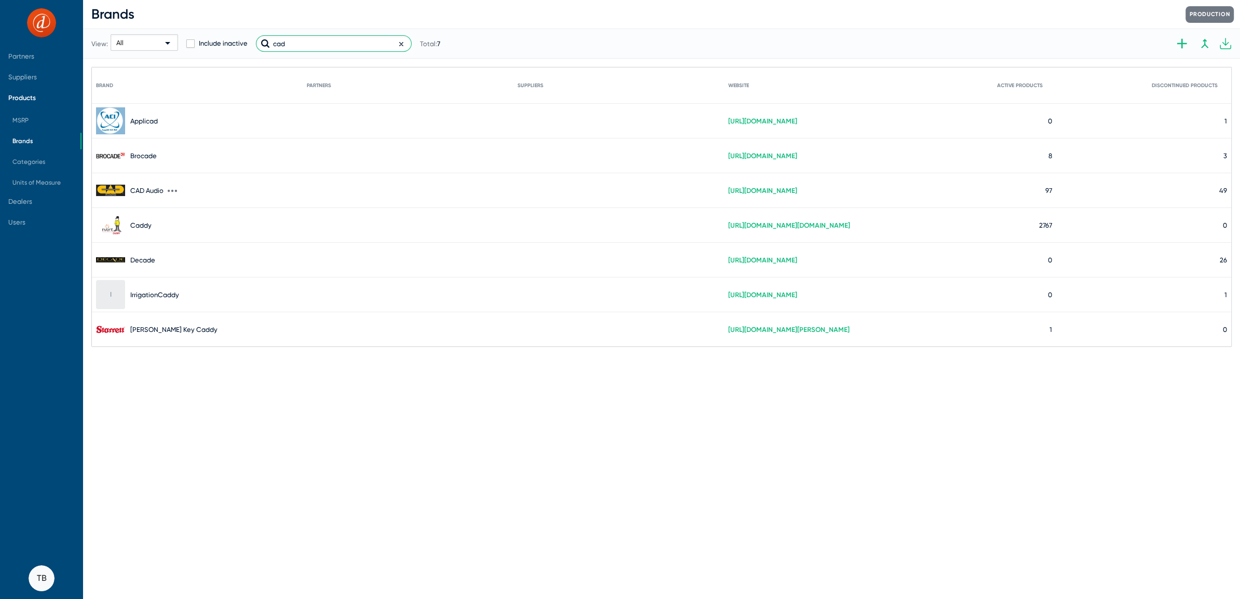
type input "cad"
click at [172, 190] on icon at bounding box center [172, 191] width 2 height 3
click at [178, 196] on button "Edit" at bounding box center [202, 196] width 67 height 21
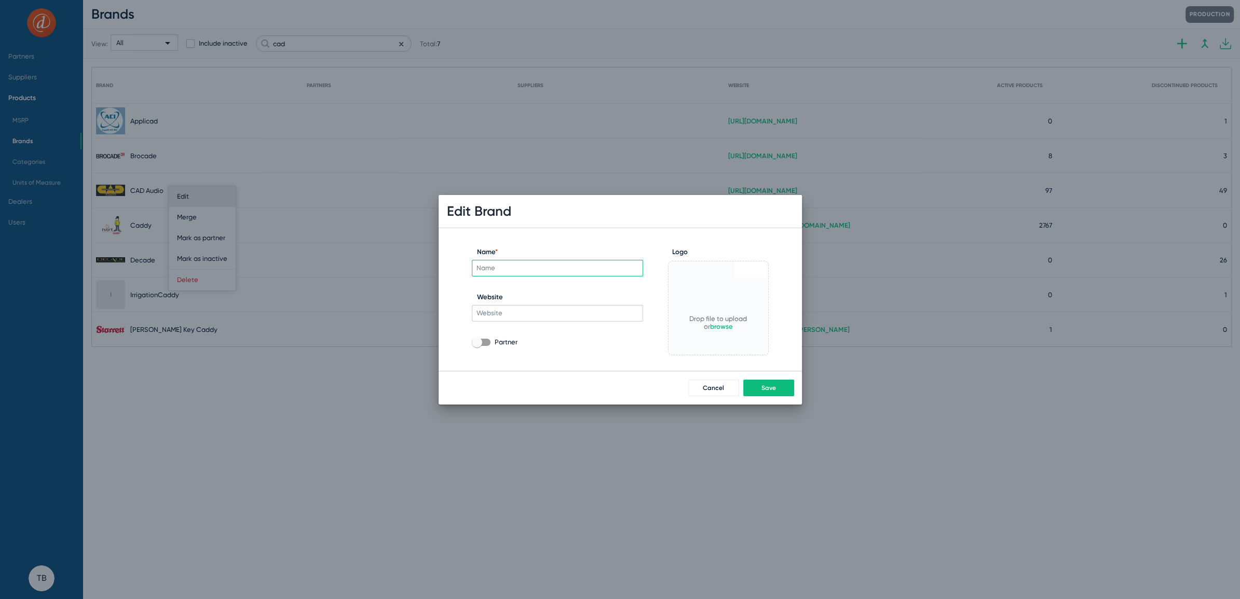
type input "CAD Audio"
type input "[URL][DOMAIN_NAME]"
click at [485, 342] on span at bounding box center [481, 342] width 19 height 7
click at [477, 346] on input "Partner" at bounding box center [476, 346] width 1 height 1
checkbox input "true"
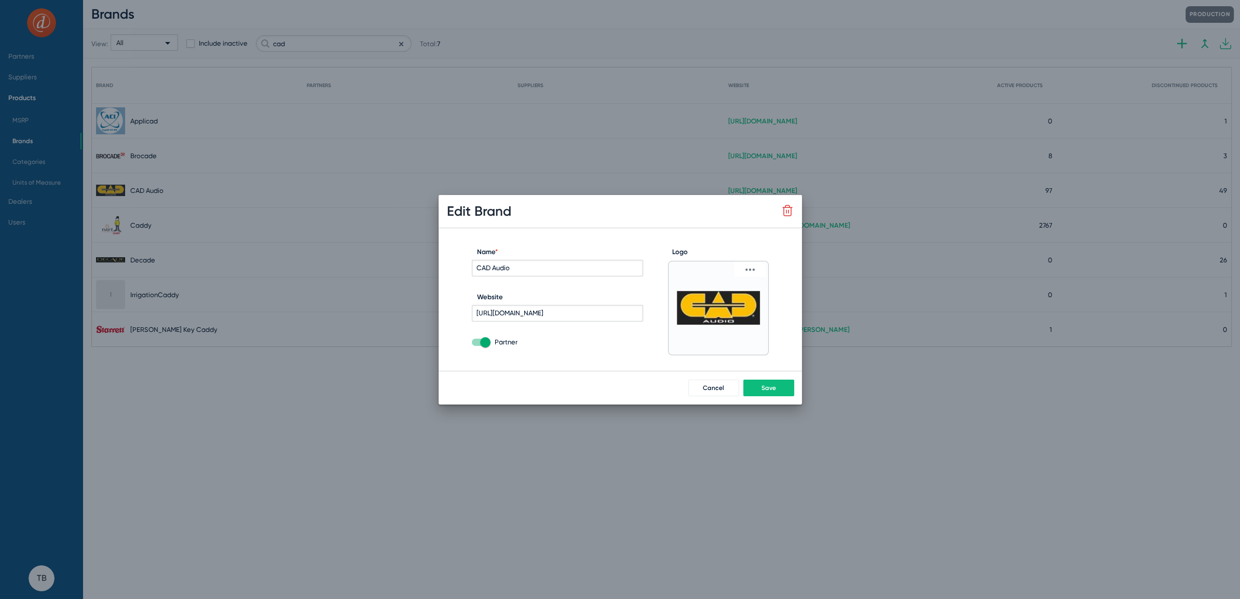
click at [748, 266] on icon at bounding box center [749, 269] width 9 height 9
click at [759, 283] on button "Change" at bounding box center [772, 285] width 64 height 21
click at [756, 271] on button at bounding box center [749, 269] width 21 height 10
click at [763, 277] on button "Change" at bounding box center [772, 285] width 64 height 21
click at [251, 243] on div at bounding box center [620, 299] width 1240 height 599
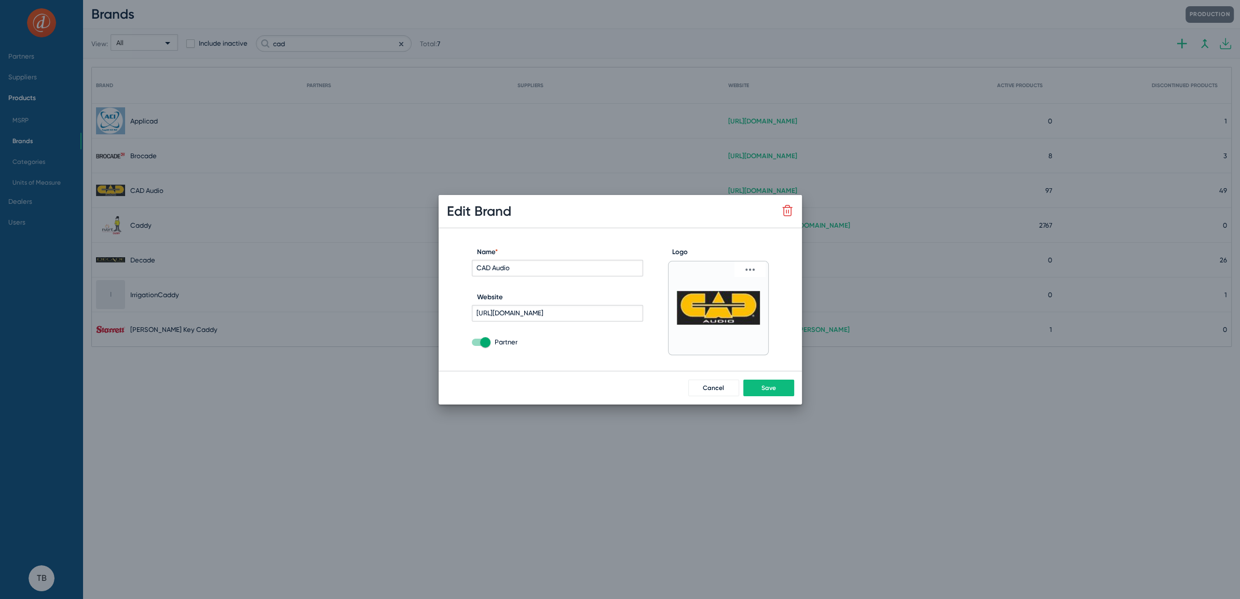
click at [752, 269] on icon at bounding box center [749, 269] width 9 height 9
click at [753, 278] on button "Change" at bounding box center [772, 285] width 64 height 21
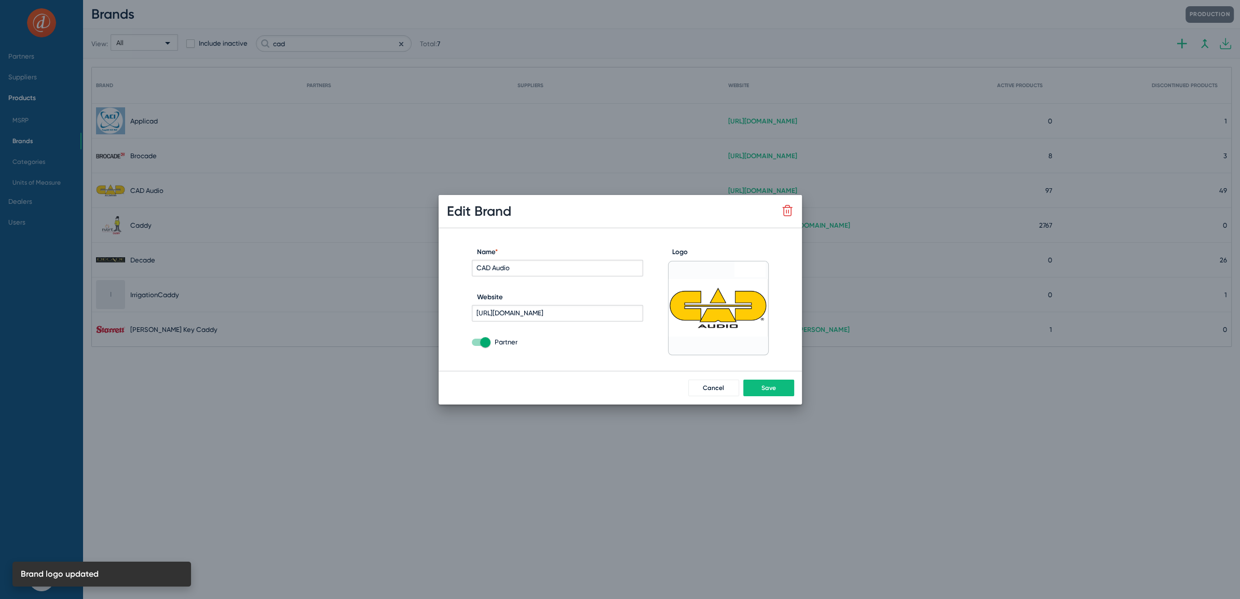
click at [767, 394] on button "Save" at bounding box center [768, 388] width 51 height 17
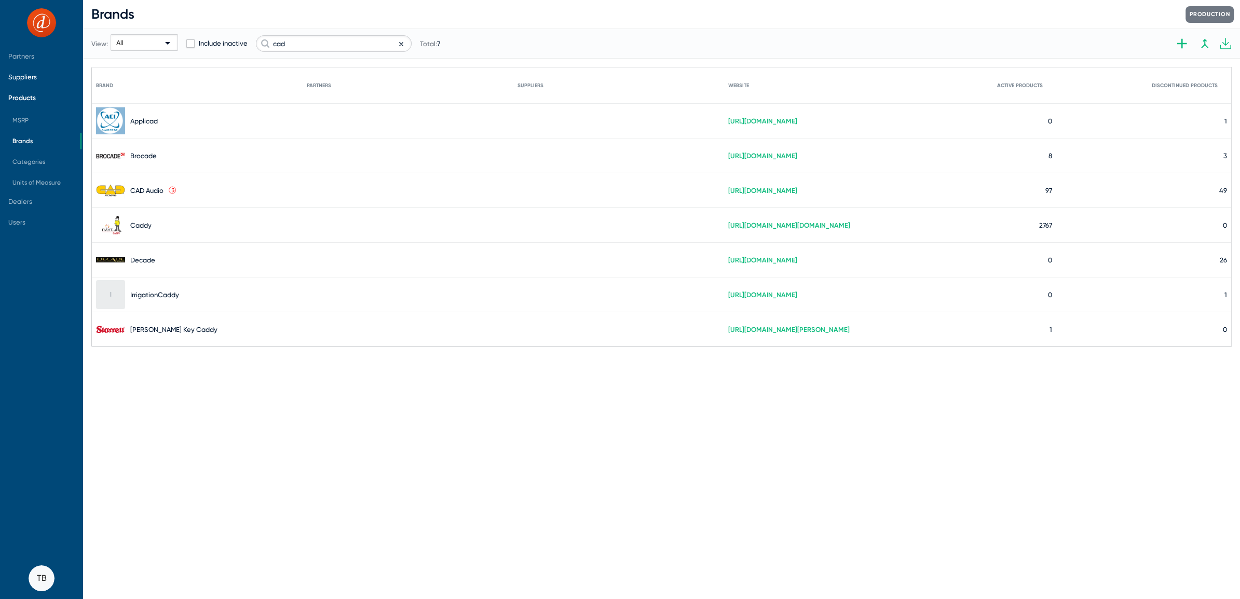
click at [25, 73] on span "Suppliers" at bounding box center [22, 77] width 29 height 8
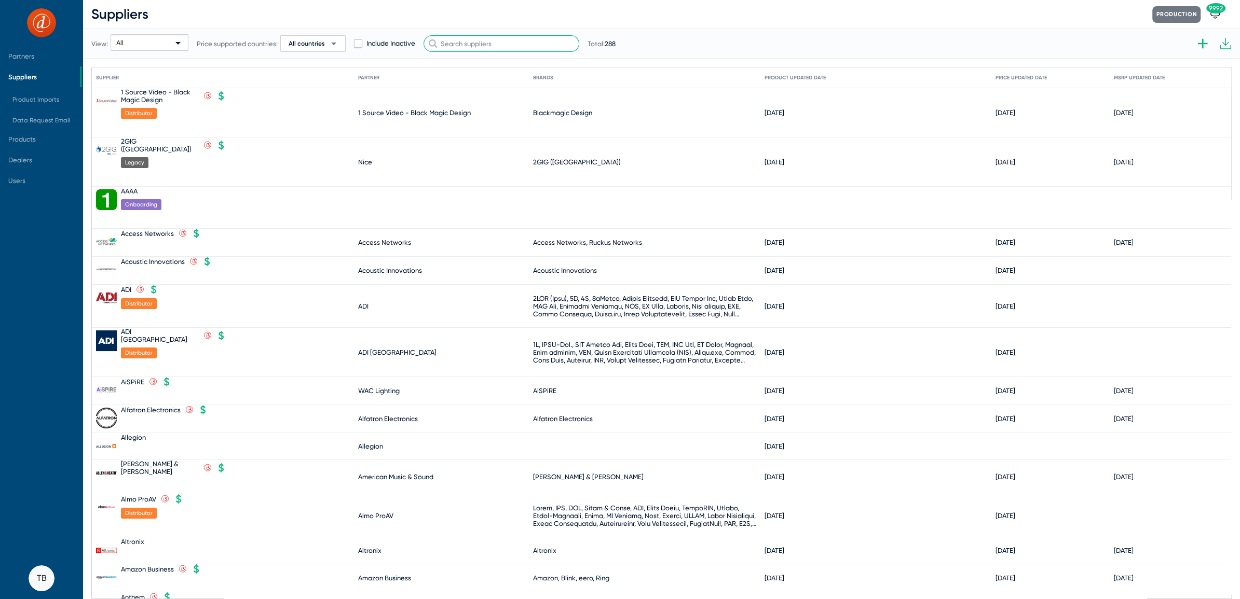
click at [493, 39] on input "text" at bounding box center [501, 43] width 156 height 17
